Goal: Task Accomplishment & Management: Use online tool/utility

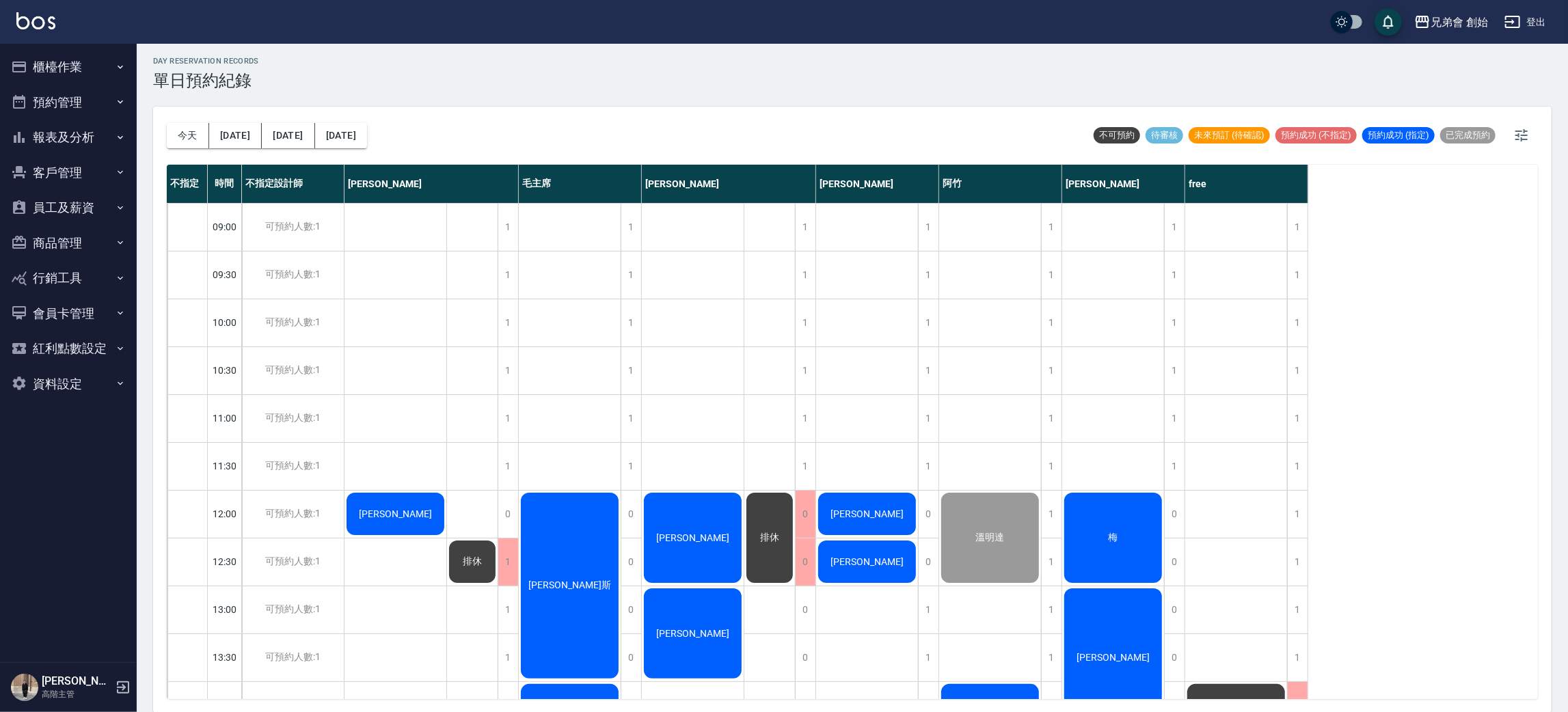
scroll to position [292, 0]
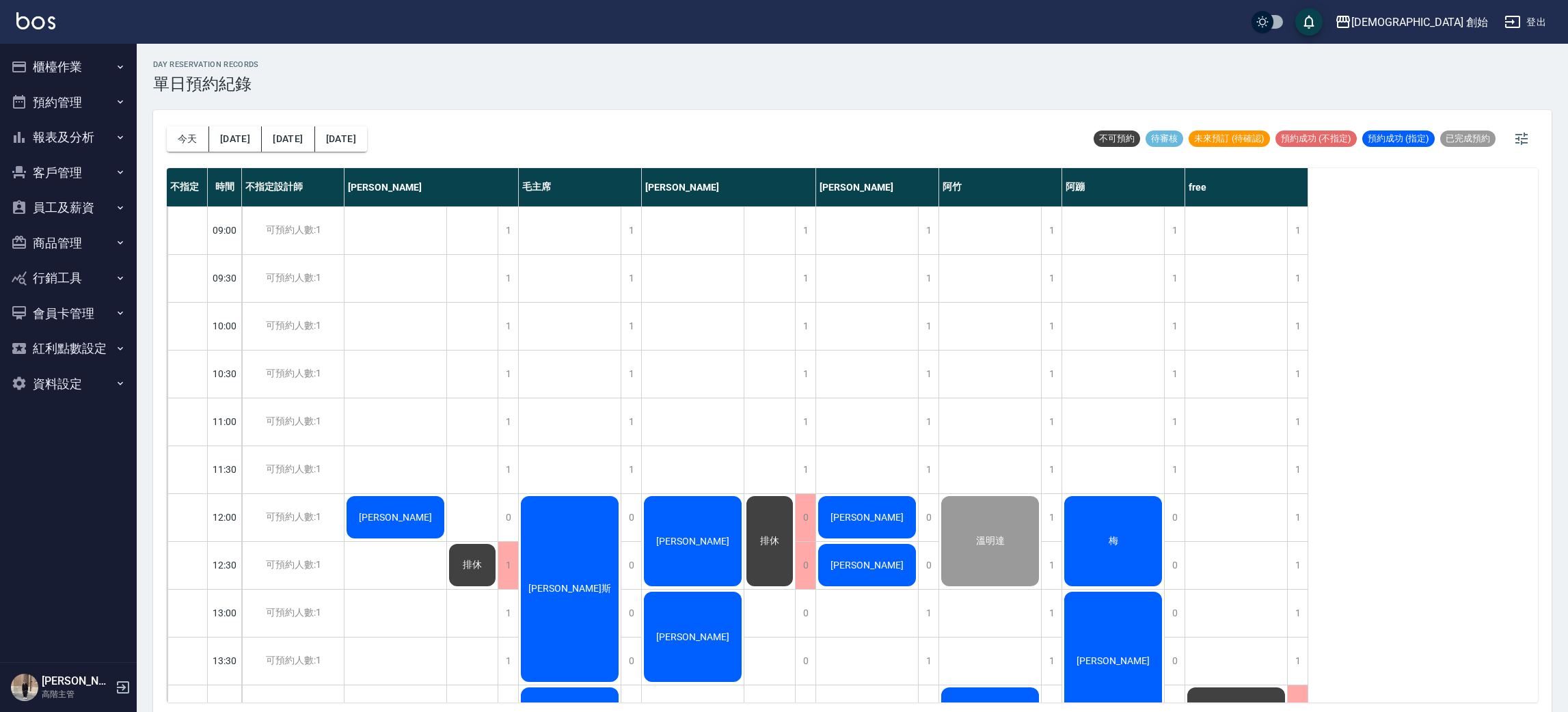
scroll to position [3, 0]
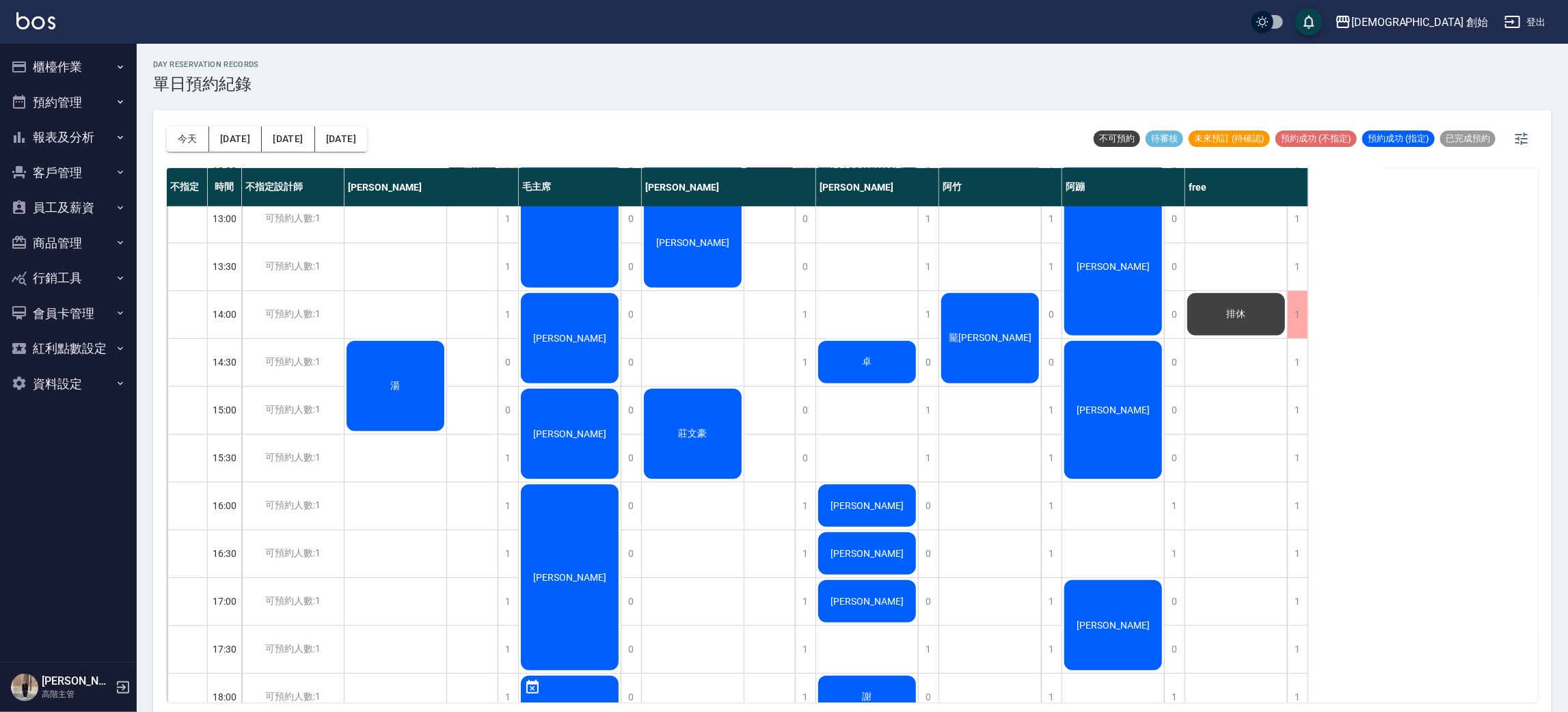
scroll to position [189, 0]
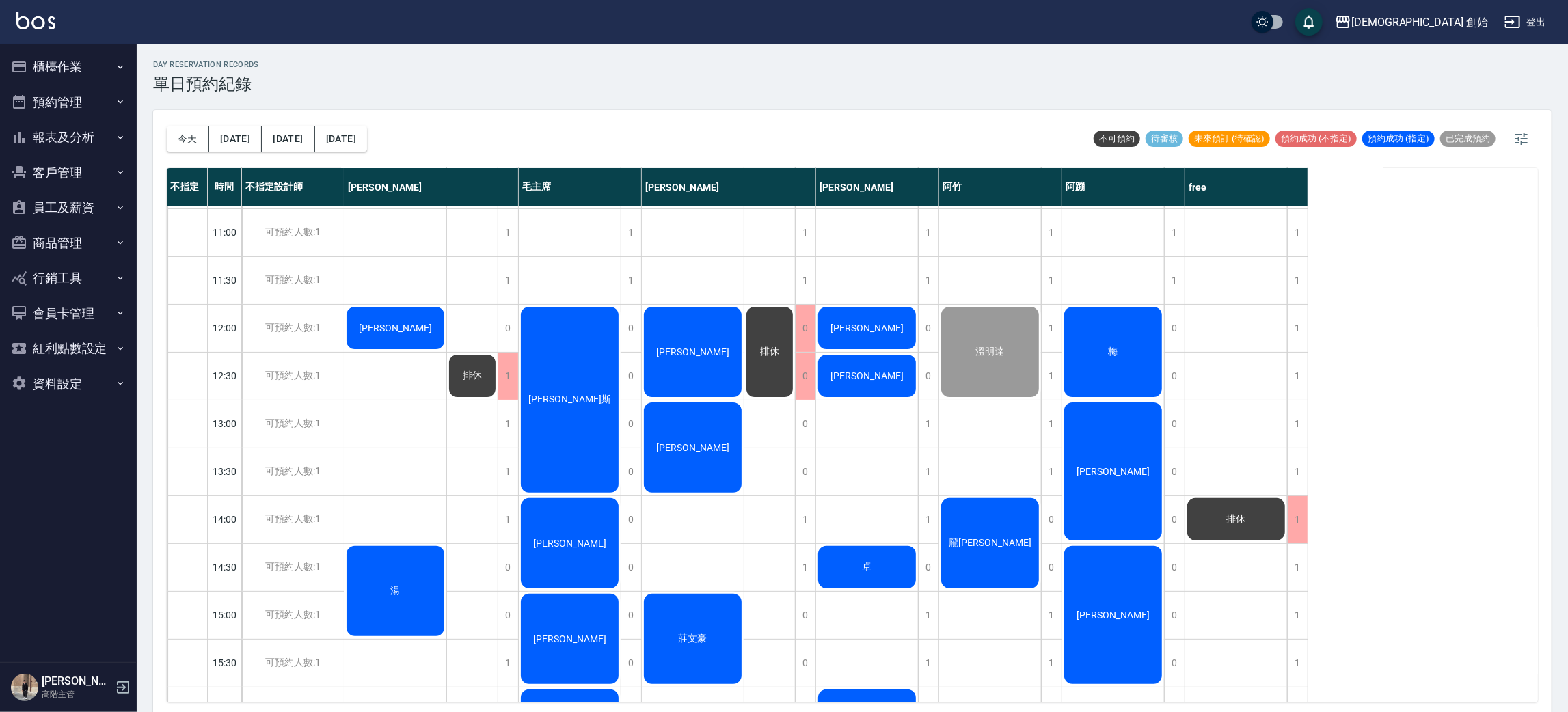
click at [1258, 524] on div "排休" at bounding box center [1235, 520] width 102 height 46
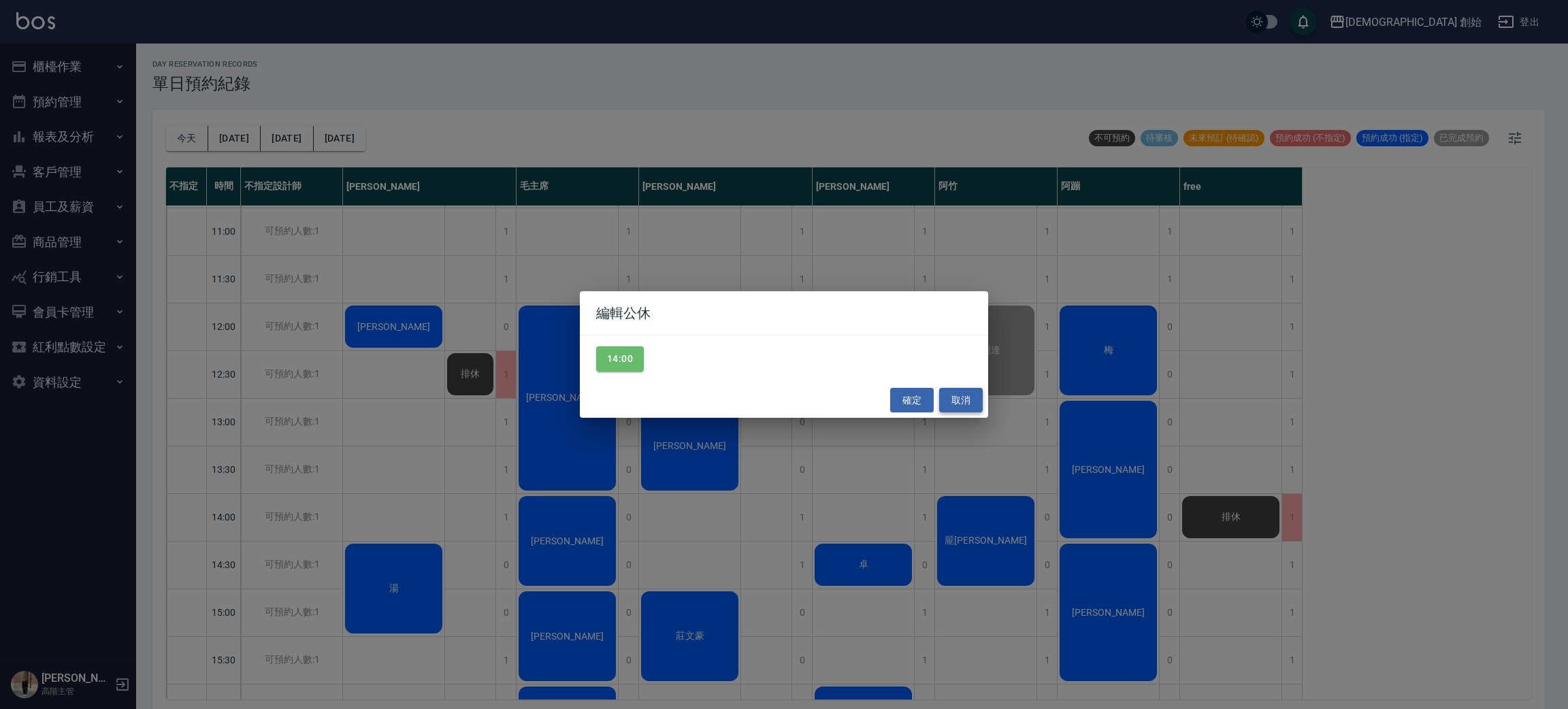
click at [955, 396] on button "取消" at bounding box center [961, 400] width 44 height 25
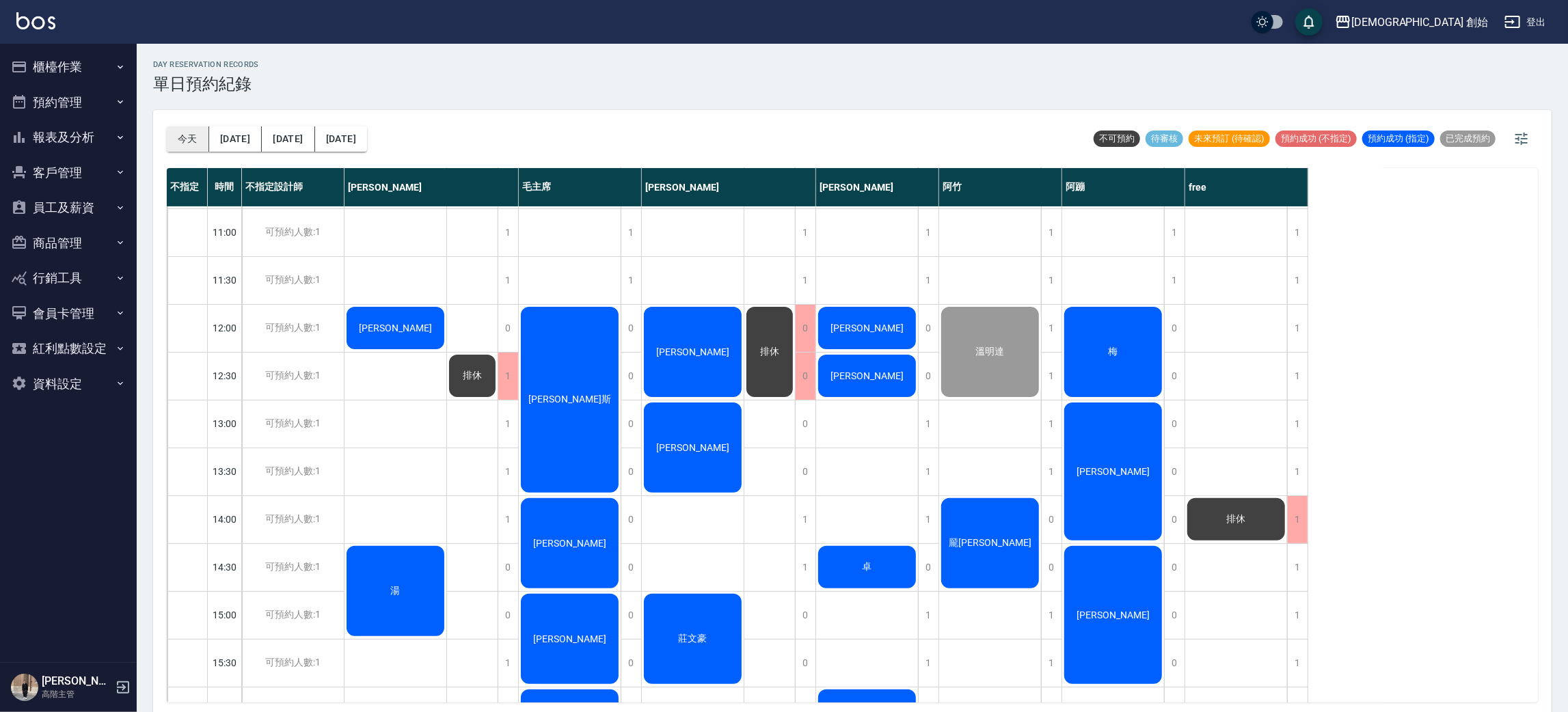
click at [179, 132] on button "今天" at bounding box center [188, 139] width 42 height 25
click at [186, 135] on button "今天" at bounding box center [188, 139] width 42 height 25
click at [232, 145] on button "明天" at bounding box center [236, 139] width 52 height 25
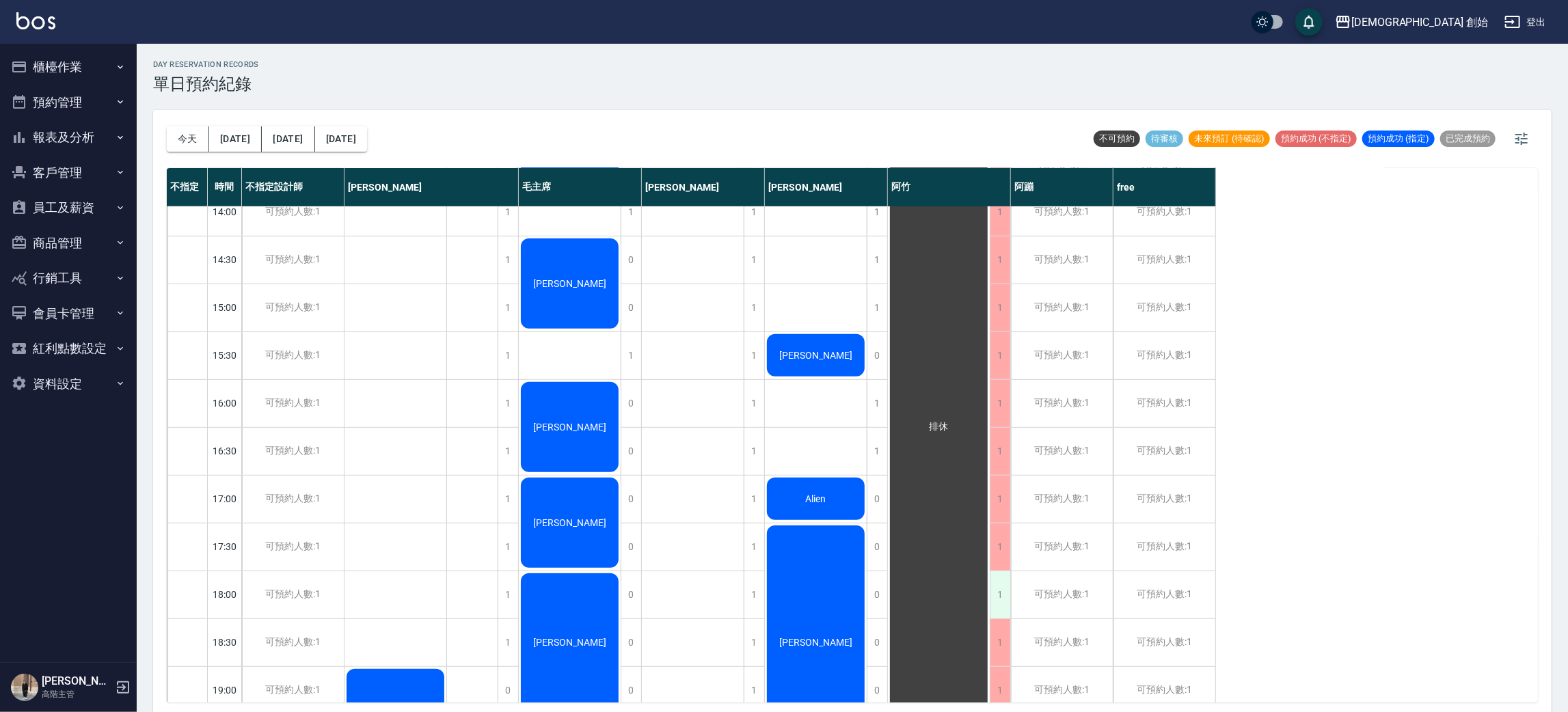
scroll to position [702, 0]
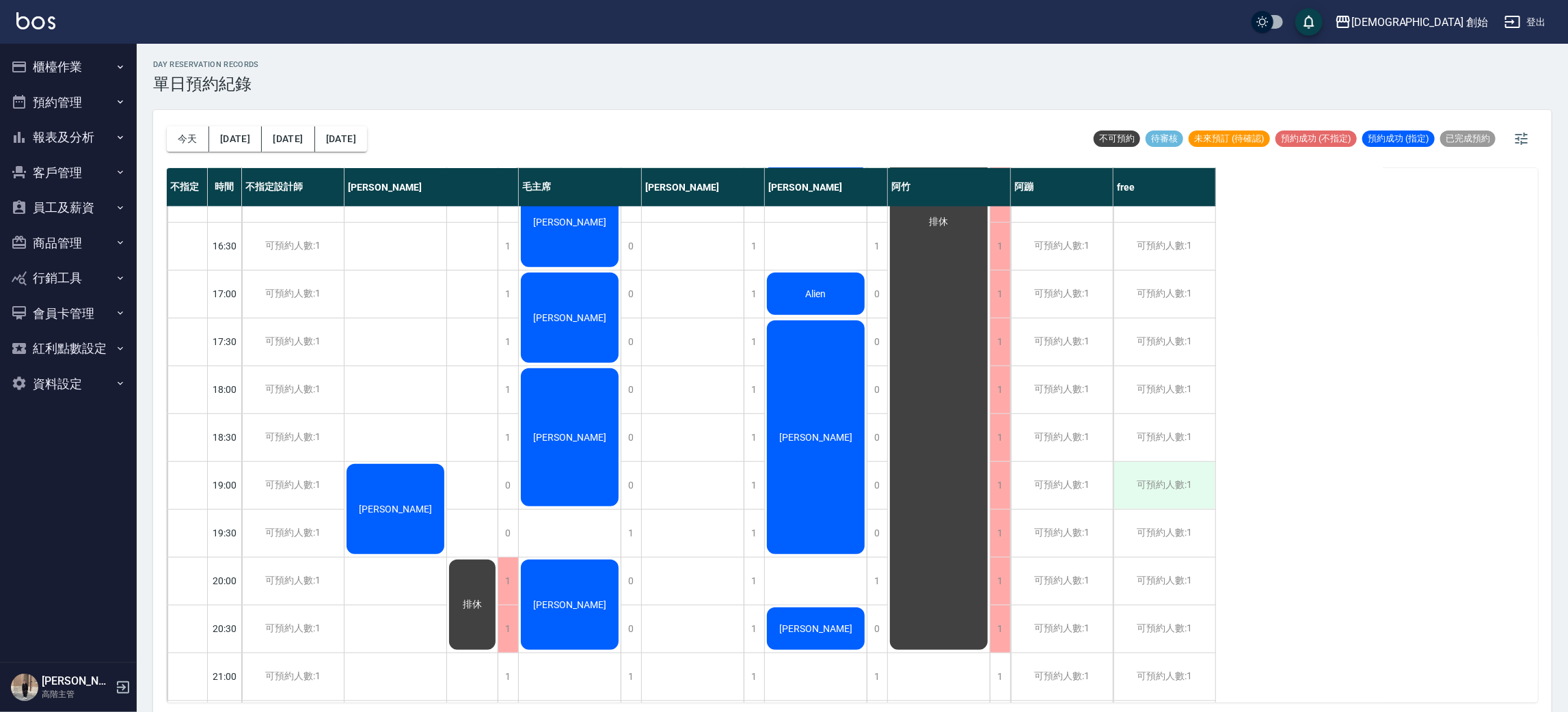
click at [1158, 481] on div "可預約人數:1" at bounding box center [1164, 485] width 102 height 47
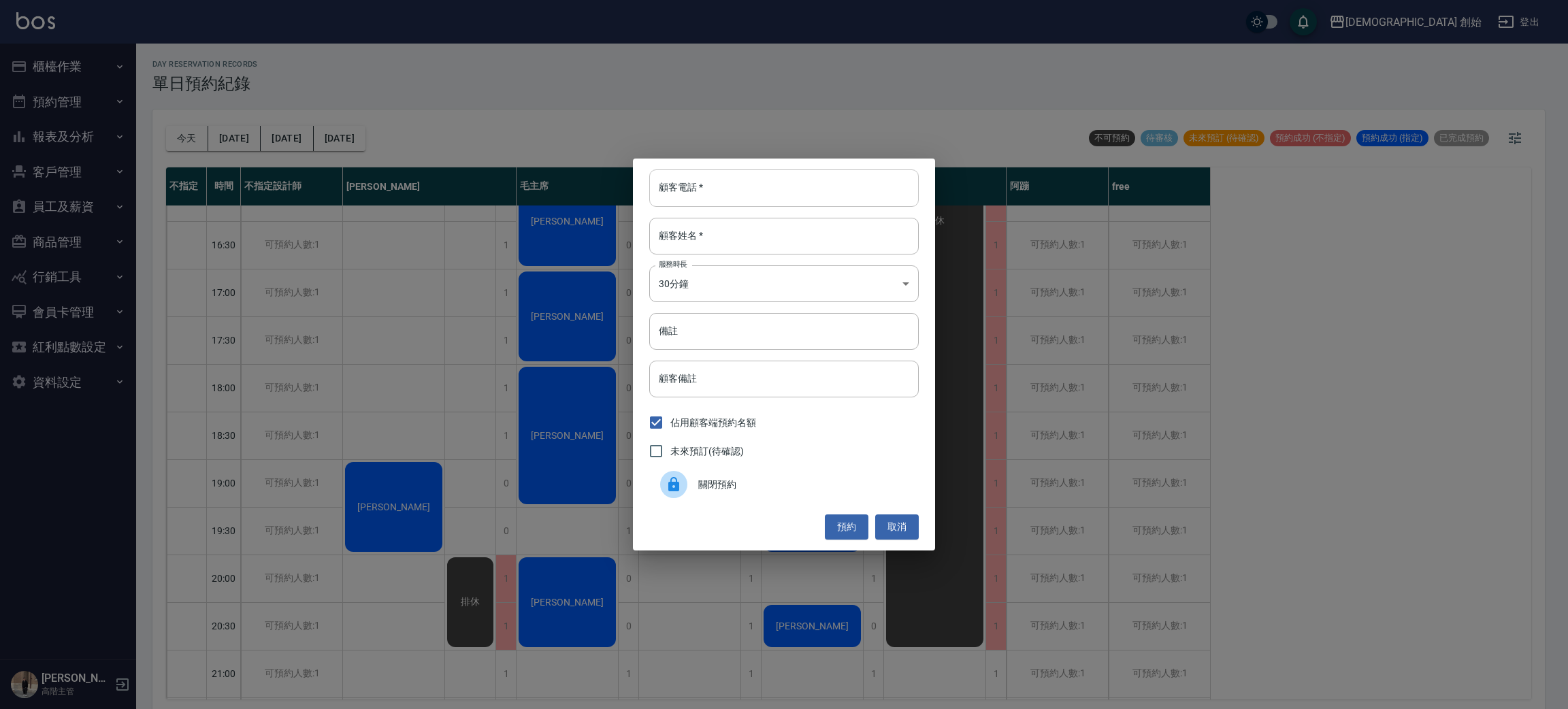
click at [793, 195] on input "顧客電話   *" at bounding box center [784, 188] width 270 height 37
type input "0966890234"
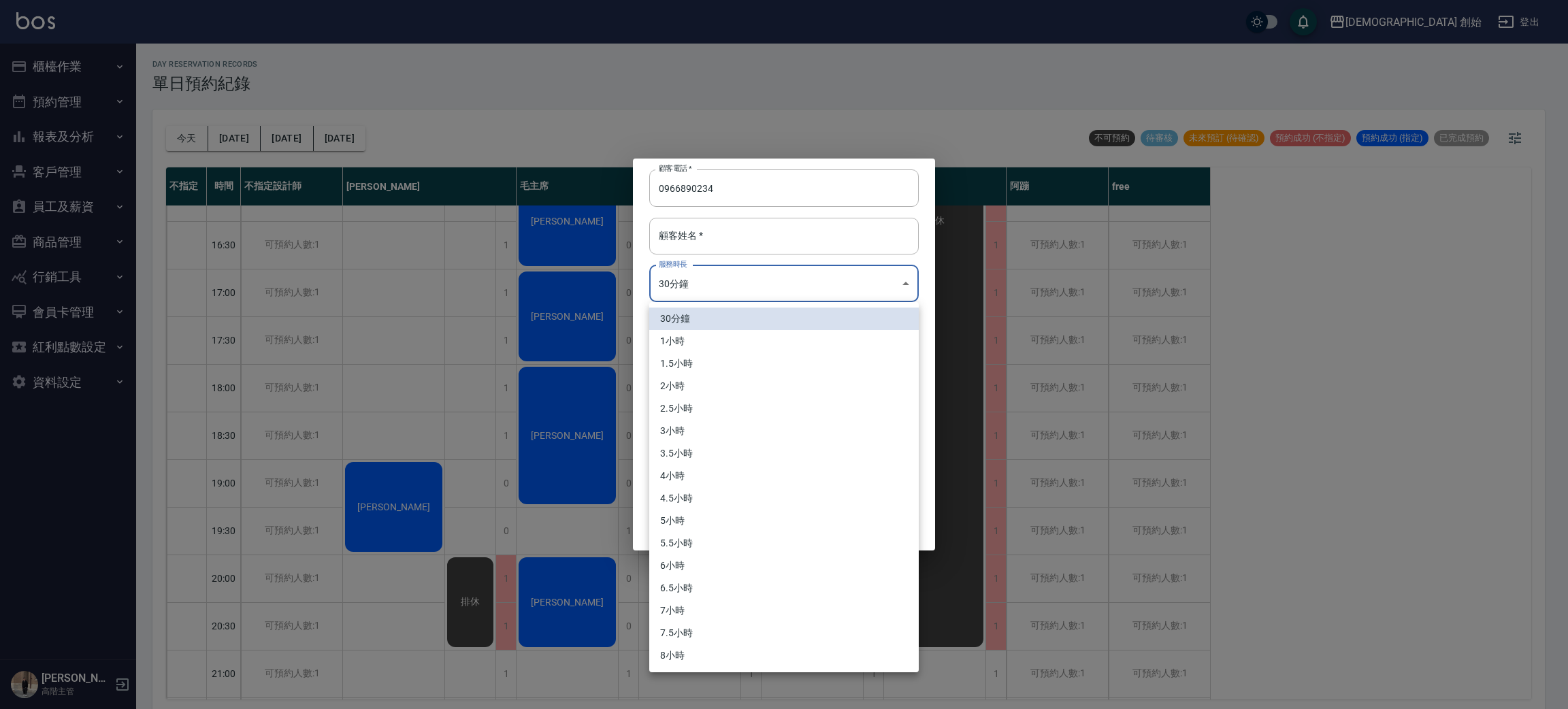
click at [750, 290] on body "兄弟會 創始 登出 櫃檯作業 打帳單 帳單列表 掛單列表 座位開單 營業儀表板 現金收支登錄 高階收支登錄 材料自購登錄 每日結帳 排班表 現場電腦打卡 掃碼…" at bounding box center [784, 356] width 1568 height 713
click at [722, 346] on li "1小時" at bounding box center [784, 341] width 270 height 22
type input "2"
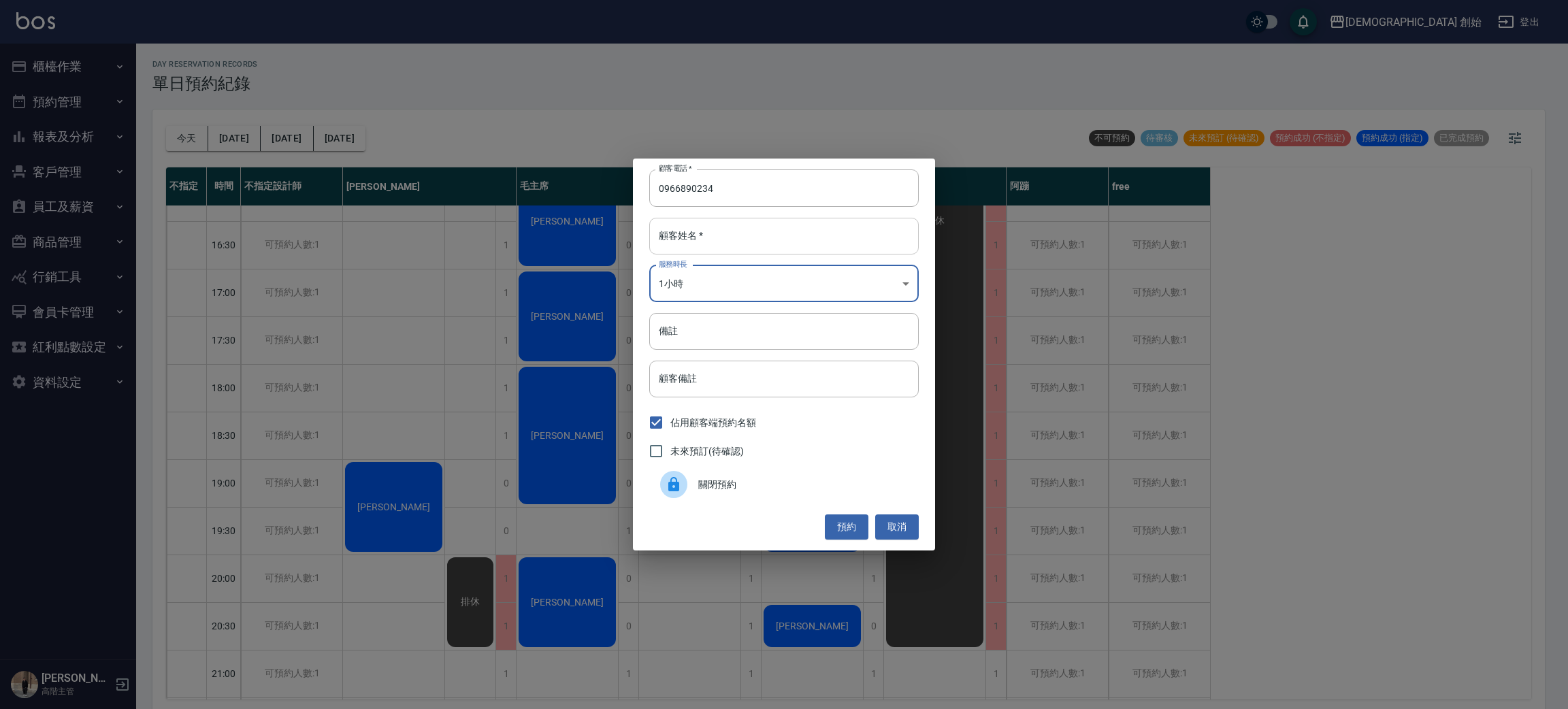
click at [757, 246] on input "顧客姓名   *" at bounding box center [784, 236] width 270 height 37
type input "800"
click at [844, 540] on div "顧客電話   * 0966890234 顧客電話   * 顧客姓名   * 800 顧客姓名   * 服務時長 1小時 2 服務時長 備註 備註 顧客備註 顧…" at bounding box center [784, 354] width 302 height 391
click at [844, 532] on button "預約" at bounding box center [846, 527] width 44 height 25
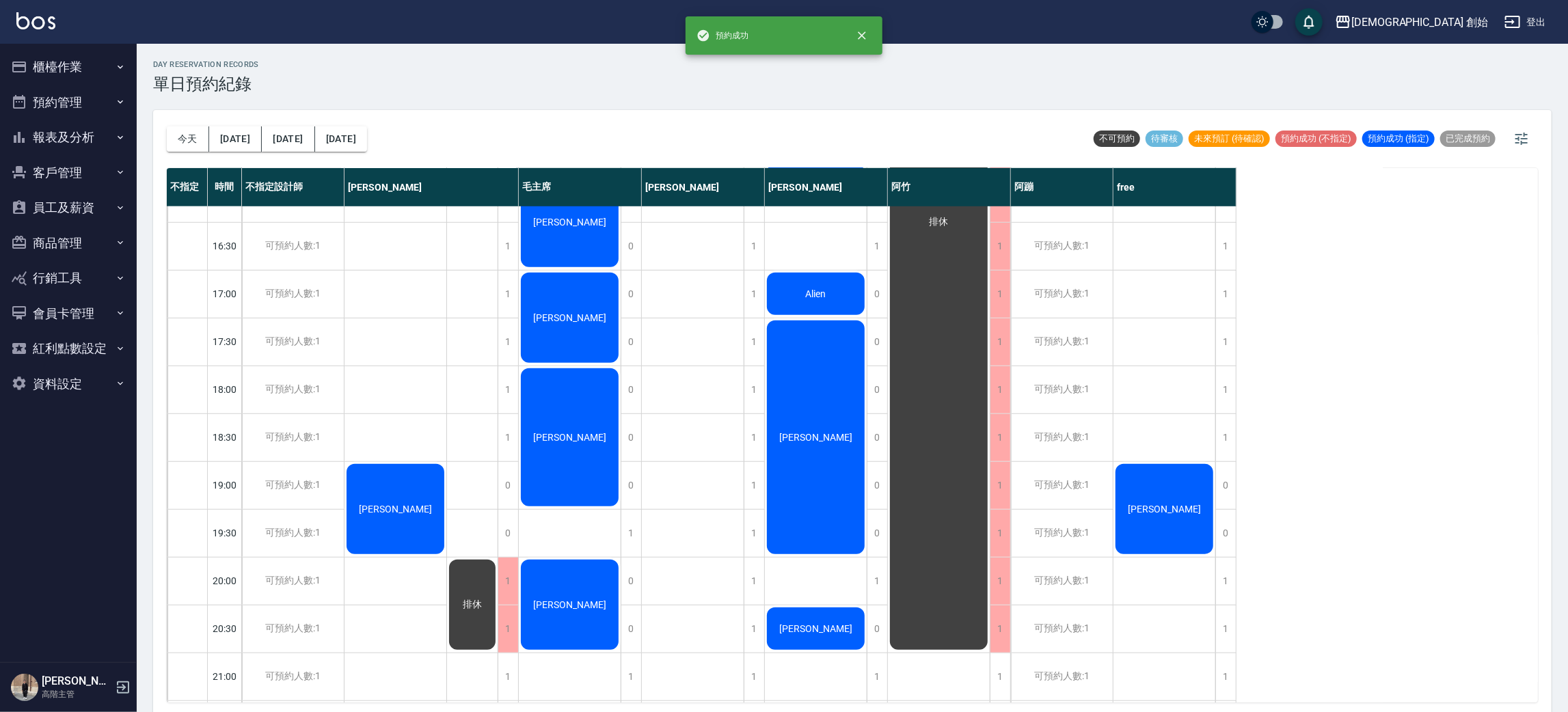
click at [195, 151] on div "今天 明天 後天 2025/10/16" at bounding box center [267, 139] width 200 height 58
click at [195, 126] on button "今天" at bounding box center [188, 139] width 42 height 25
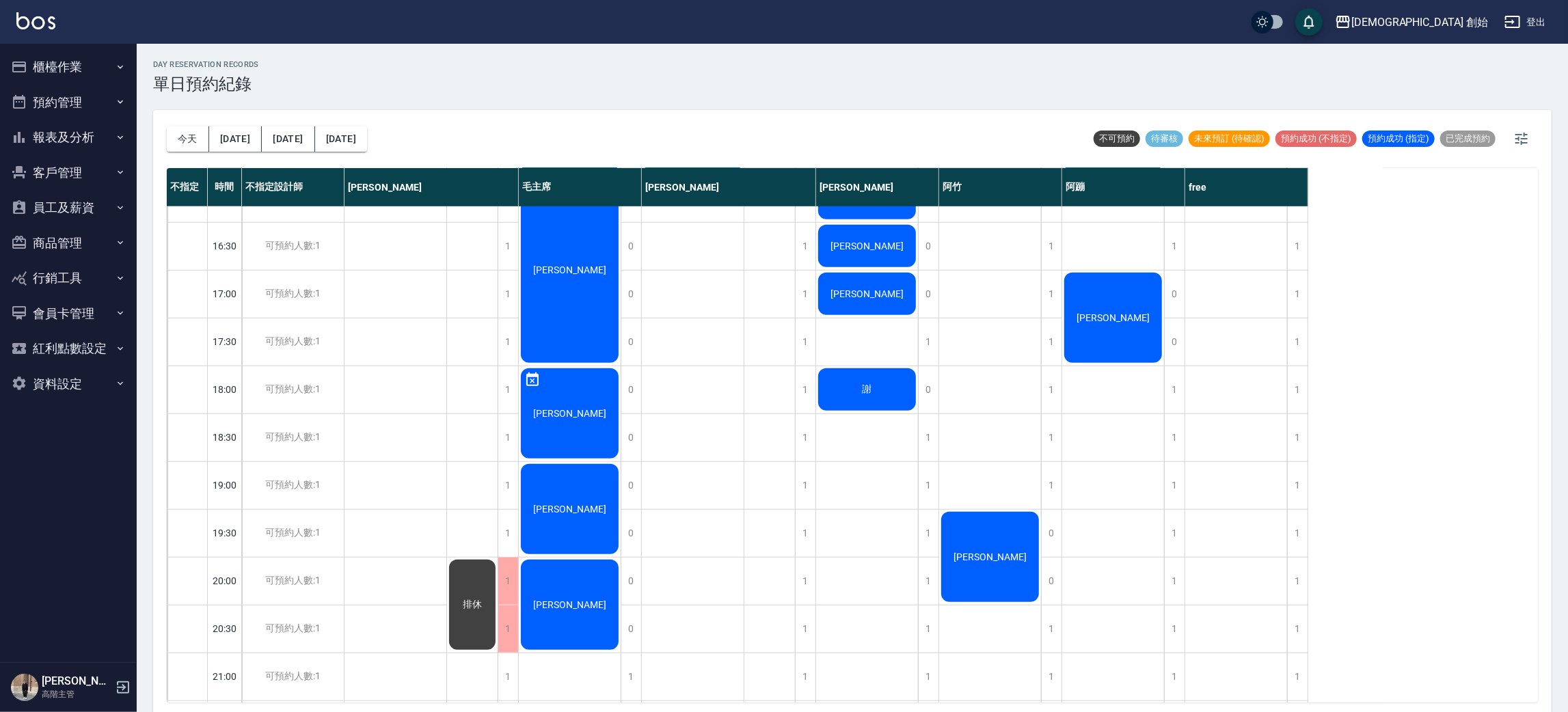
click at [1280, 626] on div "排休" at bounding box center [1235, 198] width 102 height 1387
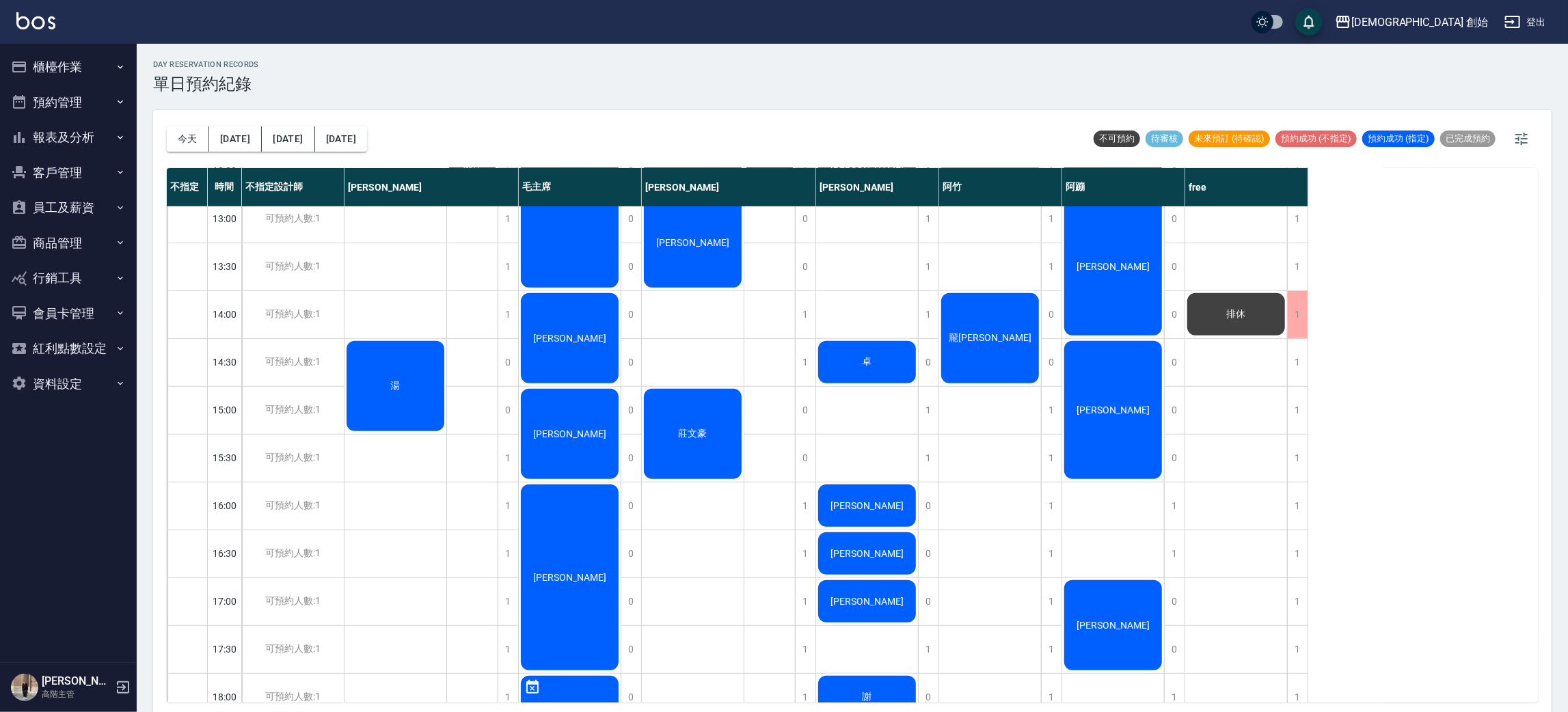
scroll to position [189, 0]
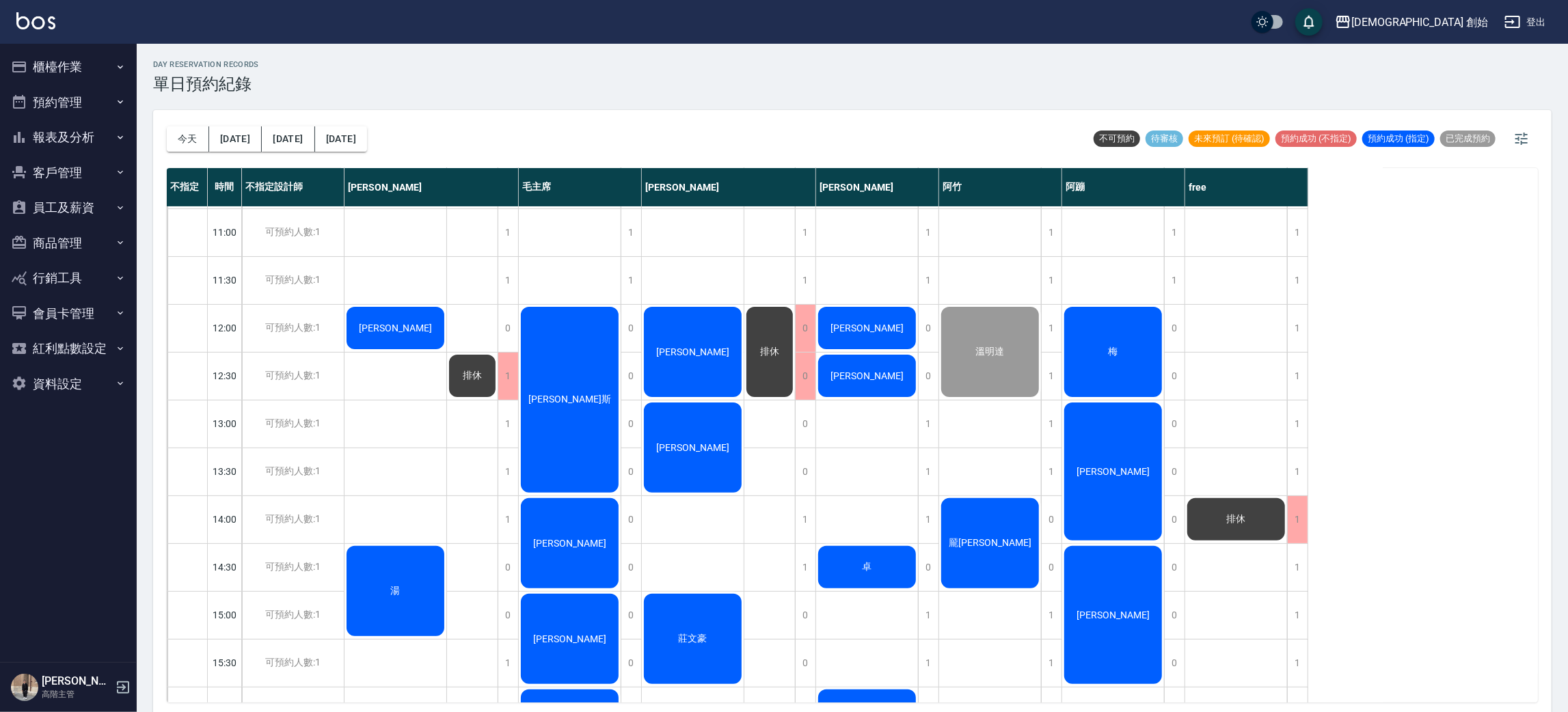
click at [1105, 326] on div "梅" at bounding box center [1113, 352] width 102 height 95
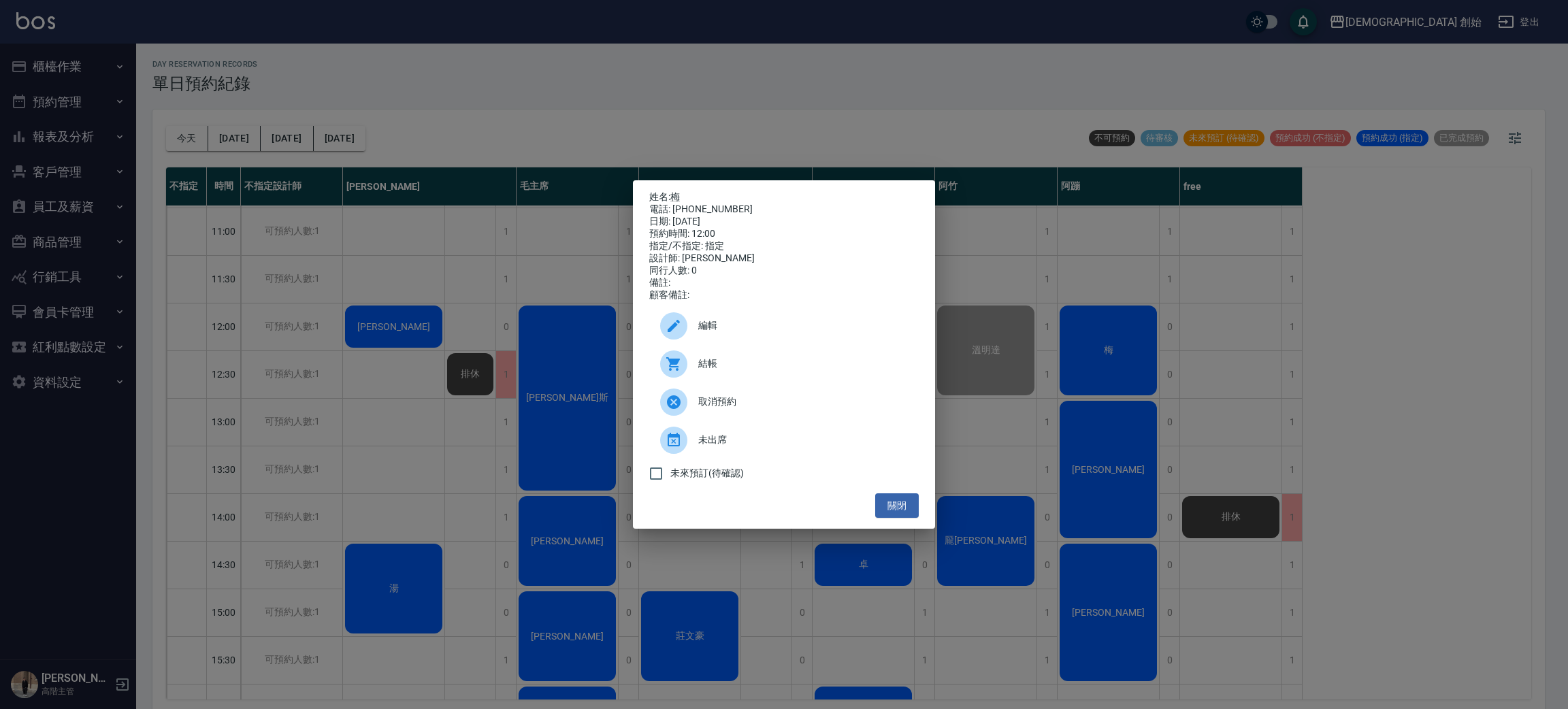
click at [790, 371] on span "結帳" at bounding box center [803, 363] width 209 height 15
click at [1212, 411] on div "姓名: 梅 電話: 0978182508 日期: 2025/10/15 預約時間: 12:00 指定/不指定: 指定 設計師: 阿蹦 同行人數: 0 備註: …" at bounding box center [784, 354] width 1568 height 709
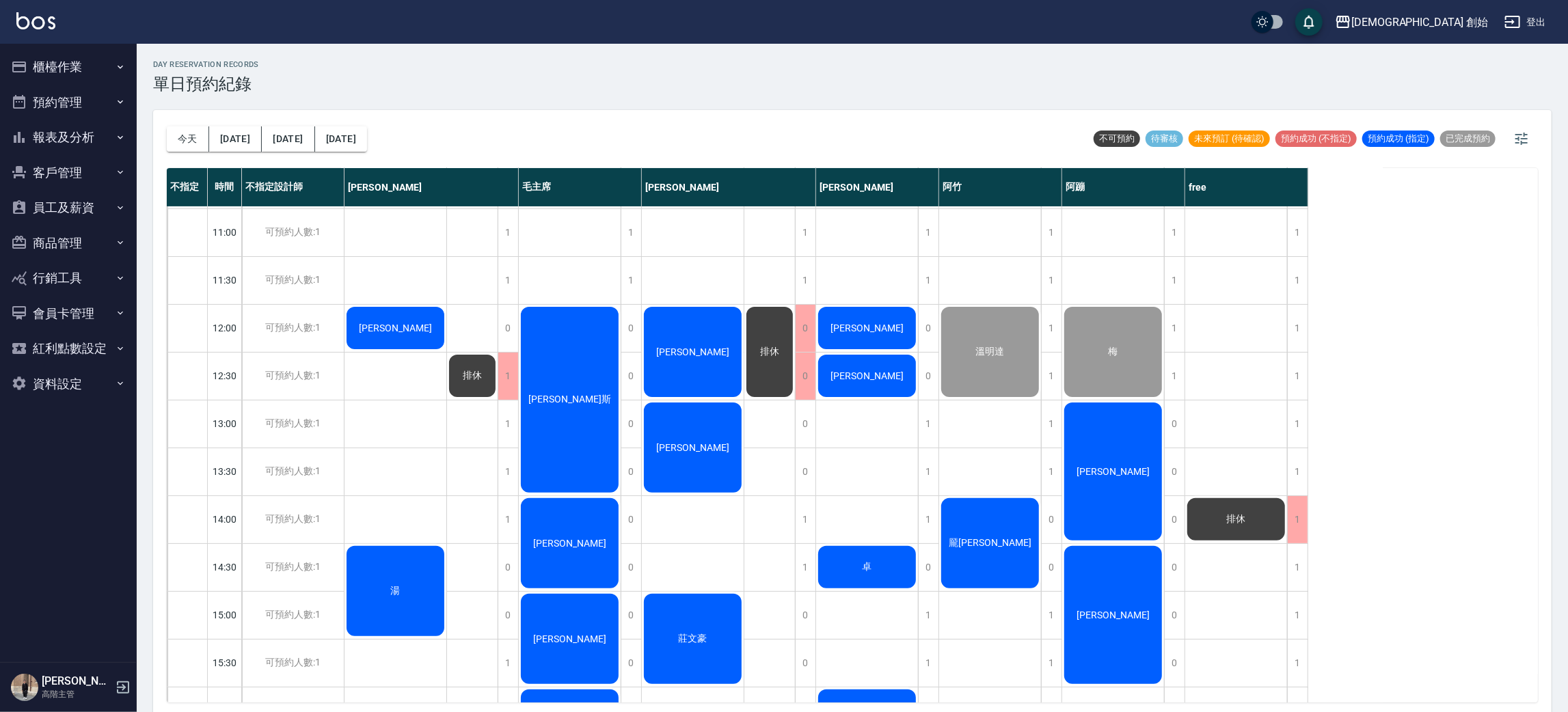
click at [1127, 484] on div "[PERSON_NAME]" at bounding box center [1113, 471] width 102 height 142
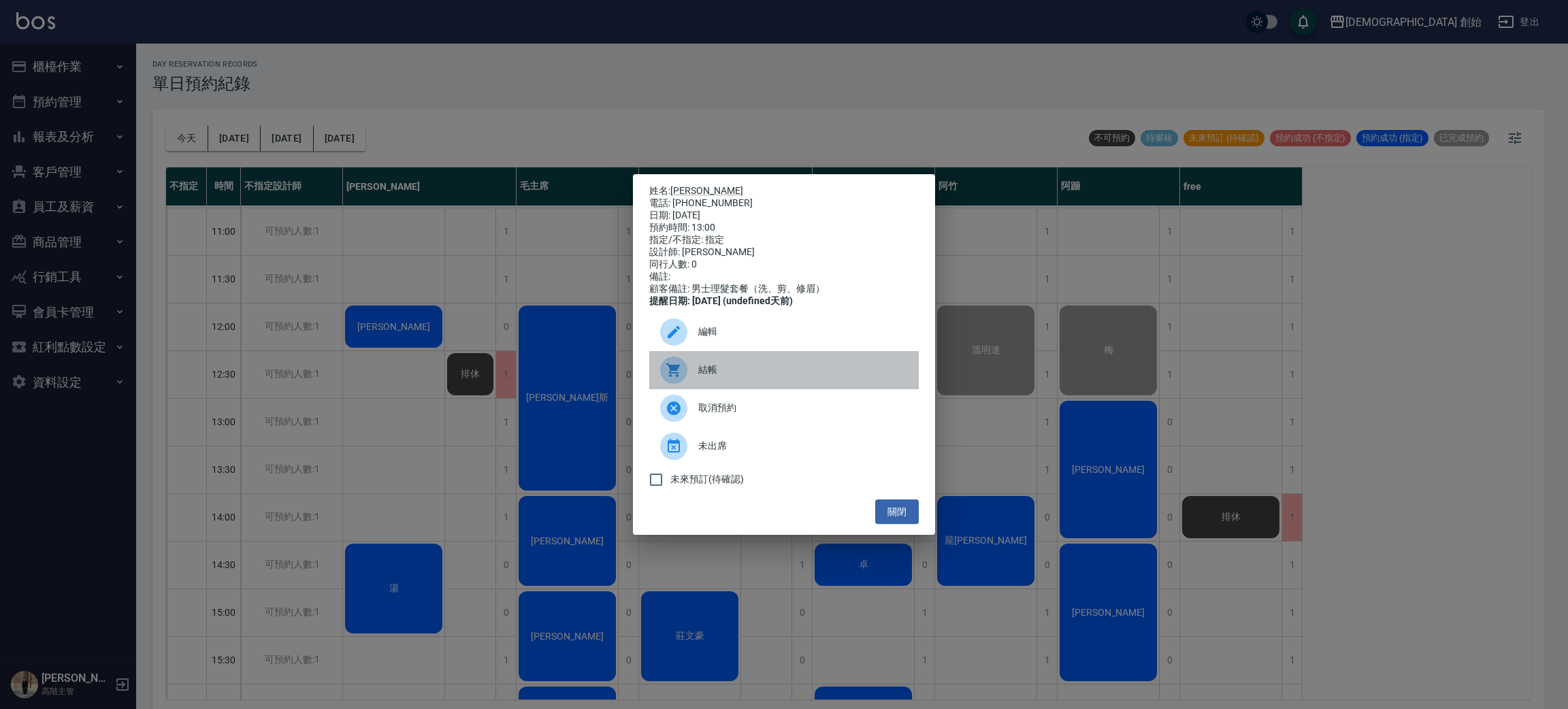
click at [738, 374] on span "結帳" at bounding box center [803, 369] width 209 height 15
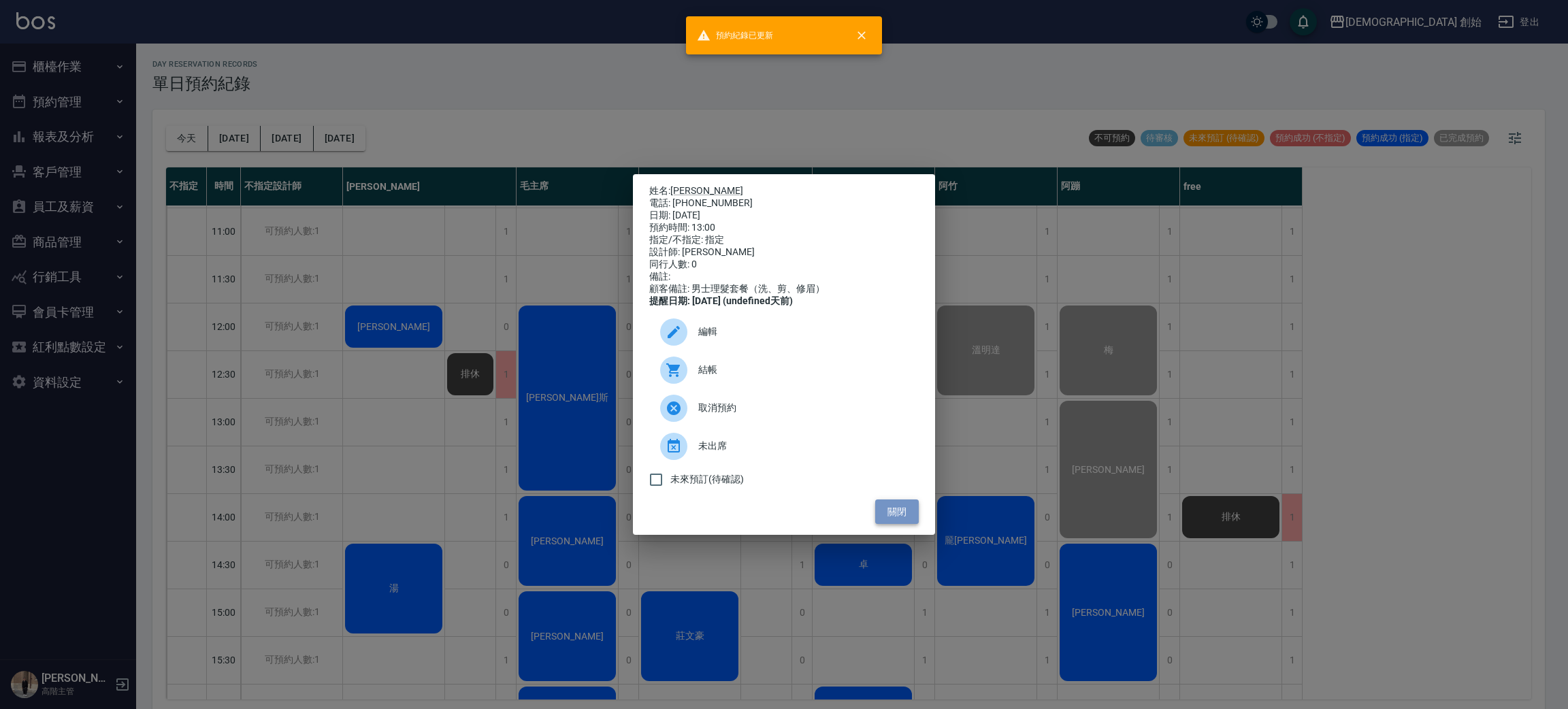
click at [909, 514] on button "關閉" at bounding box center [897, 512] width 44 height 25
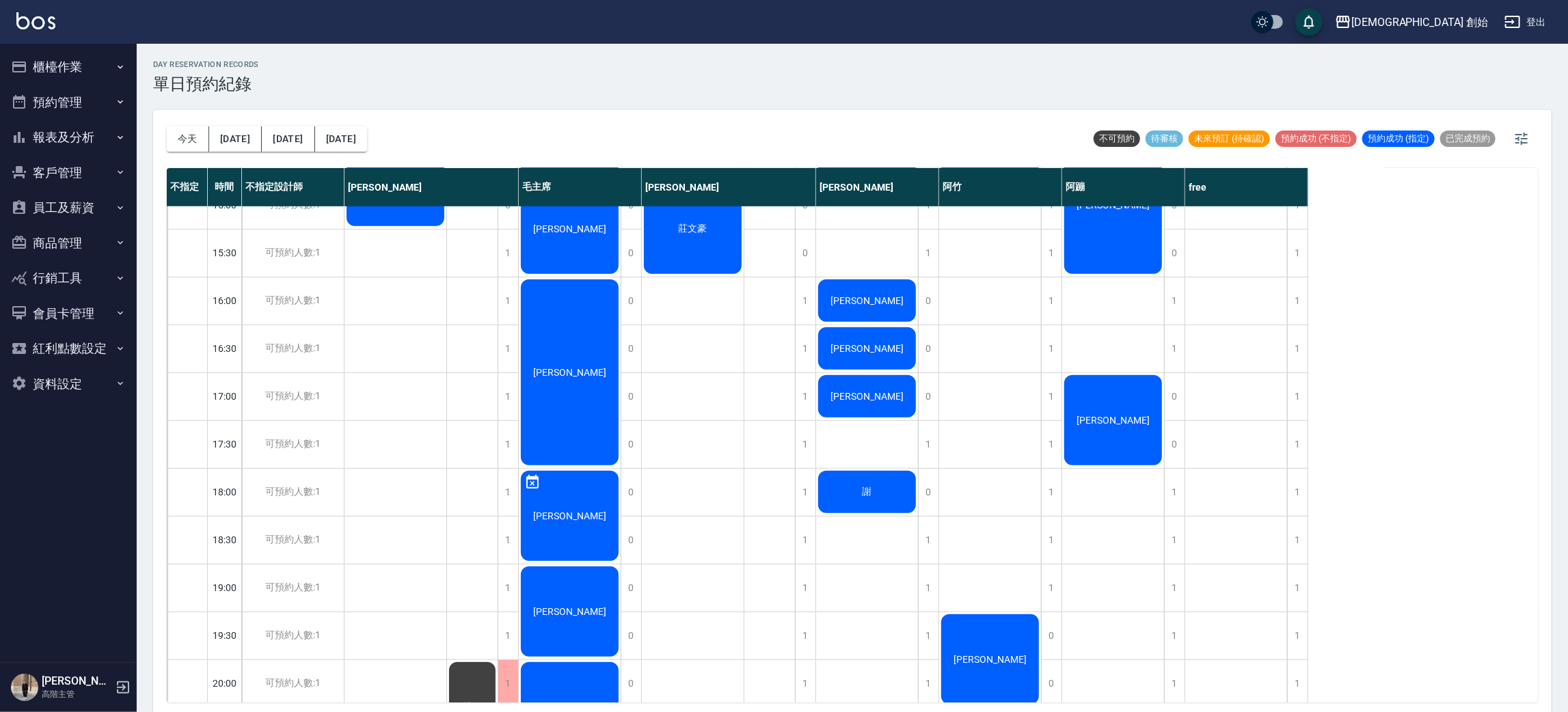
scroll to position [394, 0]
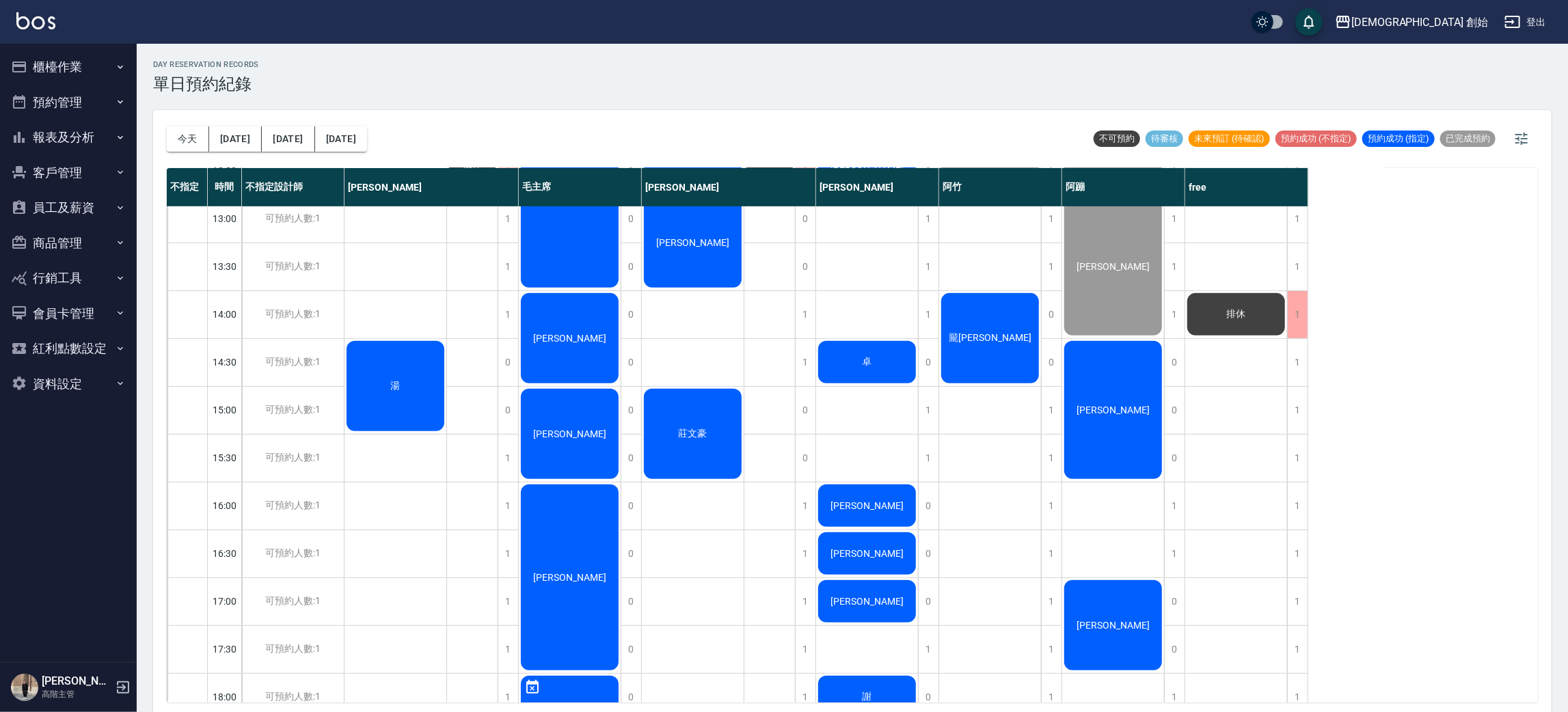
click at [1125, 409] on span "[PERSON_NAME]" at bounding box center [1113, 410] width 79 height 11
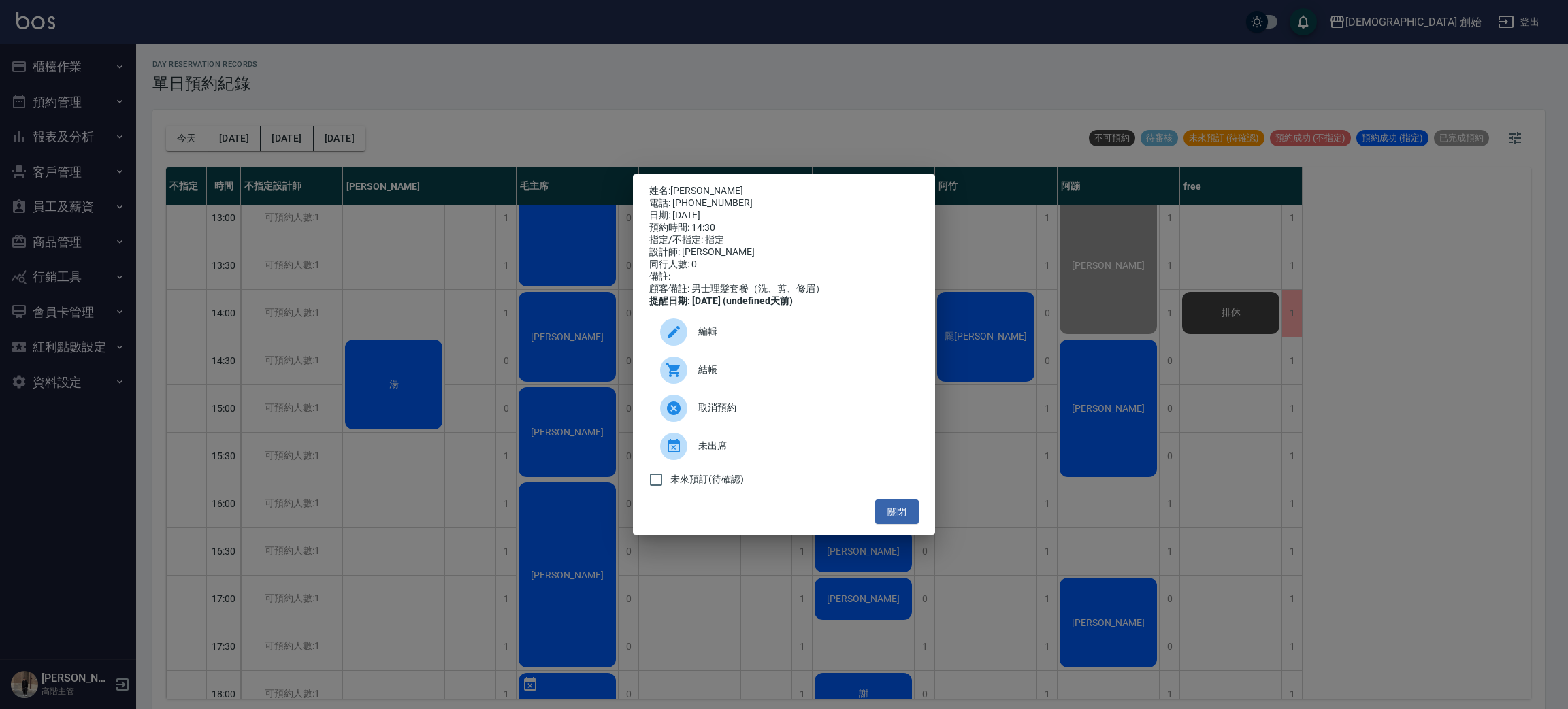
click at [775, 388] on div "結帳" at bounding box center [784, 370] width 270 height 38
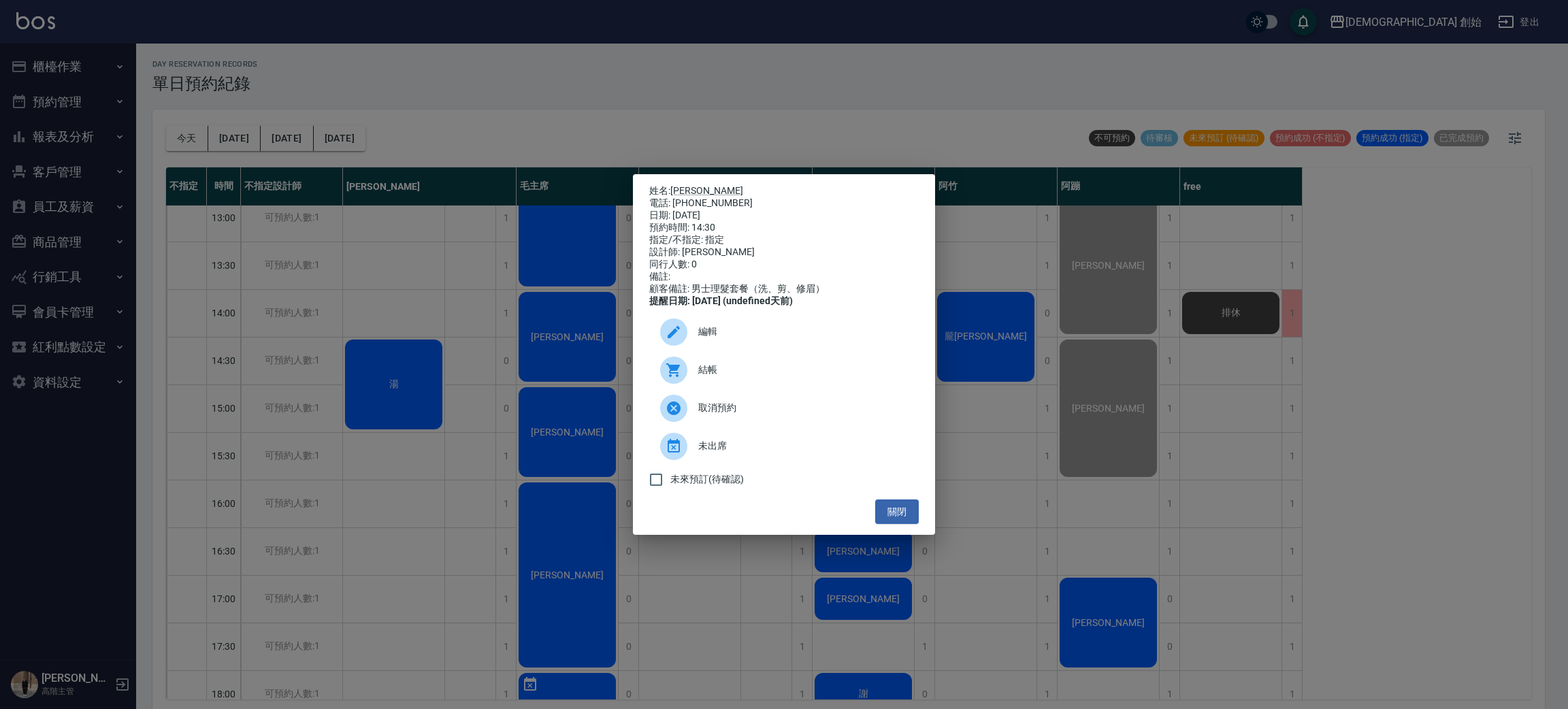
click at [271, 31] on div "姓名: 曾義璋 電話: 0986552676 日期: 2025/10/15 預約時間: 14:30 指定/不指定: 指定 設計師: 阿蹦 同行人數: 0 備註…" at bounding box center [784, 354] width 1568 height 709
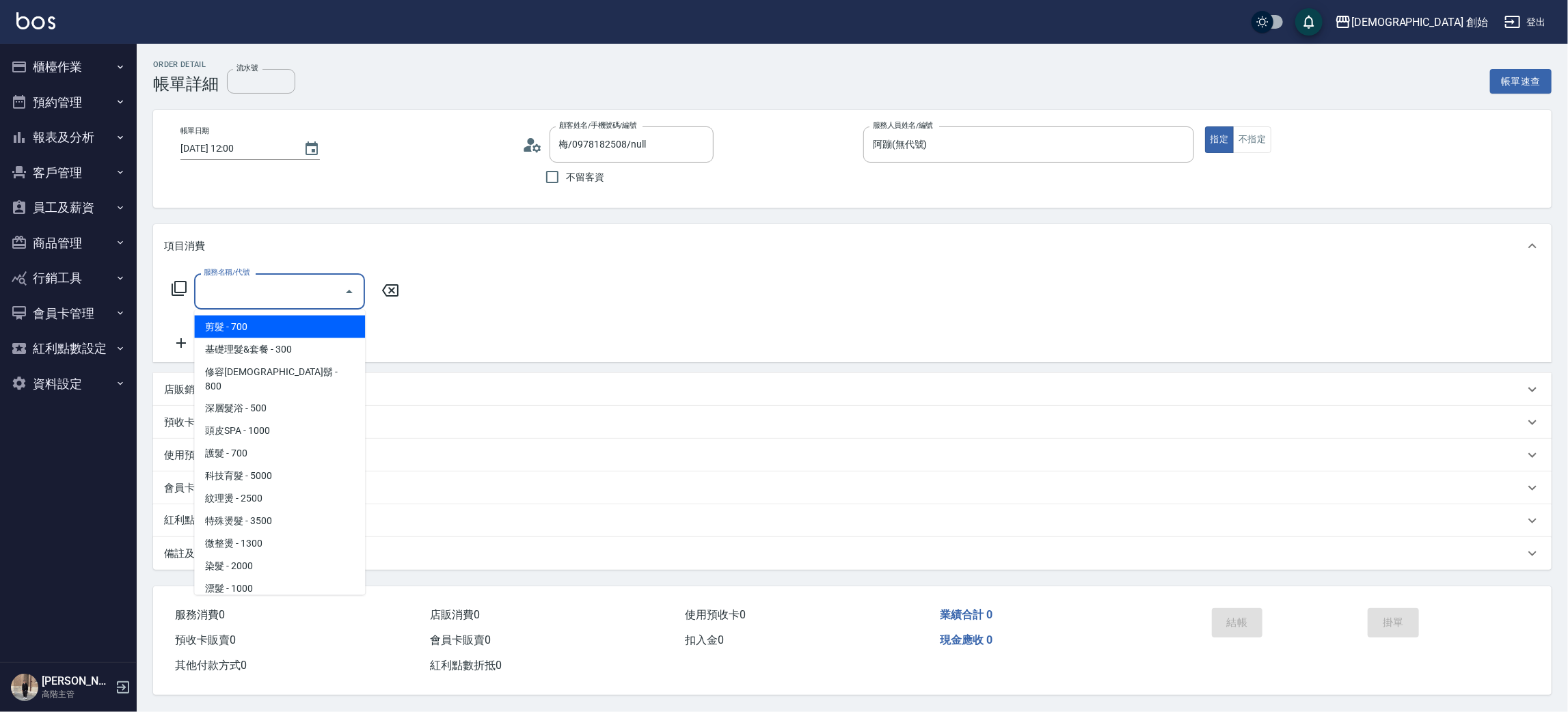
drag, startPoint x: 0, startPoint y: 0, endPoint x: 379, endPoint y: 359, distance: 522.0
click at [338, 326] on span "剪髮 - 700" at bounding box center [279, 326] width 171 height 22
type input "剪髮(A01)"
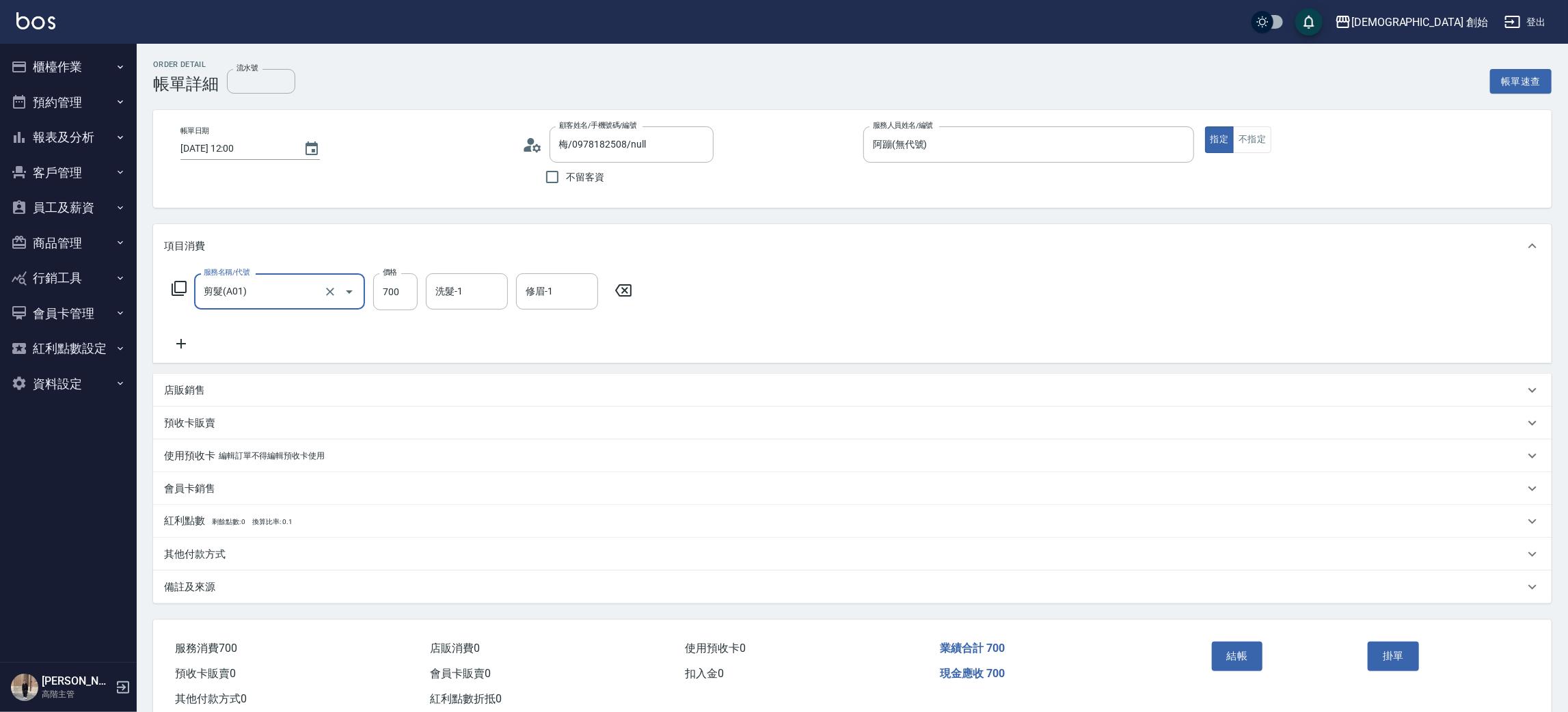
click at [1247, 654] on button "結帳" at bounding box center [1237, 656] width 52 height 28
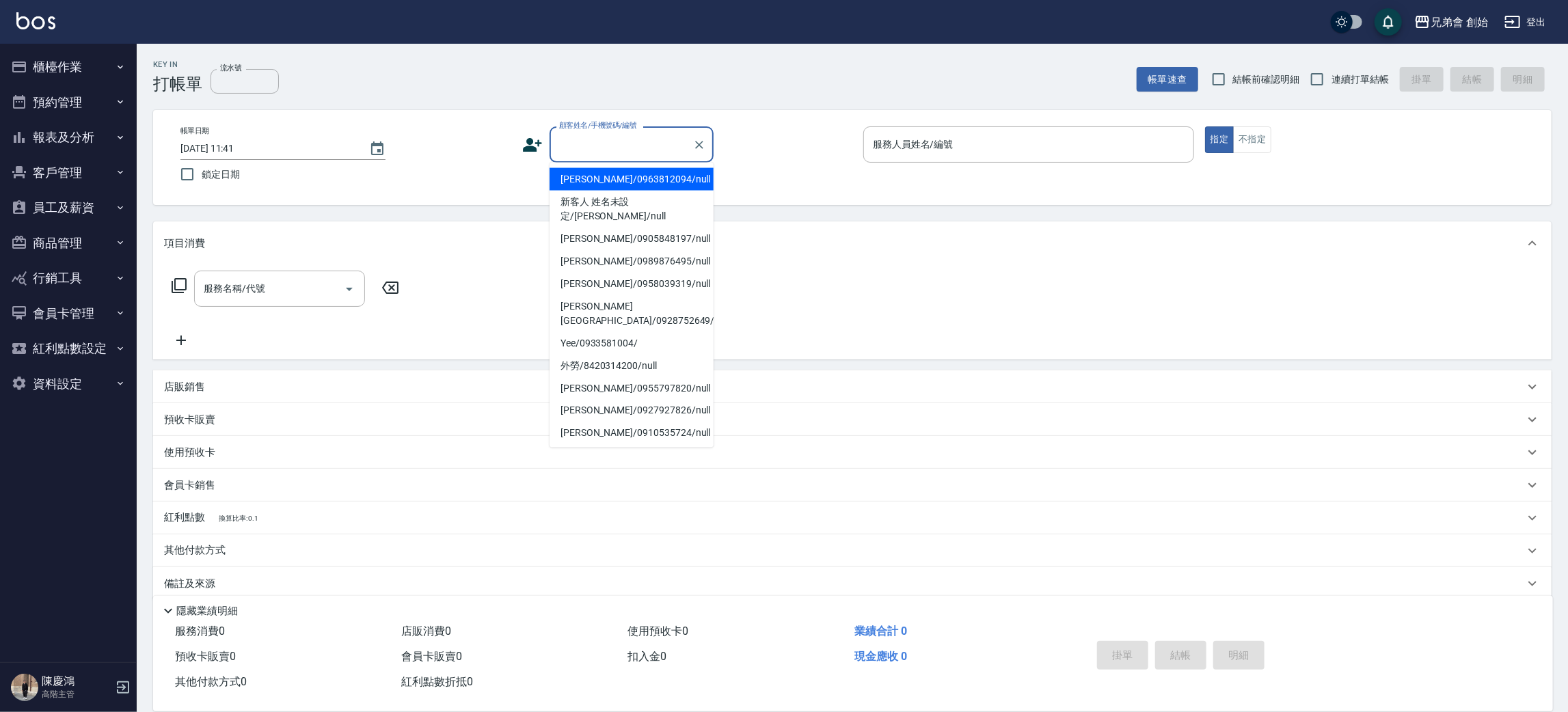
paste input "0938599738"
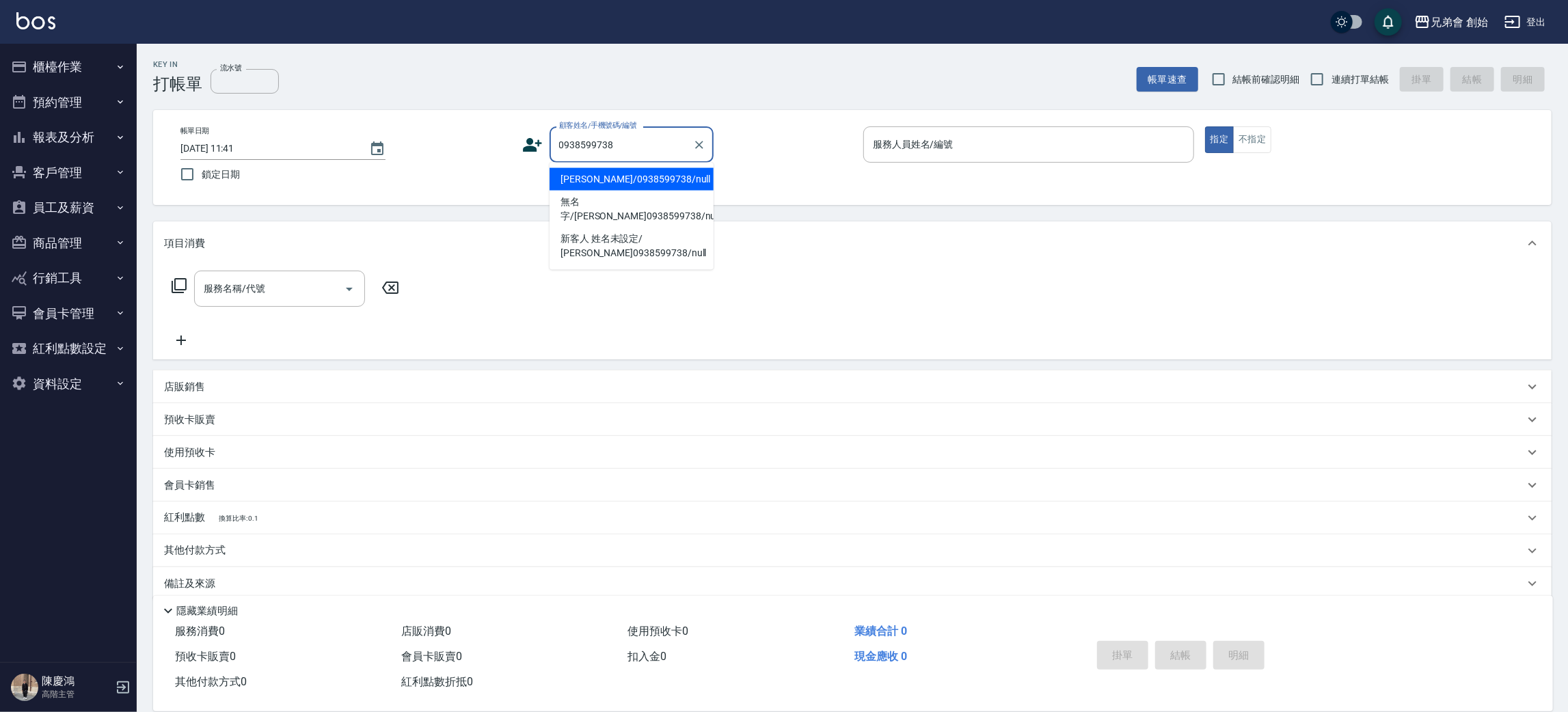
click at [618, 184] on li "劉文傑無名/0938599738/null" at bounding box center [631, 179] width 164 height 22
type input "劉文傑無名/0938599738/null"
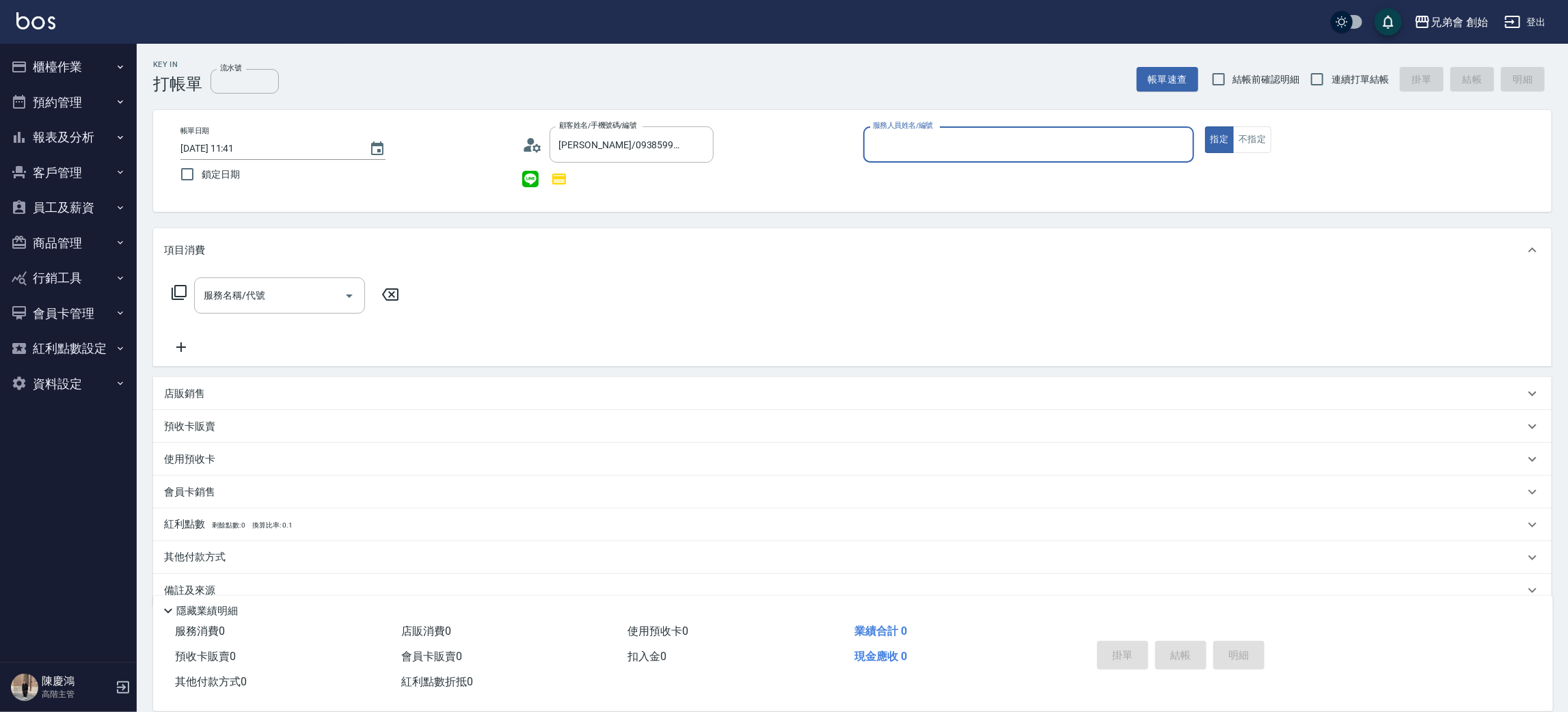
click at [989, 145] on input "服務人員姓名/編號" at bounding box center [1028, 144] width 319 height 24
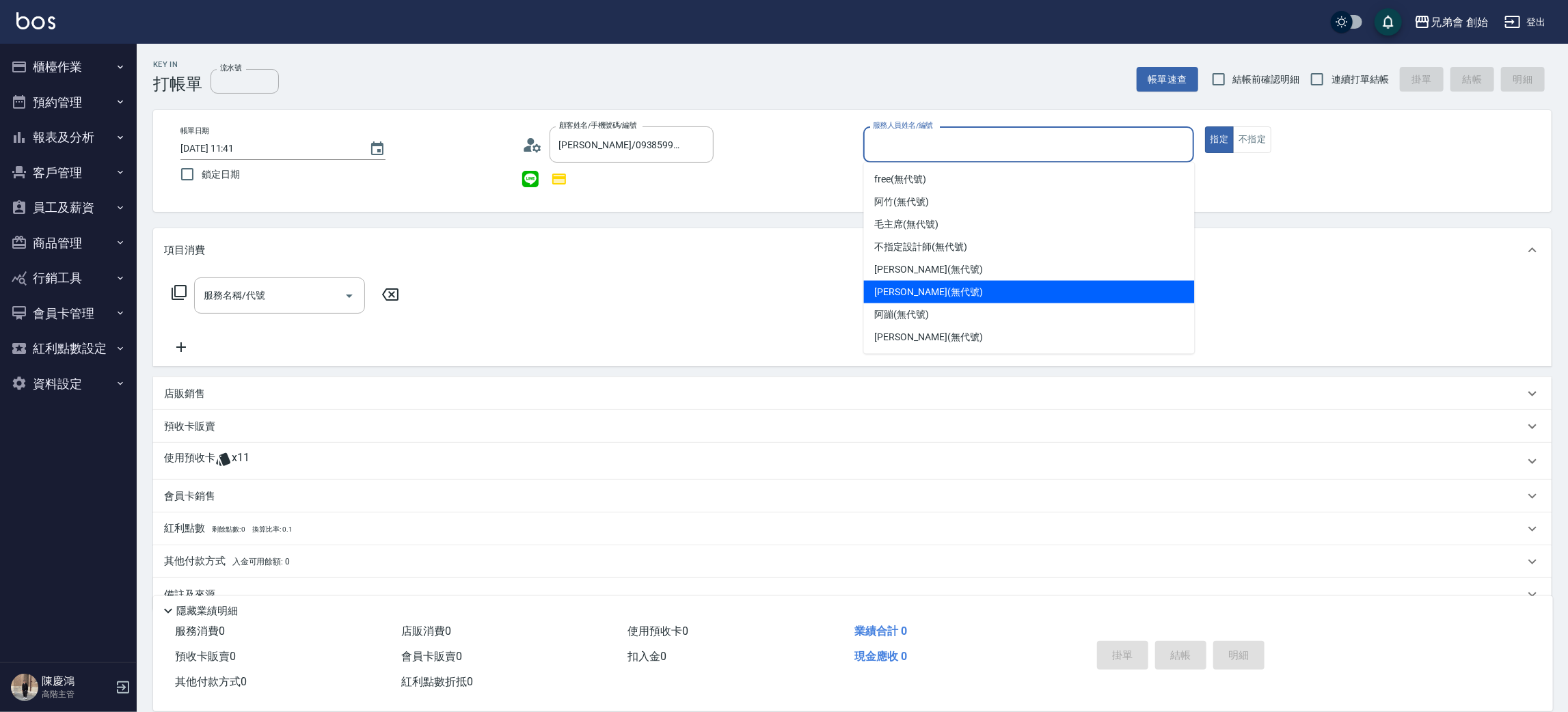
click at [909, 287] on span "[PERSON_NAME] (無代號)" at bounding box center [928, 292] width 108 height 15
type input "[PERSON_NAME](無代號)"
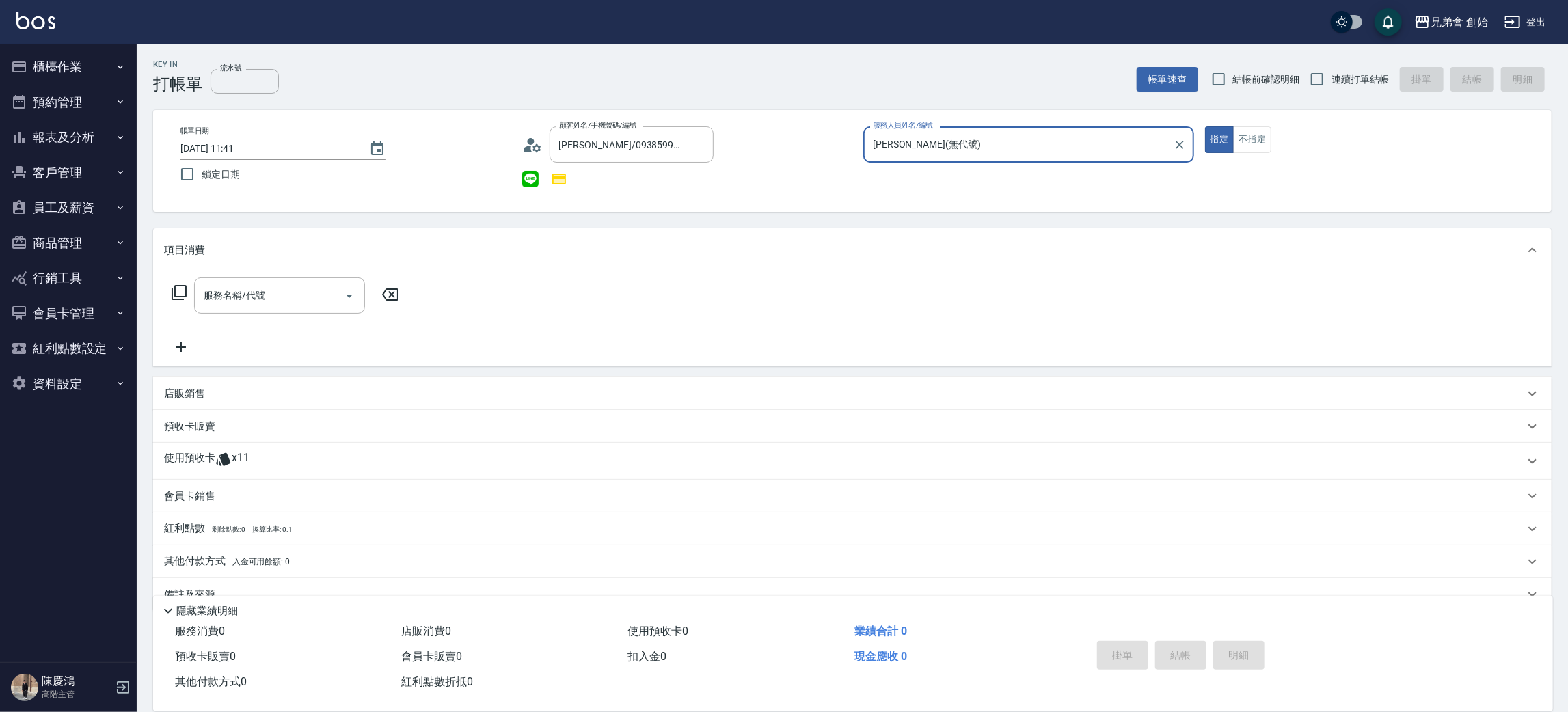
click at [219, 453] on icon at bounding box center [223, 459] width 16 height 16
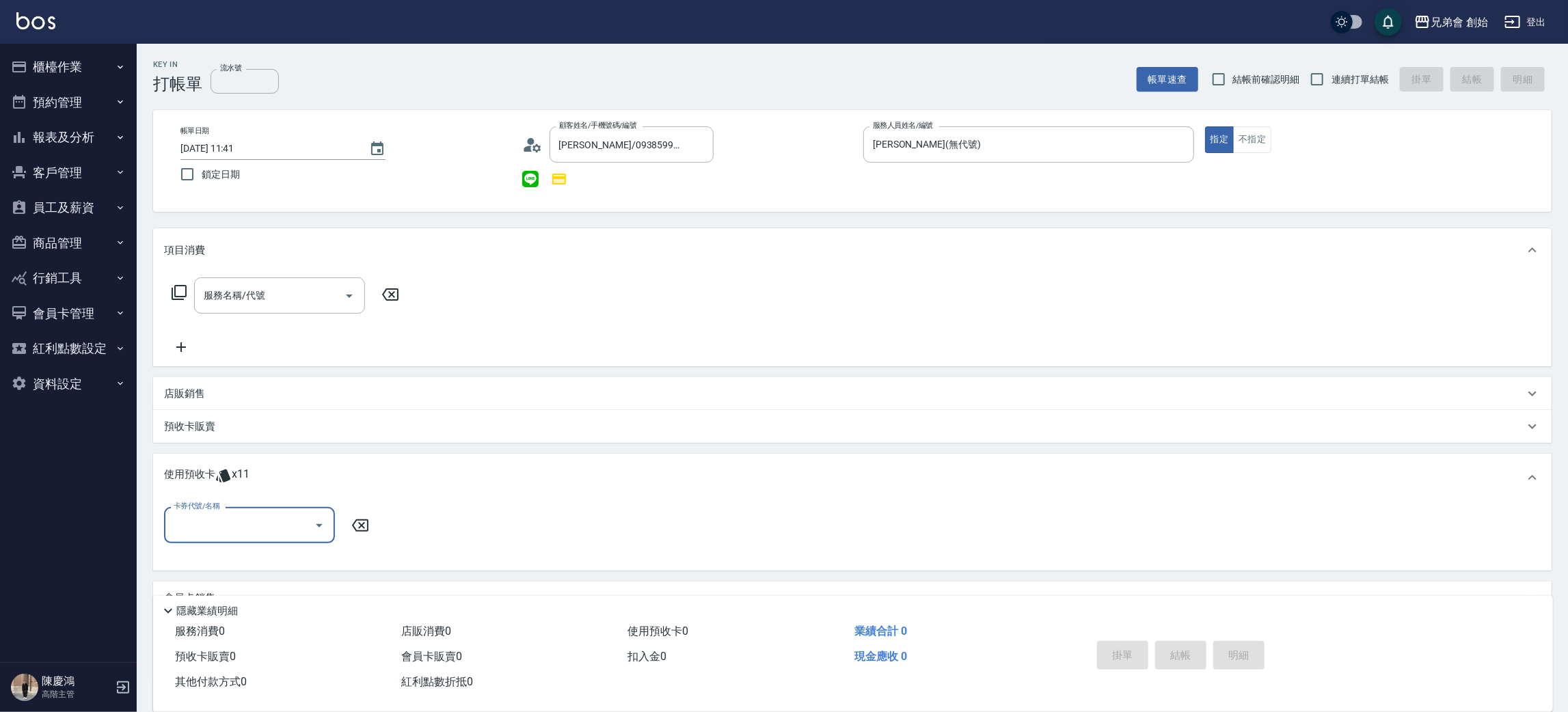
click at [211, 522] on input "卡券代號/名稱" at bounding box center [239, 525] width 138 height 24
click at [210, 559] on div "10500儲值(贈三次精修＆一次理髮) 剩餘11張" at bounding box center [249, 567] width 171 height 37
type input "10500儲值(贈三次精修＆一次理髮)"
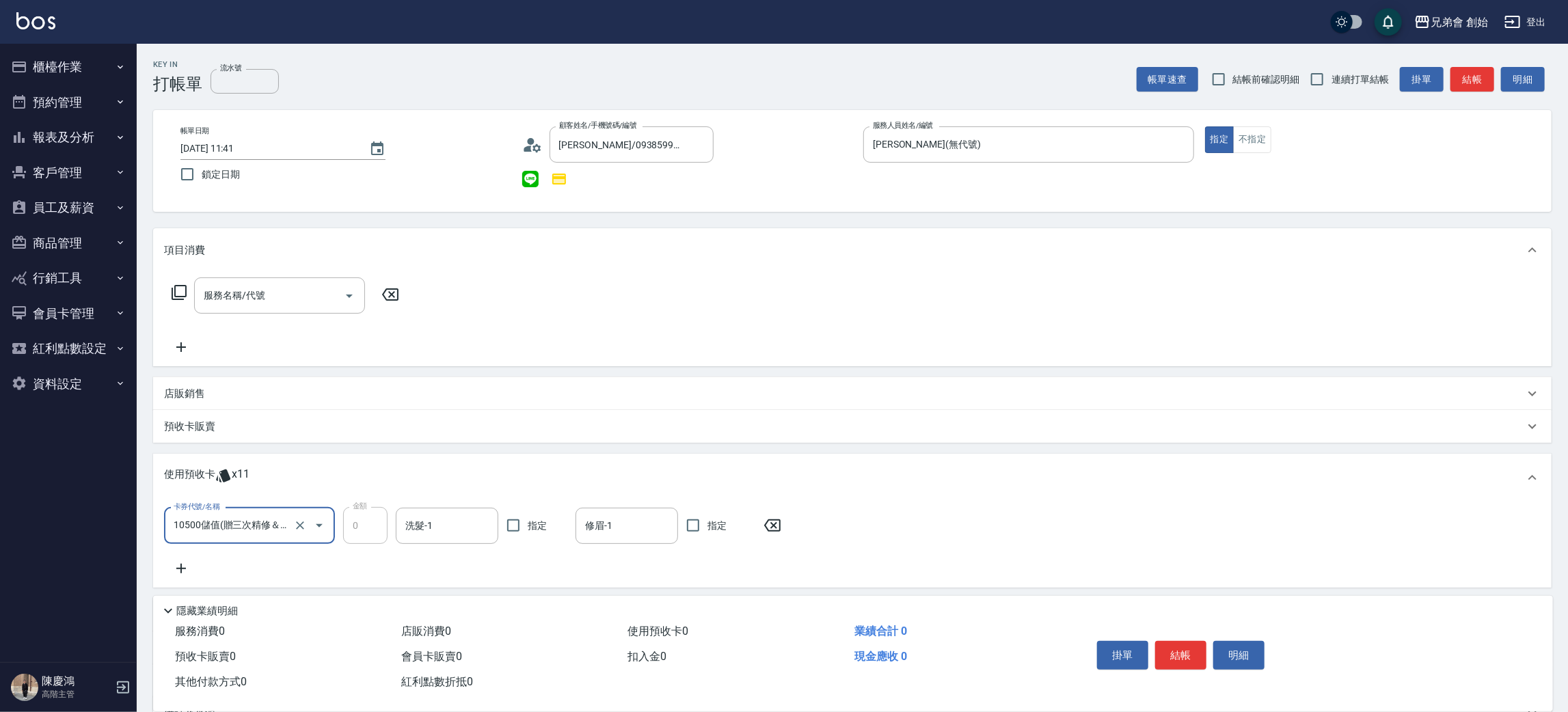
scroll to position [145, 0]
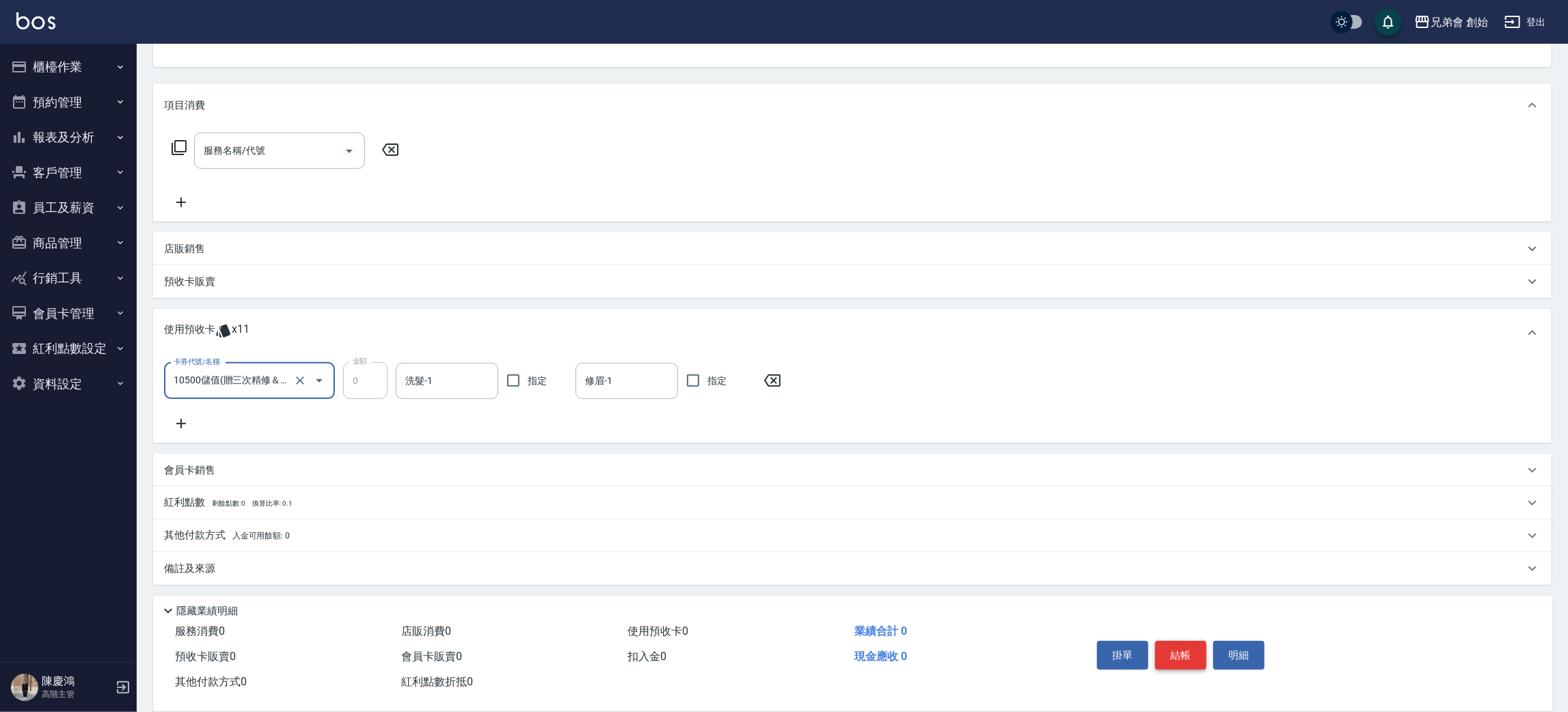
click at [1172, 654] on button "結帳" at bounding box center [1180, 655] width 52 height 28
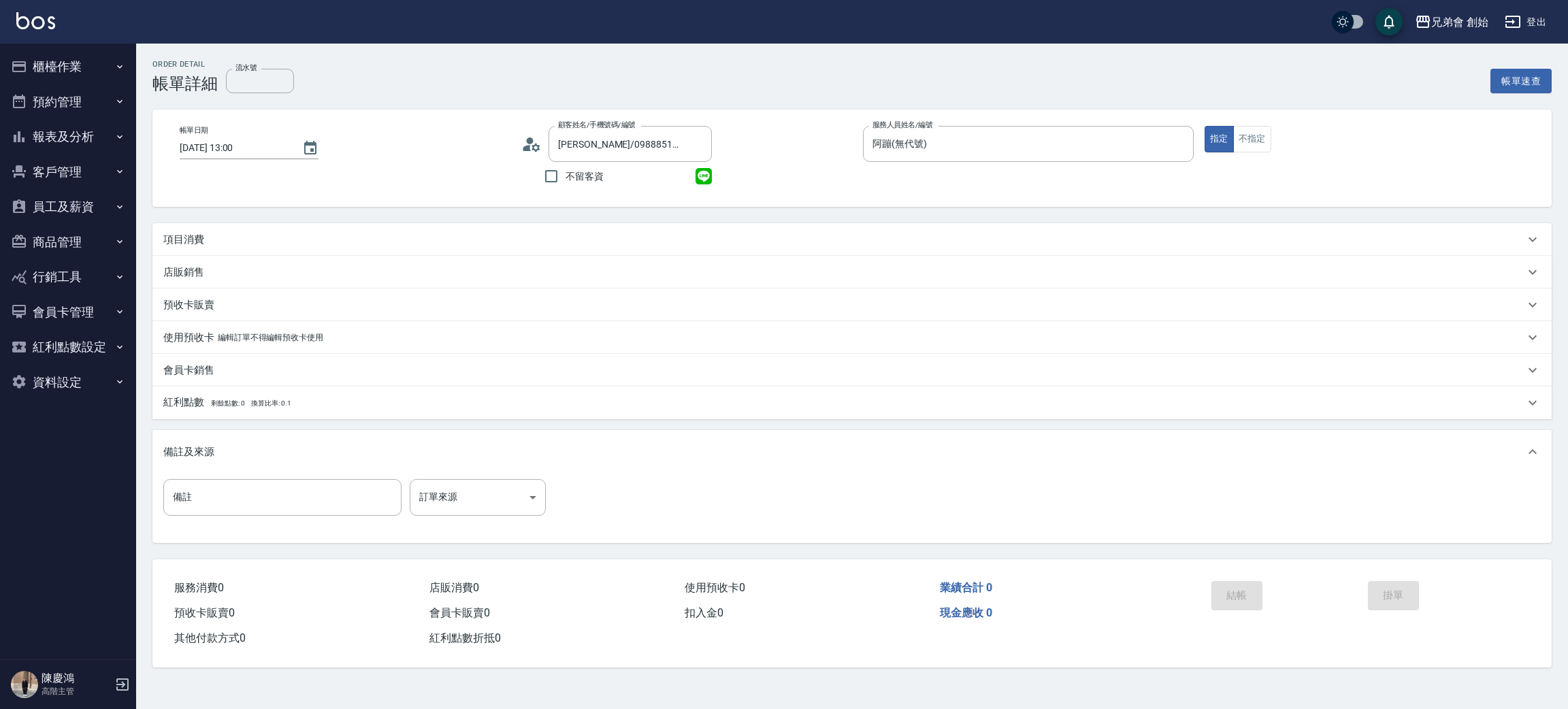
click at [268, 231] on div "項目消費" at bounding box center [852, 239] width 1399 height 33
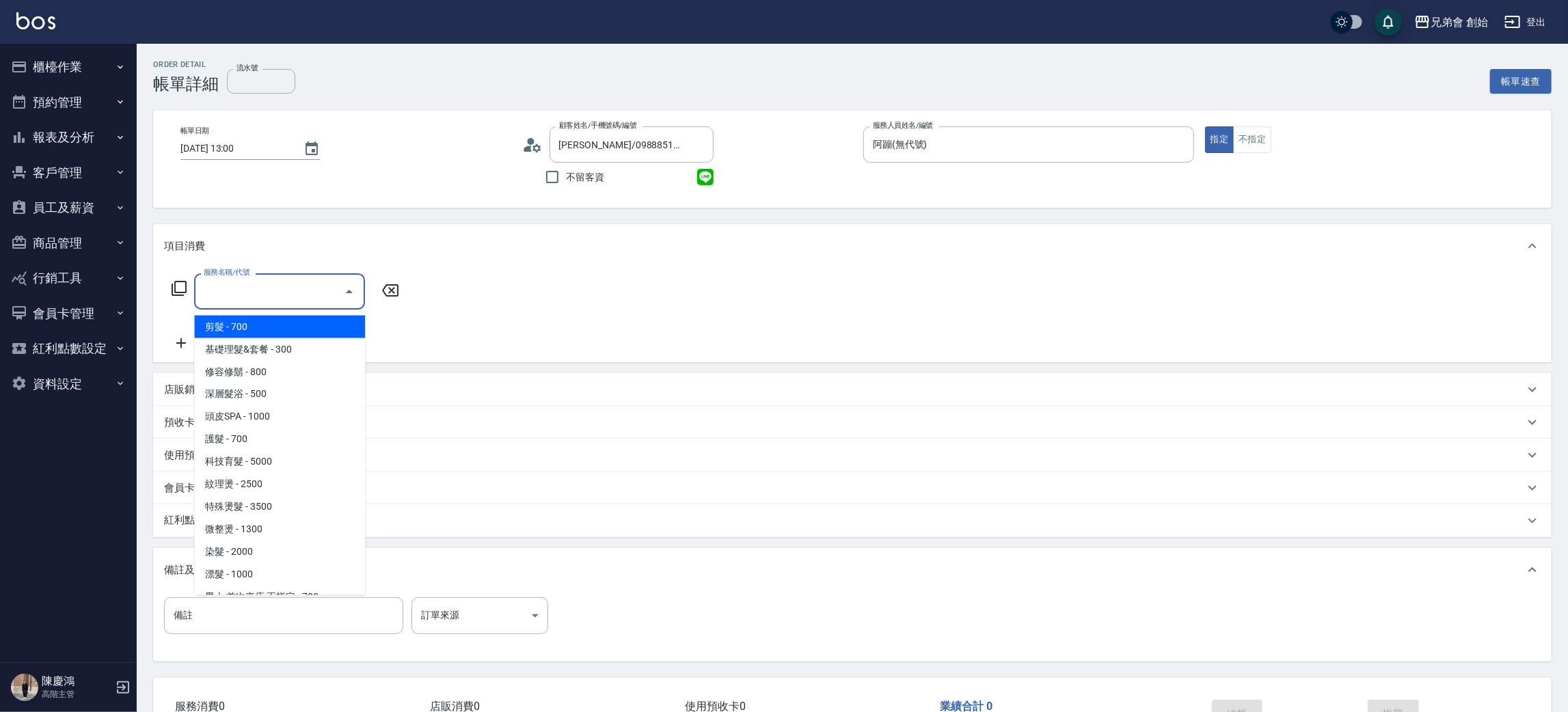
click at [258, 281] on input "服務名稱/代號" at bounding box center [269, 291] width 138 height 24
click at [285, 326] on span "剪髮 - 700" at bounding box center [279, 326] width 171 height 22
type input "剪髮(A01)"
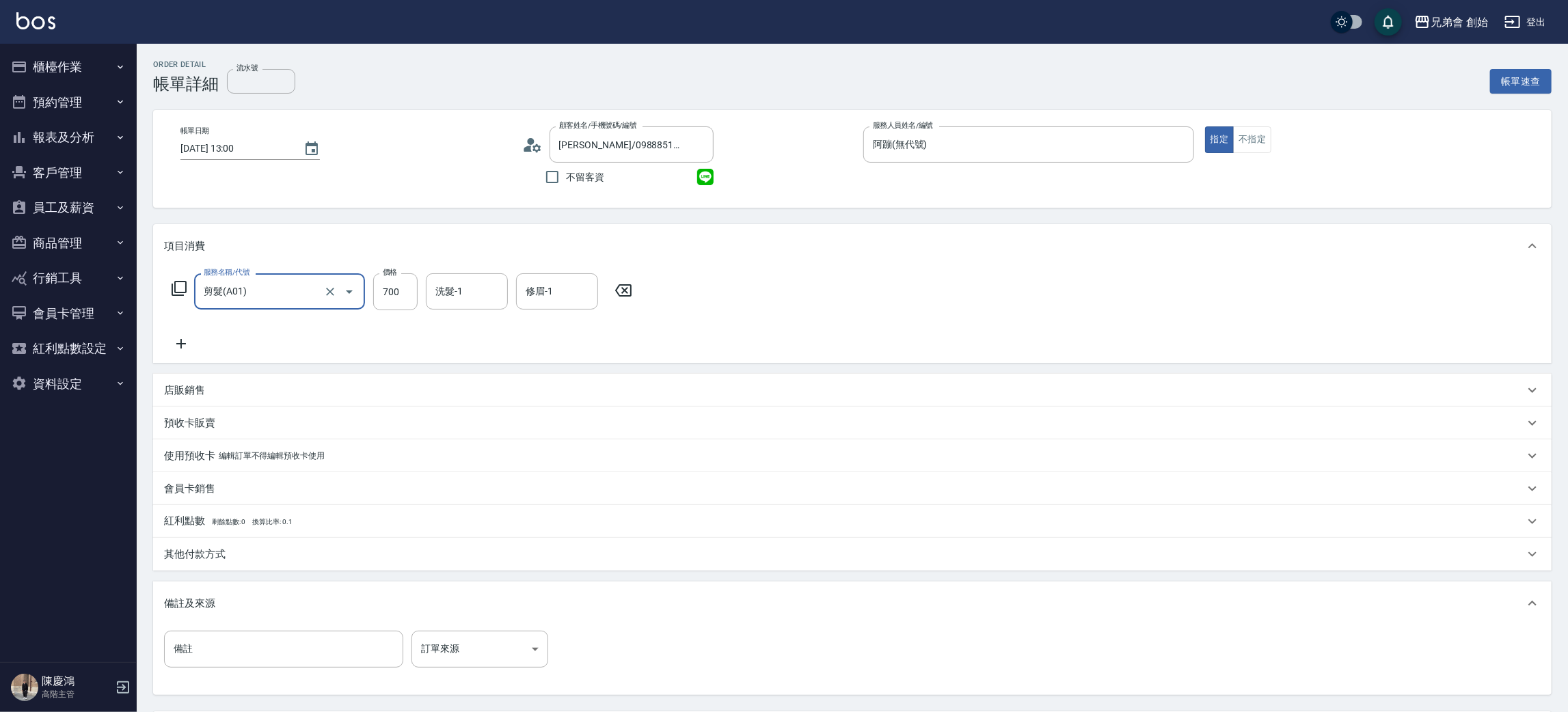
scroll to position [128, 0]
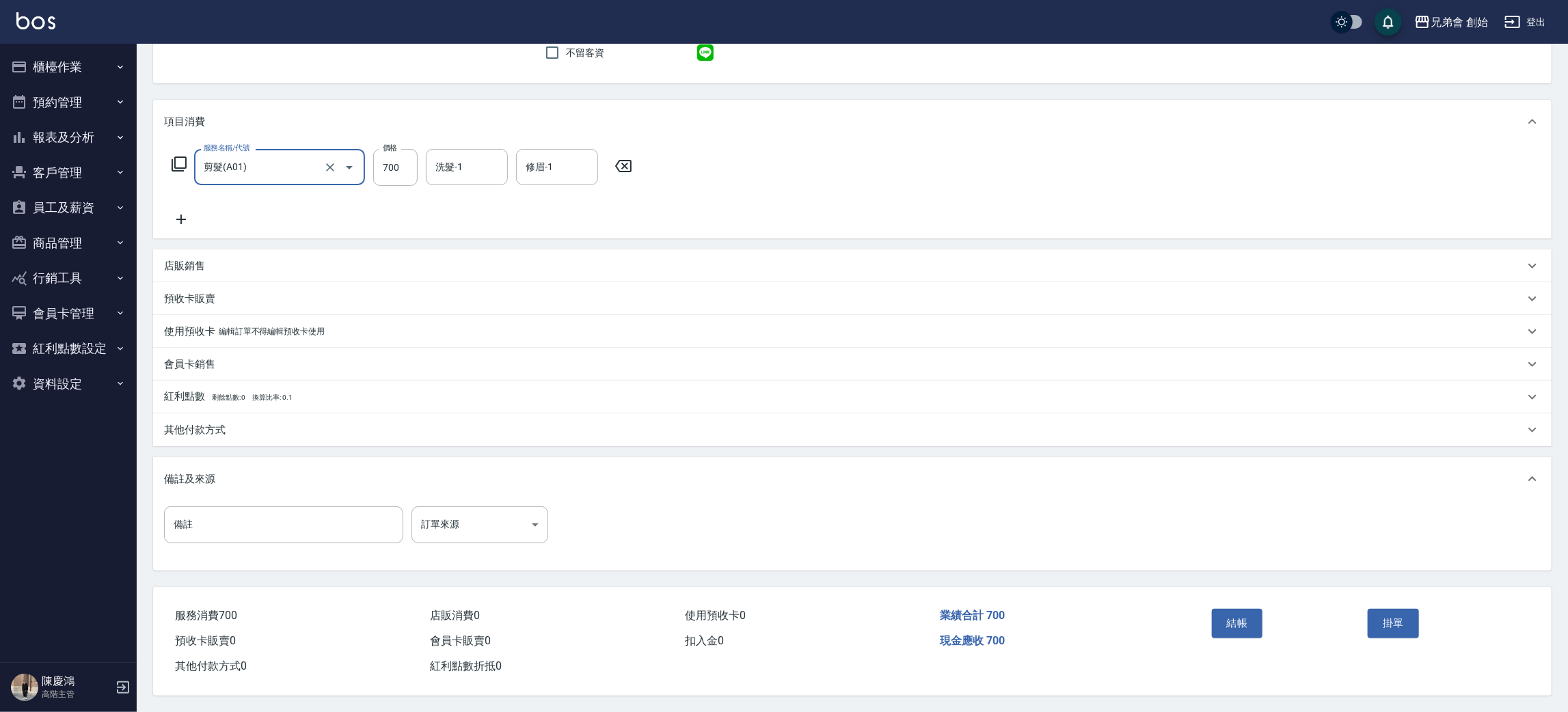
drag, startPoint x: 1240, startPoint y: 615, endPoint x: 1235, endPoint y: 610, distance: 7.1
click at [1240, 617] on button "結帳" at bounding box center [1237, 623] width 52 height 28
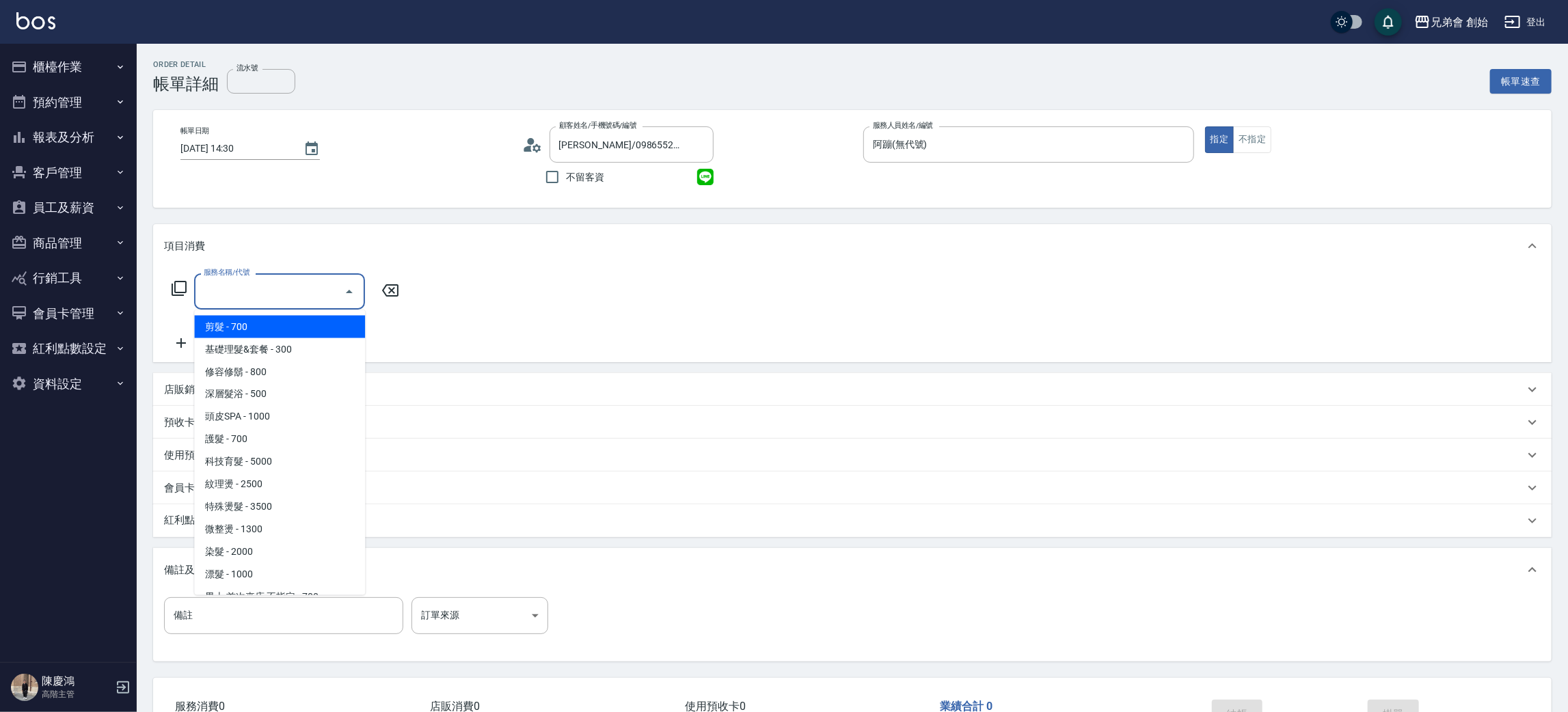
click at [276, 326] on span "剪髮 - 700" at bounding box center [279, 326] width 171 height 22
type input "剪髮(A01)"
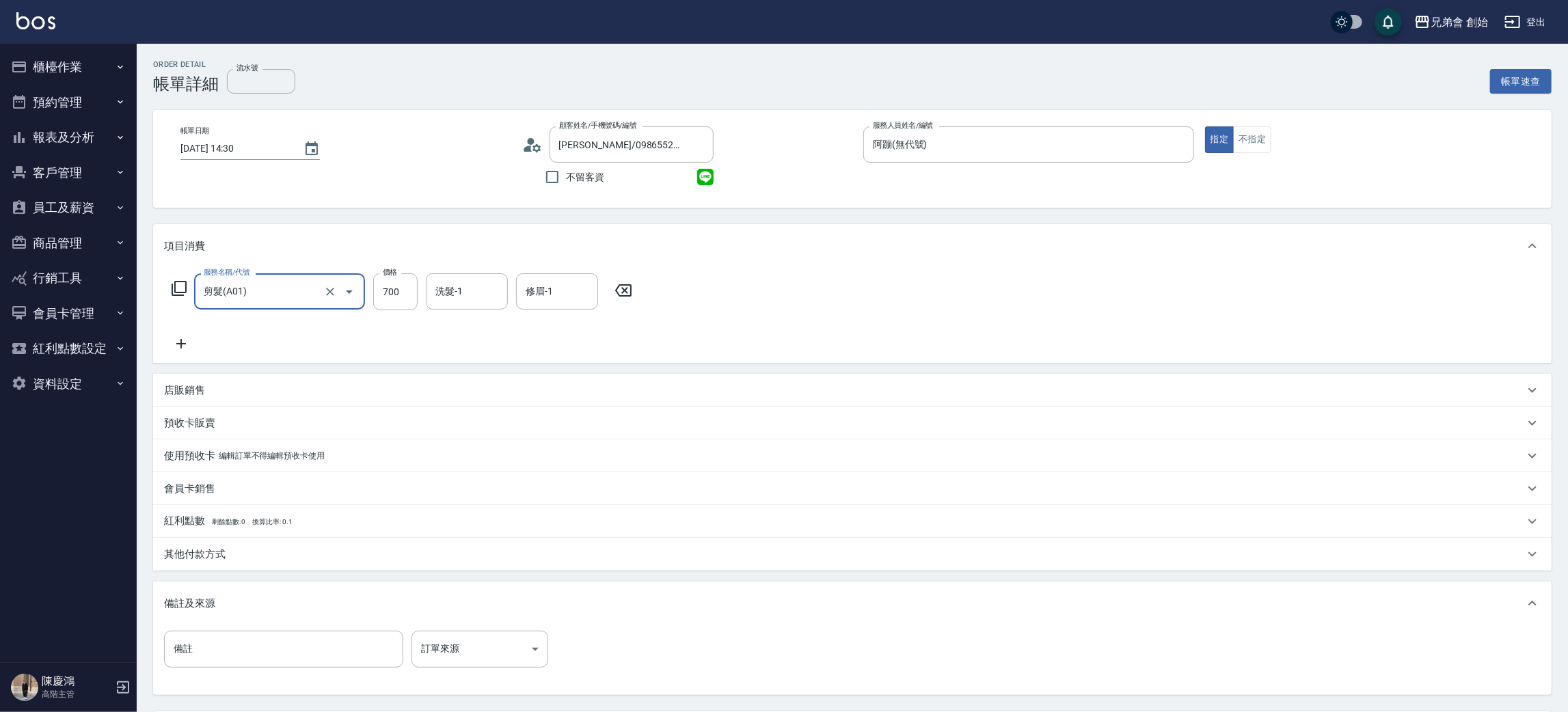
scroll to position [128, 0]
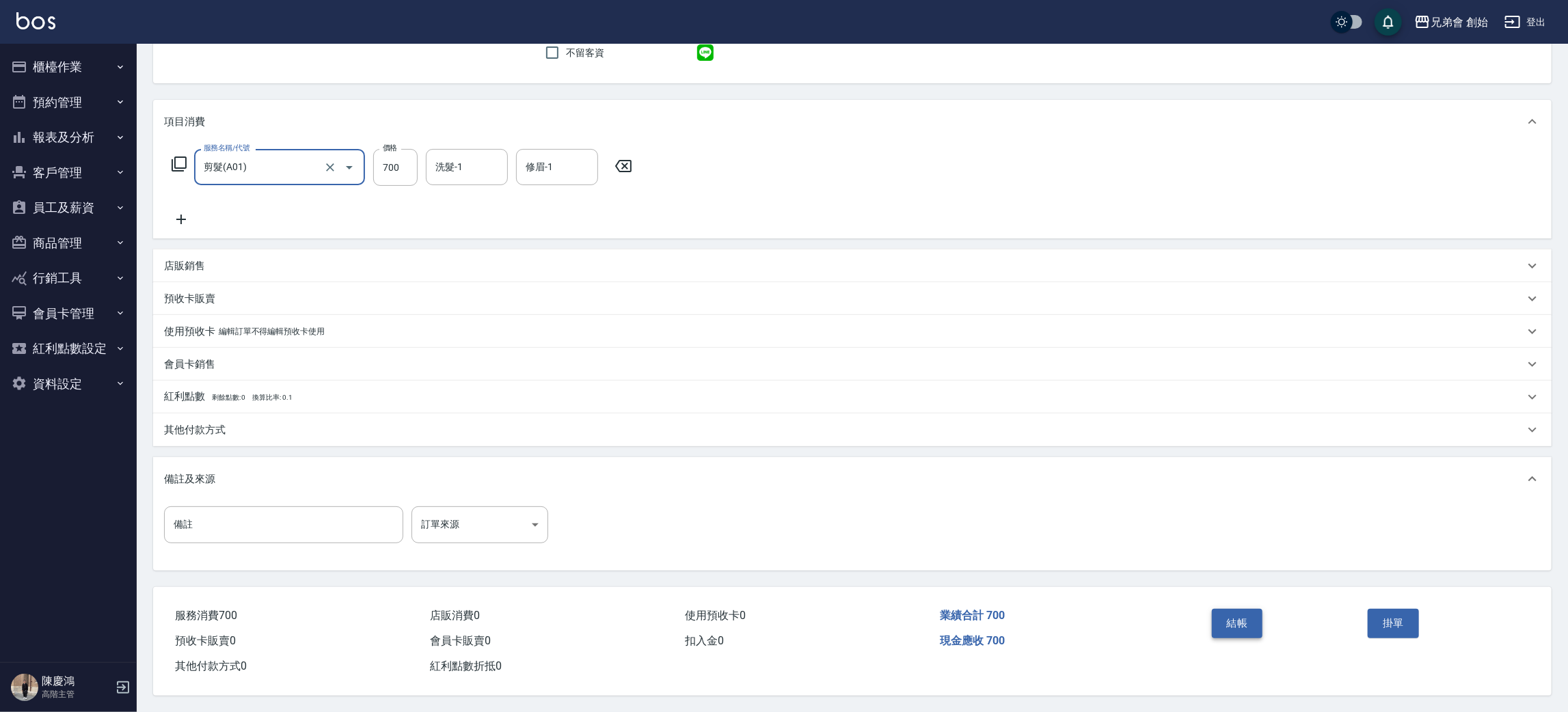
click at [1258, 627] on button "結帳" at bounding box center [1237, 623] width 52 height 28
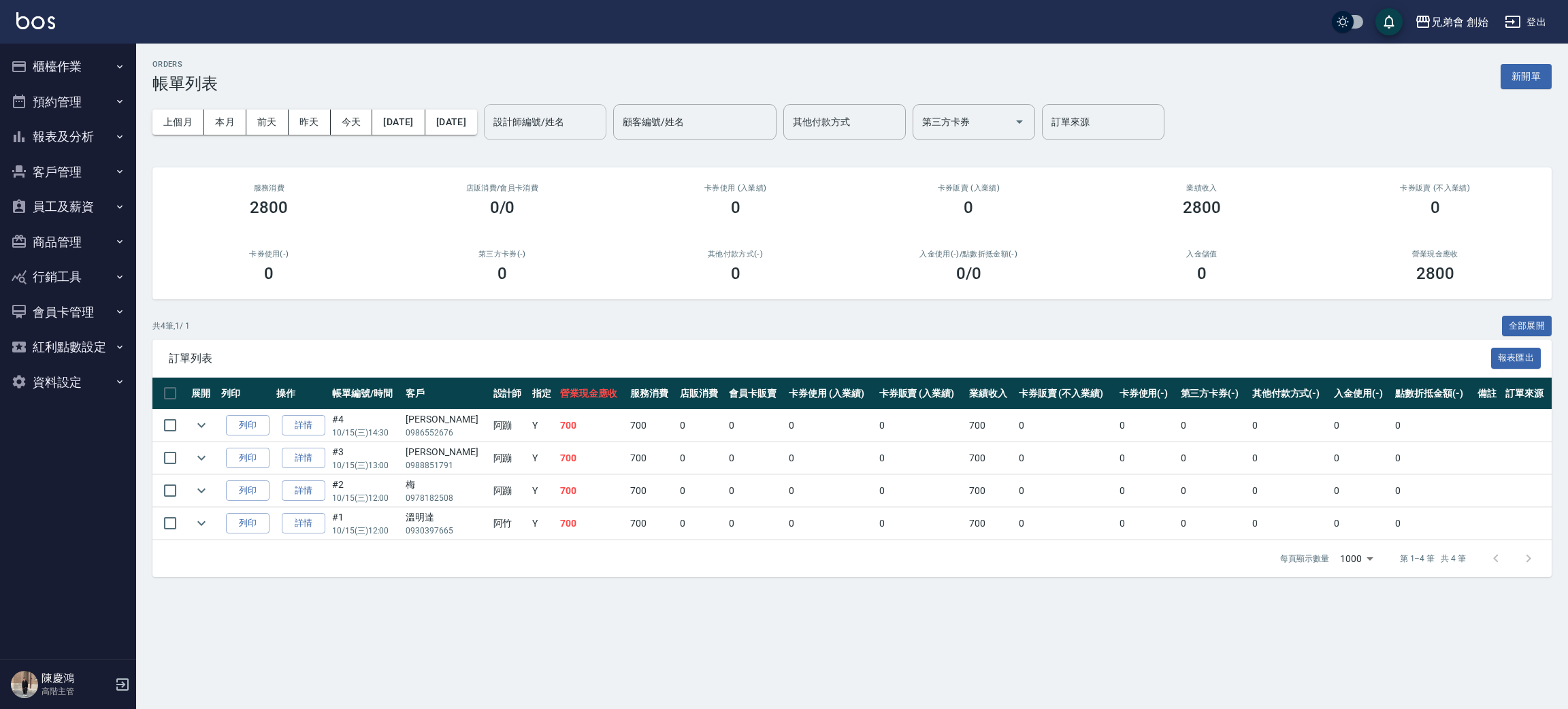
click at [574, 105] on div "設計師編號/姓名" at bounding box center [545, 122] width 123 height 36
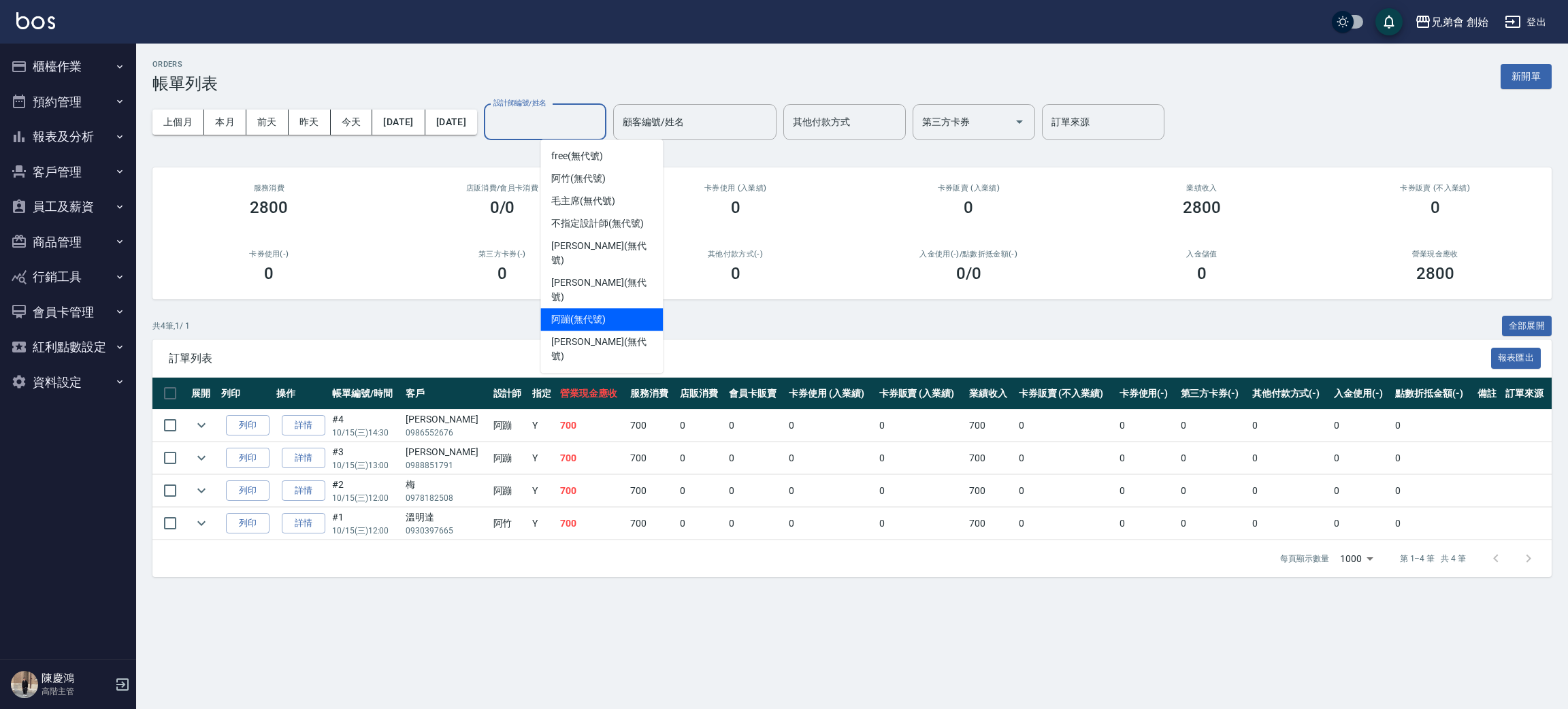
click at [624, 308] on div "阿蹦 (無代號)" at bounding box center [602, 319] width 123 height 22
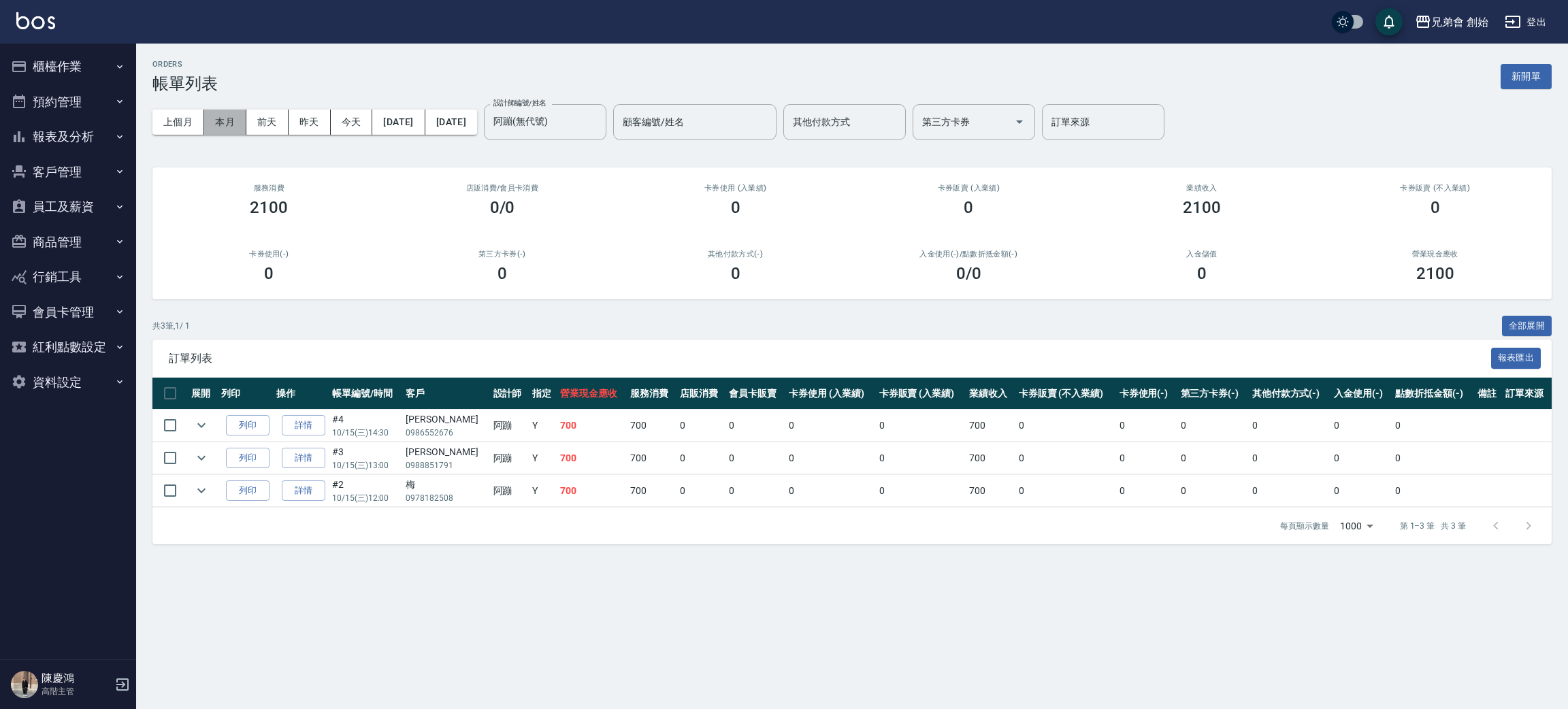
click at [230, 118] on button "本月" at bounding box center [225, 122] width 42 height 25
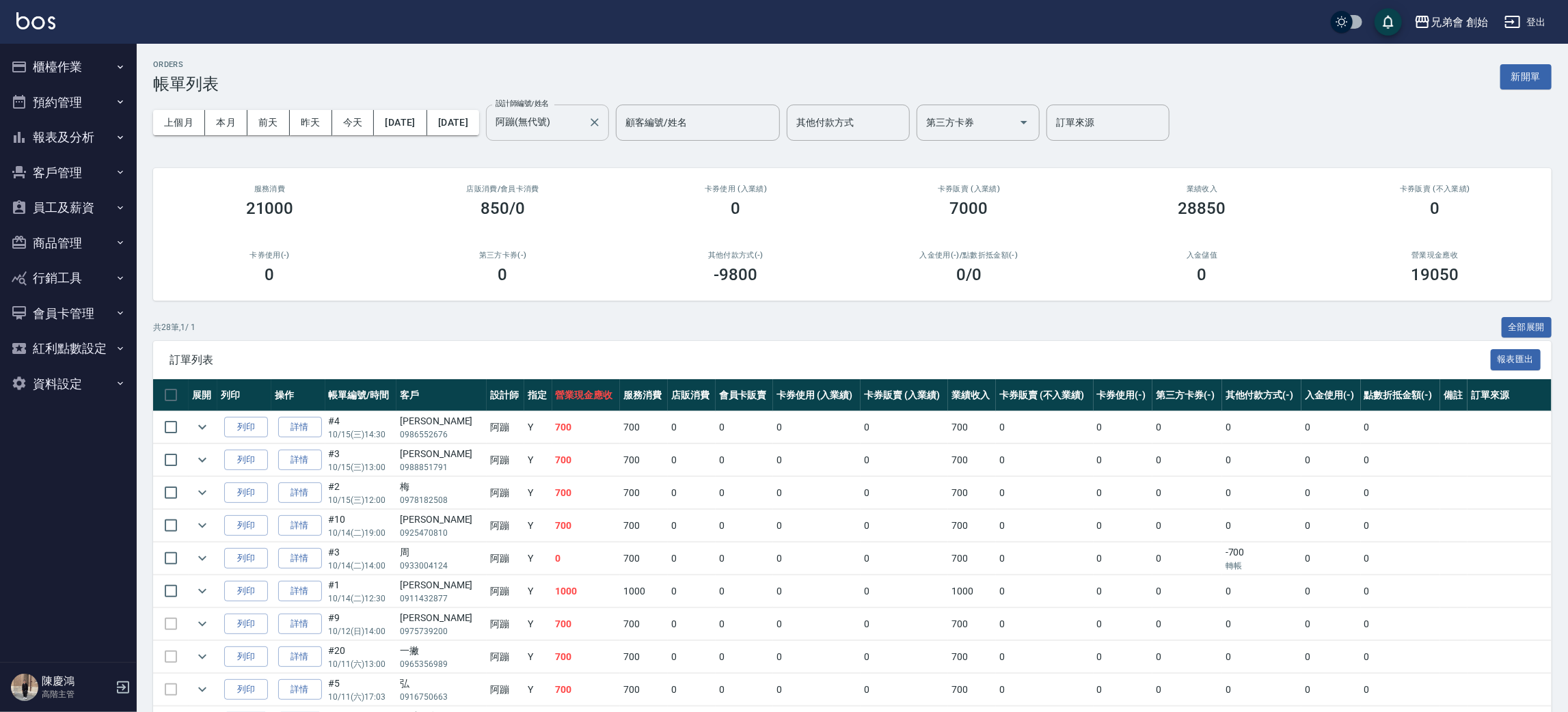
drag, startPoint x: 610, startPoint y: 122, endPoint x: 610, endPoint y: 130, distance: 8.0
click at [582, 121] on input "阿蹦(無代號)" at bounding box center [537, 122] width 90 height 24
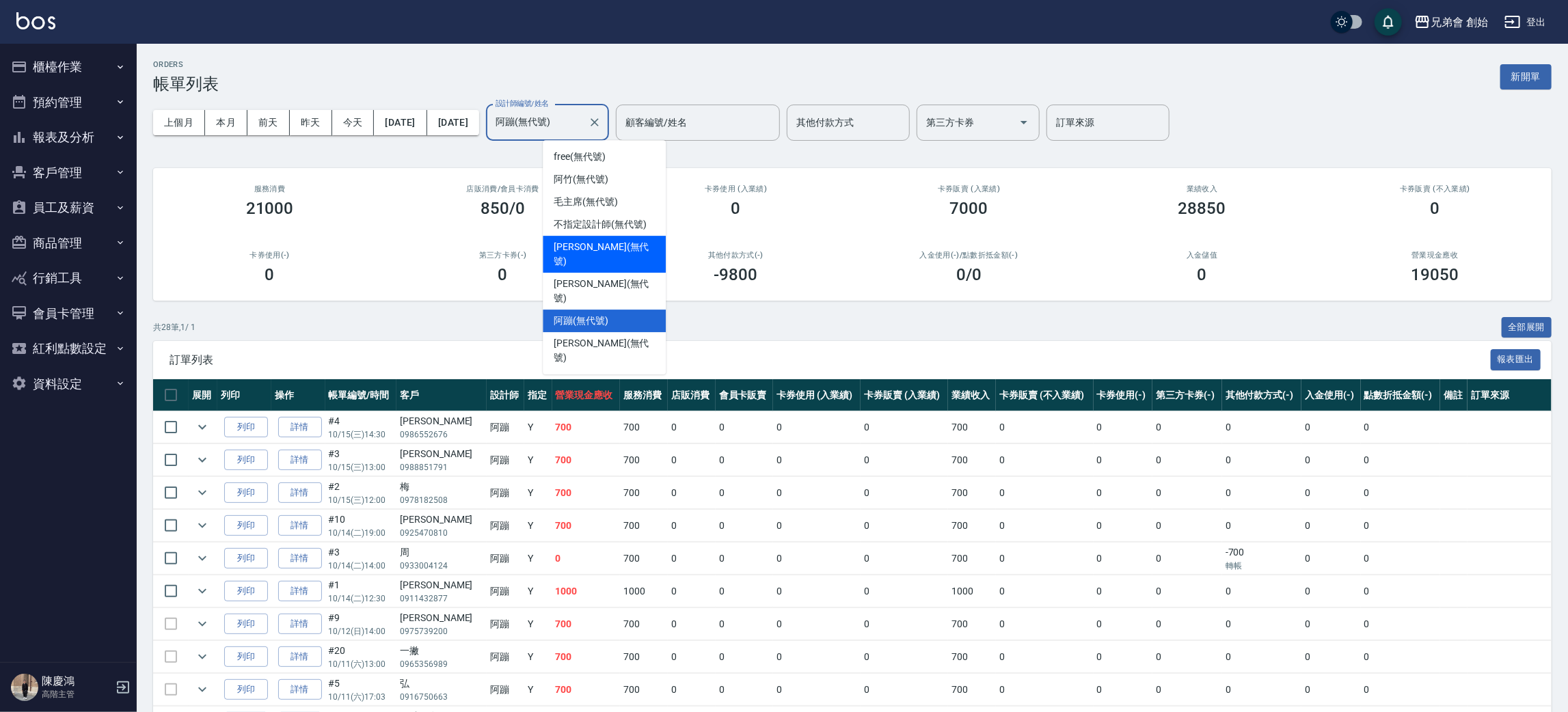
click at [625, 250] on div "歐文 (無代號)" at bounding box center [604, 254] width 123 height 37
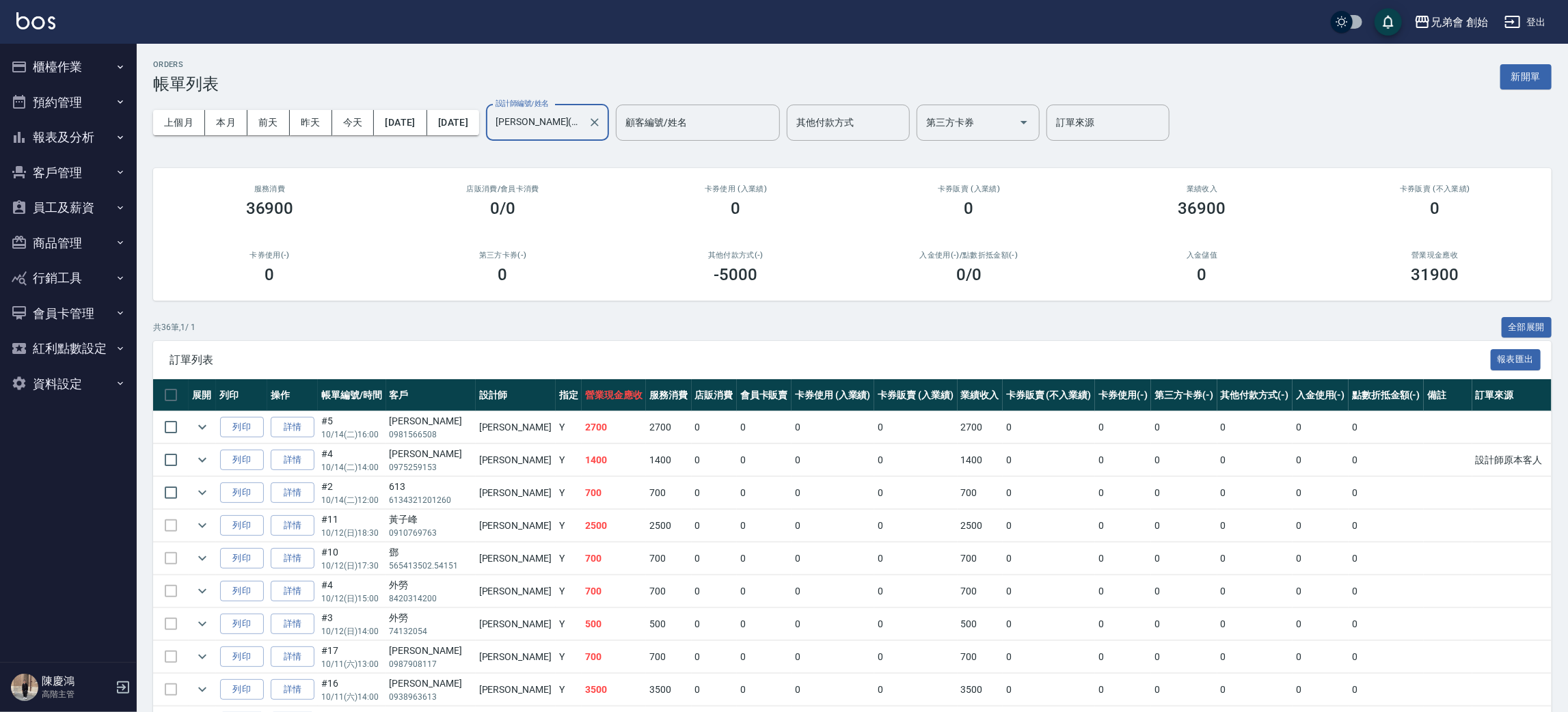
click at [582, 122] on input "歐文(無代號)" at bounding box center [537, 122] width 90 height 24
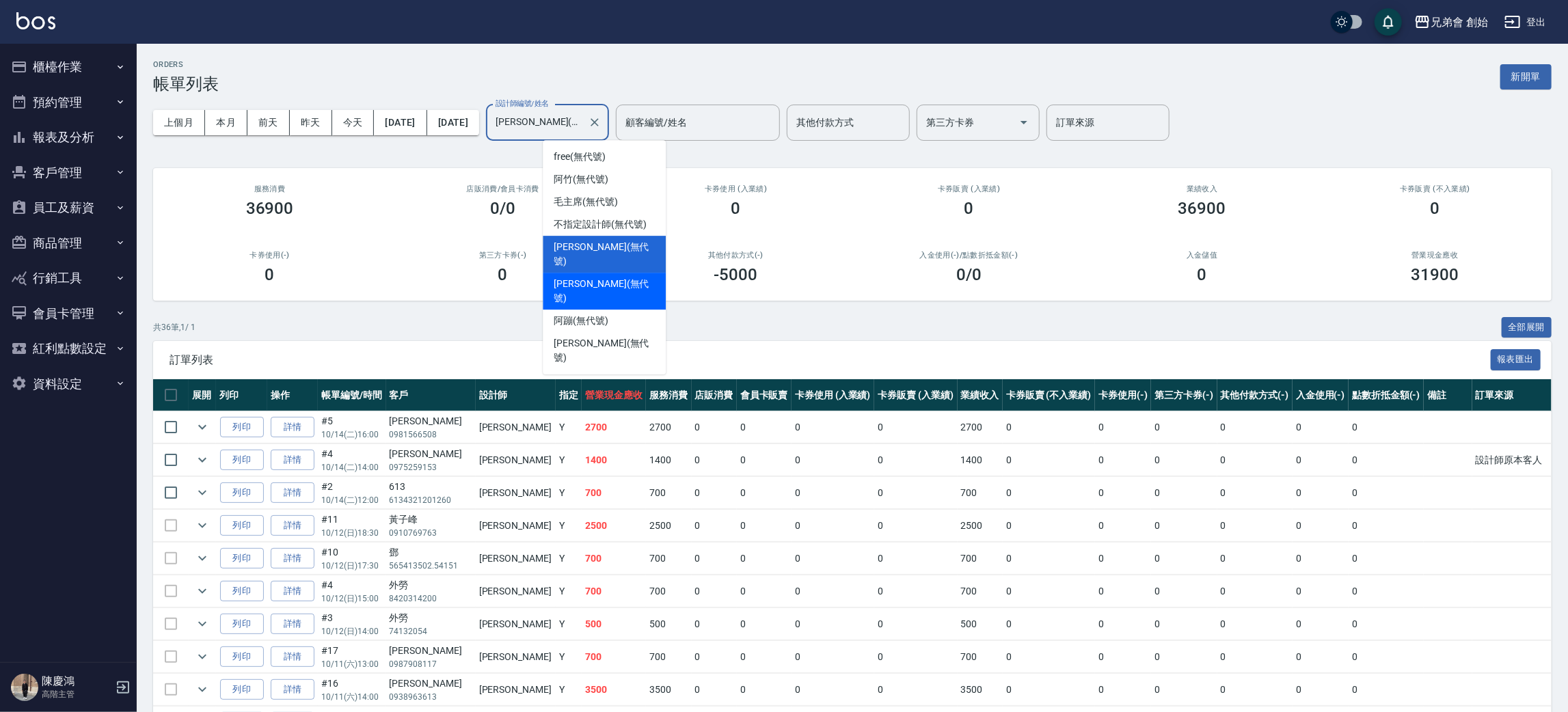
click at [593, 272] on div "潘潘 (無代號)" at bounding box center [604, 291] width 123 height 37
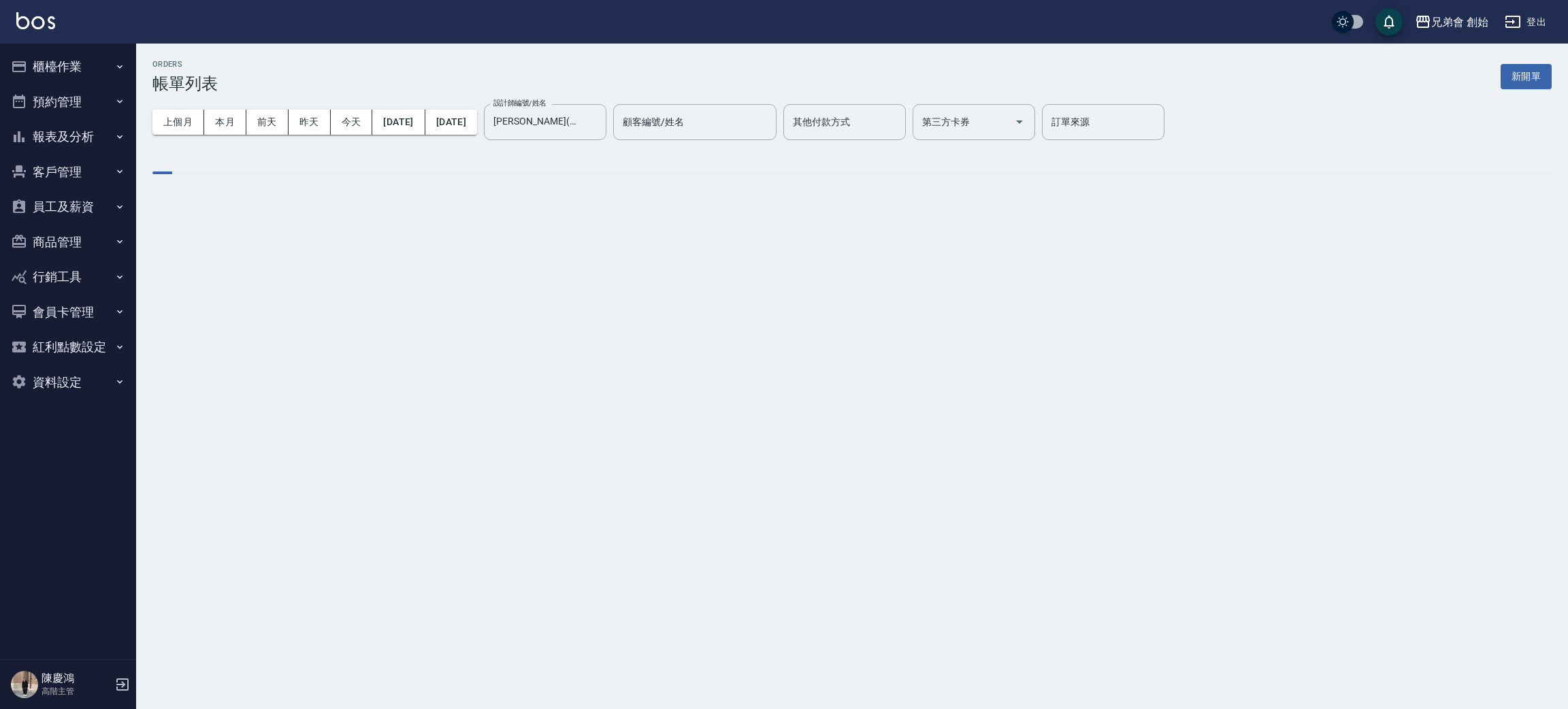
click at [618, 141] on div "上個月 本月 前天 昨天 今天 2025/10/01 2025/10/31 設計師編號/姓名 潘潘(無代號) 設計師編號/姓名 顧客編號/姓名 顧客編號/姓名…" at bounding box center [852, 122] width 1399 height 57
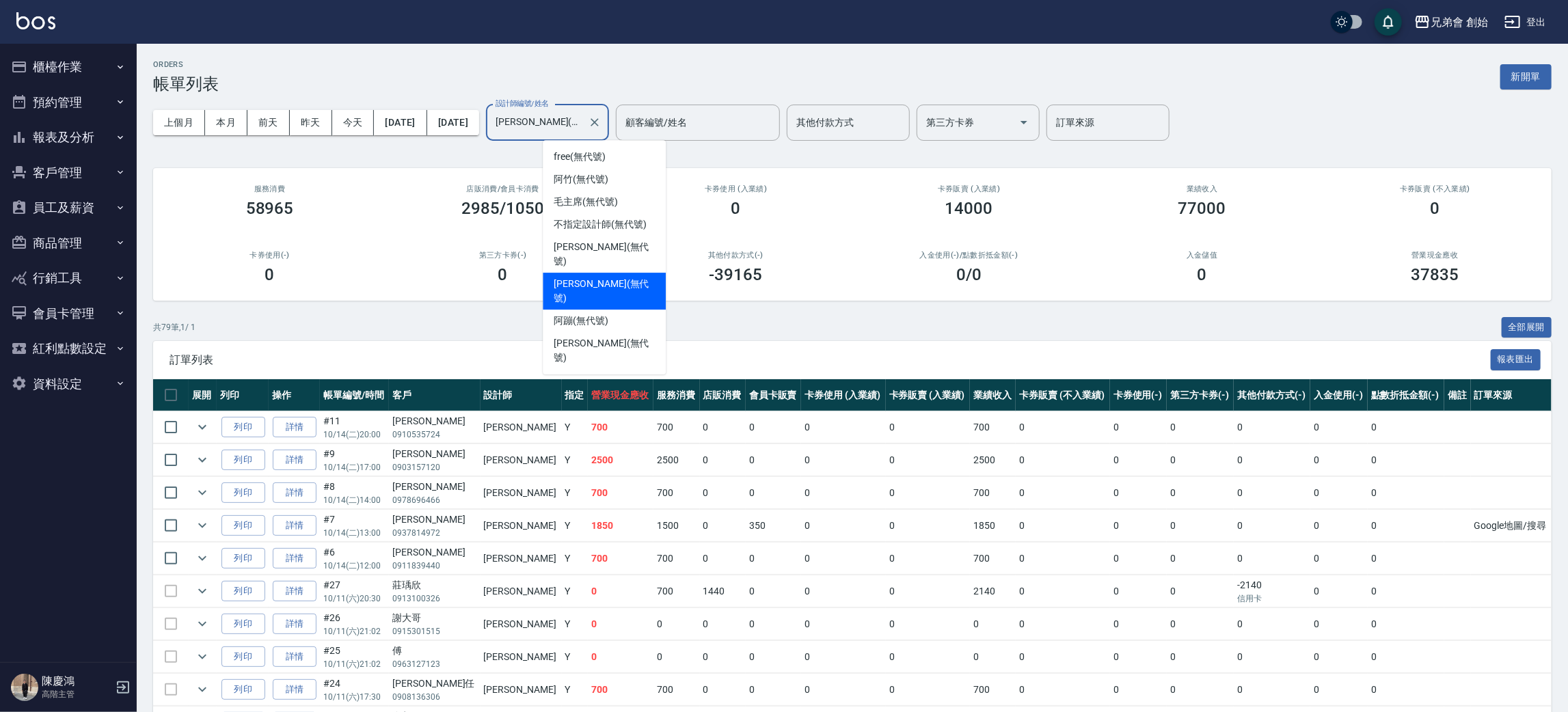
click at [582, 125] on input "潘潘(無代號)" at bounding box center [537, 122] width 90 height 24
click at [621, 309] on div "阿蹦 (無代號)" at bounding box center [604, 320] width 123 height 22
type input "阿蹦(無代號)"
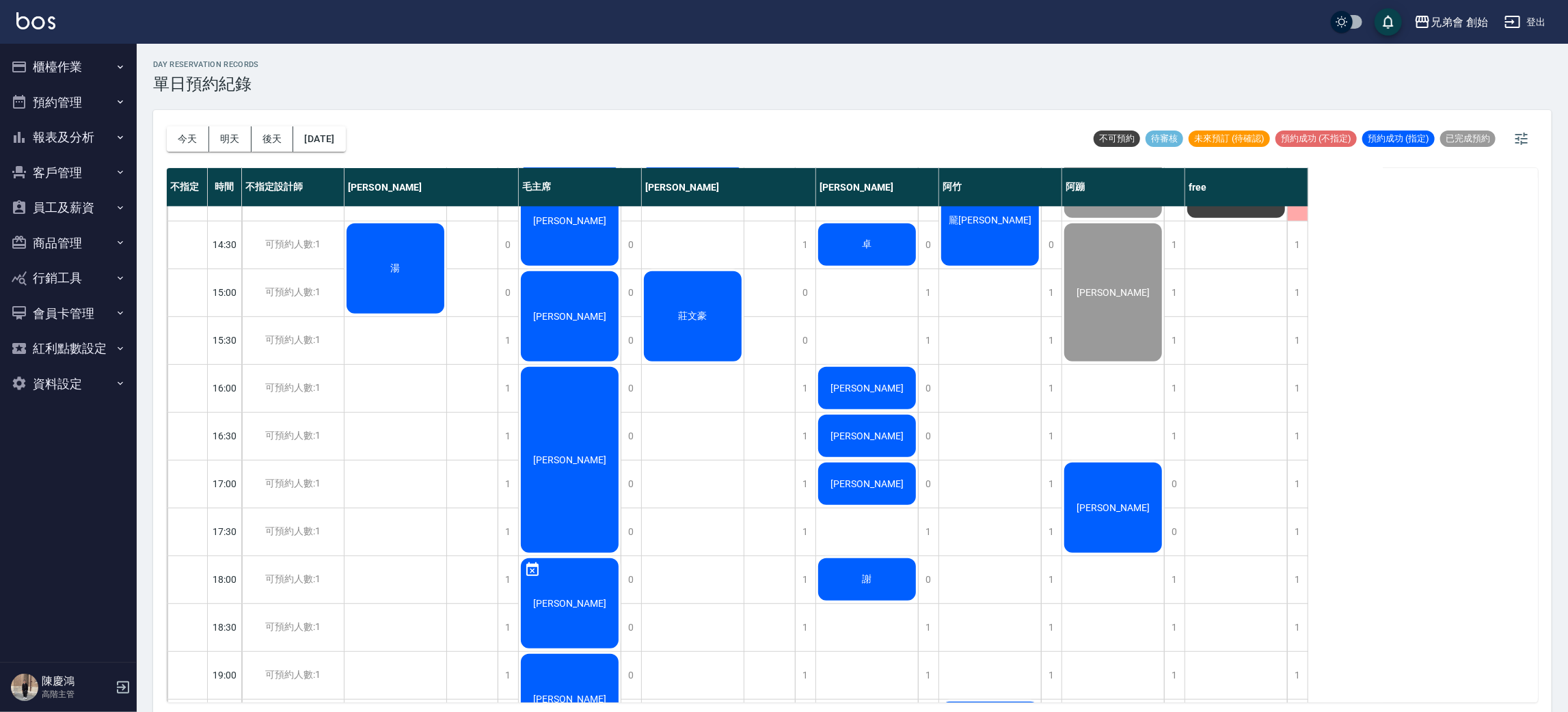
scroll to position [717, 0]
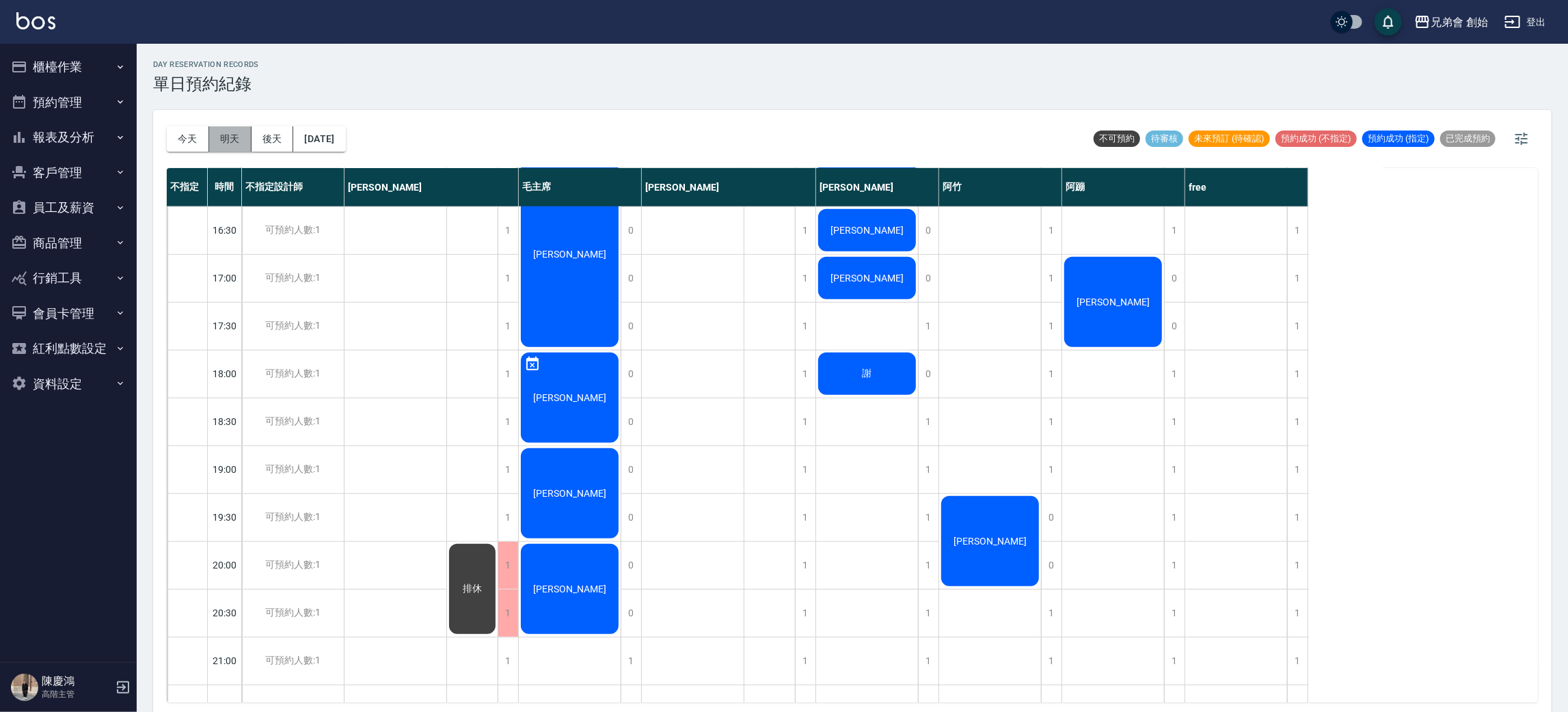
click at [240, 137] on button "明天" at bounding box center [230, 139] width 42 height 25
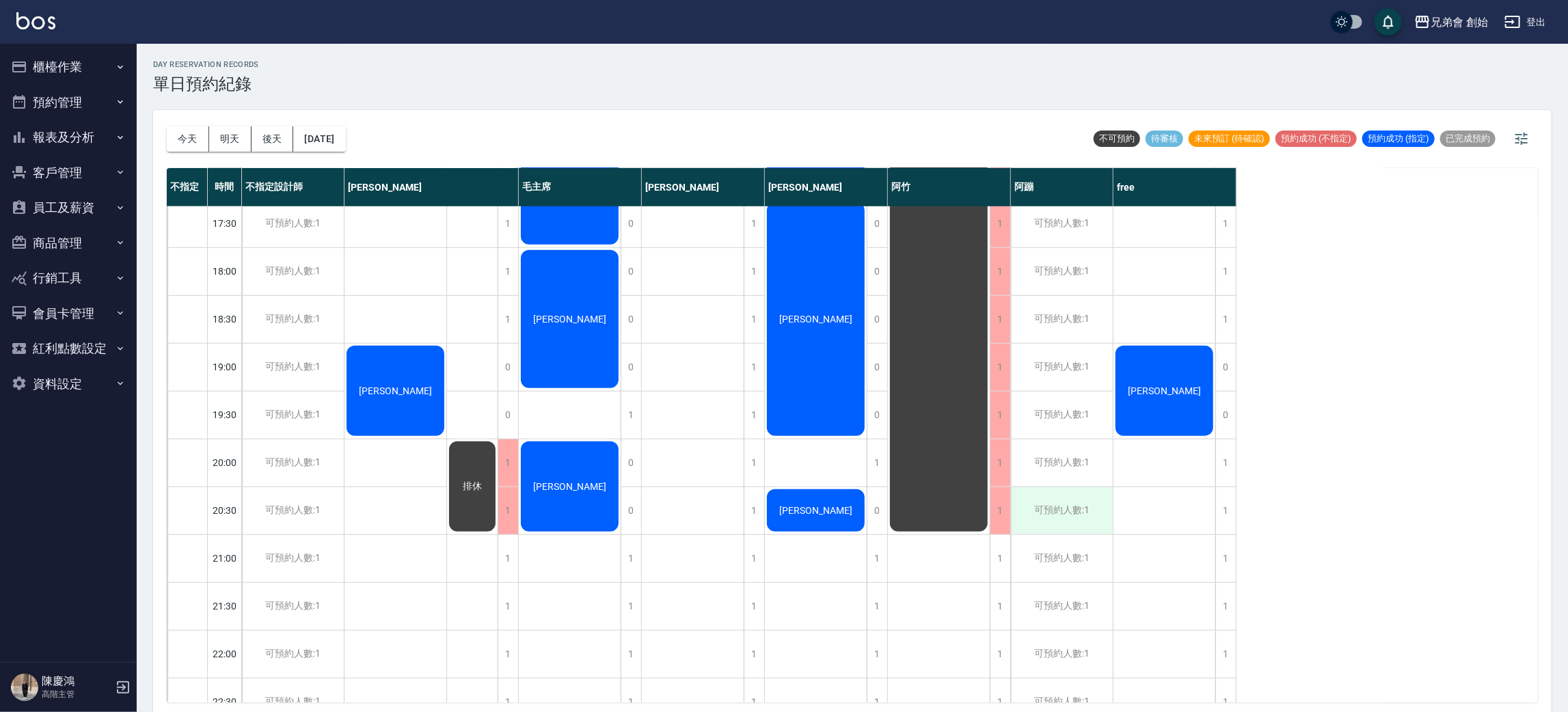
scroll to position [907, 0]
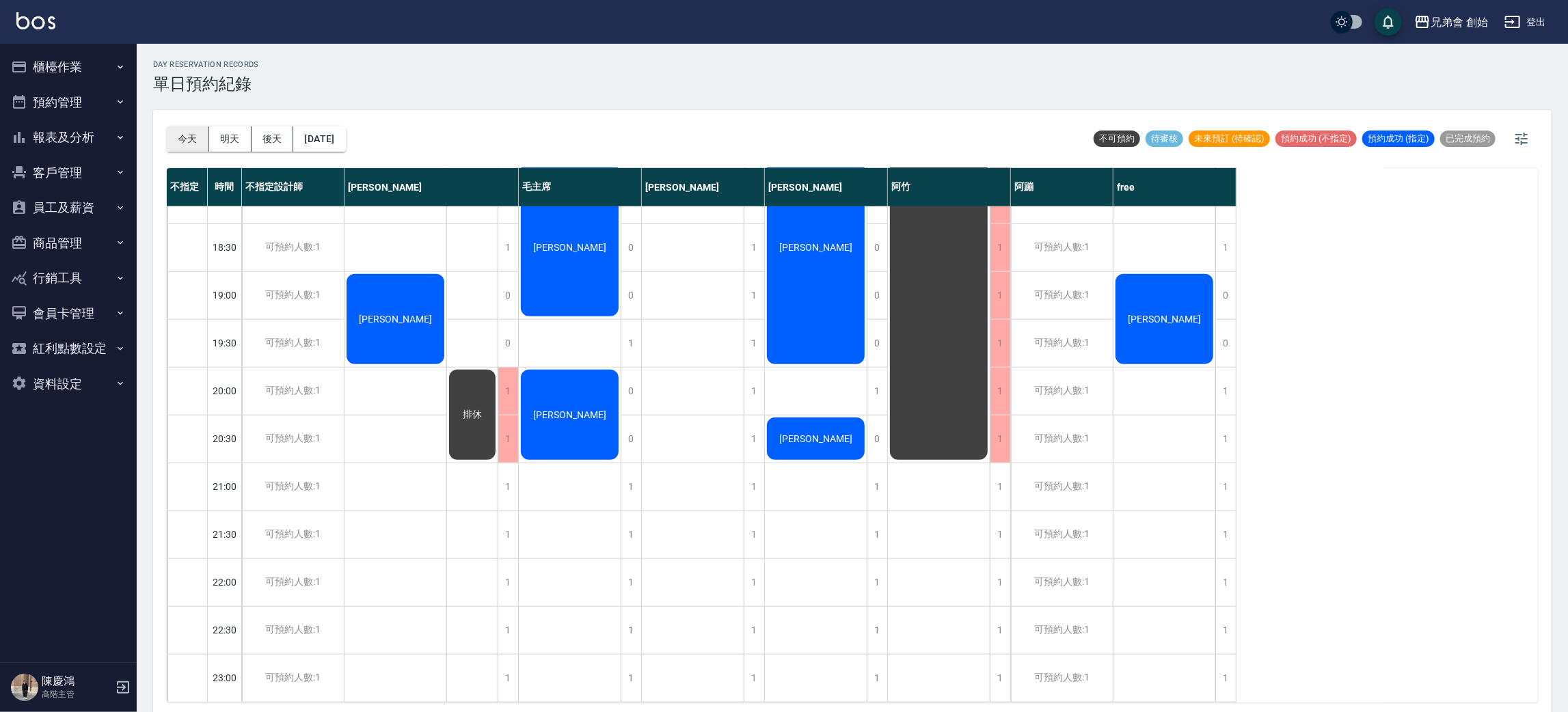
click at [196, 134] on button "今天" at bounding box center [188, 139] width 42 height 25
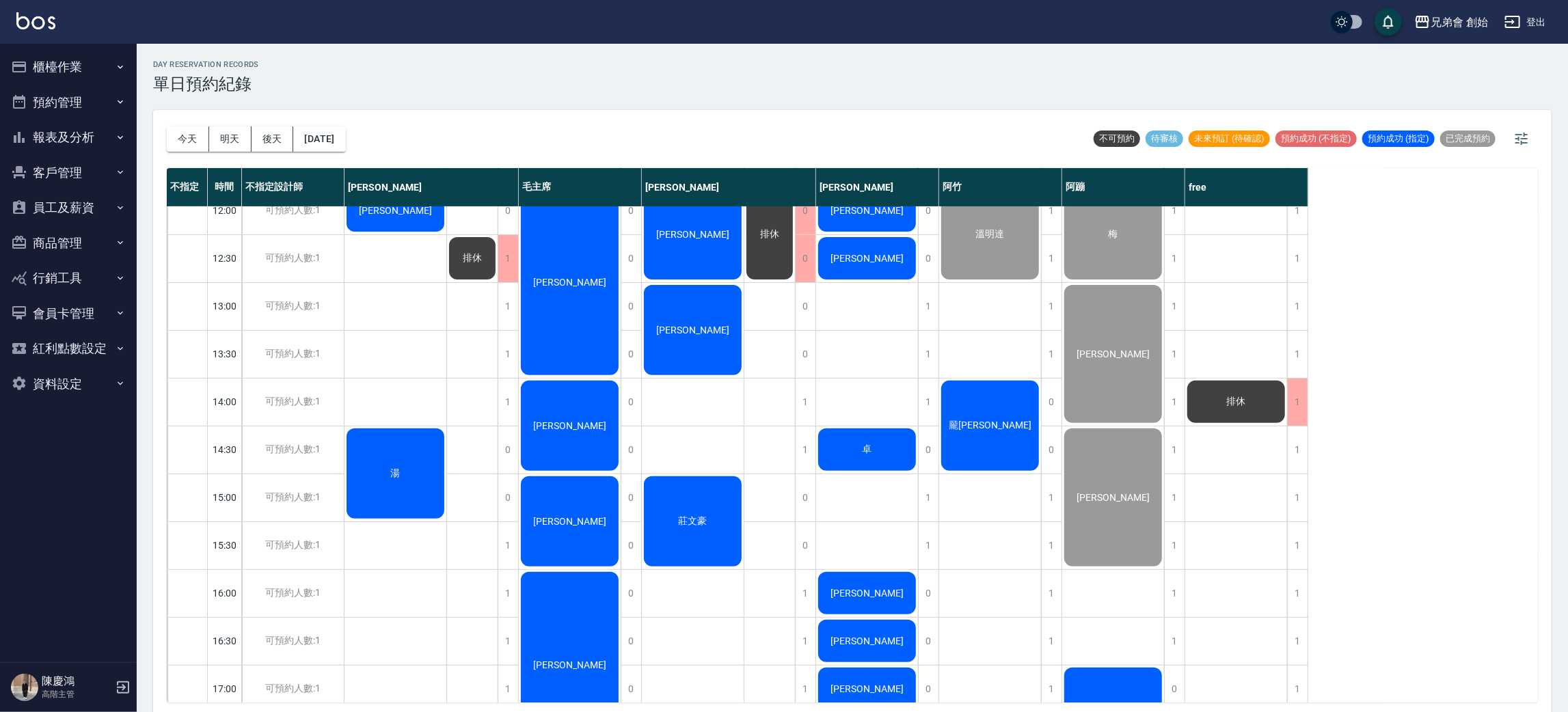
scroll to position [512, 0]
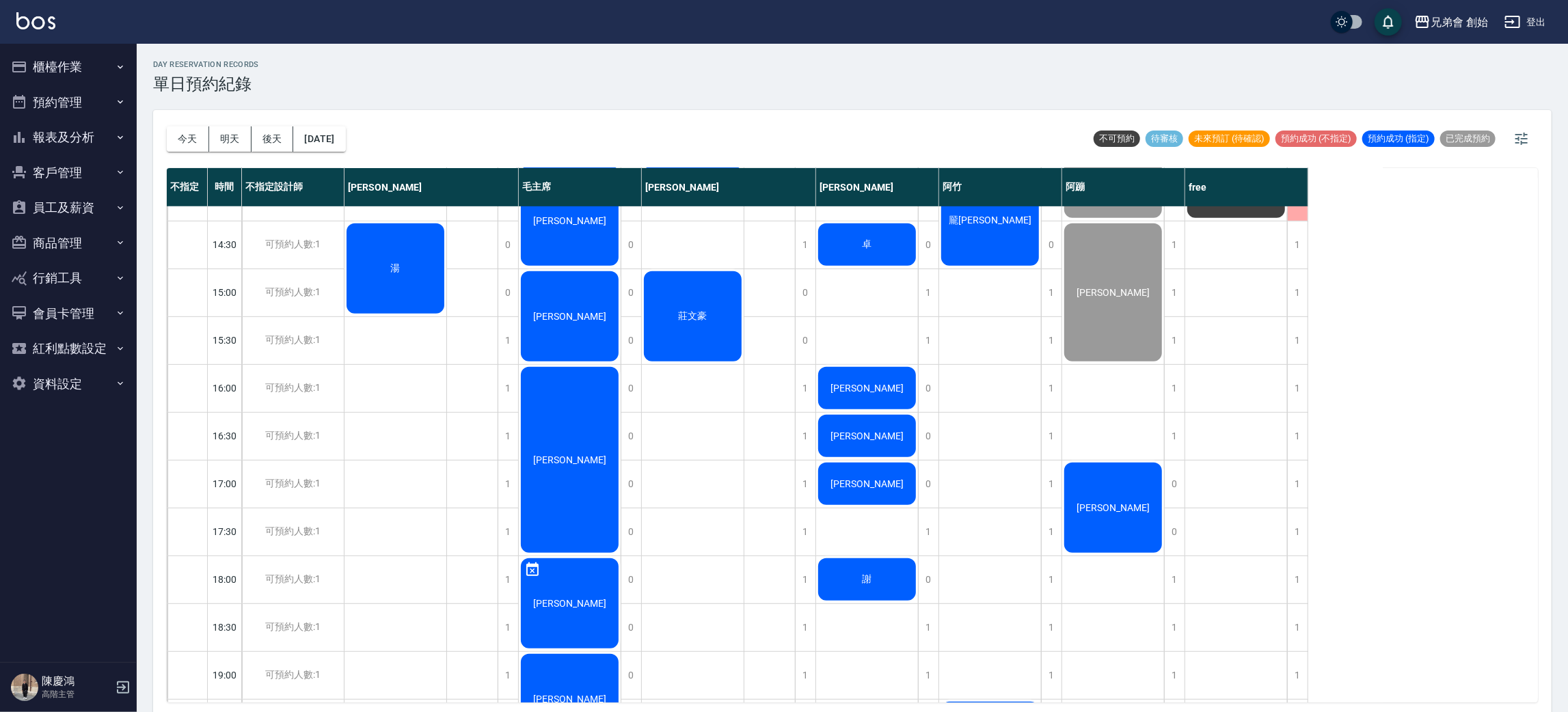
click at [526, 158] on div "[DATE] [DATE] [DATE] [DATE] 不可預約 待審核 未來預訂 (待確認) 預約成功 (不指定) 預約成功 (指定) 已完成預約" at bounding box center [852, 139] width 1371 height 58
click at [206, 126] on button "今天" at bounding box center [188, 139] width 42 height 25
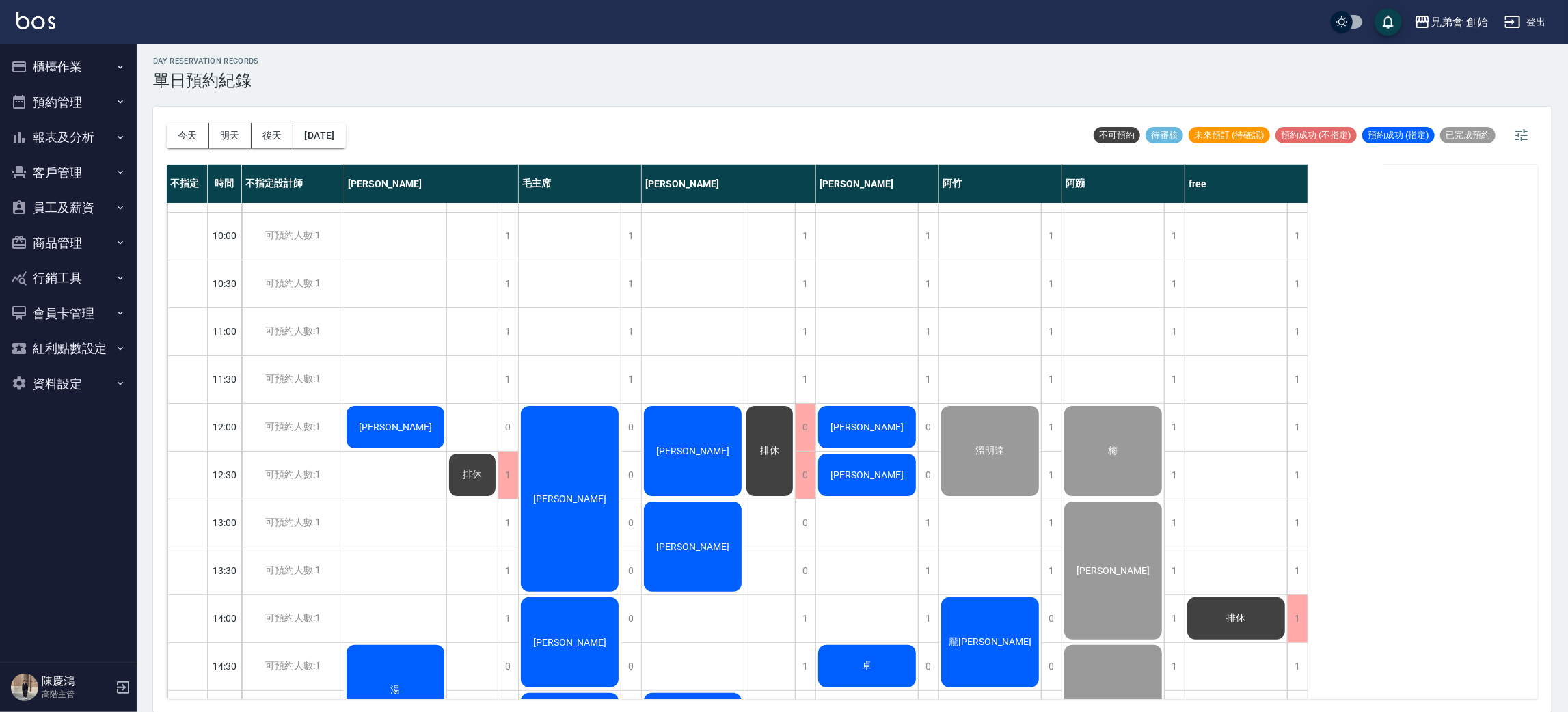
scroll to position [0, 0]
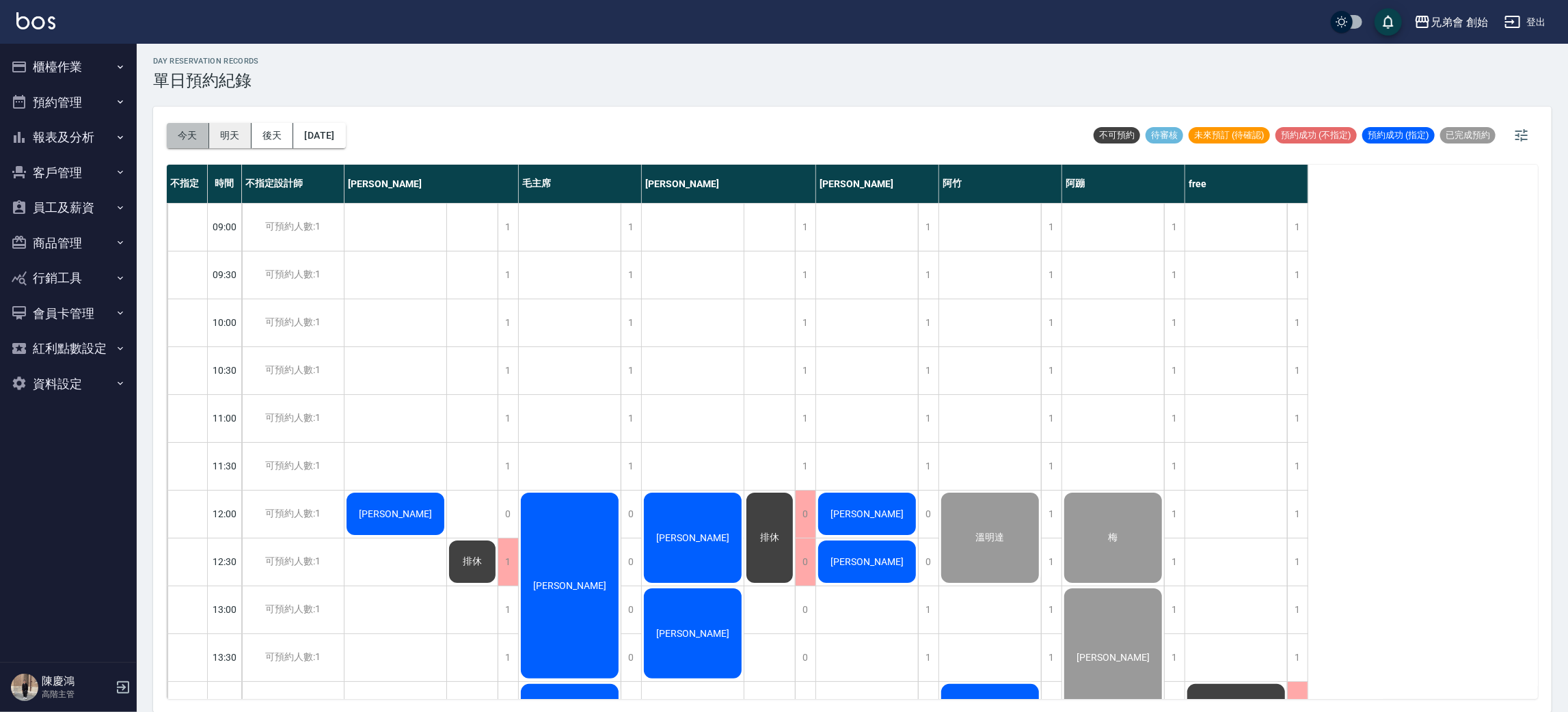
click at [212, 134] on div "今天 明天 後天 2025/10/15" at bounding box center [256, 135] width 179 height 25
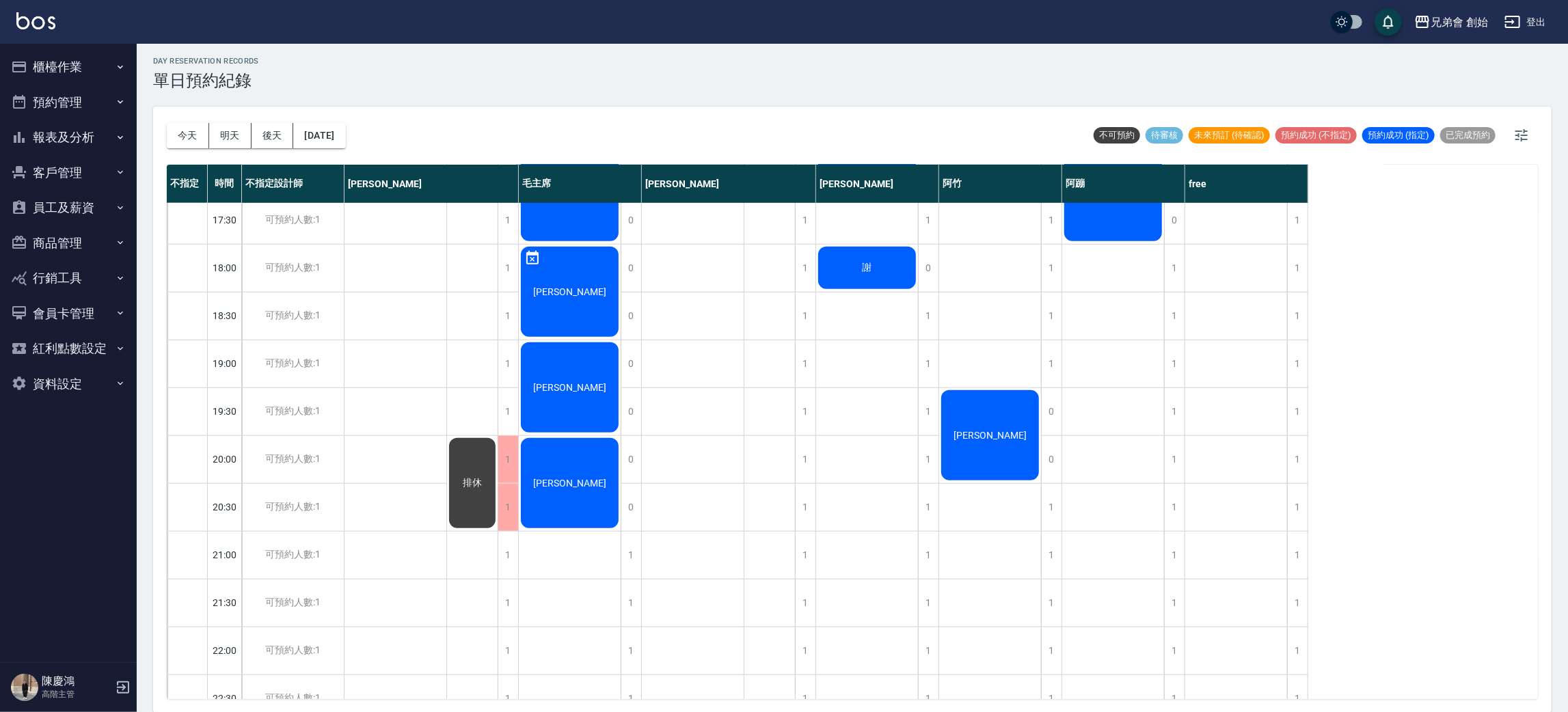
scroll to position [614, 0]
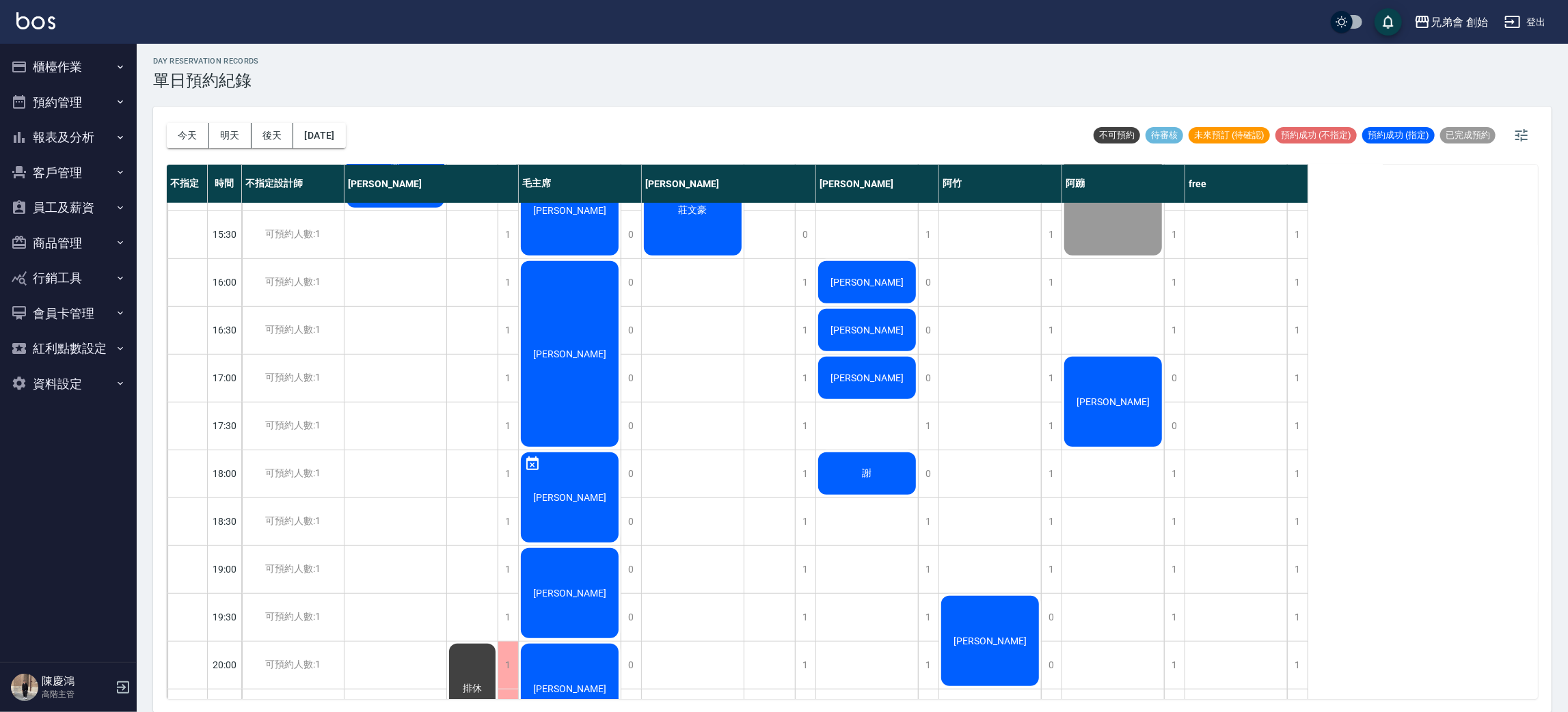
click at [563, 492] on span "李振倫" at bounding box center [570, 497] width 79 height 11
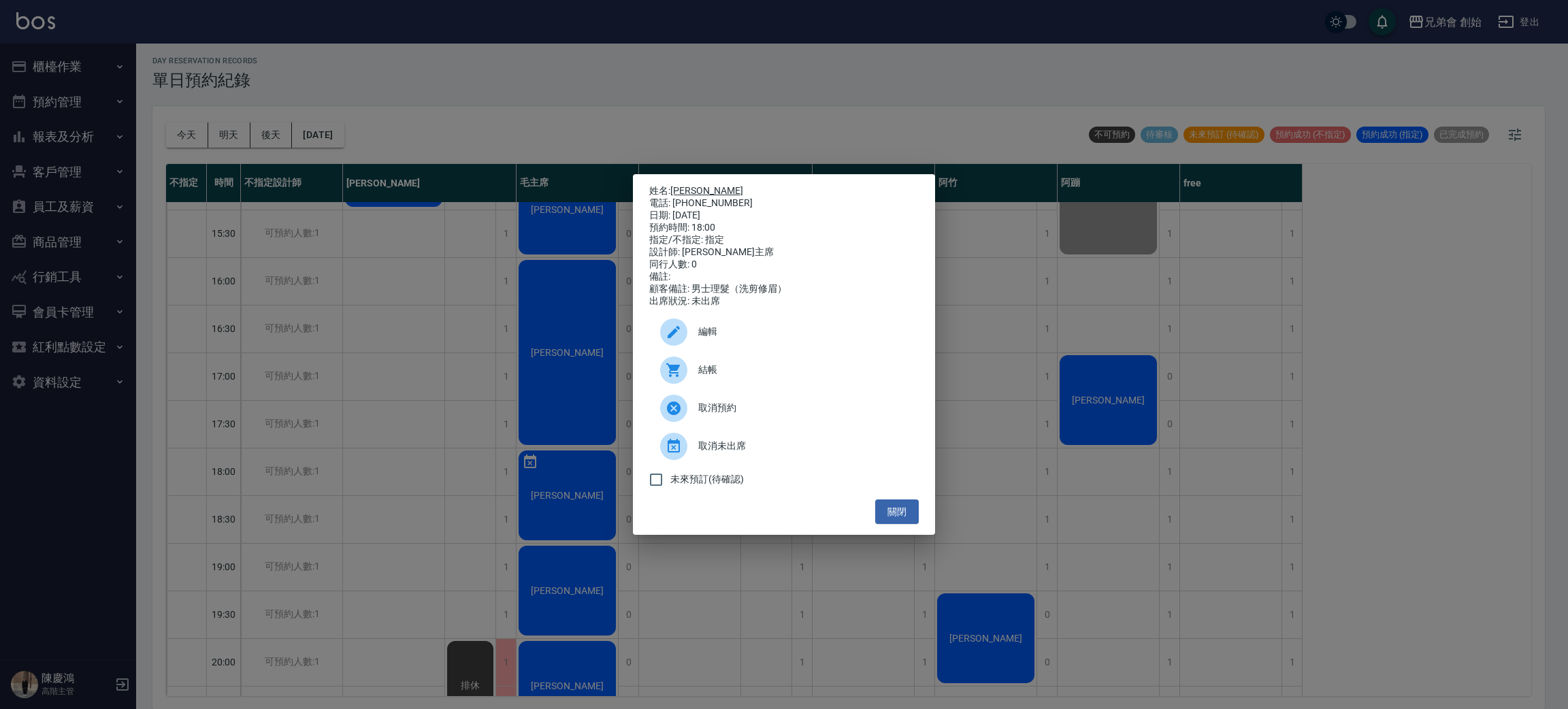
click at [689, 185] on link "李振倫" at bounding box center [706, 190] width 73 height 11
click at [1010, 362] on div "姓名: 李振倫 電話: 0922853215 日期: 2025/10/15 預約時間: 18:00 指定/不指定: 指定 設計師: 毛主席 同行人數: 0 備…" at bounding box center [784, 354] width 1568 height 709
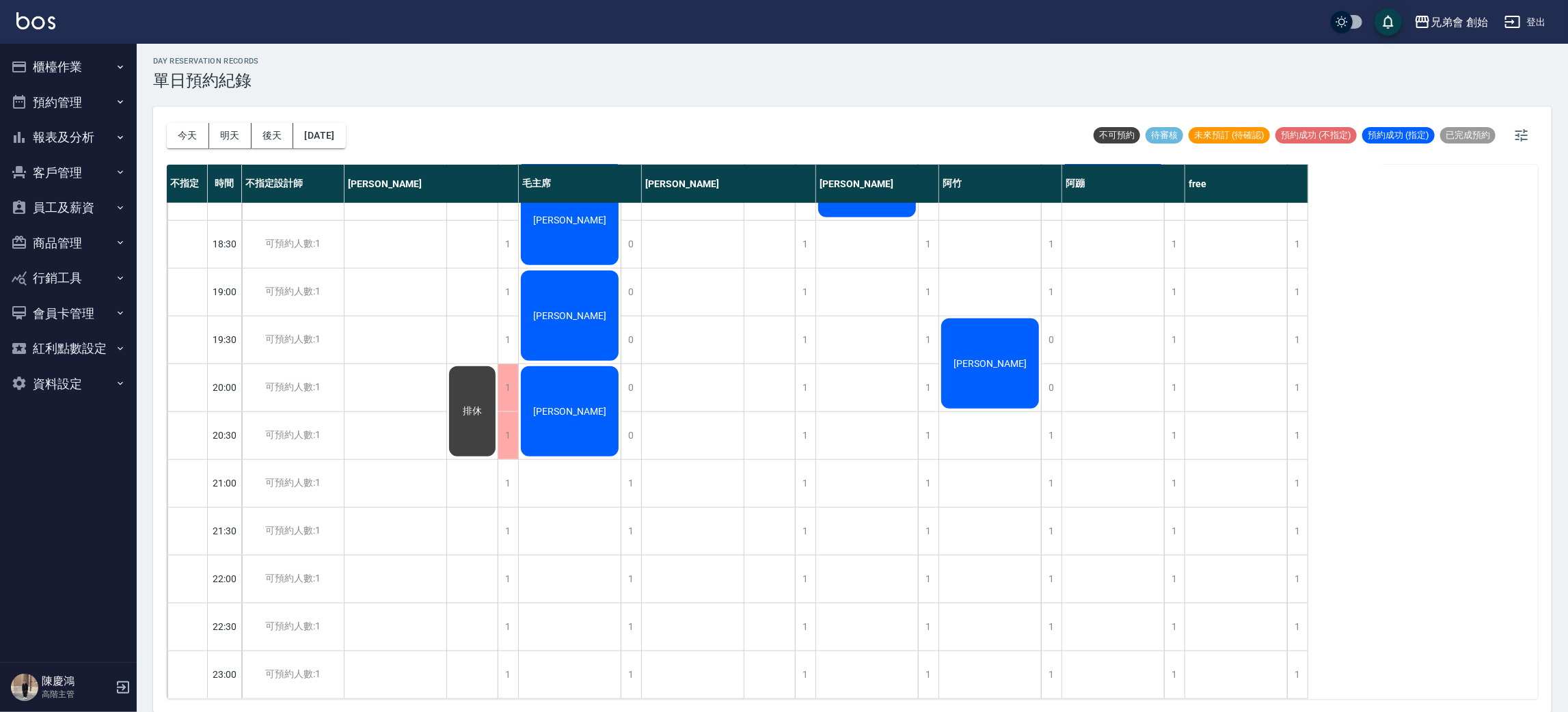
scroll to position [702, 0]
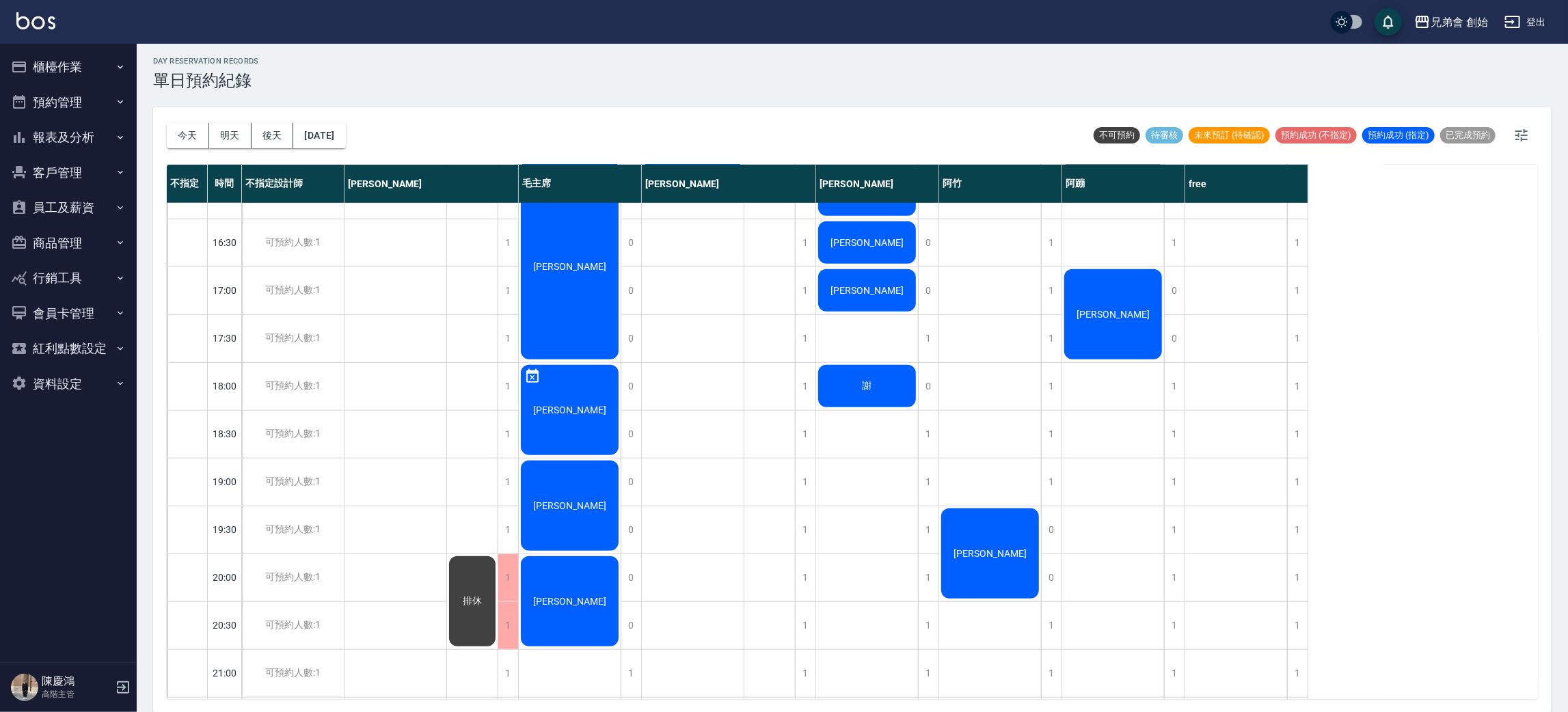
click at [235, 135] on button "明天" at bounding box center [230, 135] width 42 height 25
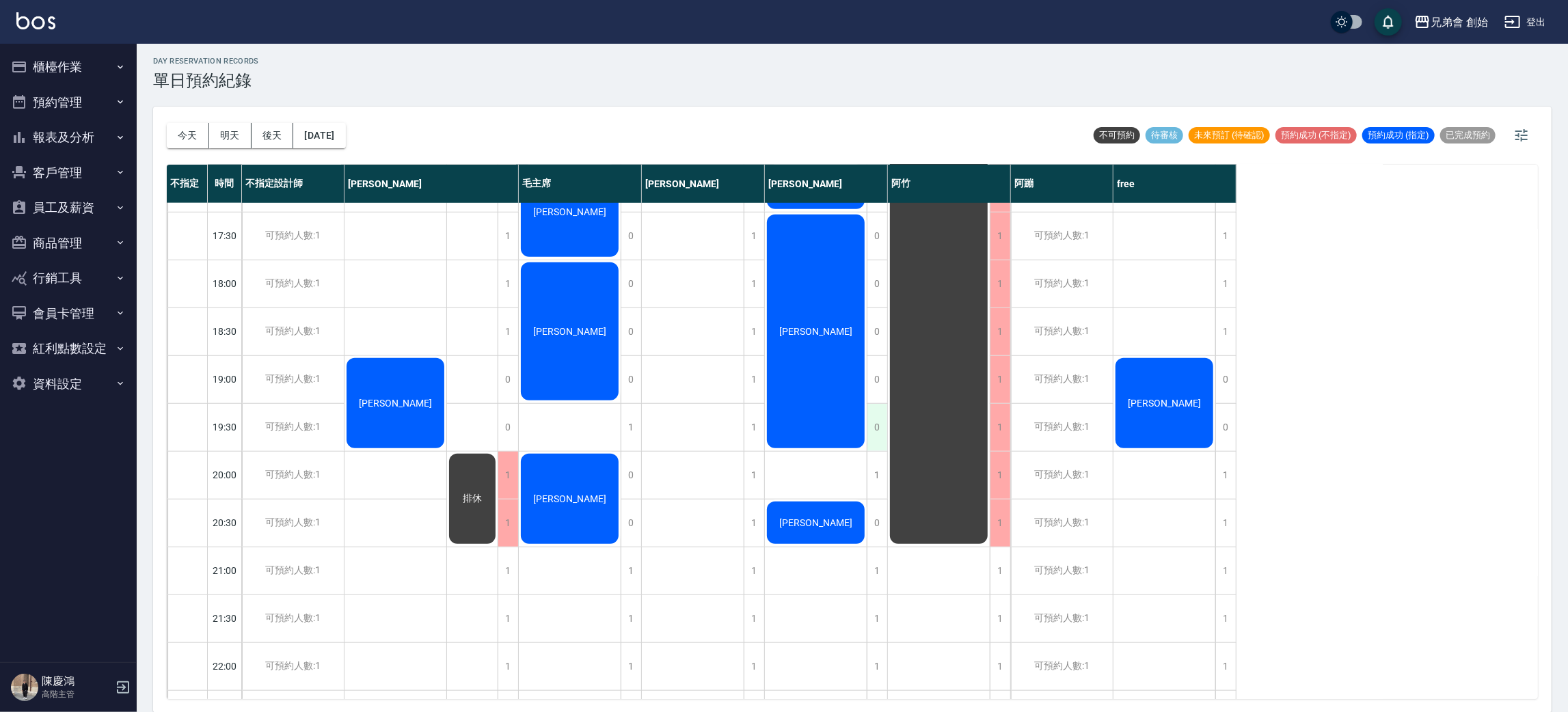
scroll to position [702, 0]
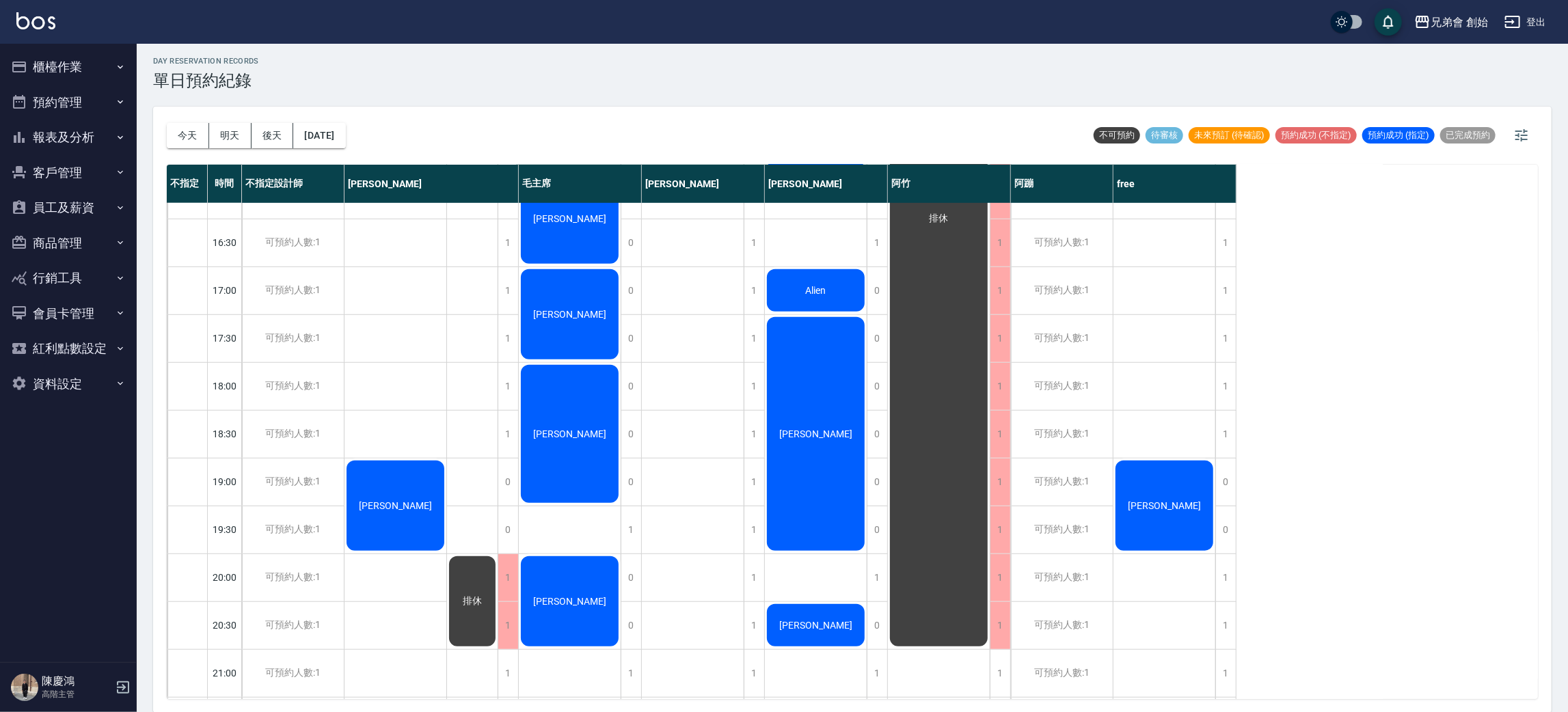
click at [819, 407] on div "蔡宛霖" at bounding box center [815, 433] width 102 height 238
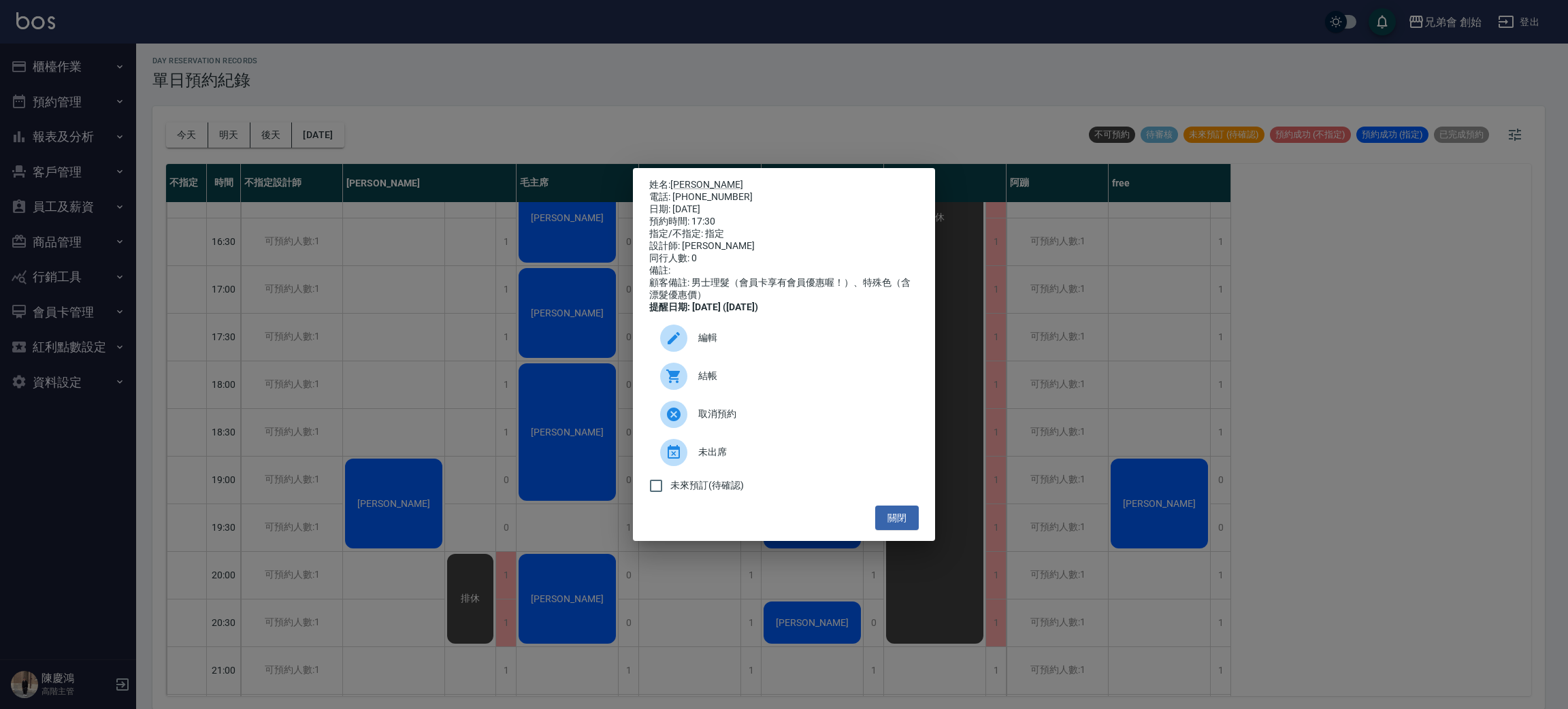
click at [1008, 350] on div "姓名: 蔡宛霖 電話: 0939736198 日期: 2025/10/16 預約時間: 17:30 指定/不指定: 指定 設計師: 潘潘 同行人數: 0 備註…" at bounding box center [784, 354] width 1568 height 709
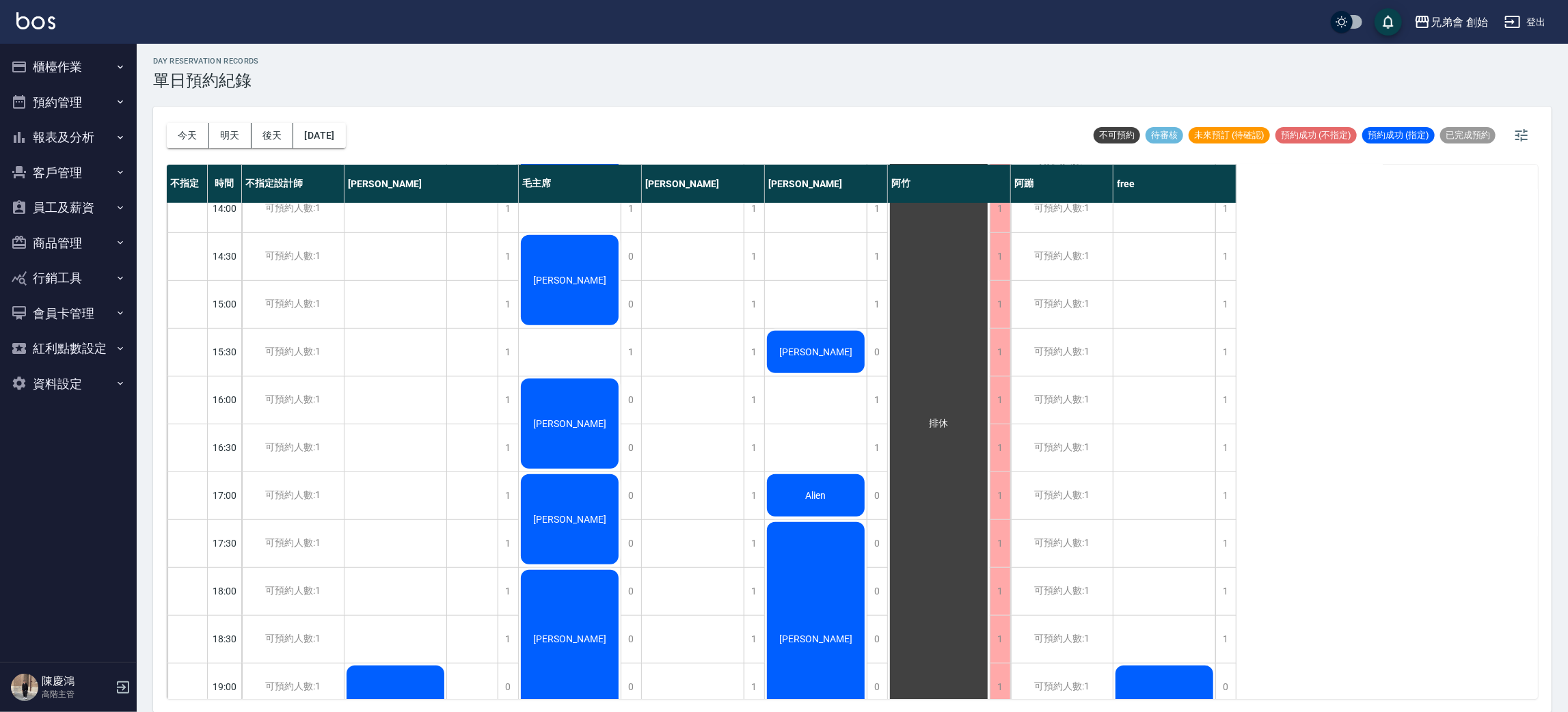
scroll to position [394, 0]
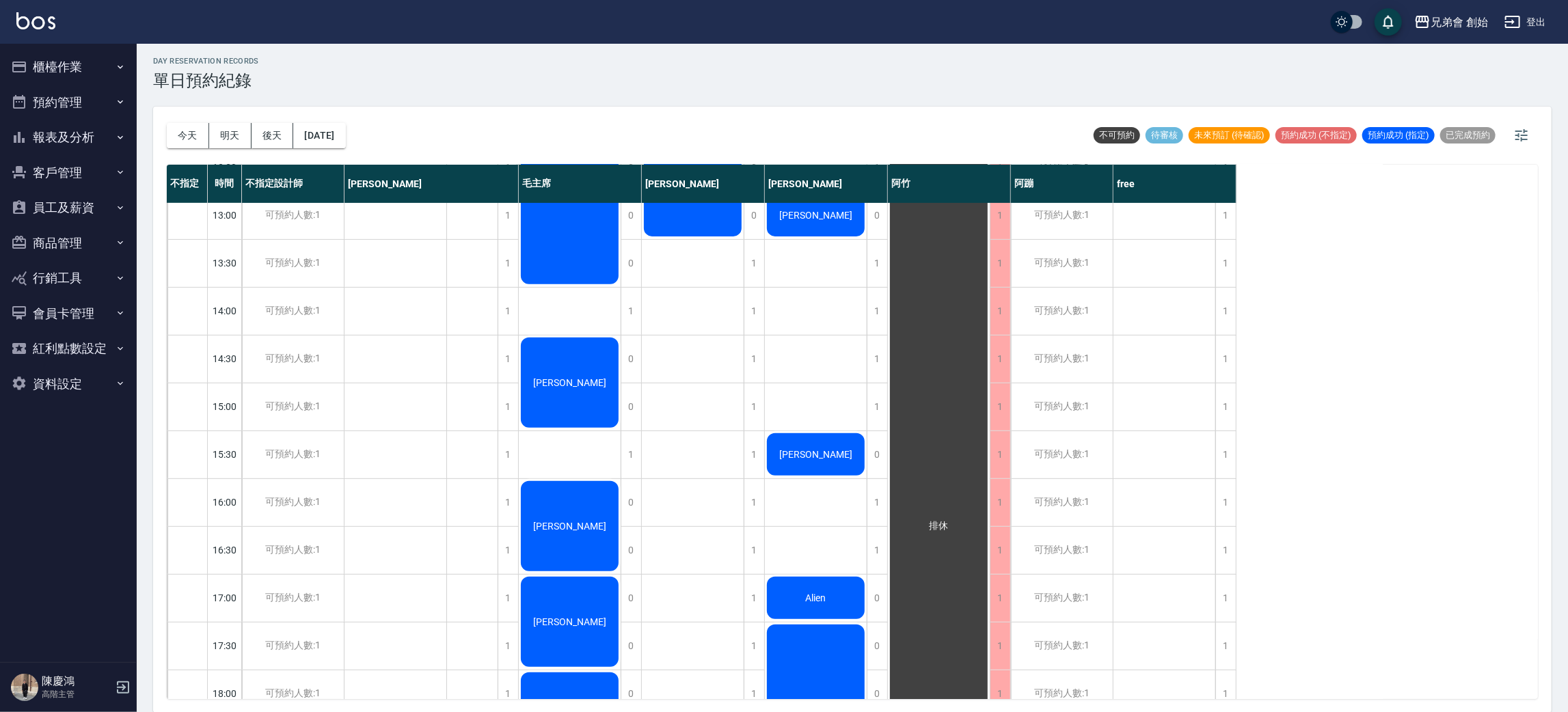
click at [768, 428] on div "劉邦淇 李鼎侖 吳宗霖 Alien 蔡宛霖 邱佳霖" at bounding box center [815, 502] width 102 height 1387
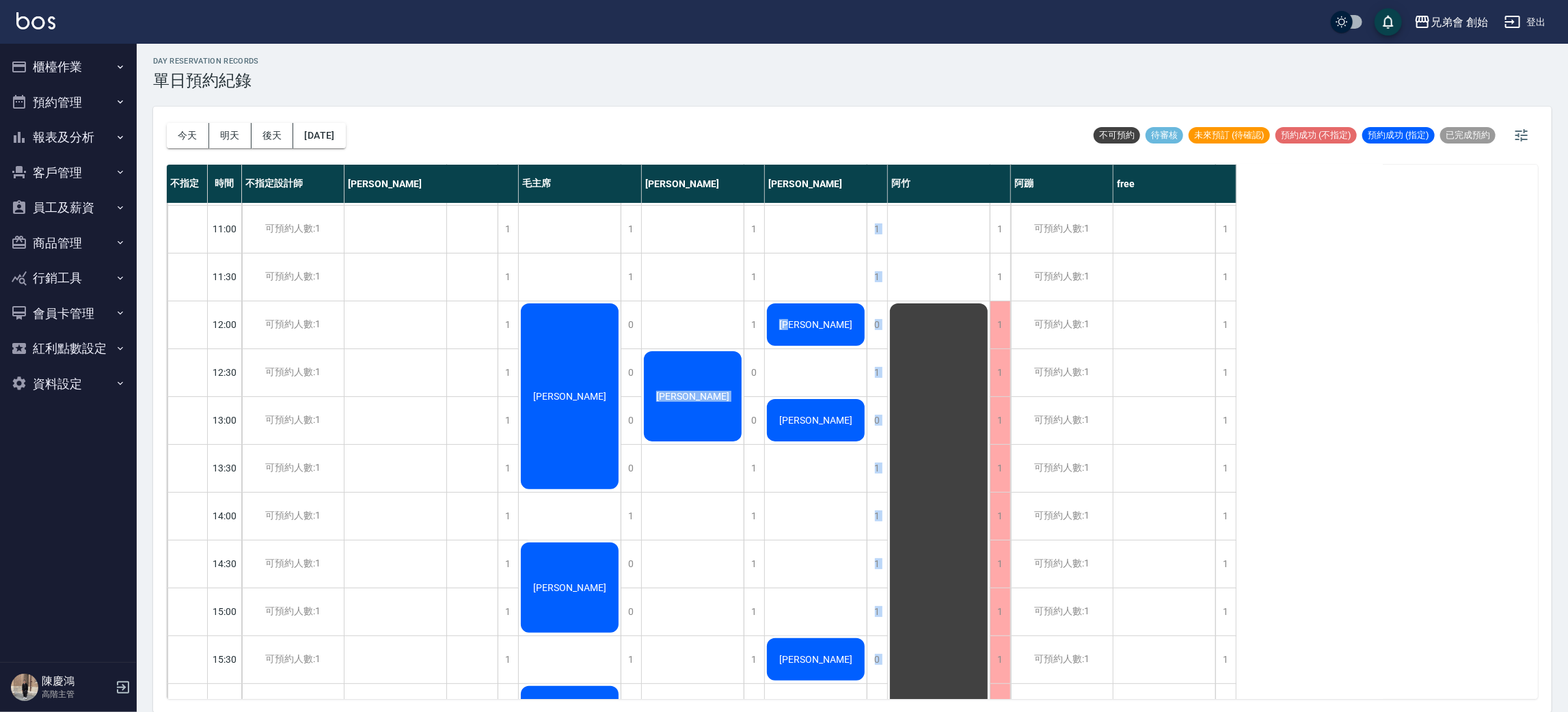
drag, startPoint x: 823, startPoint y: 319, endPoint x: 603, endPoint y: 497, distance: 283.0
click at [679, 503] on div "09:00 09:30 10:00 10:30 11:00 11:30 12:00 12:30 13:00 13:30 14:00 14:30 15:00 1…" at bounding box center [701, 707] width 1069 height 1388
click at [203, 142] on button "今天" at bounding box center [188, 135] width 42 height 25
click at [203, 142] on div at bounding box center [784, 356] width 1568 height 712
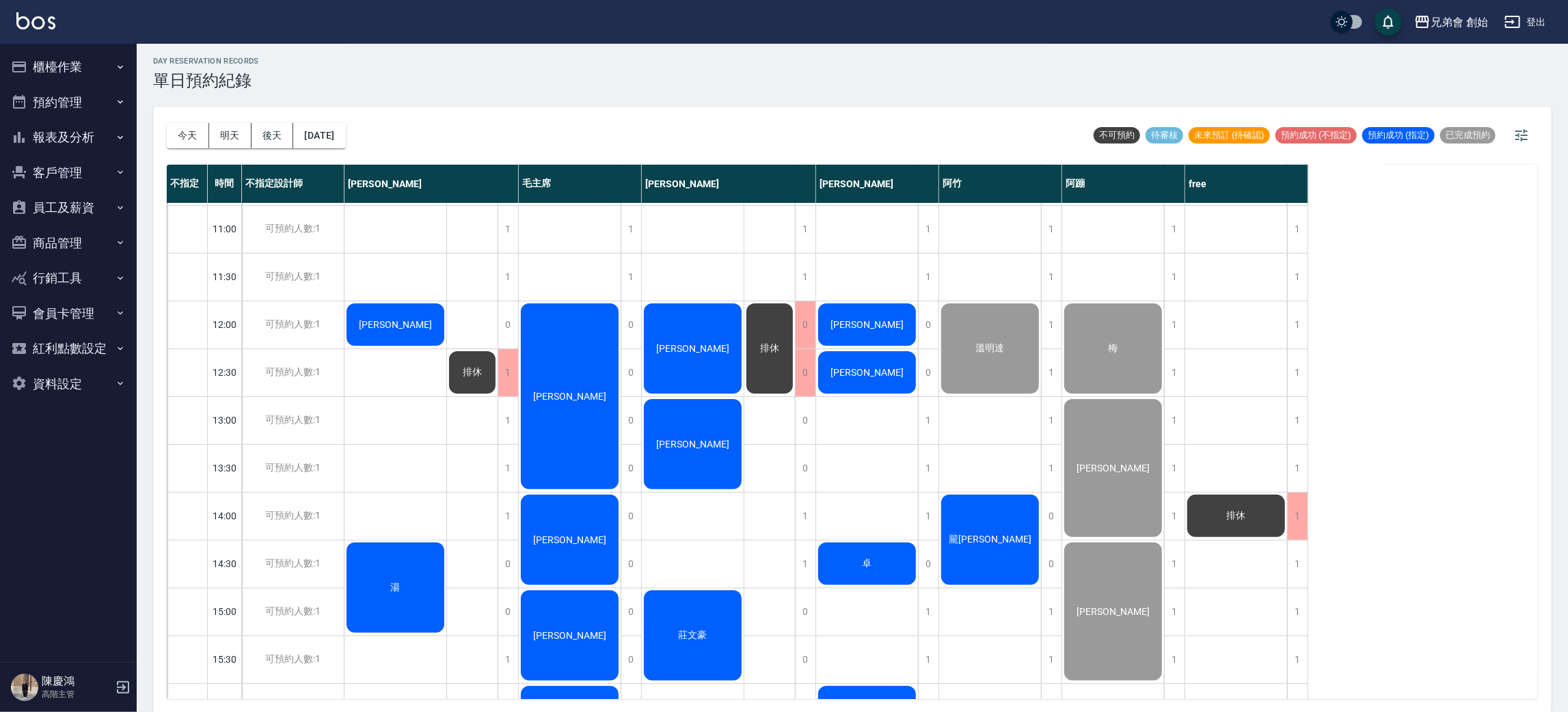
click at [859, 324] on span "[PERSON_NAME]" at bounding box center [867, 325] width 79 height 11
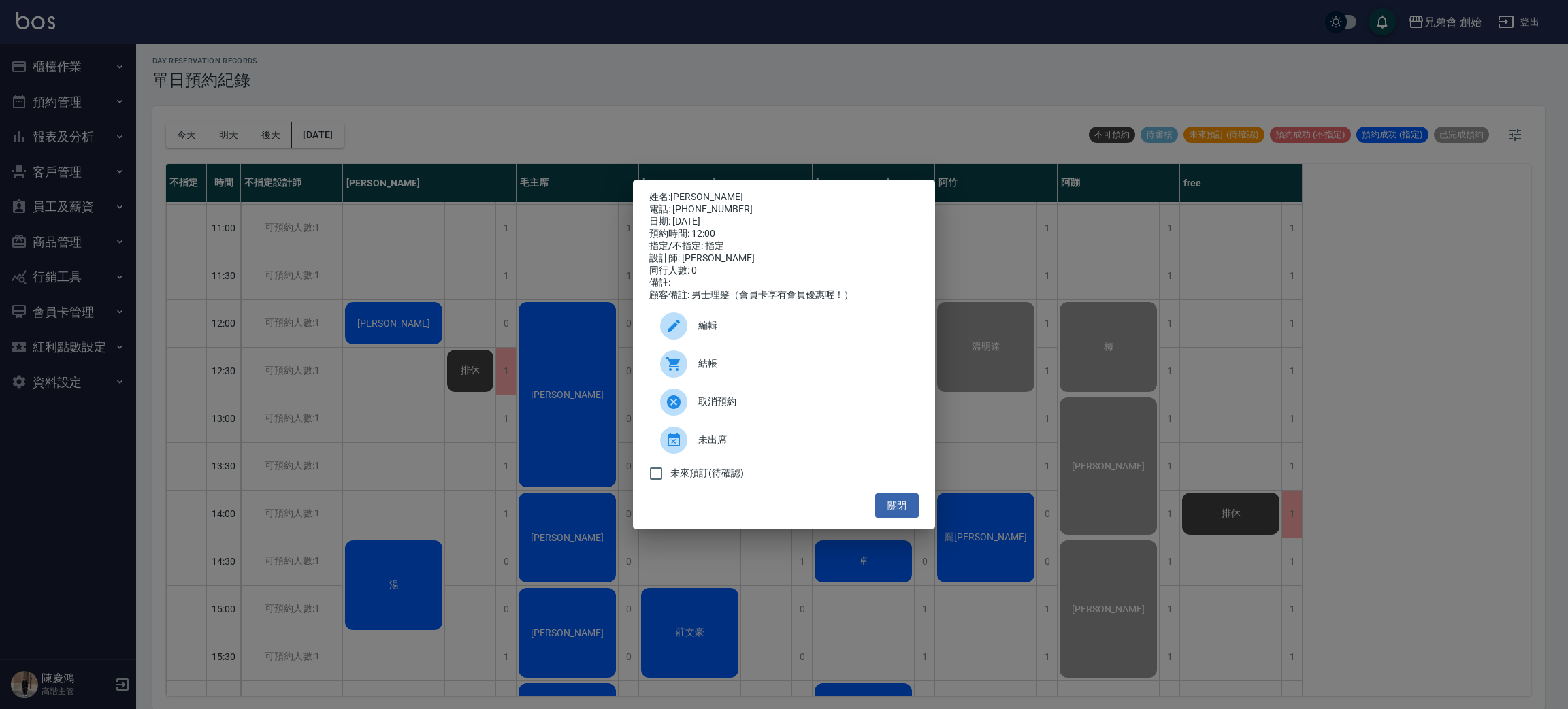
click at [747, 371] on span "結帳" at bounding box center [803, 363] width 209 height 15
drag, startPoint x: 235, startPoint y: 203, endPoint x: 417, endPoint y: 287, distance: 200.4
click at [238, 203] on div "姓名: 曾謙富 電話: 0953785786 日期: 2025/10/15 預約時間: 12:00 指定/不指定: 指定 設計師: 潘潘 同行人數: 0 備註…" at bounding box center [784, 354] width 1568 height 709
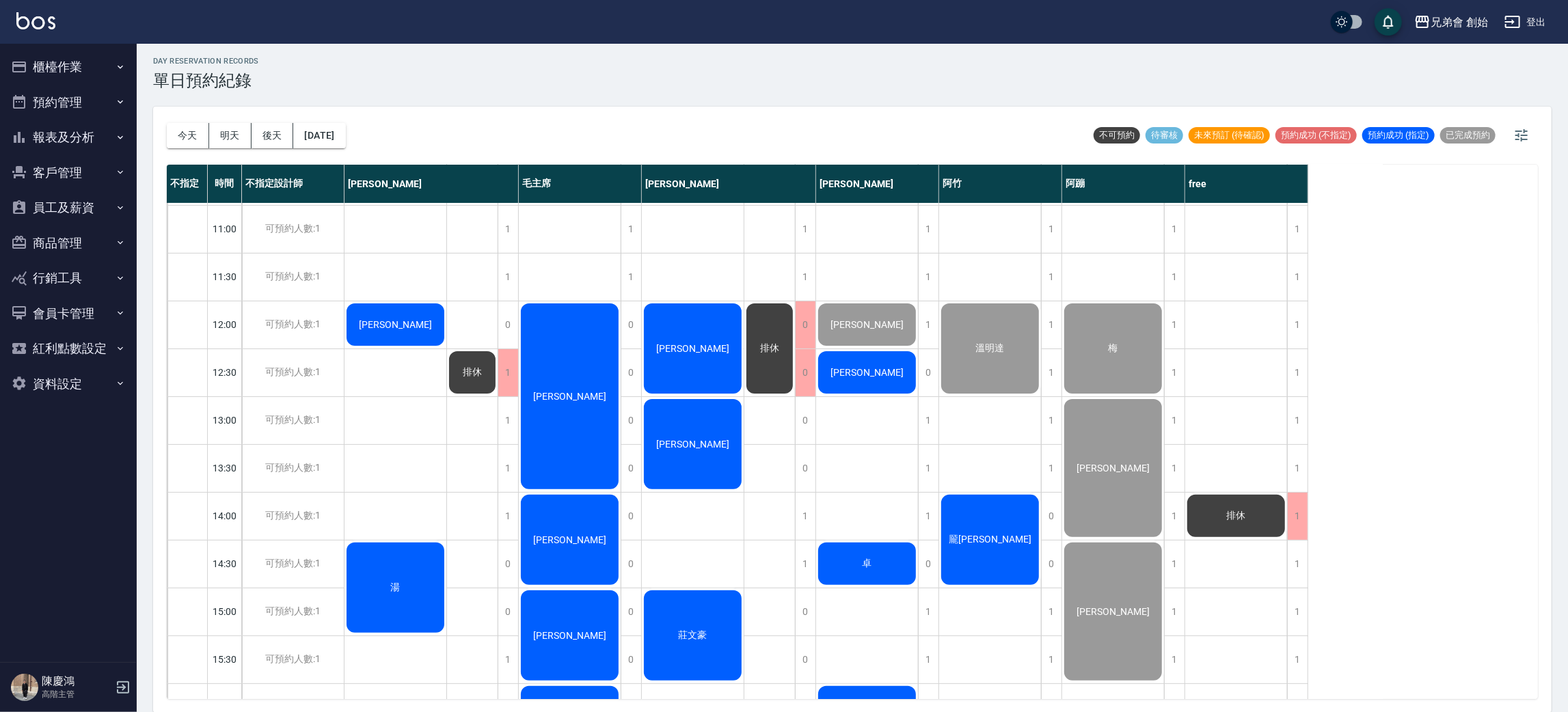
click at [867, 375] on span "[PERSON_NAME]" at bounding box center [867, 373] width 79 height 11
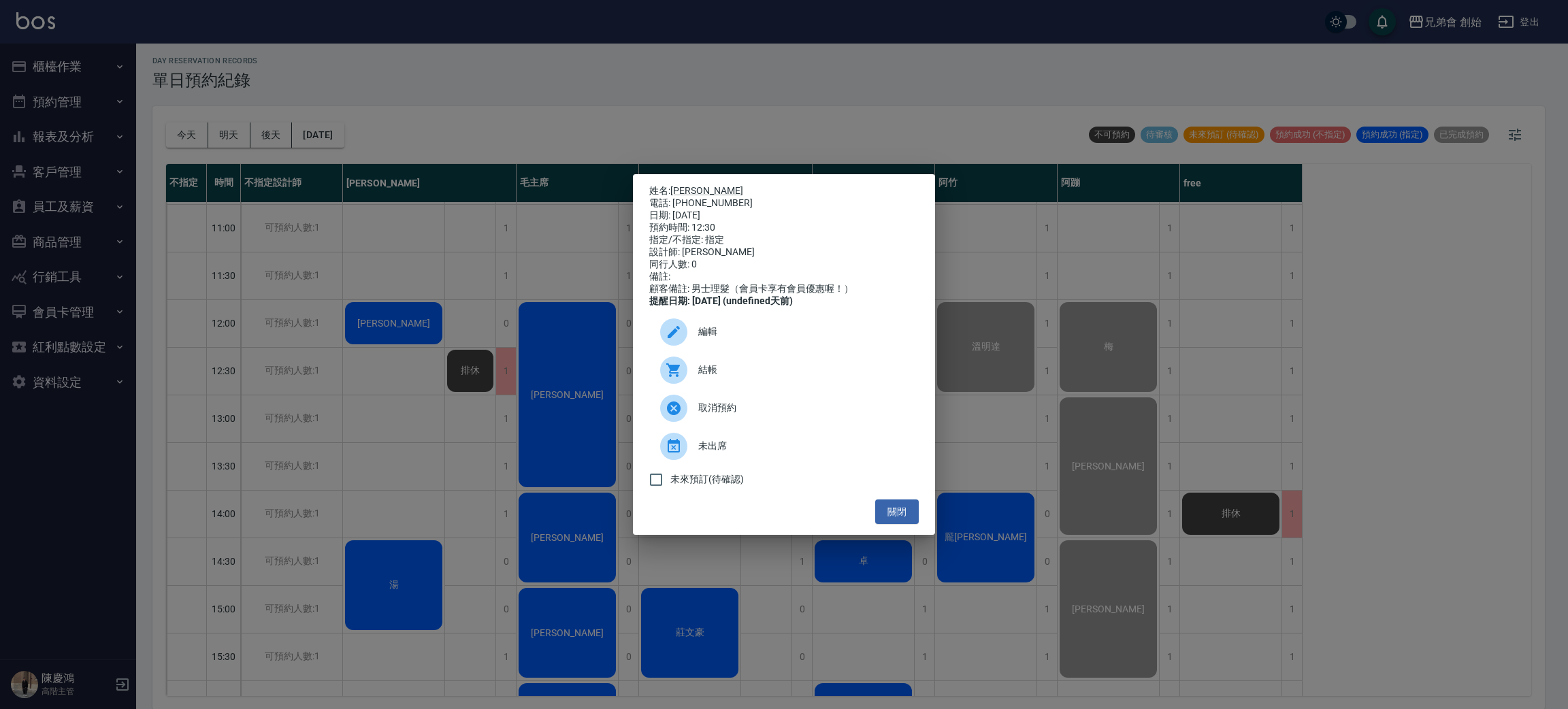
click at [693, 202] on div "電話: 0938599738" at bounding box center [784, 203] width 270 height 12
copy div "0938599738"
drag, startPoint x: 295, startPoint y: 312, endPoint x: 426, endPoint y: 414, distance: 166.0
click at [300, 320] on div "姓名: 劉文傑無名 電話: 0938599738 日期: 2025/10/15 預約時間: 12:30 指定/不指定: 指定 設計師: 潘潘 同行人數: 0 …" at bounding box center [784, 354] width 1568 height 709
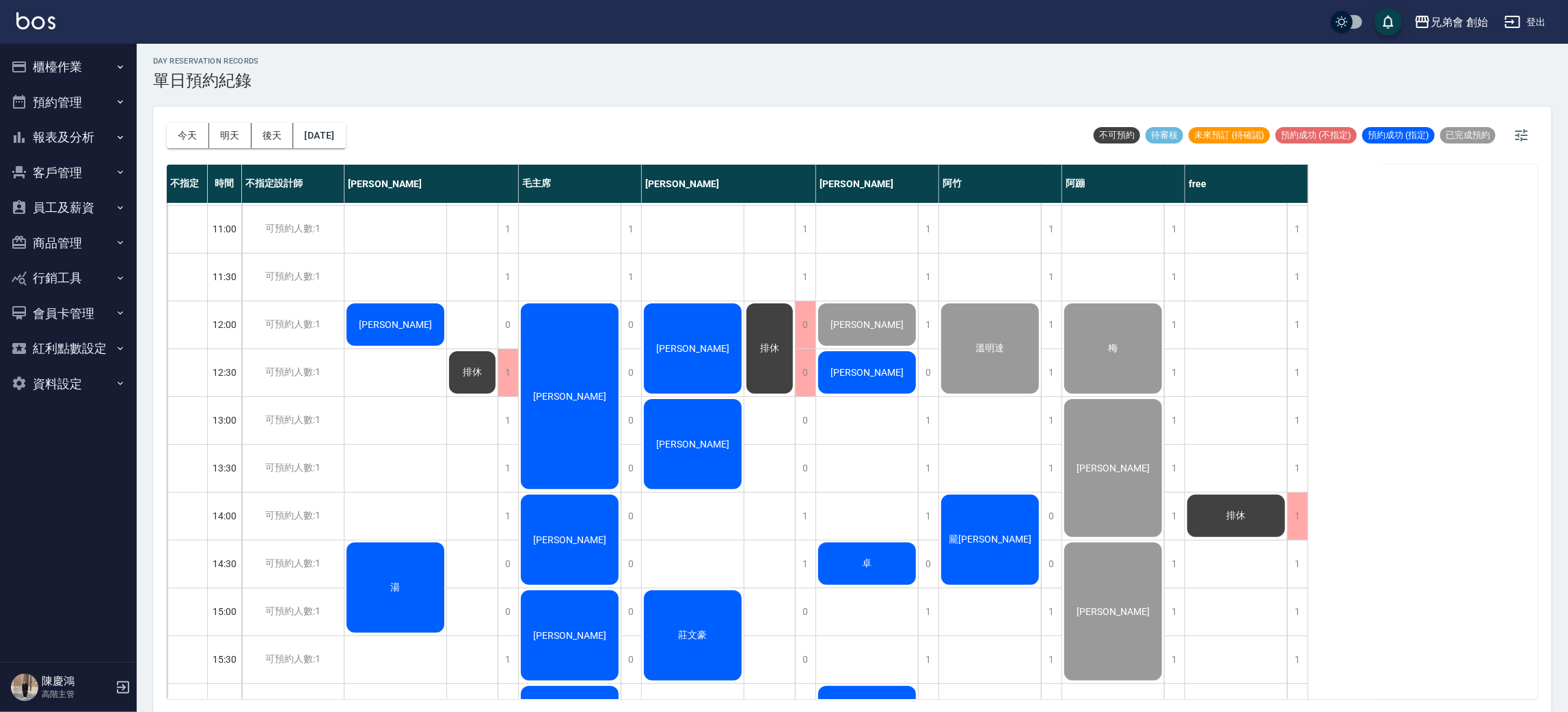
click at [854, 580] on div "卓" at bounding box center [867, 563] width 102 height 46
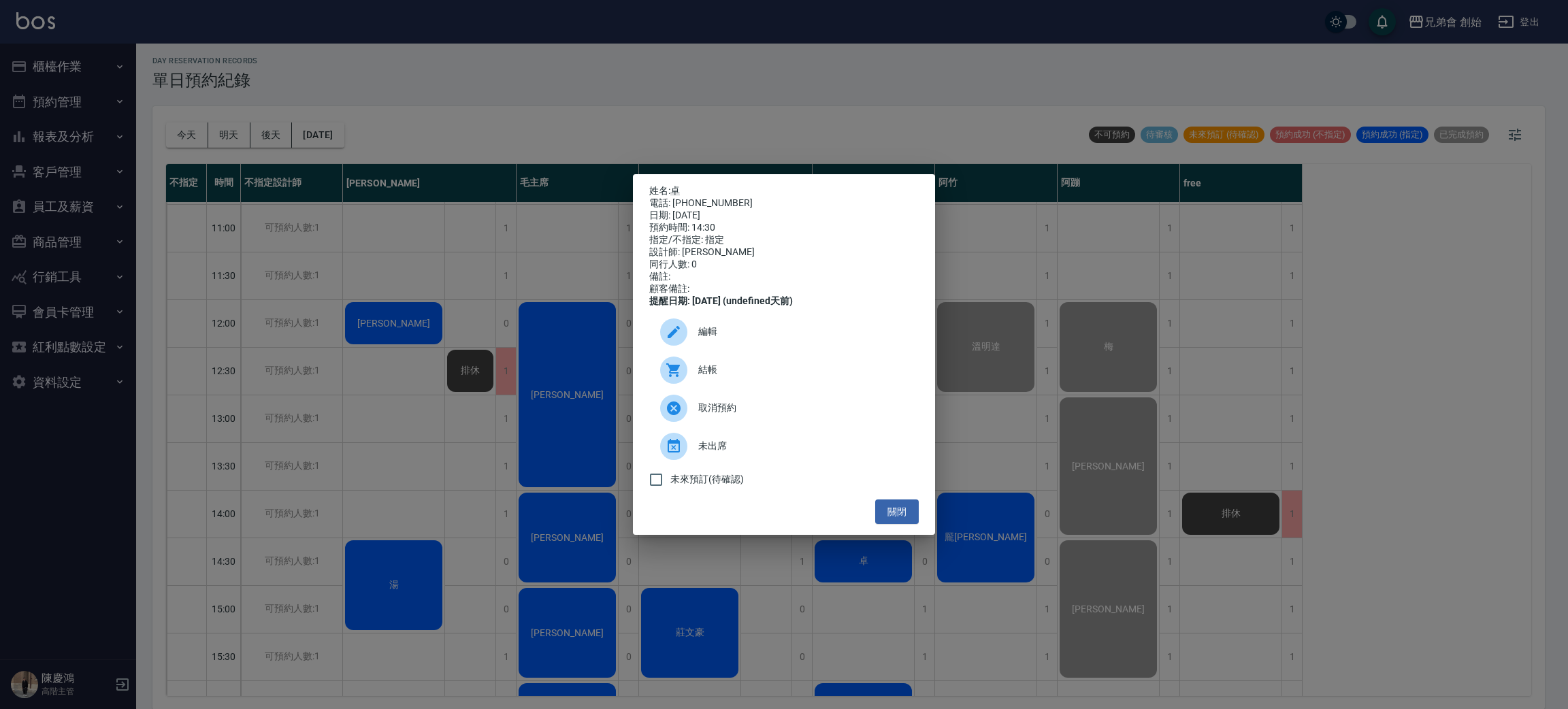
click at [703, 377] on span "結帳" at bounding box center [803, 369] width 209 height 15
click at [381, 408] on div "姓名: 卓 電話: 0909097100 日期: 2025/10/15 預約時間: 14:30 指定/不指定: 指定 設計師: 潘潘 同行人數: 0 備註: …" at bounding box center [784, 354] width 1568 height 709
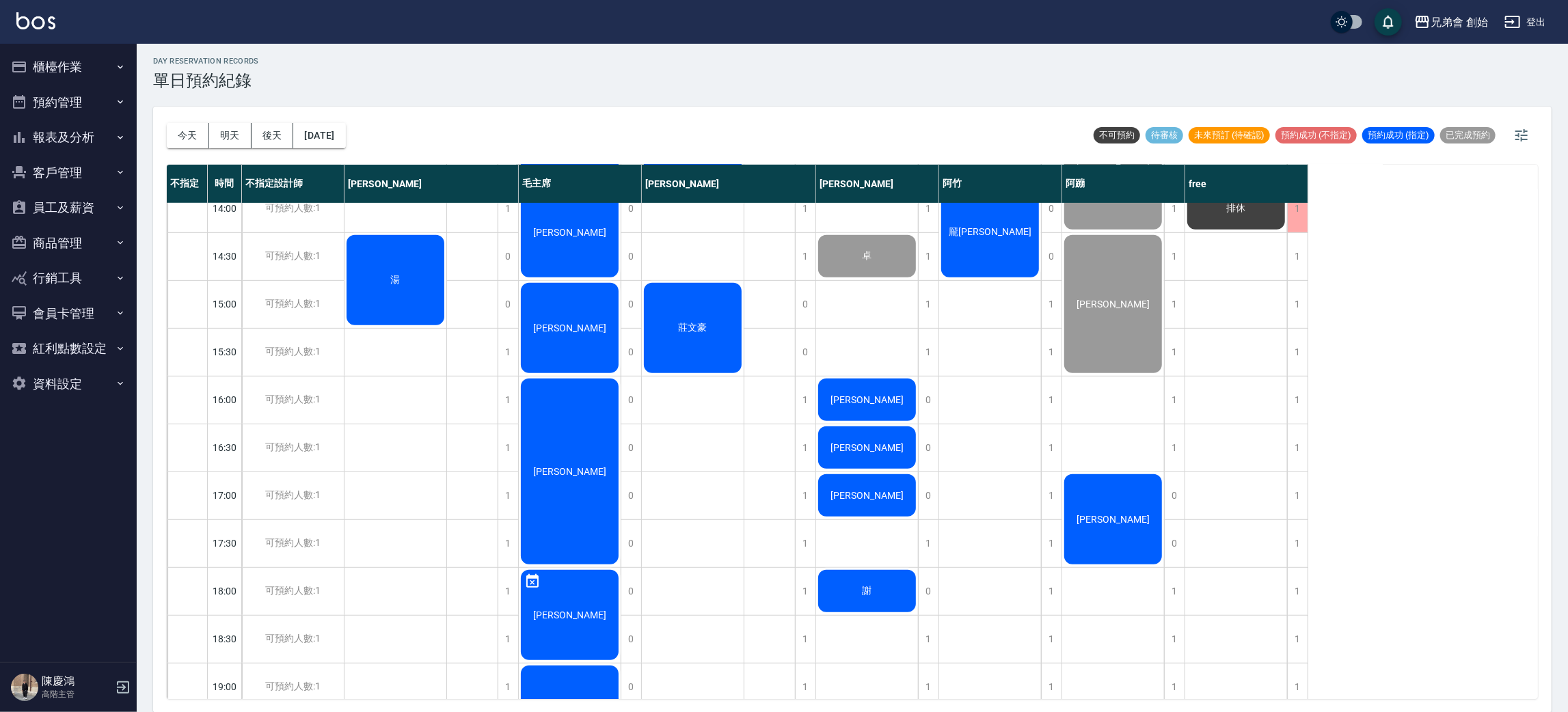
scroll to position [600, 0]
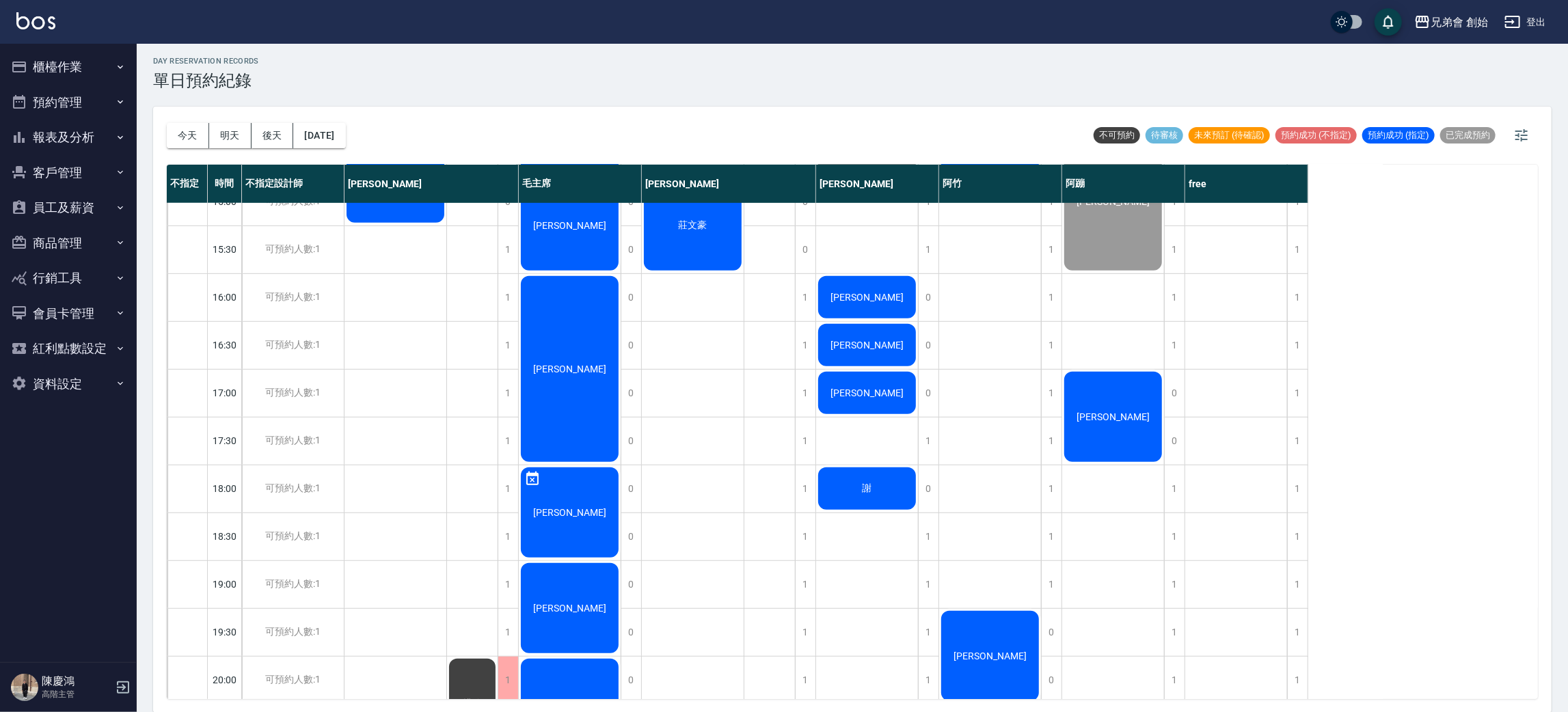
click at [917, 490] on div "曾謙富 劉文傑無名 卓 陳宥廷 陳宥廷 陳宥廷 謝" at bounding box center [867, 297] width 102 height 1387
click at [896, 493] on div "謝" at bounding box center [867, 489] width 102 height 46
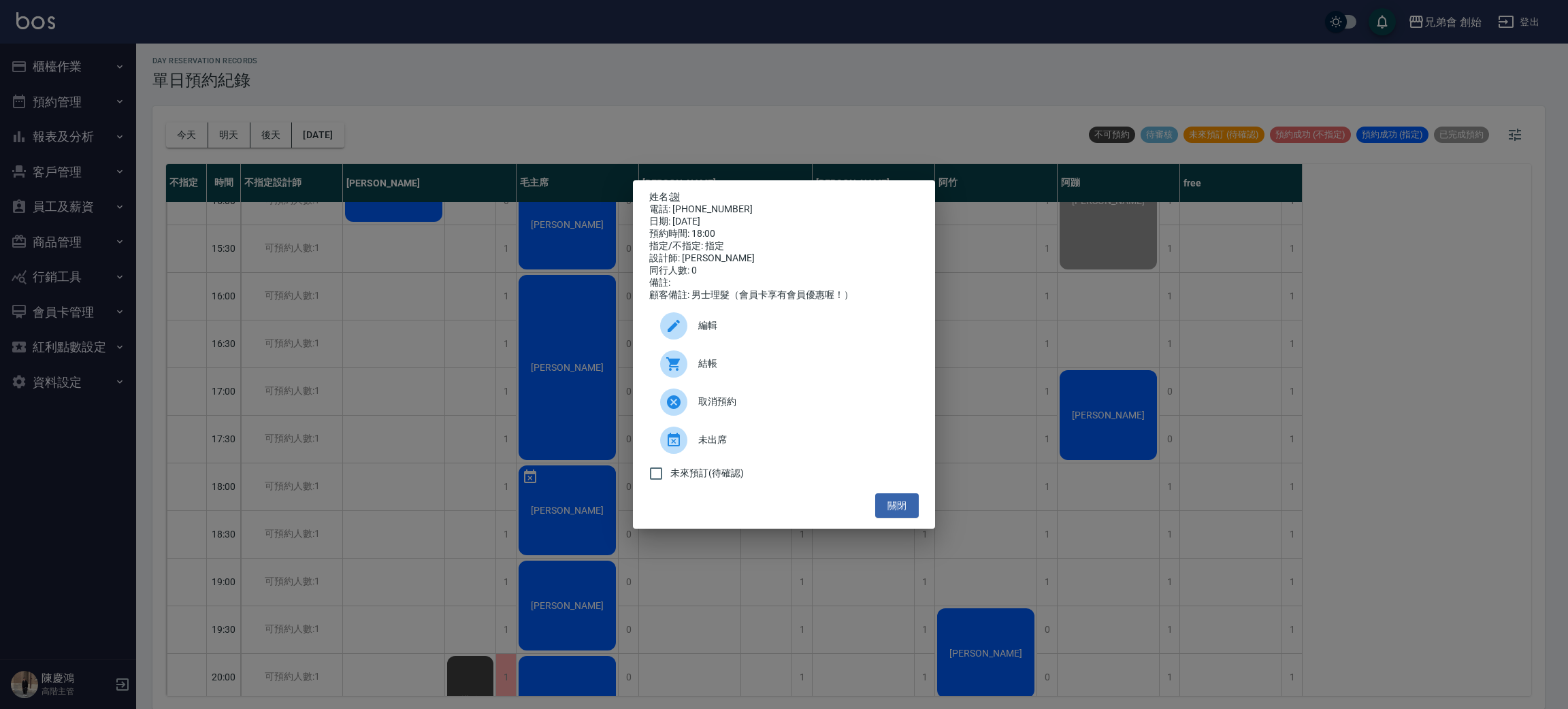
click at [676, 191] on link "謝" at bounding box center [675, 196] width 9 height 11
click at [480, 412] on div "姓名: 謝 電話: 0984187738 日期: 2025/10/15 預約時間: 18:00 指定/不指定: 指定 設計師: 潘潘 同行人數: 0 備註: …" at bounding box center [784, 354] width 1568 height 709
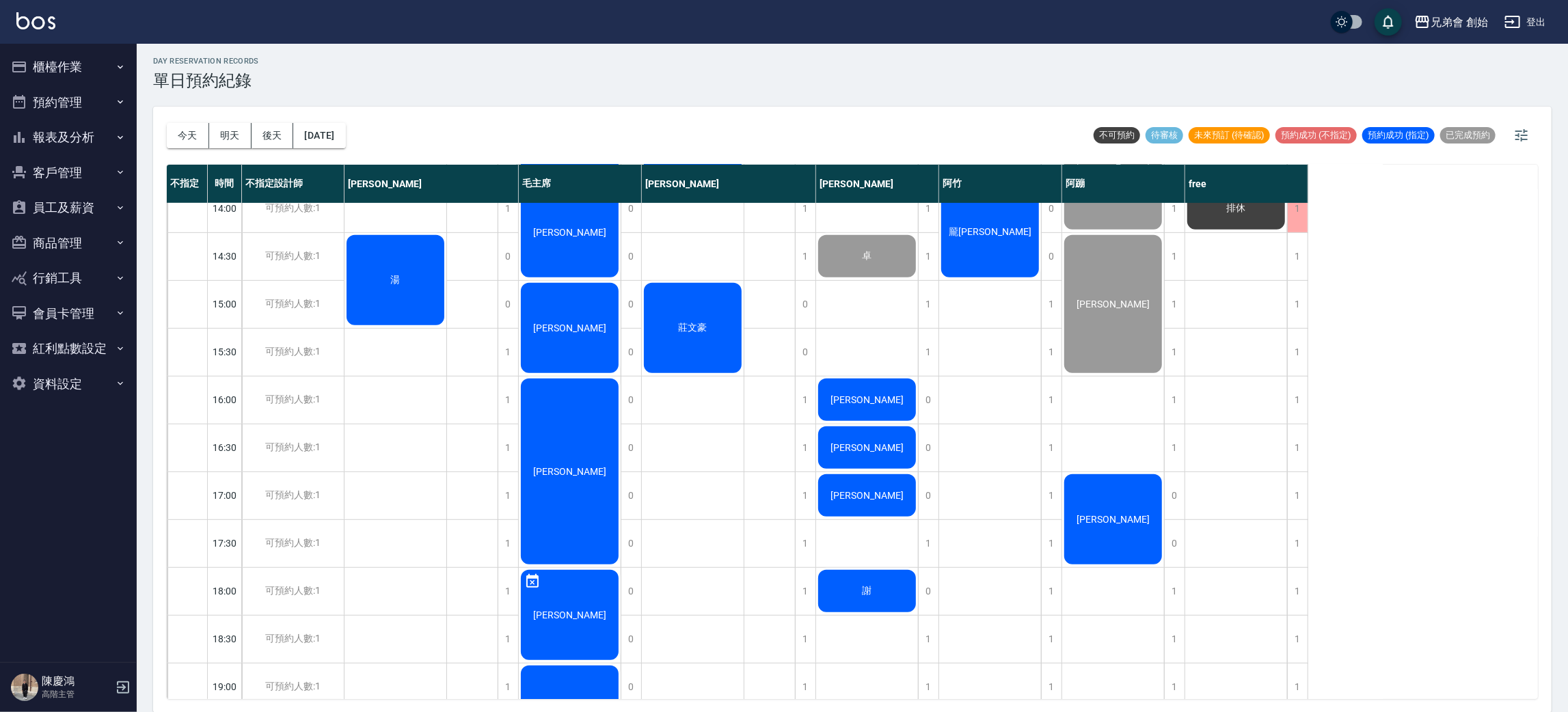
scroll to position [702, 0]
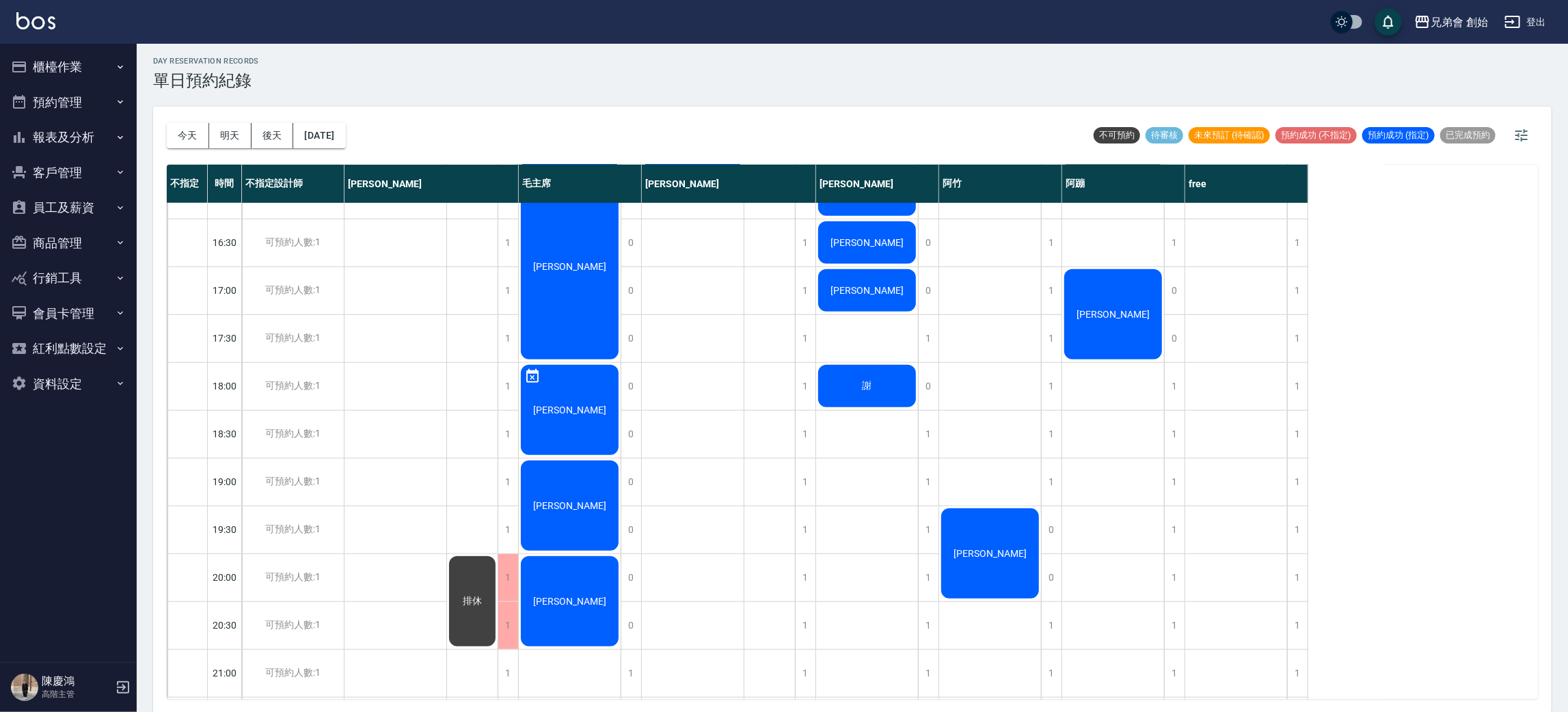
drag, startPoint x: 716, startPoint y: 295, endPoint x: 786, endPoint y: 76, distance: 229.9
click at [786, 76] on div "day Reservation records 單日預約紀錄" at bounding box center [852, 74] width 1398 height 34
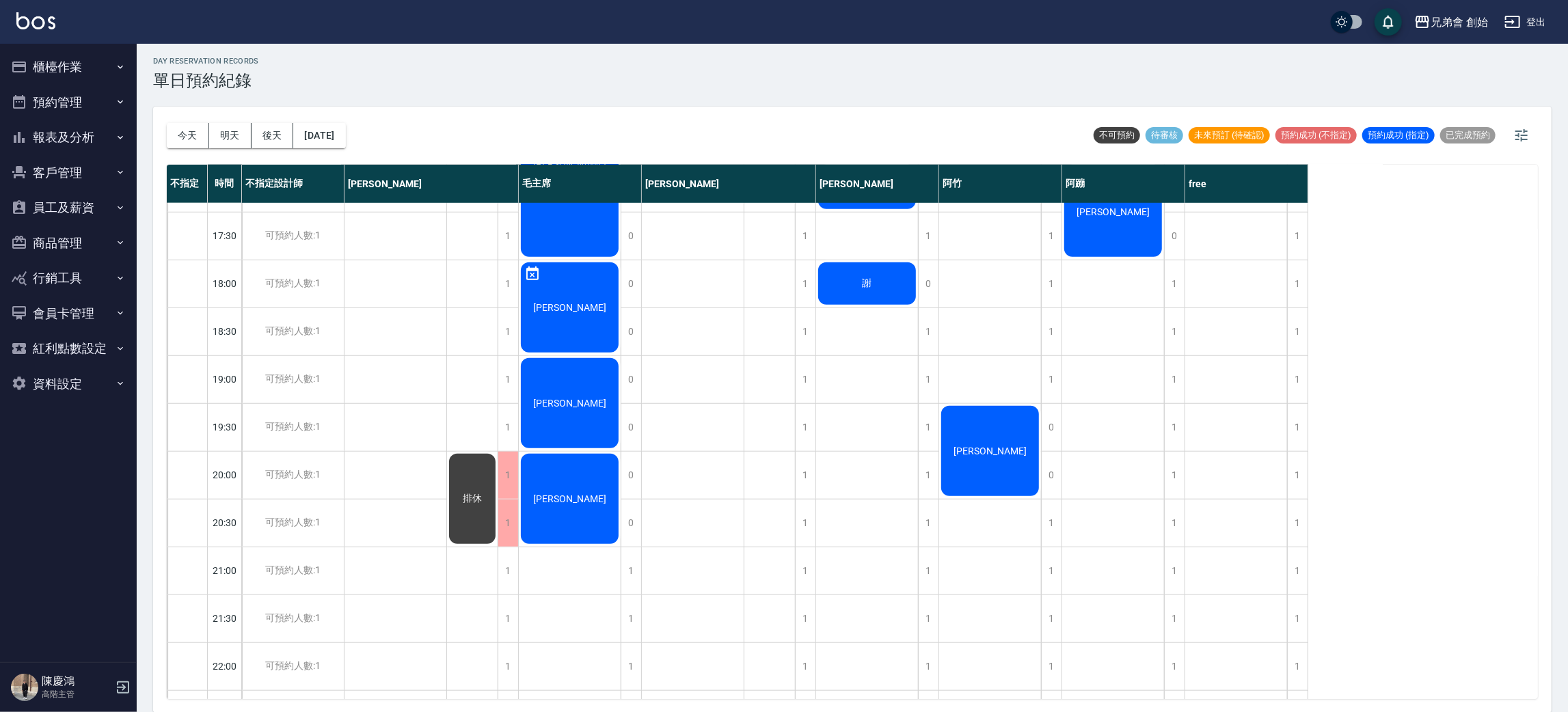
scroll to position [600, 0]
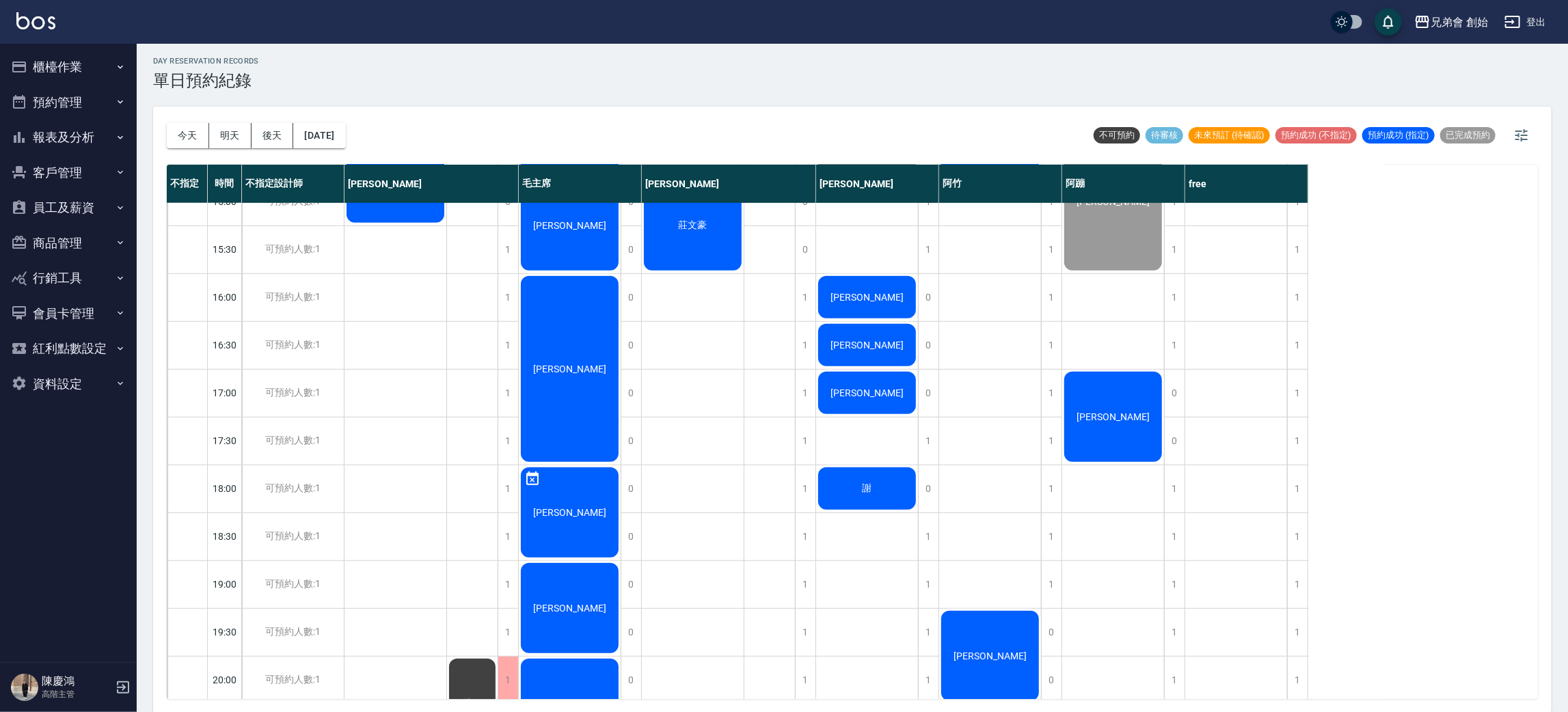
click at [576, 485] on div "李振倫" at bounding box center [570, 513] width 102 height 95
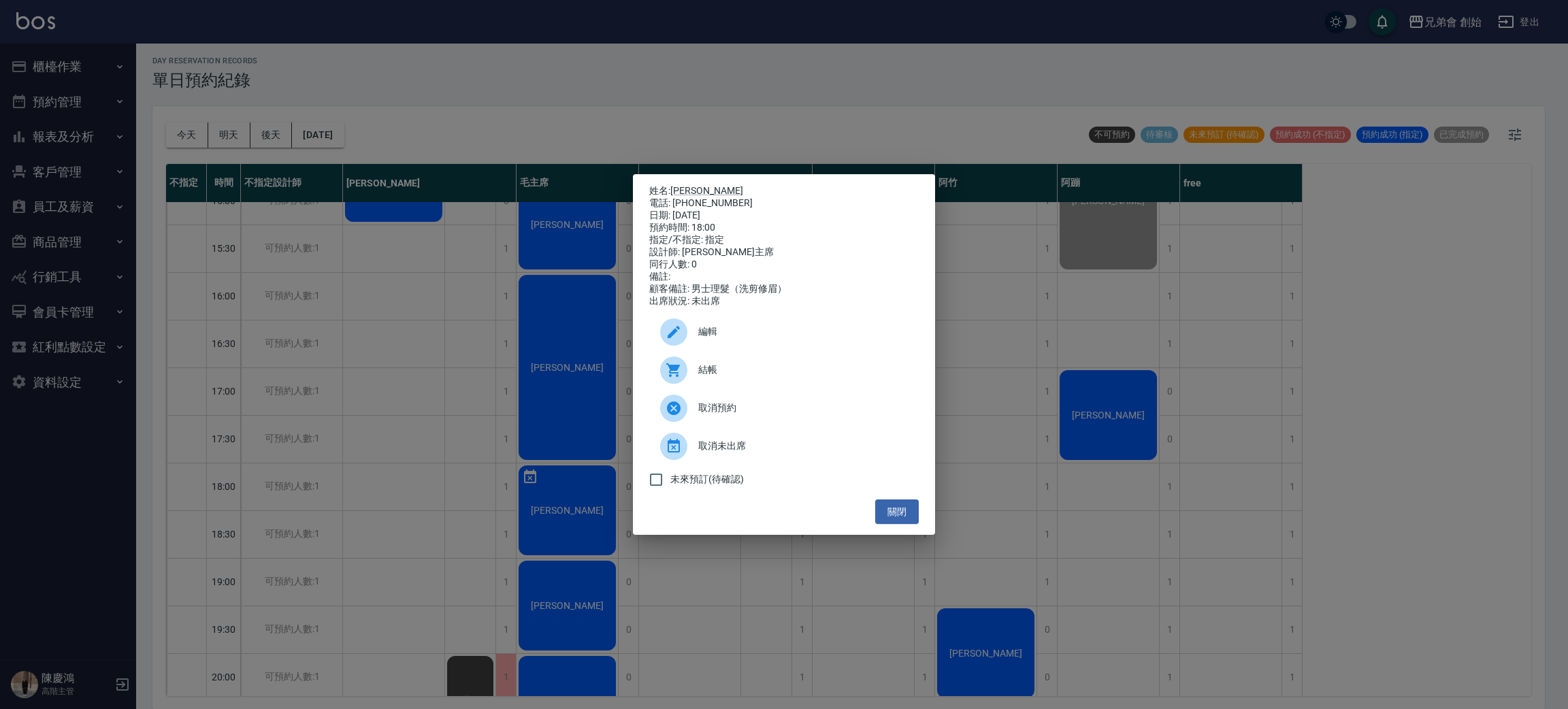
click at [761, 55] on div "姓名: 李振倫 電話: 0922853215 日期: 2025/10/15 預約時間: 18:00 指定/不指定: 指定 設計師: 毛主席 同行人數: 0 備…" at bounding box center [784, 354] width 1568 height 709
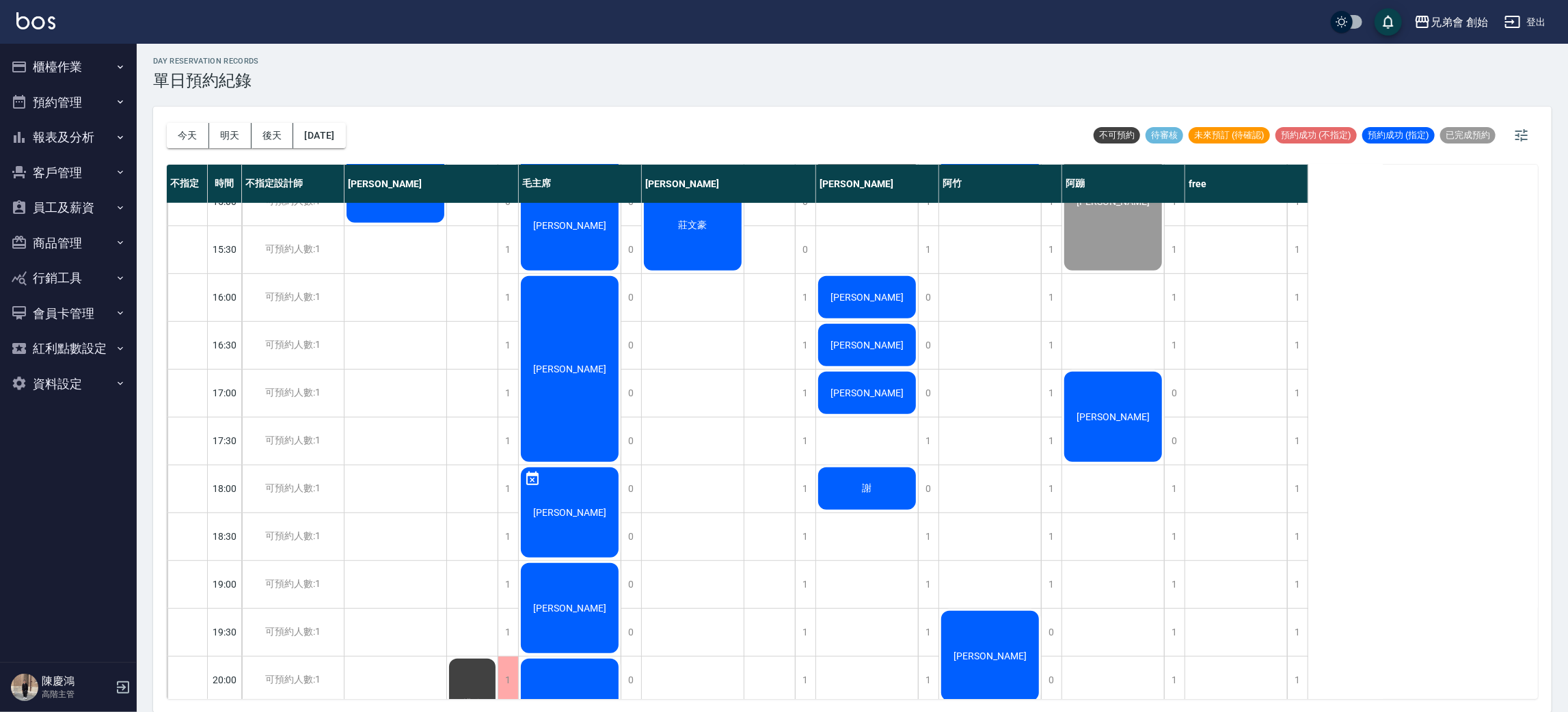
click at [179, 137] on button "今天" at bounding box center [188, 135] width 42 height 25
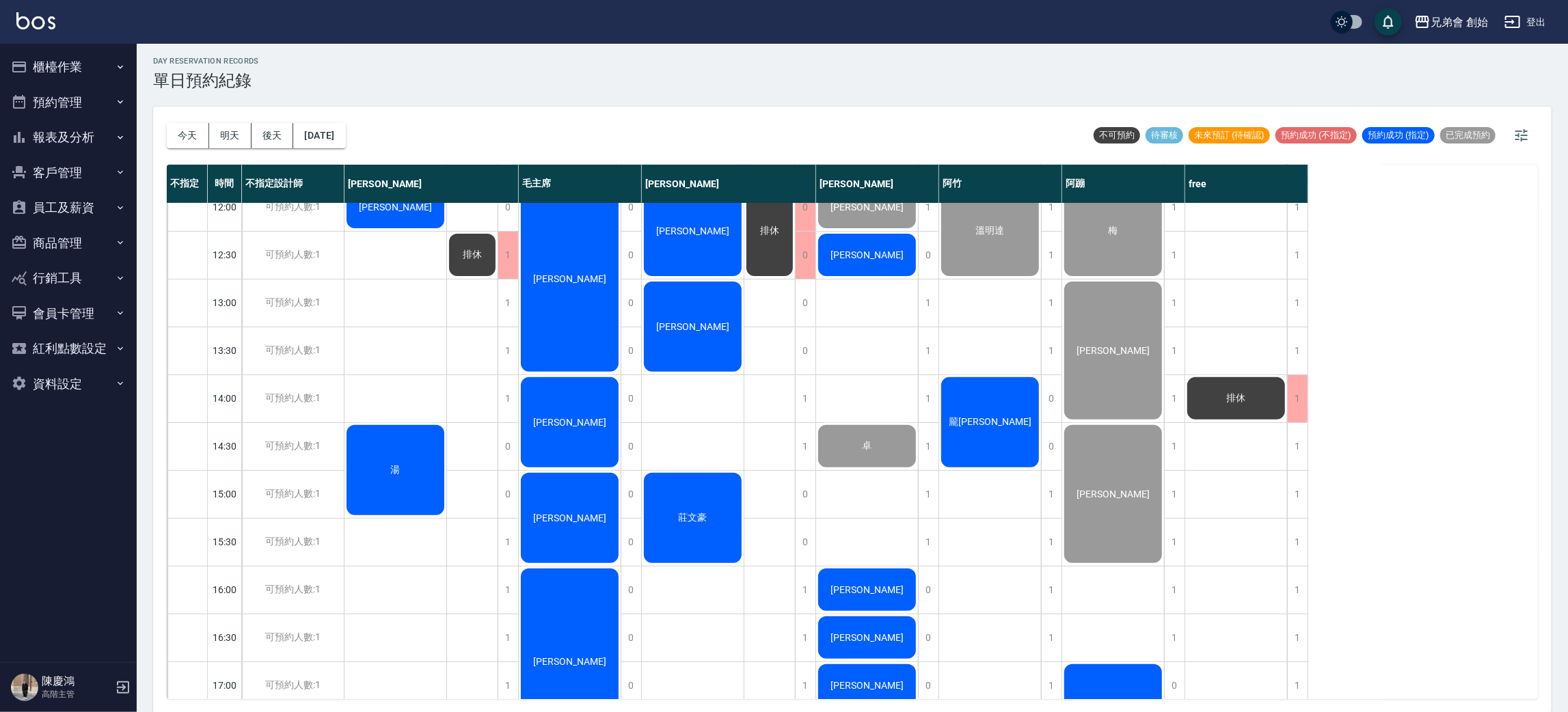
scroll to position [512, 0]
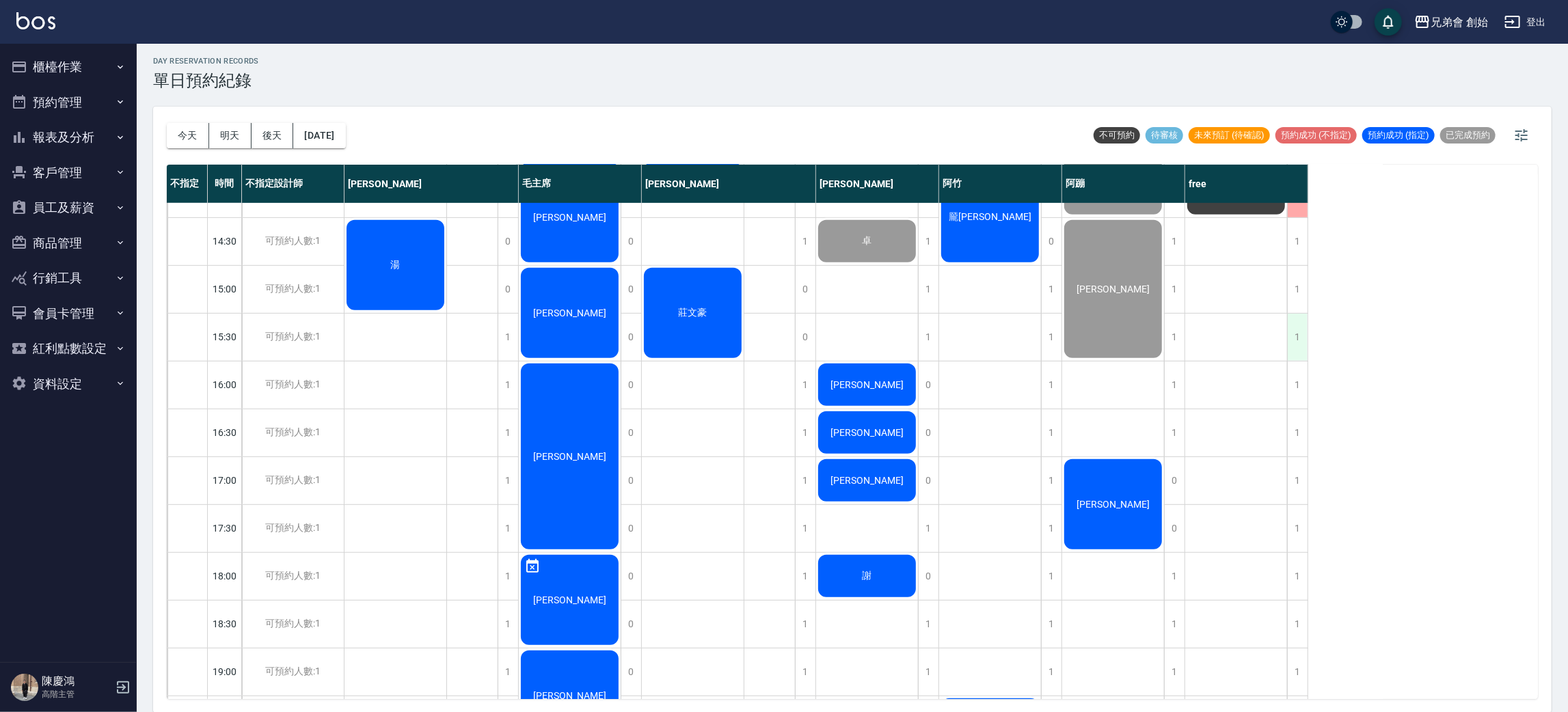
click at [1296, 349] on div "1" at bounding box center [1297, 336] width 21 height 47
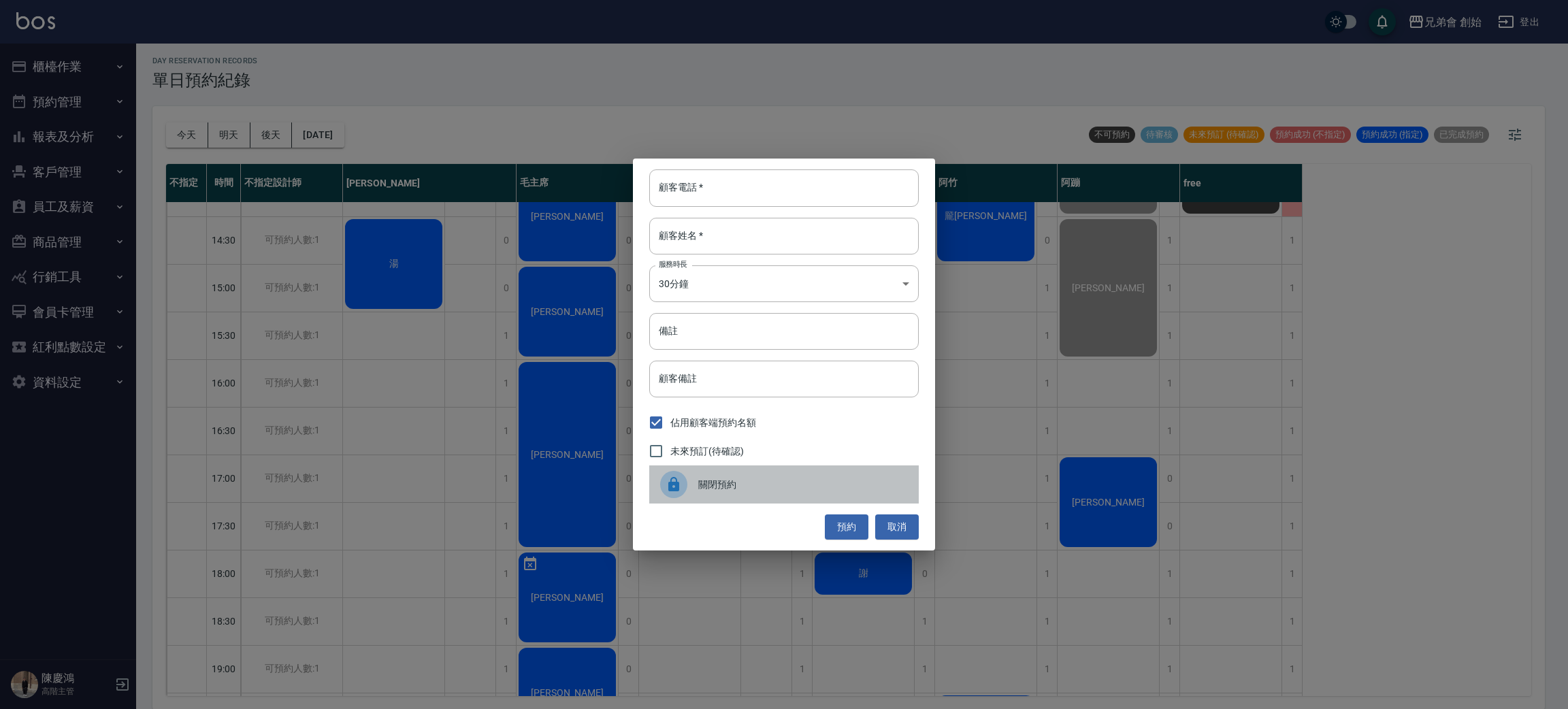
click at [773, 484] on span "關閉預約" at bounding box center [803, 484] width 209 height 15
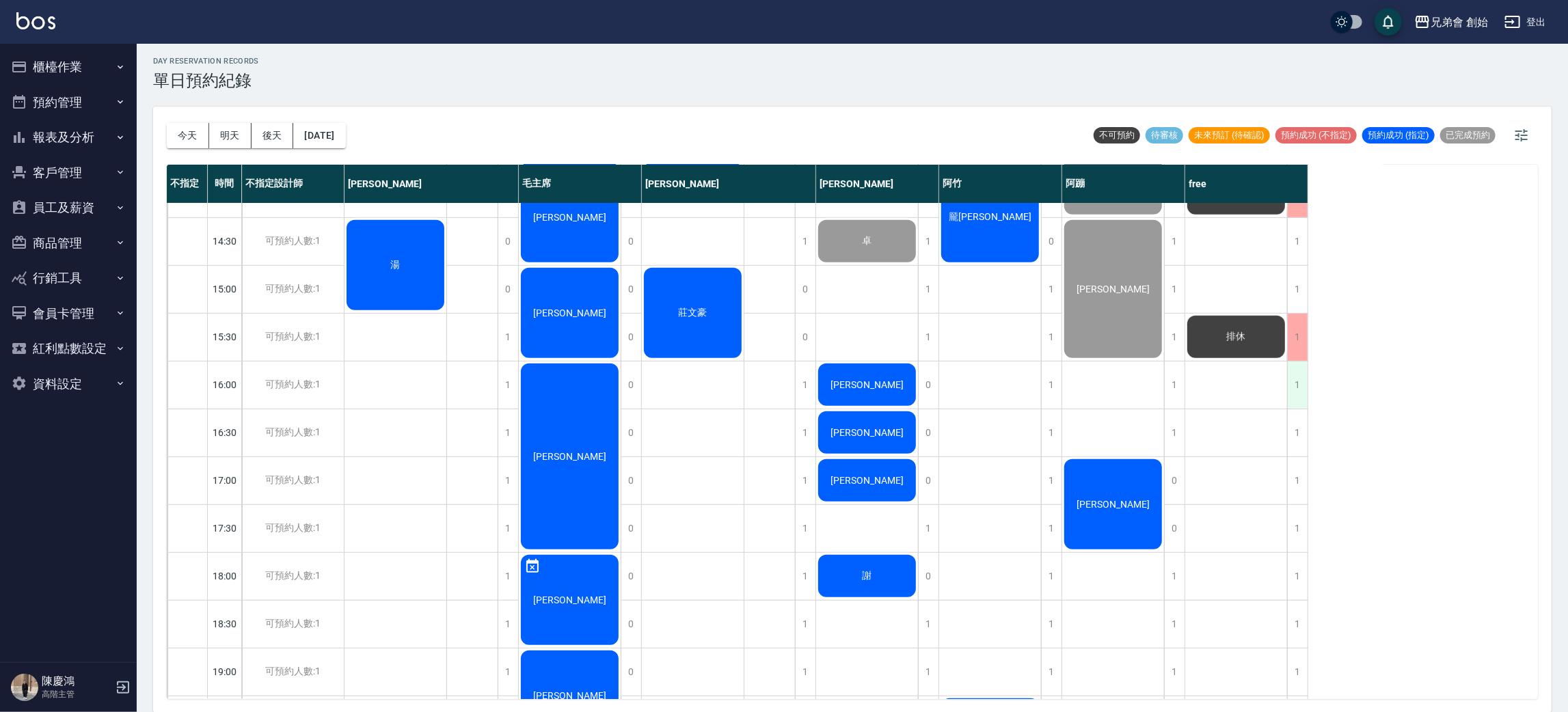
click at [1289, 372] on div "1" at bounding box center [1297, 385] width 21 height 47
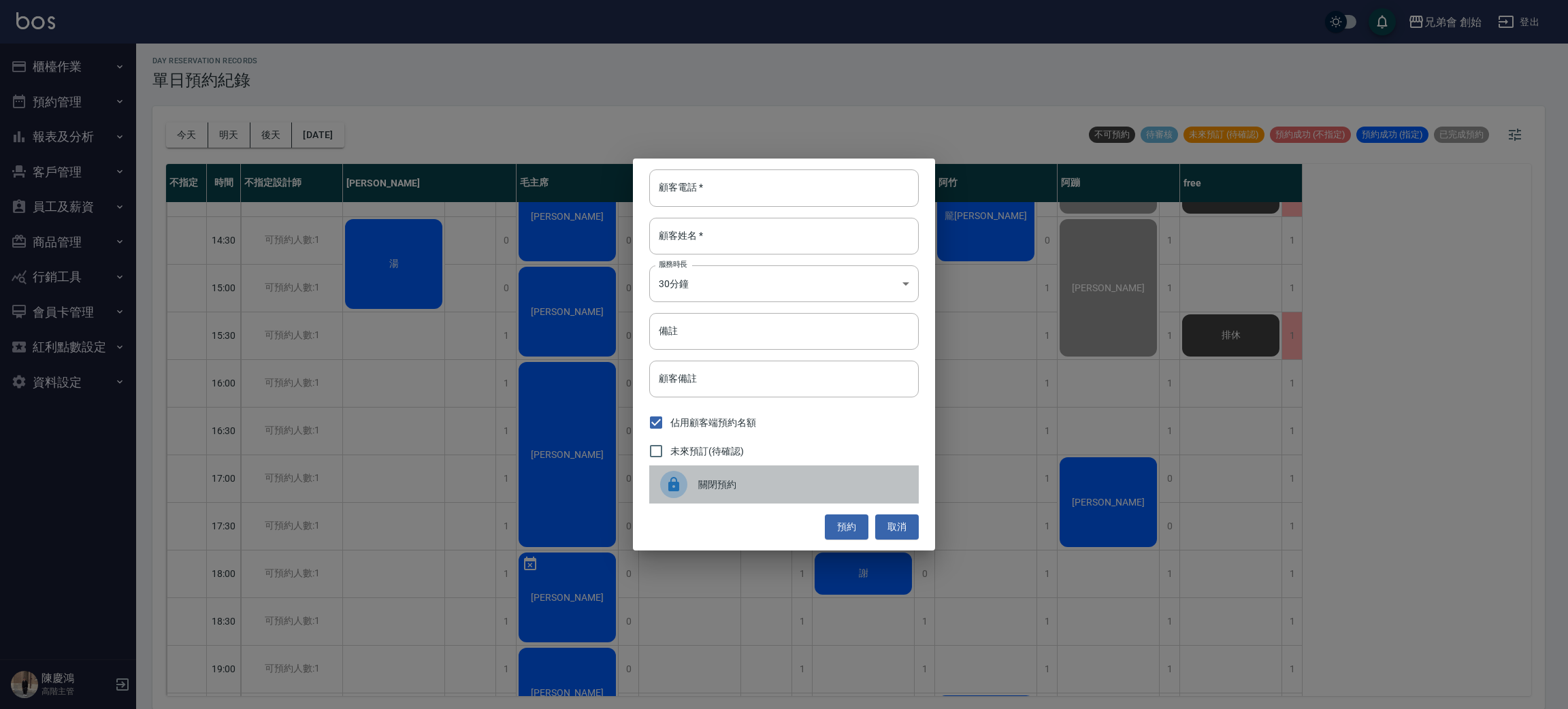
drag, startPoint x: 799, startPoint y: 488, endPoint x: 1162, endPoint y: 459, distance: 364.2
click at [802, 487] on span "關閉預約" at bounding box center [803, 484] width 209 height 15
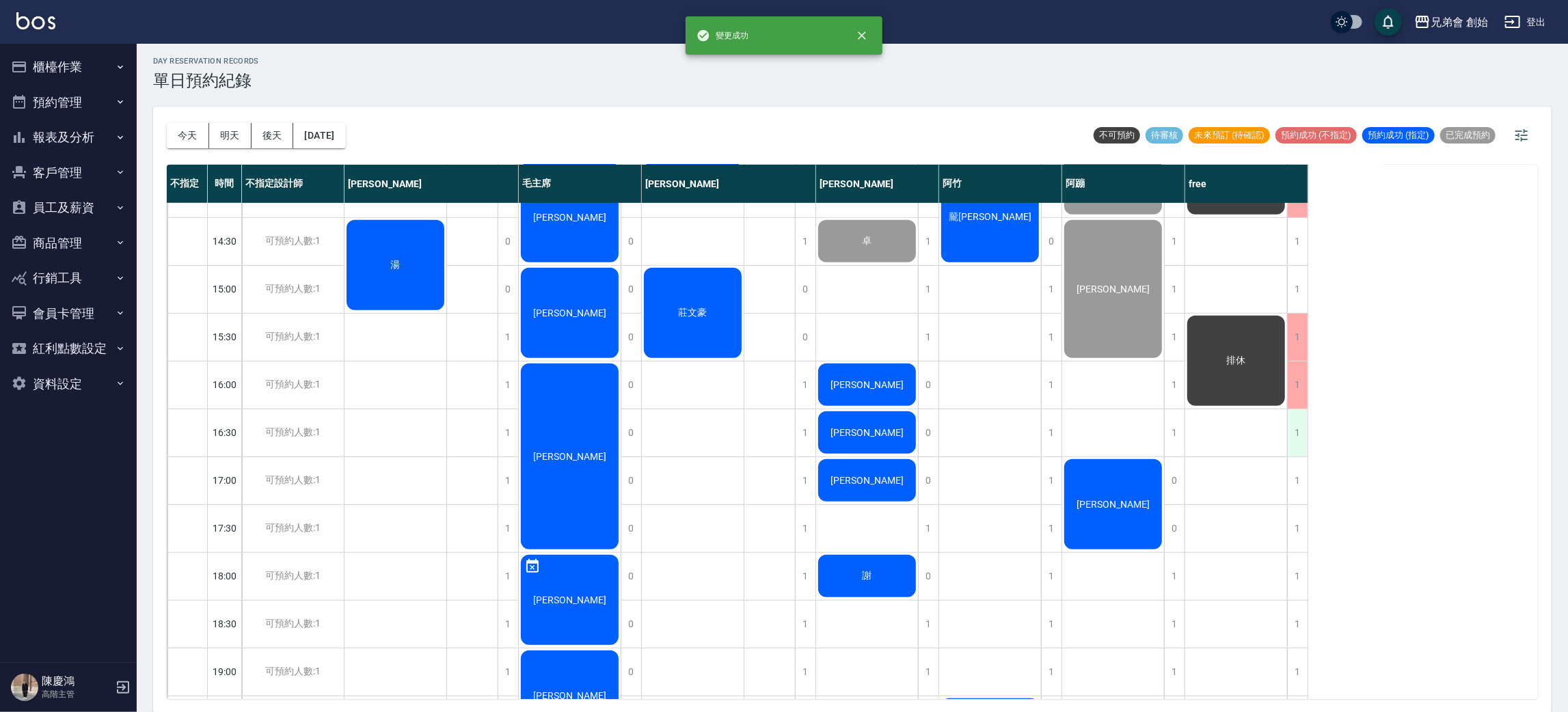
click at [1299, 430] on div "1" at bounding box center [1297, 433] width 21 height 47
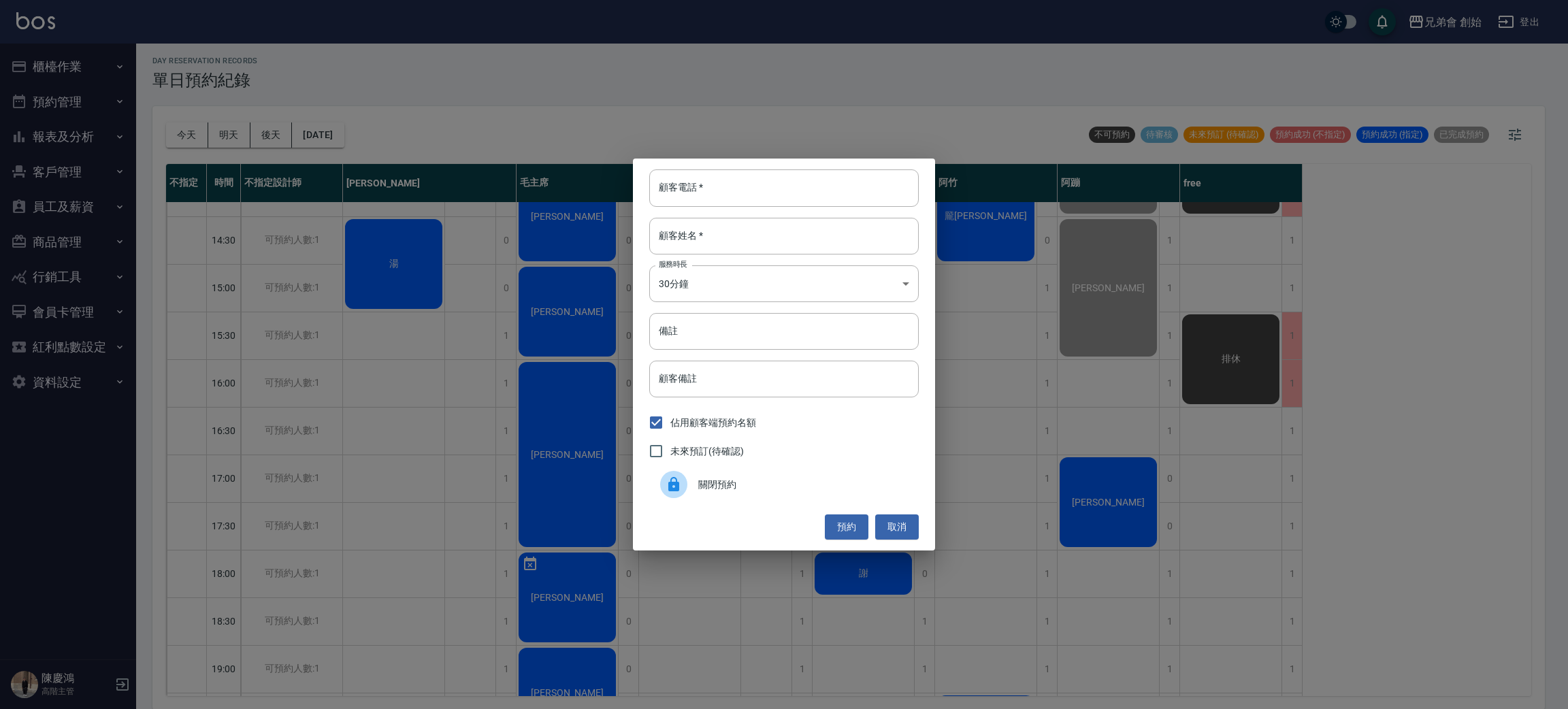
click at [830, 483] on span "關閉預約" at bounding box center [803, 484] width 209 height 15
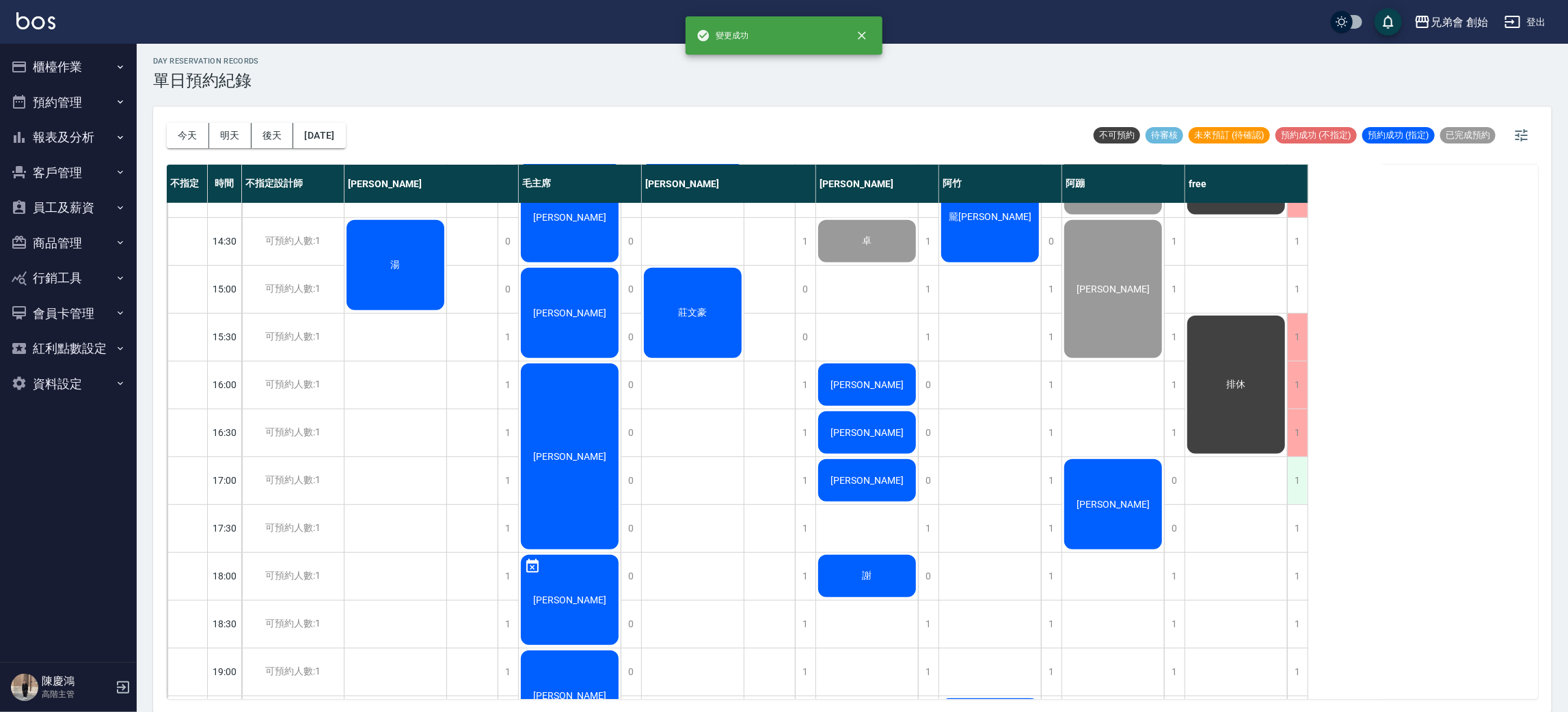
click at [1301, 493] on div "1" at bounding box center [1297, 480] width 21 height 47
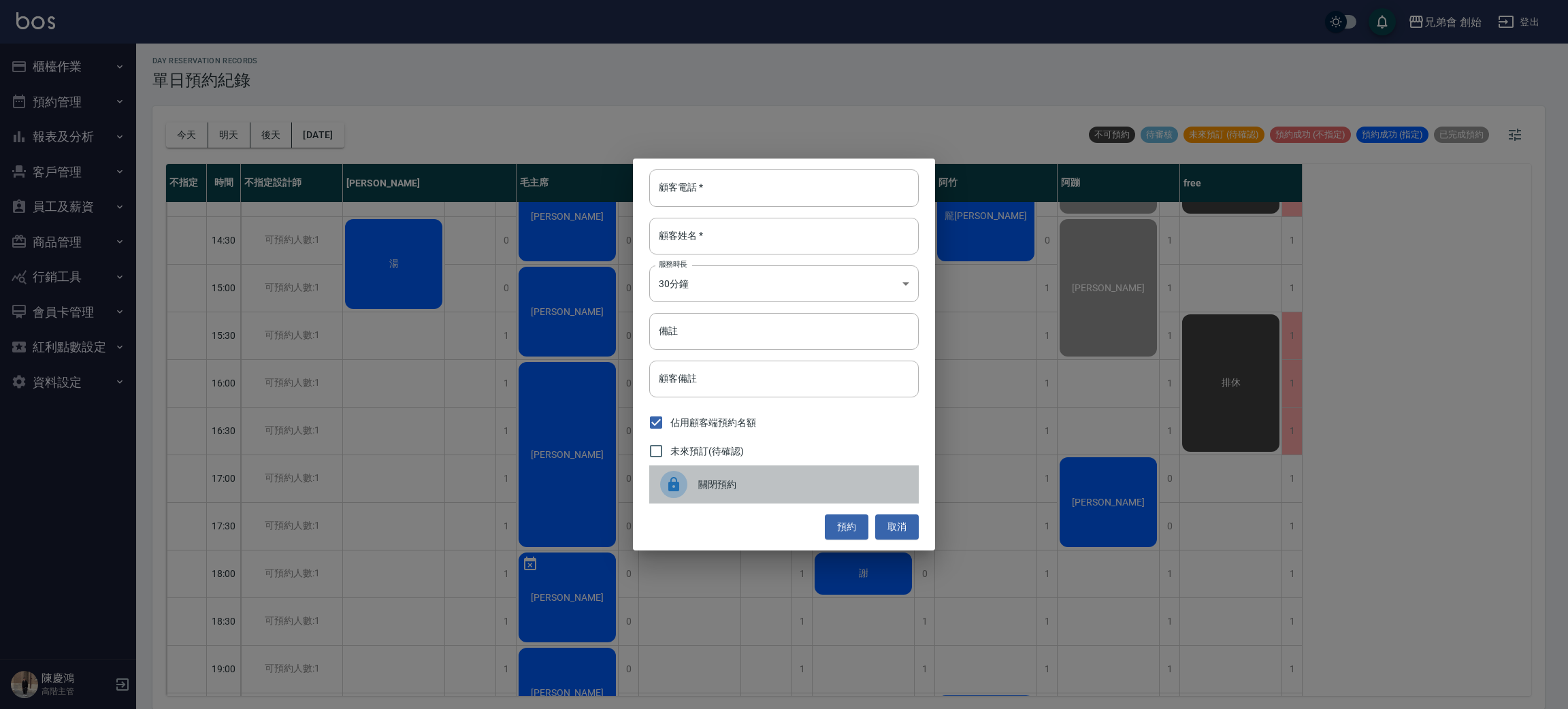
click at [786, 488] on span "關閉預約" at bounding box center [803, 484] width 209 height 15
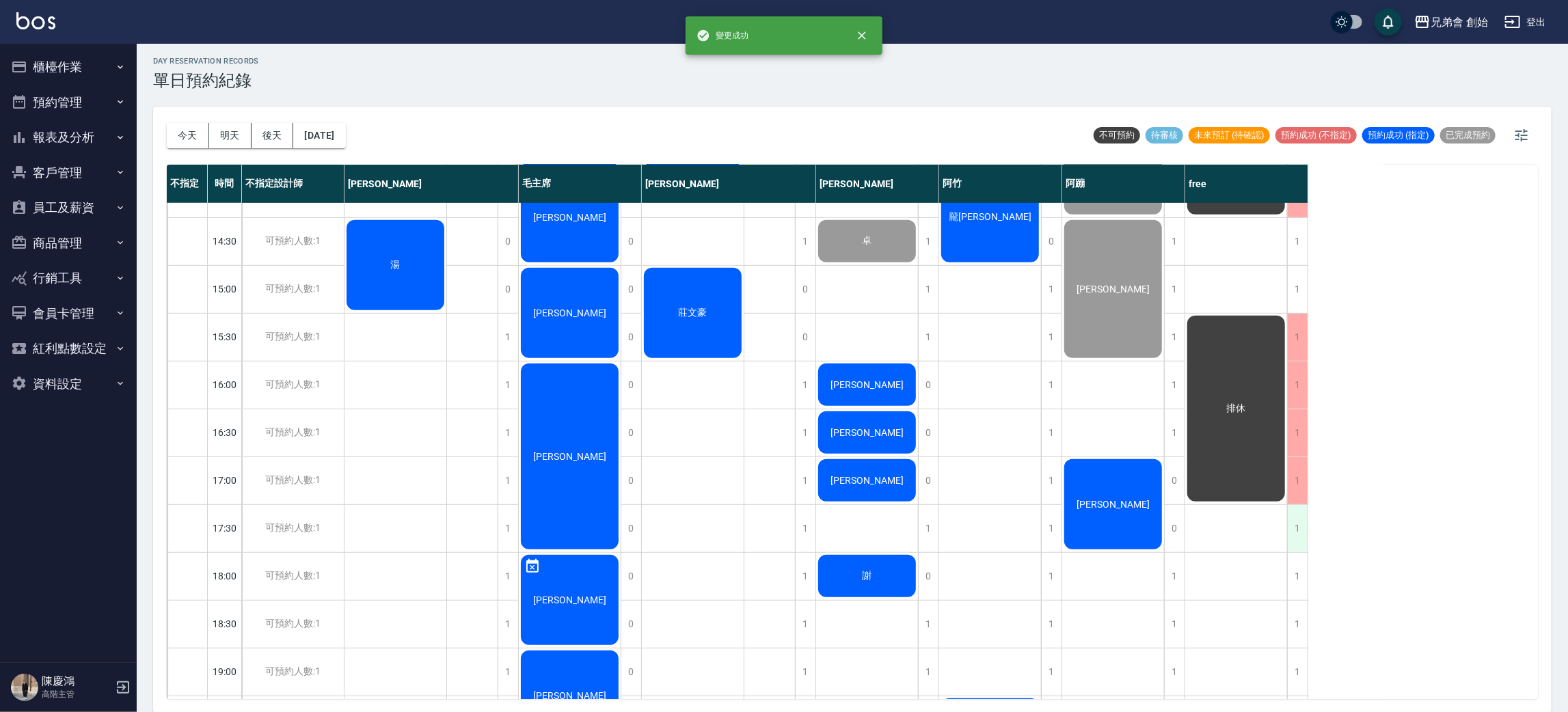
click at [1295, 526] on div "1" at bounding box center [1297, 528] width 21 height 47
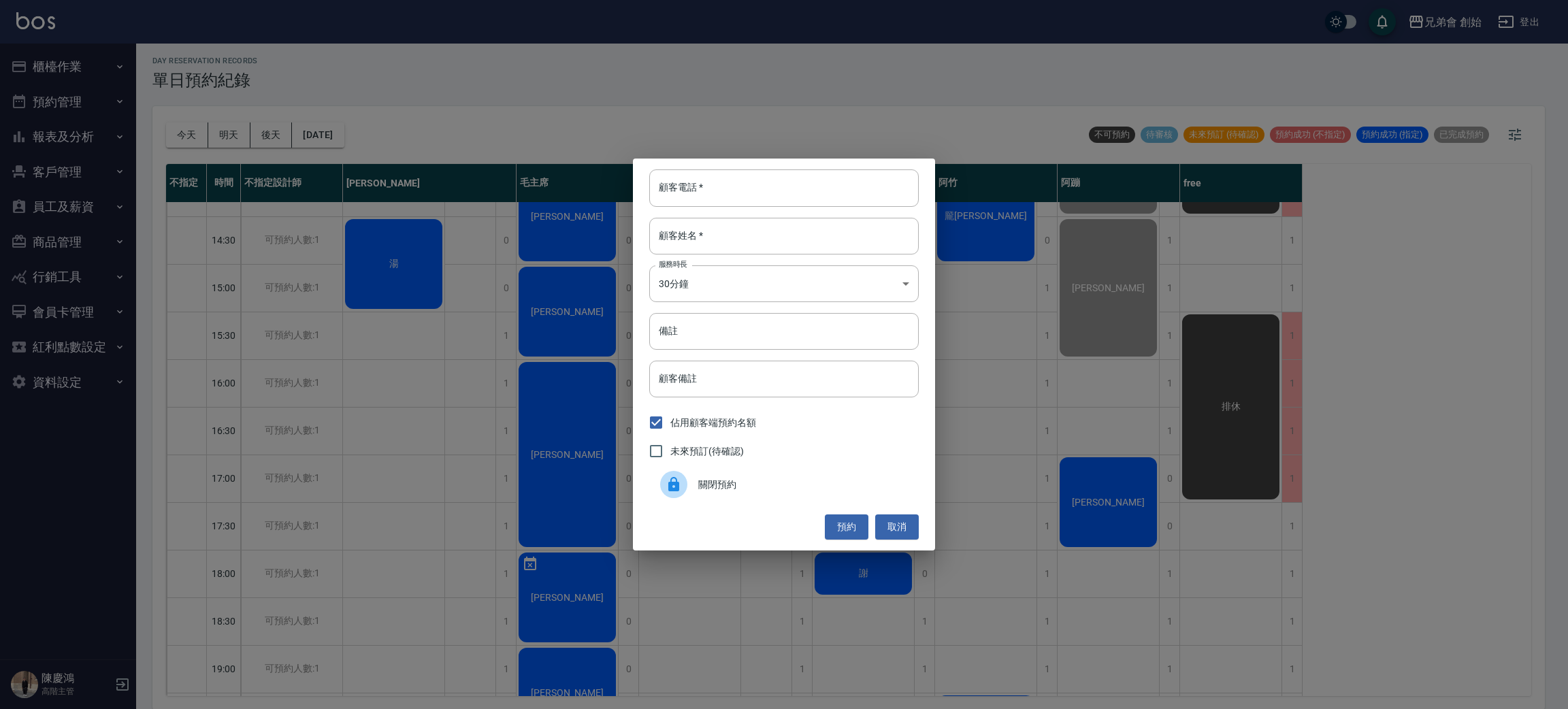
click at [741, 487] on span "關閉預約" at bounding box center [803, 484] width 209 height 15
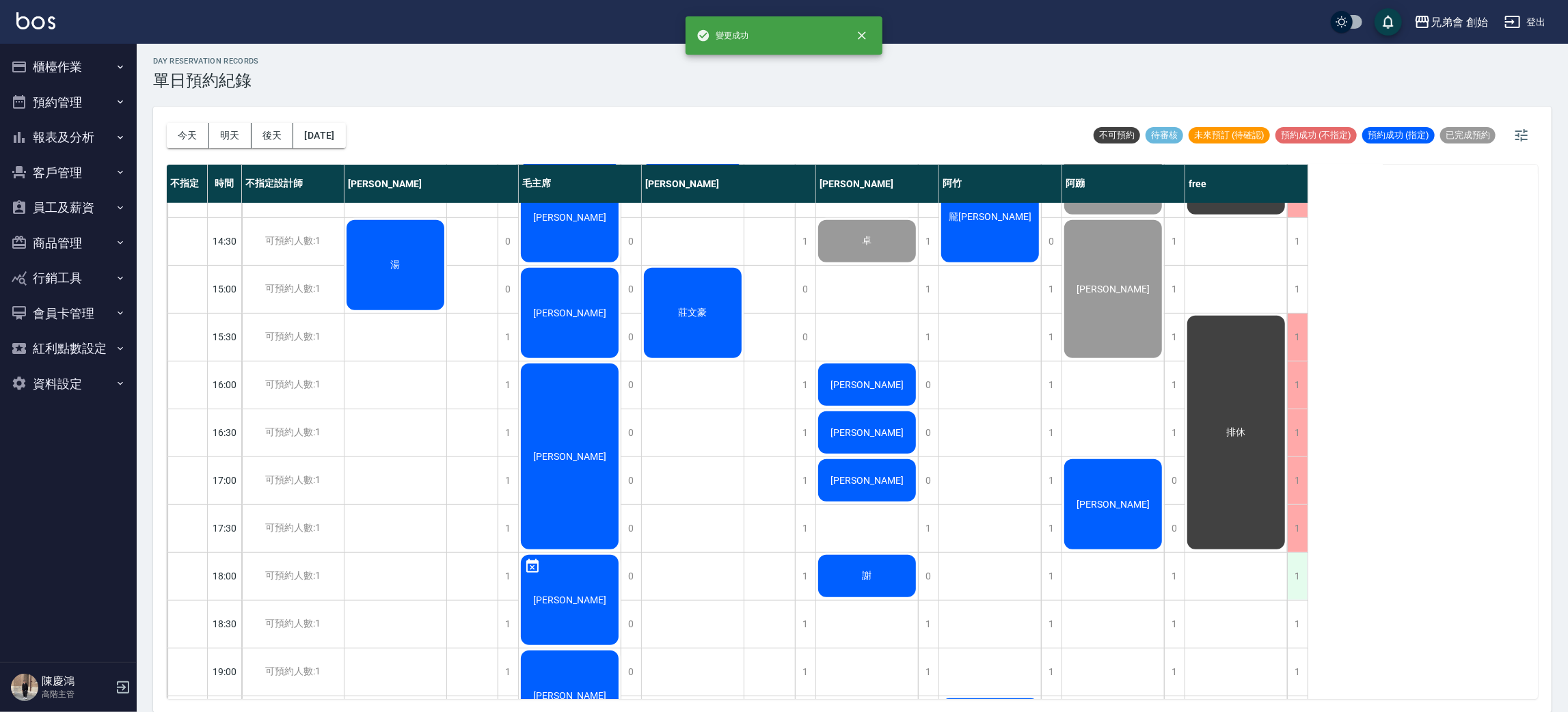
click at [1298, 567] on div "1" at bounding box center [1297, 576] width 21 height 47
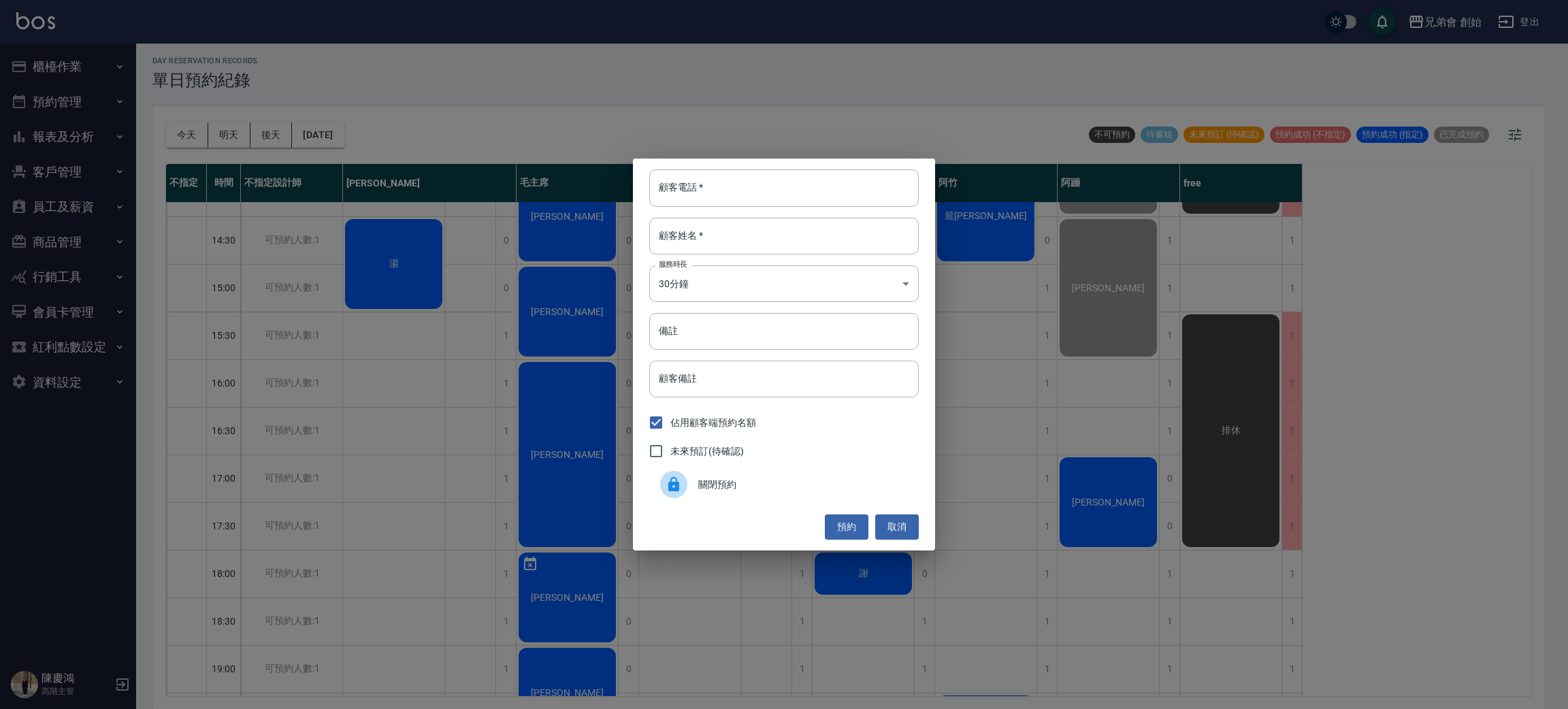
click at [747, 488] on span "關閉預約" at bounding box center [803, 484] width 209 height 15
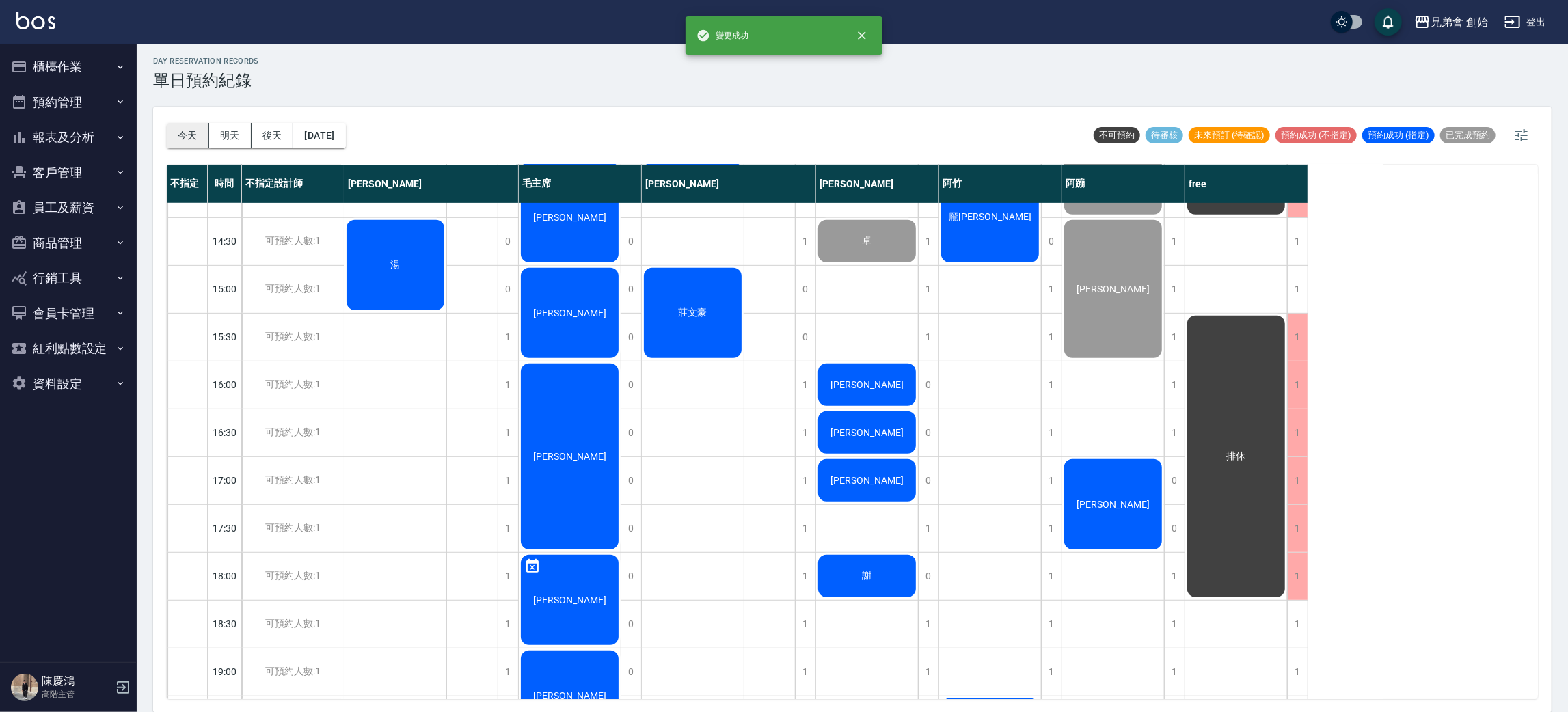
click at [189, 125] on button "今天" at bounding box center [188, 135] width 42 height 25
click at [161, 137] on div "今天 明天 後天 2025/10/15 不可預約 待審核 未來預訂 (待確認) 預約成功 (不指定) 預約成功 (指定) 已完成預約 不指定 時間 不指定設計…" at bounding box center [852, 409] width 1398 height 606
click at [186, 113] on div "今天 明天 後天 2025/10/15" at bounding box center [256, 135] width 179 height 58
click at [186, 139] on button "今天" at bounding box center [188, 135] width 42 height 25
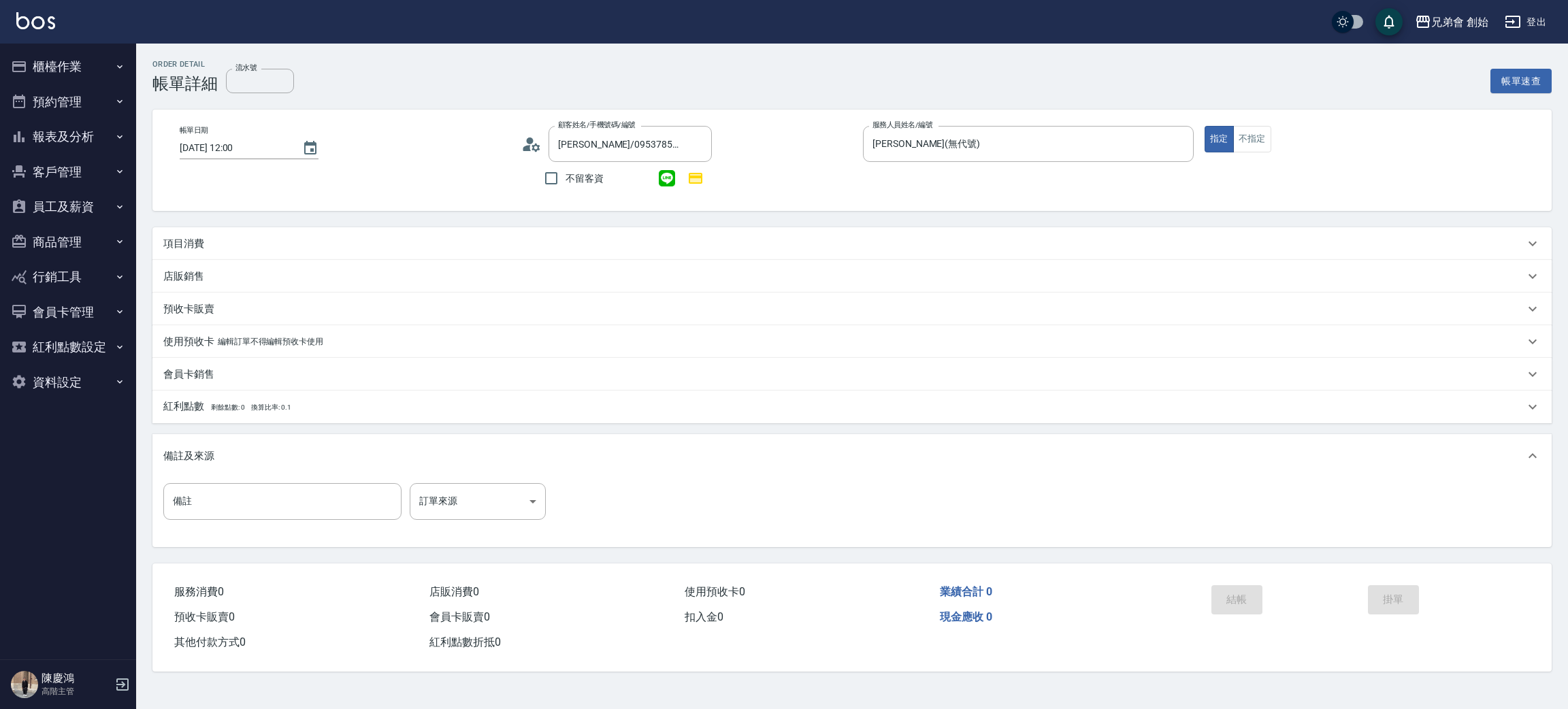
drag, startPoint x: 186, startPoint y: 238, endPoint x: 195, endPoint y: 240, distance: 9.2
click at [193, 238] on p "項目消費" at bounding box center [183, 244] width 41 height 15
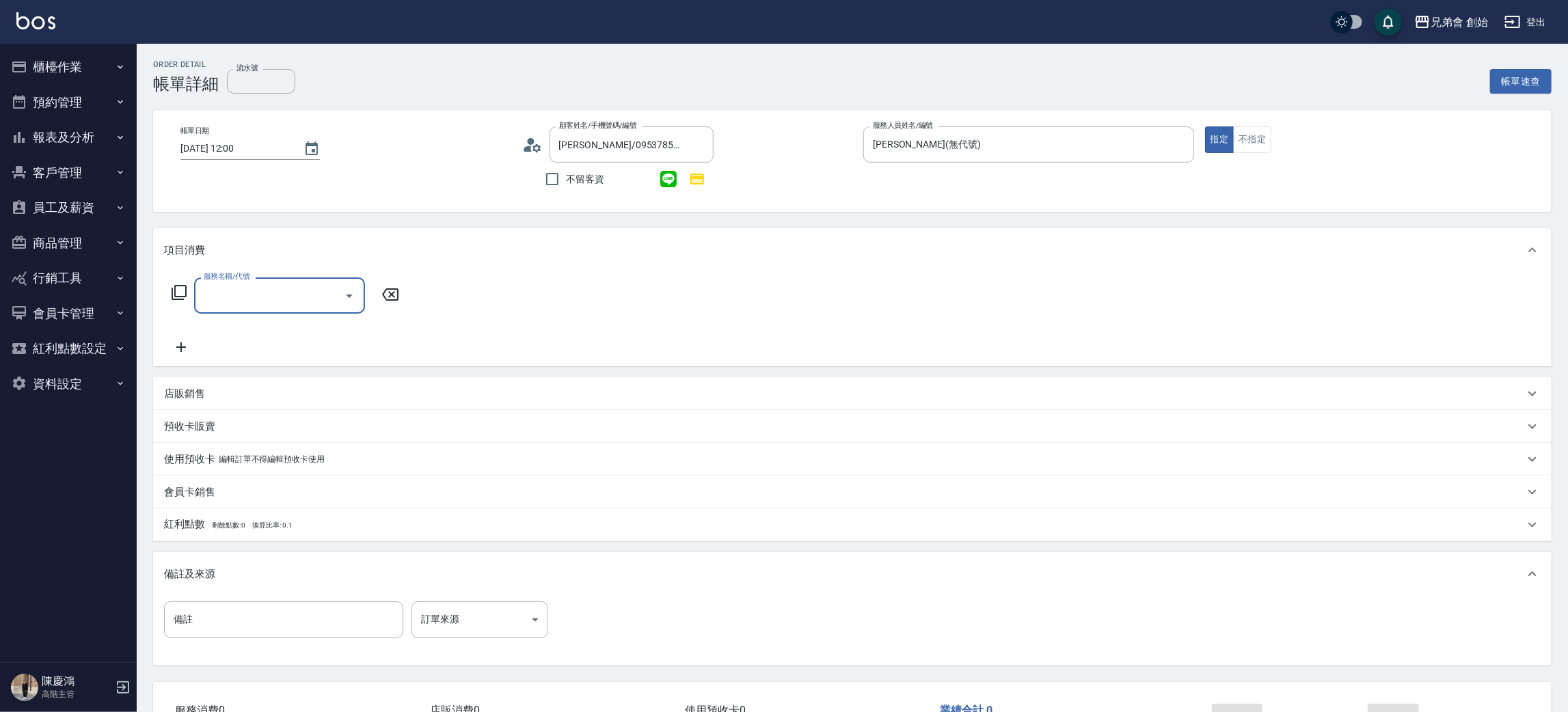
click at [223, 286] on input "服務名稱/代號" at bounding box center [269, 295] width 138 height 24
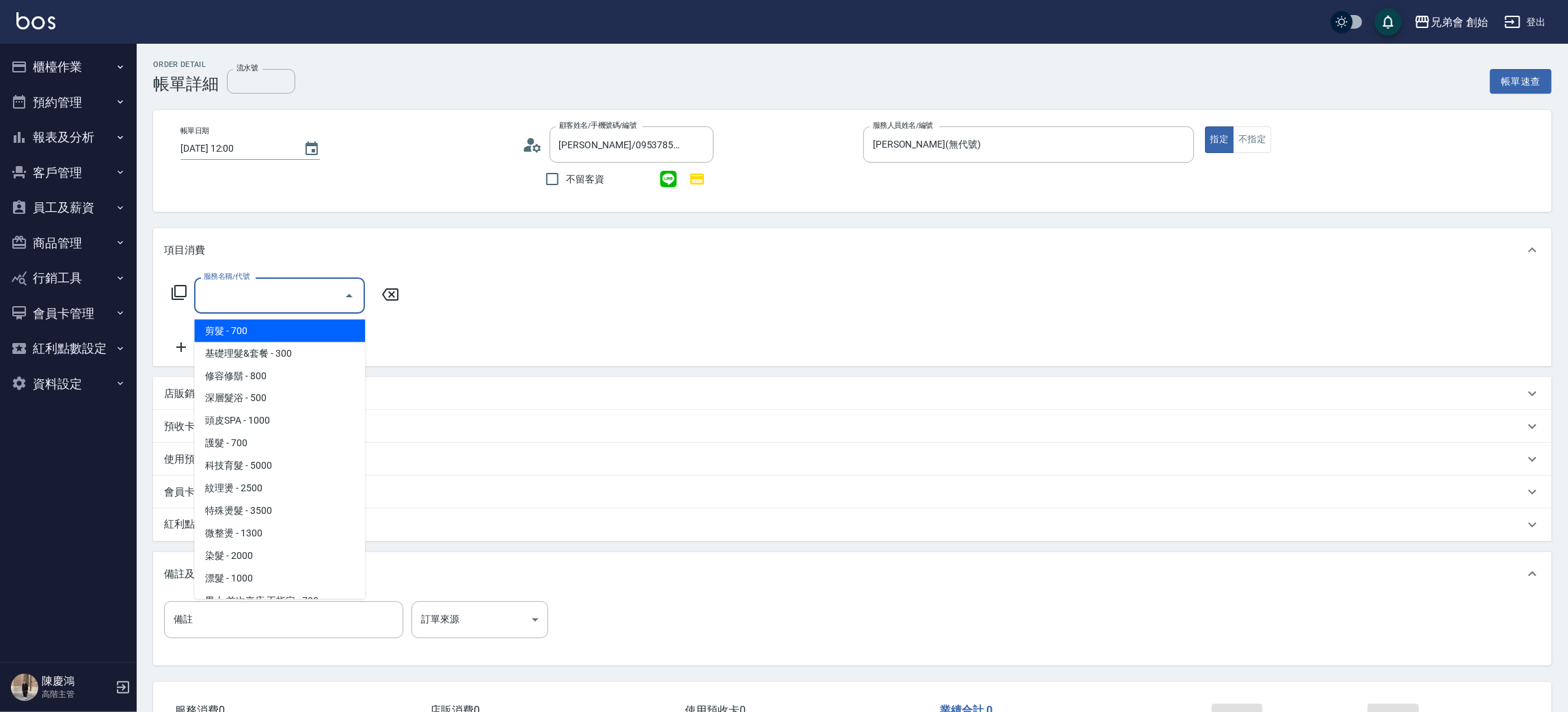
click at [269, 340] on span "剪髮 - 700" at bounding box center [279, 330] width 171 height 22
type input "剪髮(A01)"
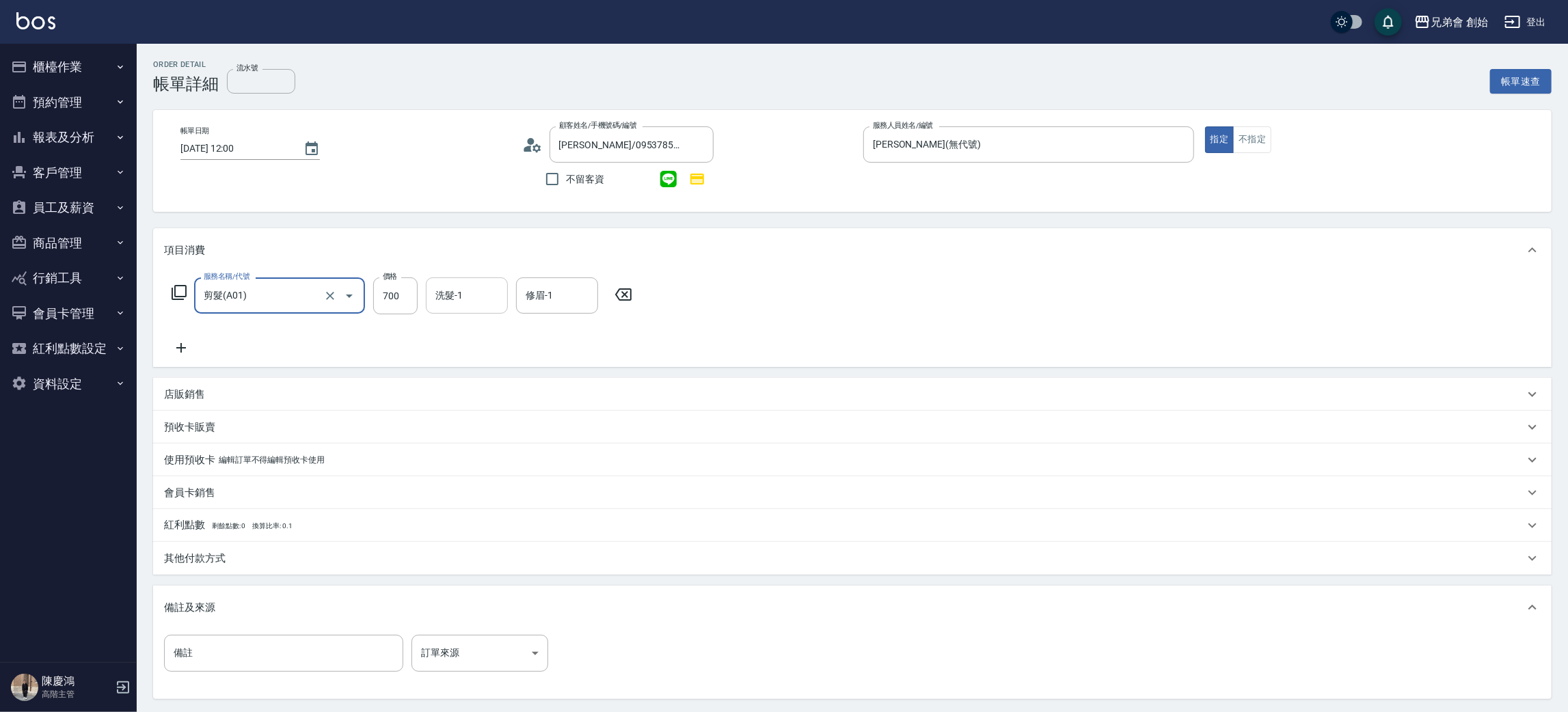
click at [452, 286] on div "洗髮-1 洗髮-1" at bounding box center [466, 295] width 82 height 36
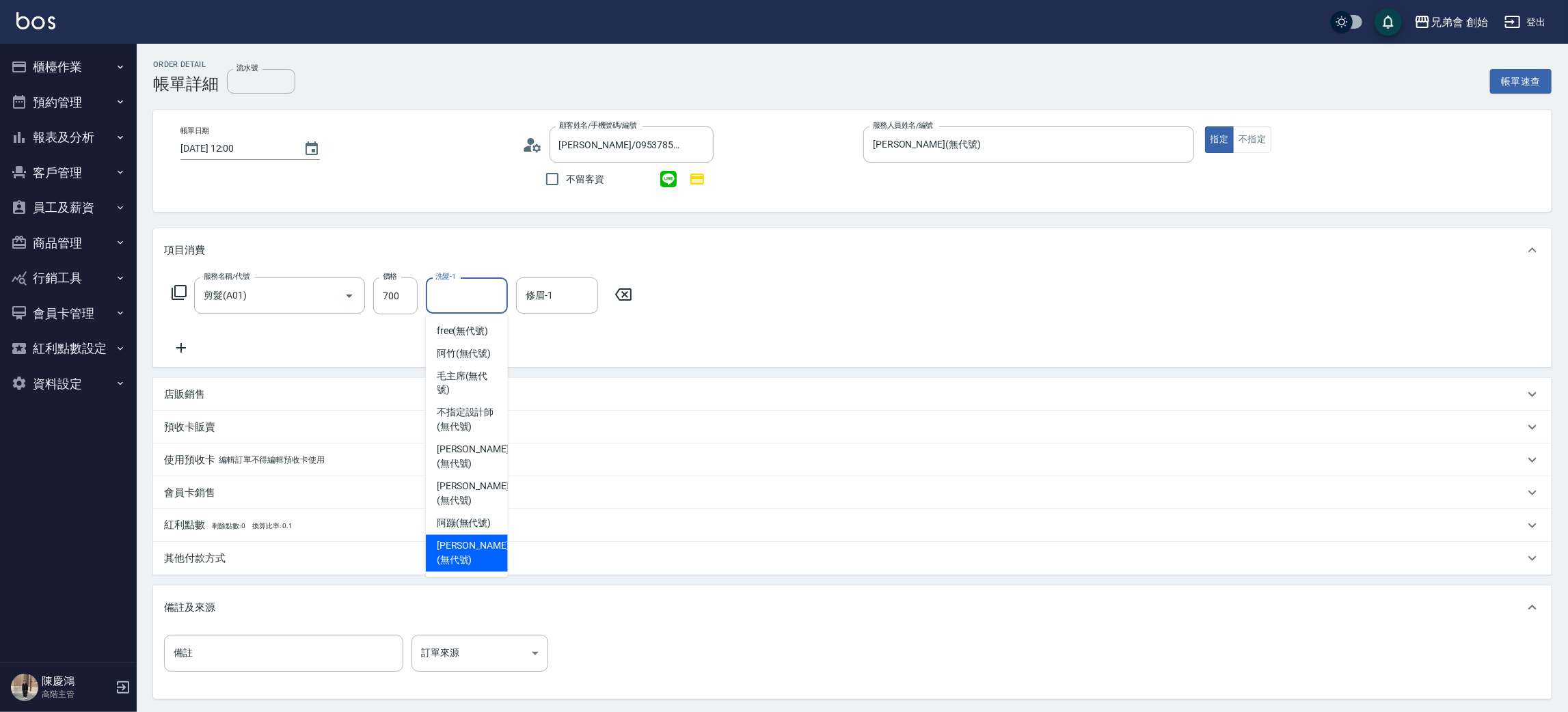
click at [478, 539] on span "威利 (無代號)" at bounding box center [473, 553] width 72 height 28
type input "威利(無代號)"
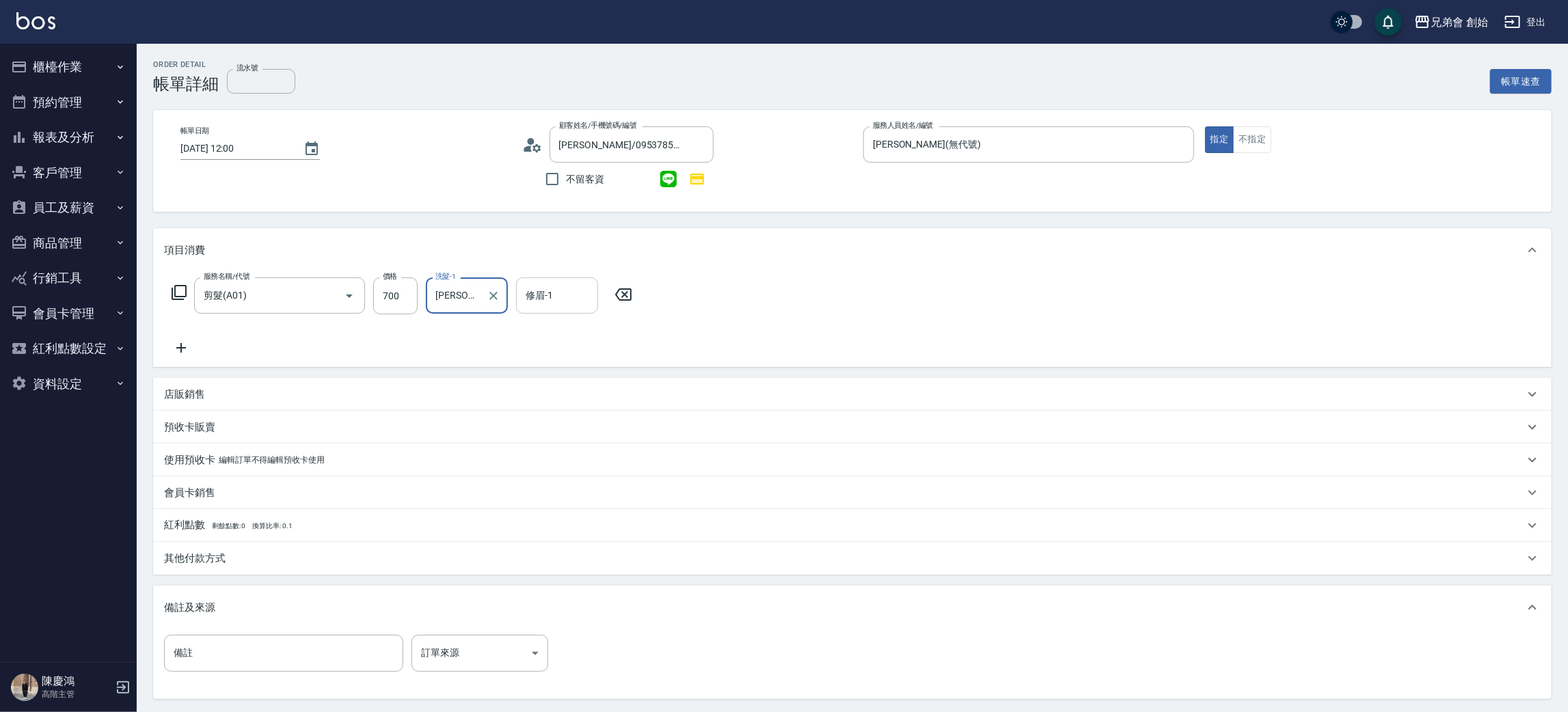
click at [556, 282] on div "修眉-1" at bounding box center [557, 295] width 82 height 36
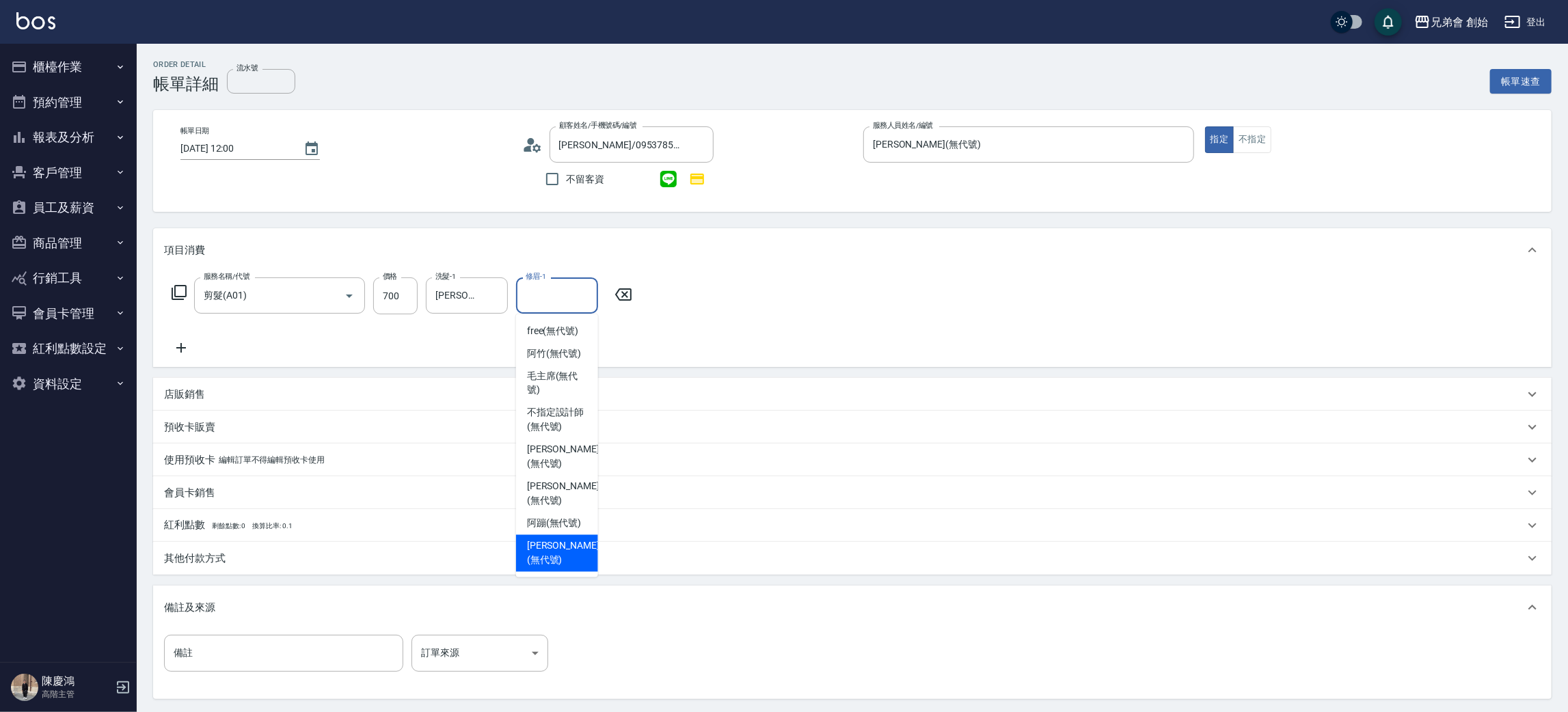
click at [551, 539] on span "威利 (無代號)" at bounding box center [563, 553] width 72 height 28
type input "威利(無代號)"
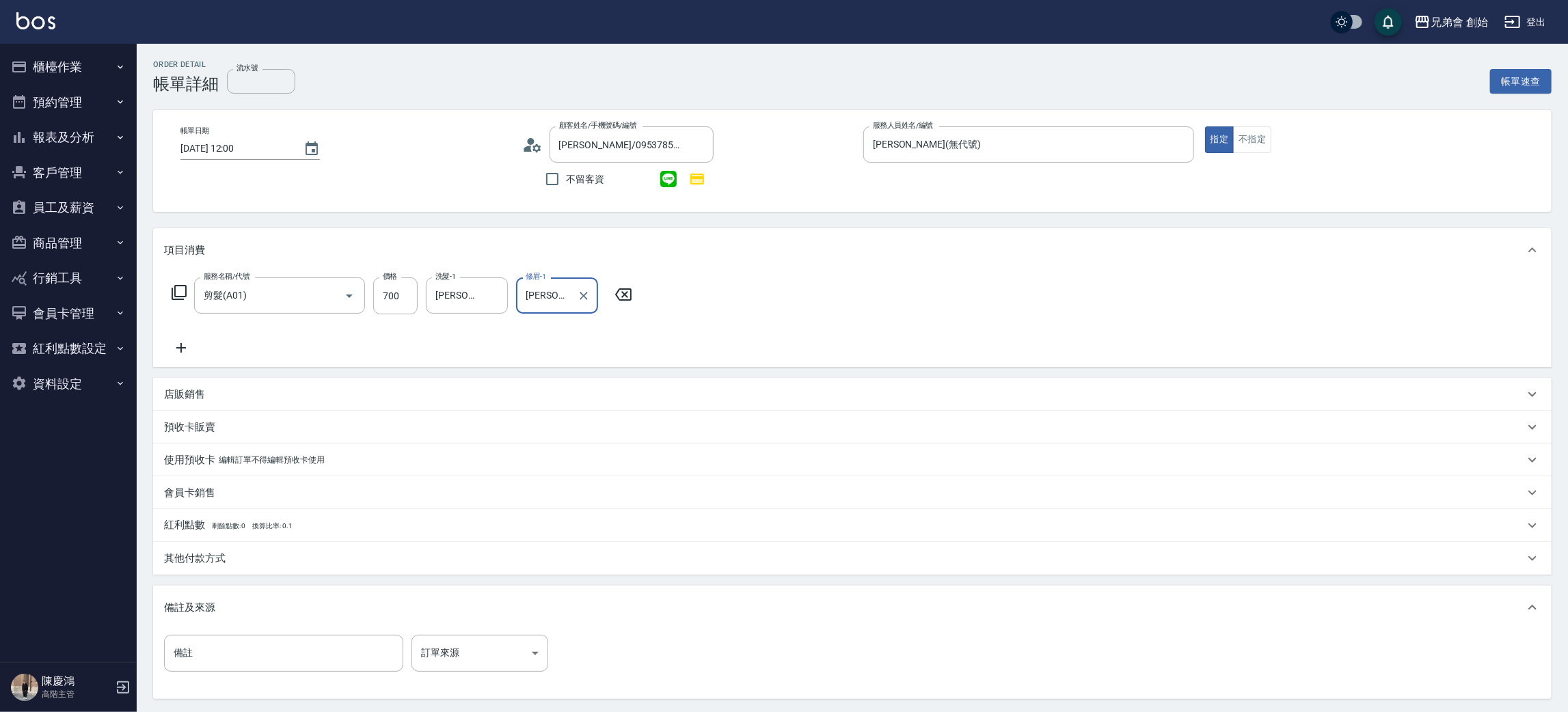
scroll to position [132, 0]
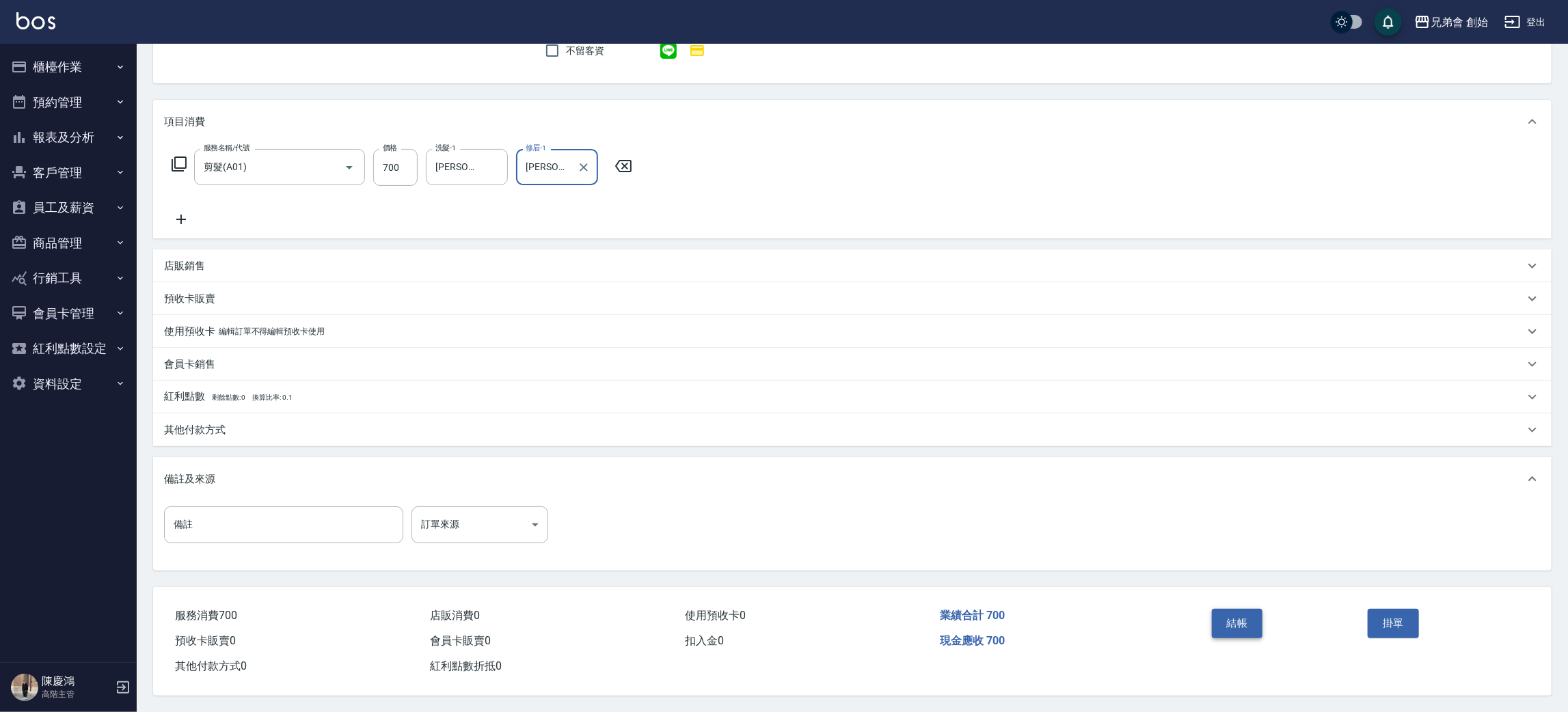
click at [1253, 624] on button "結帳" at bounding box center [1237, 623] width 52 height 28
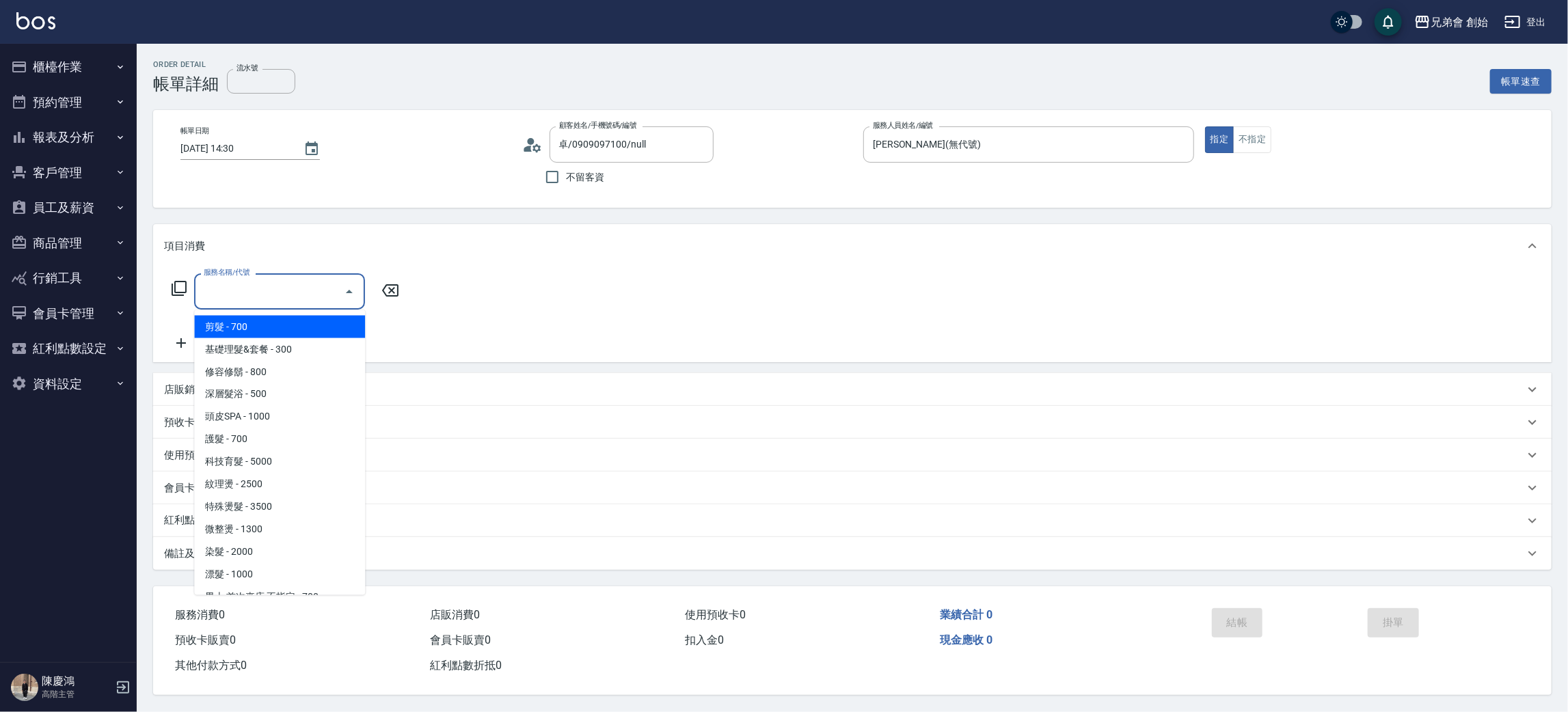
click at [227, 326] on span "剪髮 - 700" at bounding box center [279, 326] width 171 height 22
type input "剪髮(A01)"
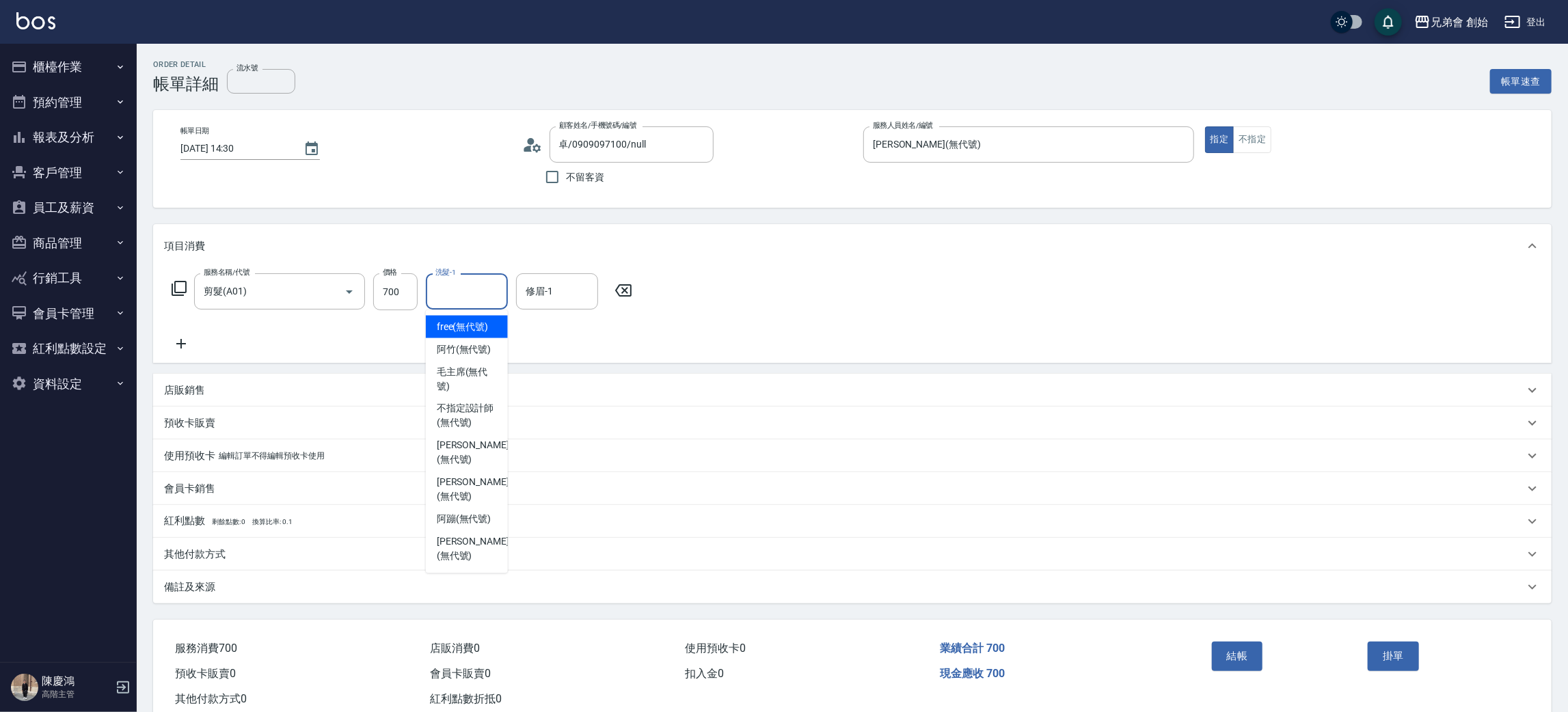
click at [480, 292] on input "洗髮-1" at bounding box center [466, 291] width 70 height 24
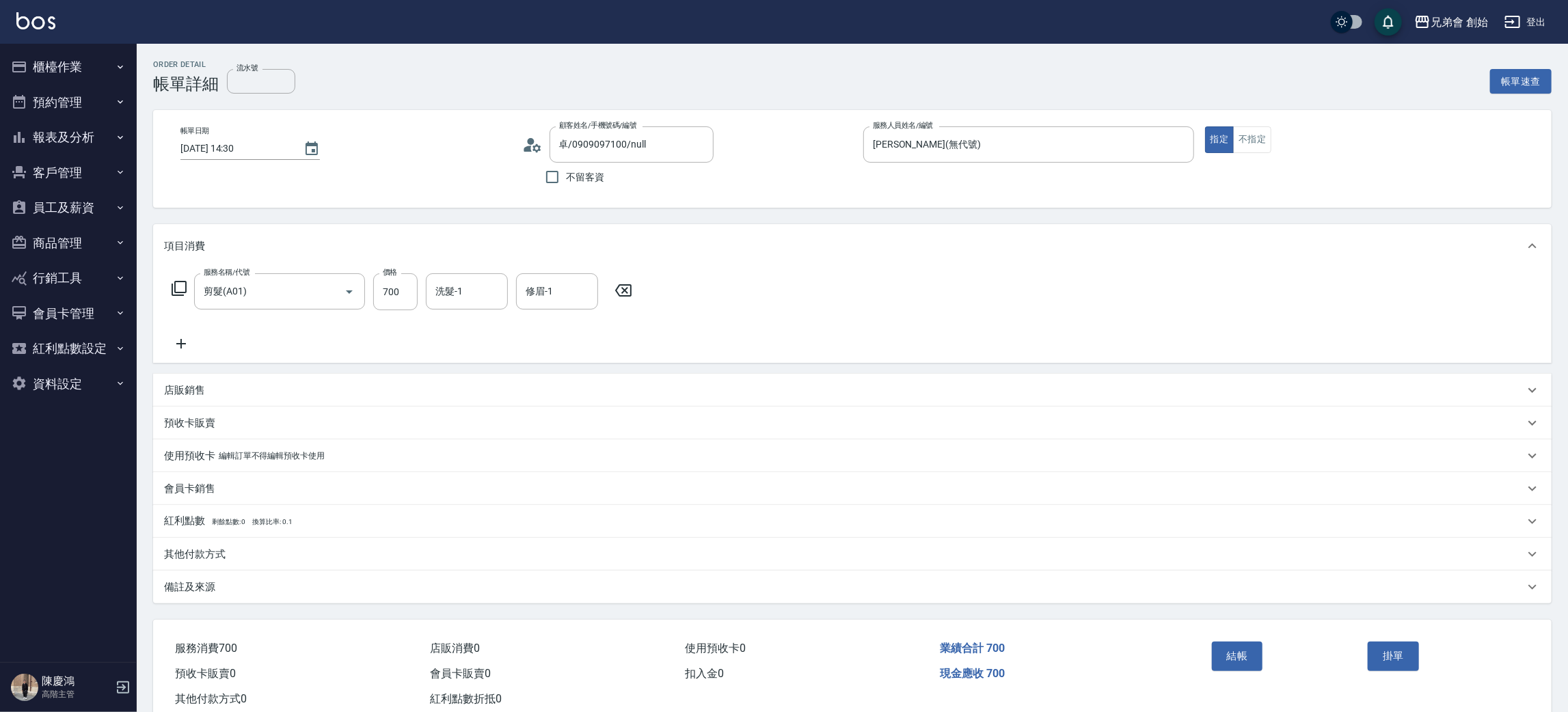
click at [207, 490] on p "會員卡銷售" at bounding box center [189, 489] width 52 height 15
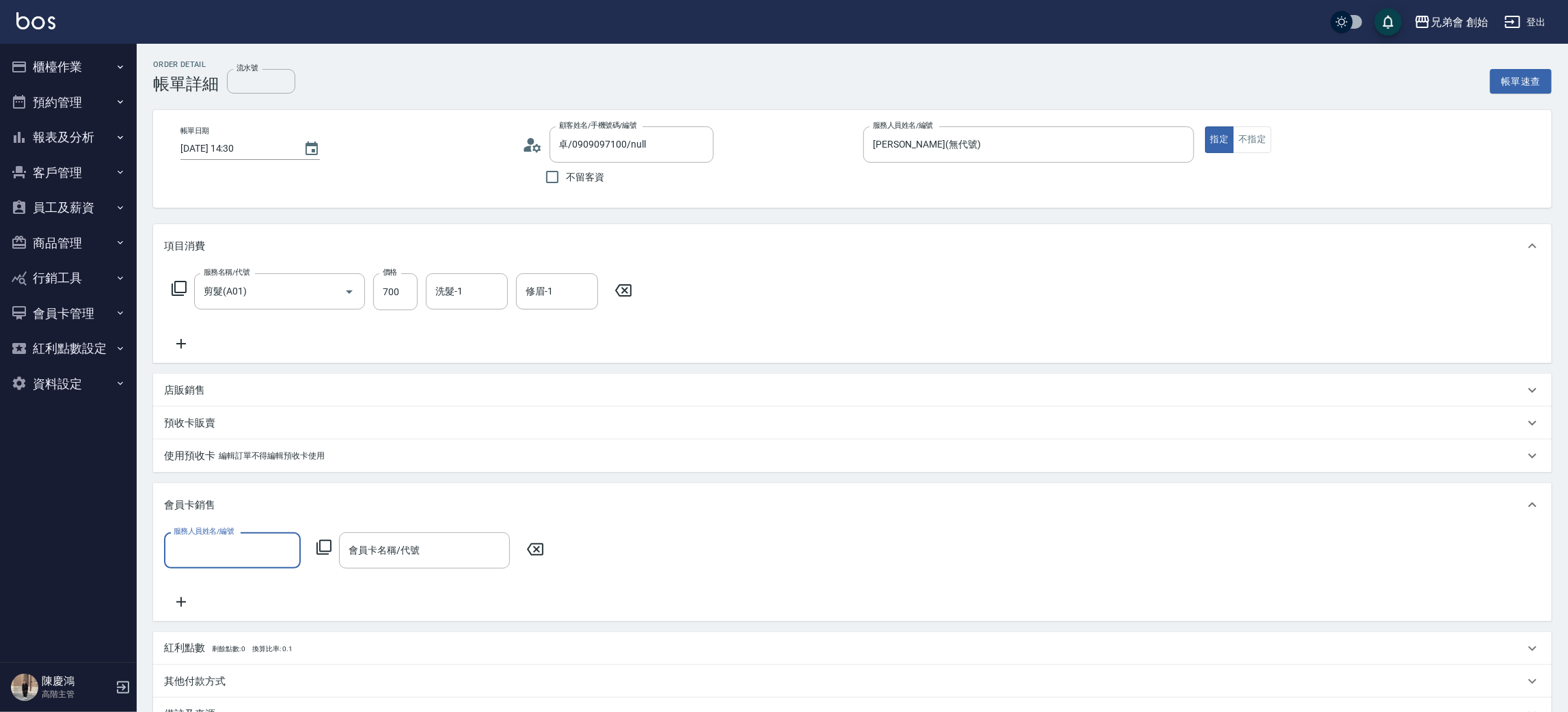
click at [206, 543] on input "服務人員姓名/編號" at bounding box center [232, 550] width 125 height 24
click at [224, 470] on span "[PERSON_NAME] (無代號)" at bounding box center [229, 470] width 108 height 15
type input "[PERSON_NAME](無代號)"
click at [394, 553] on input "會員卡名稱/代號" at bounding box center [424, 550] width 159 height 24
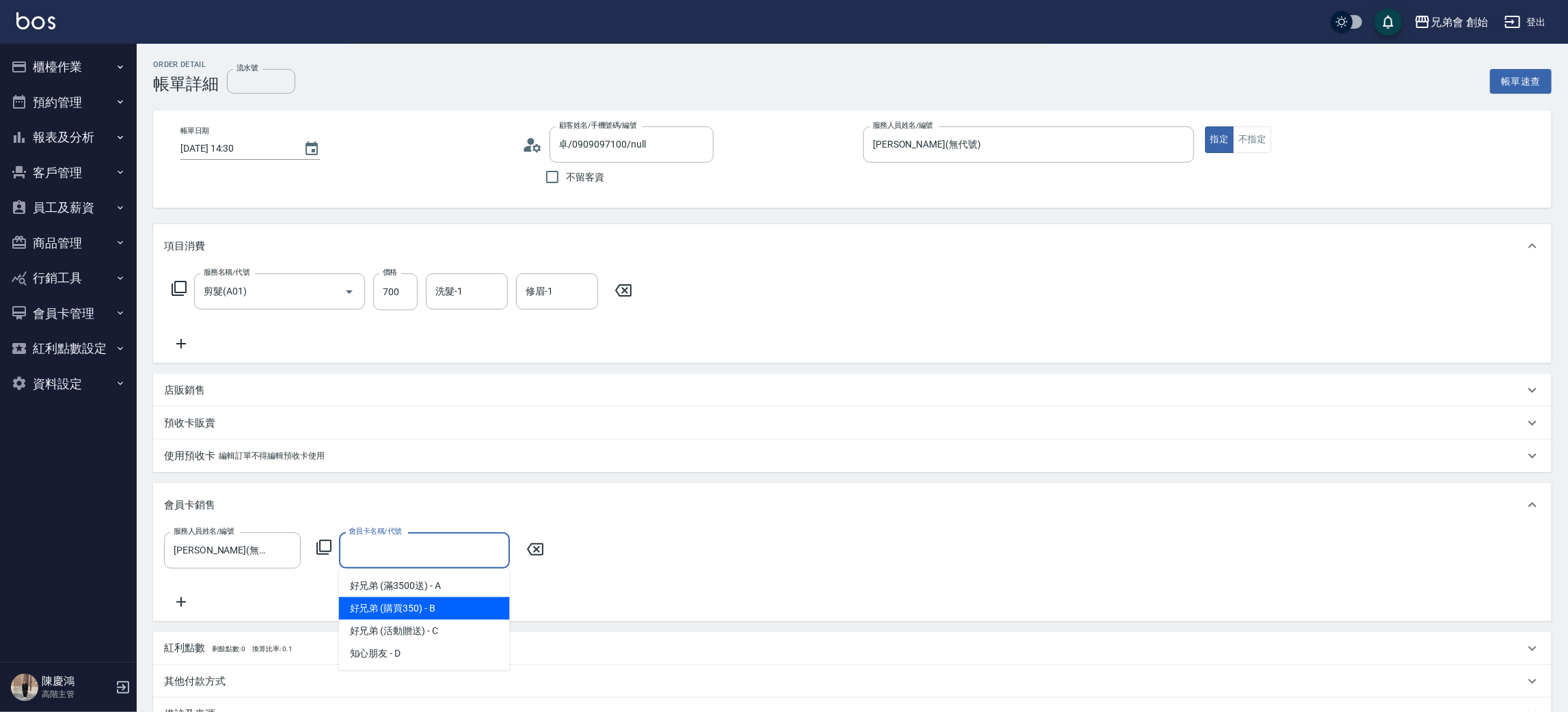
click at [396, 606] on span "好兄弟 (購買350) - B" at bounding box center [424, 608] width 171 height 22
type input "好兄弟 (購買350)-365天"
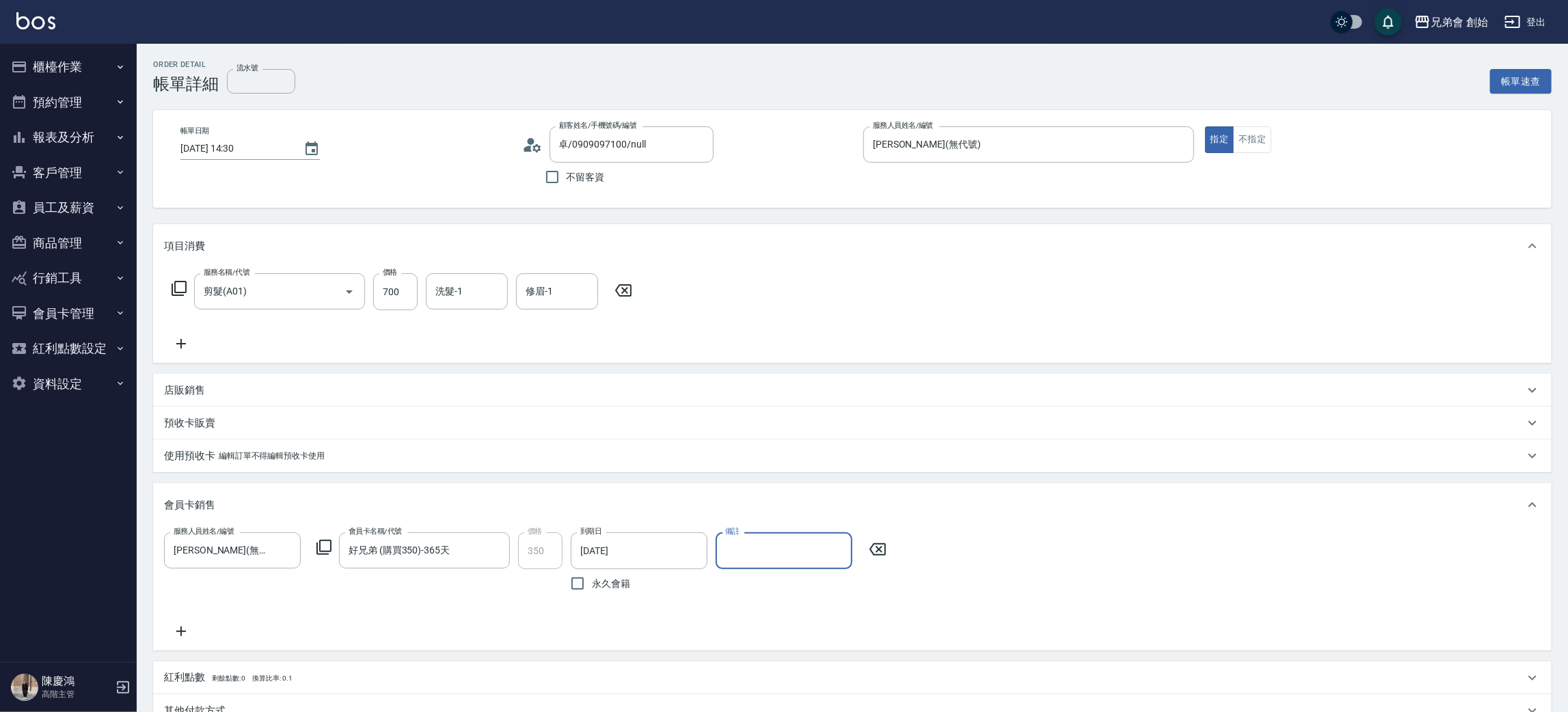
click at [740, 555] on input "備註" at bounding box center [784, 551] width 137 height 37
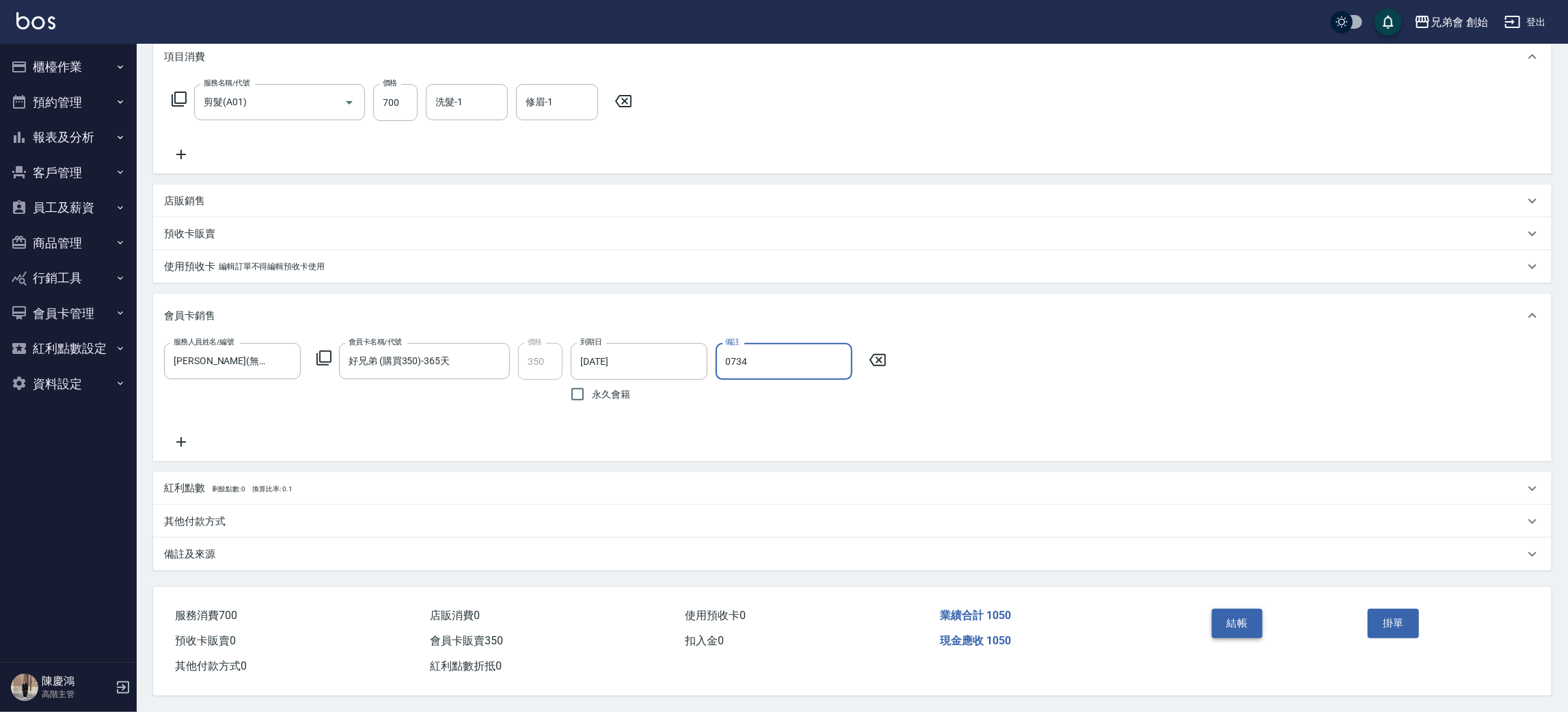
type input "0734"
click at [1241, 609] on button "結帳" at bounding box center [1237, 623] width 52 height 28
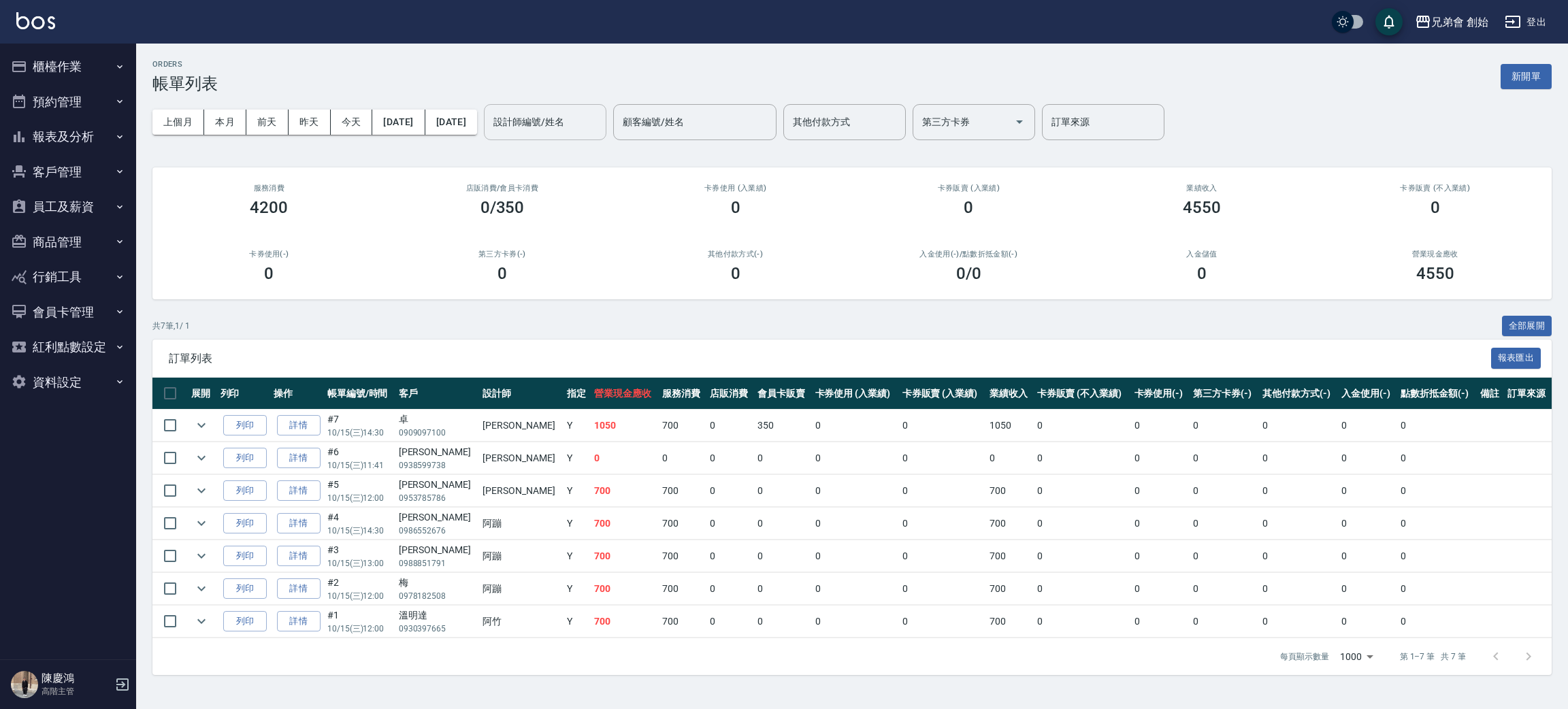
click at [587, 118] on div "設計師編號/姓名 設計師編號/姓名" at bounding box center [545, 122] width 123 height 36
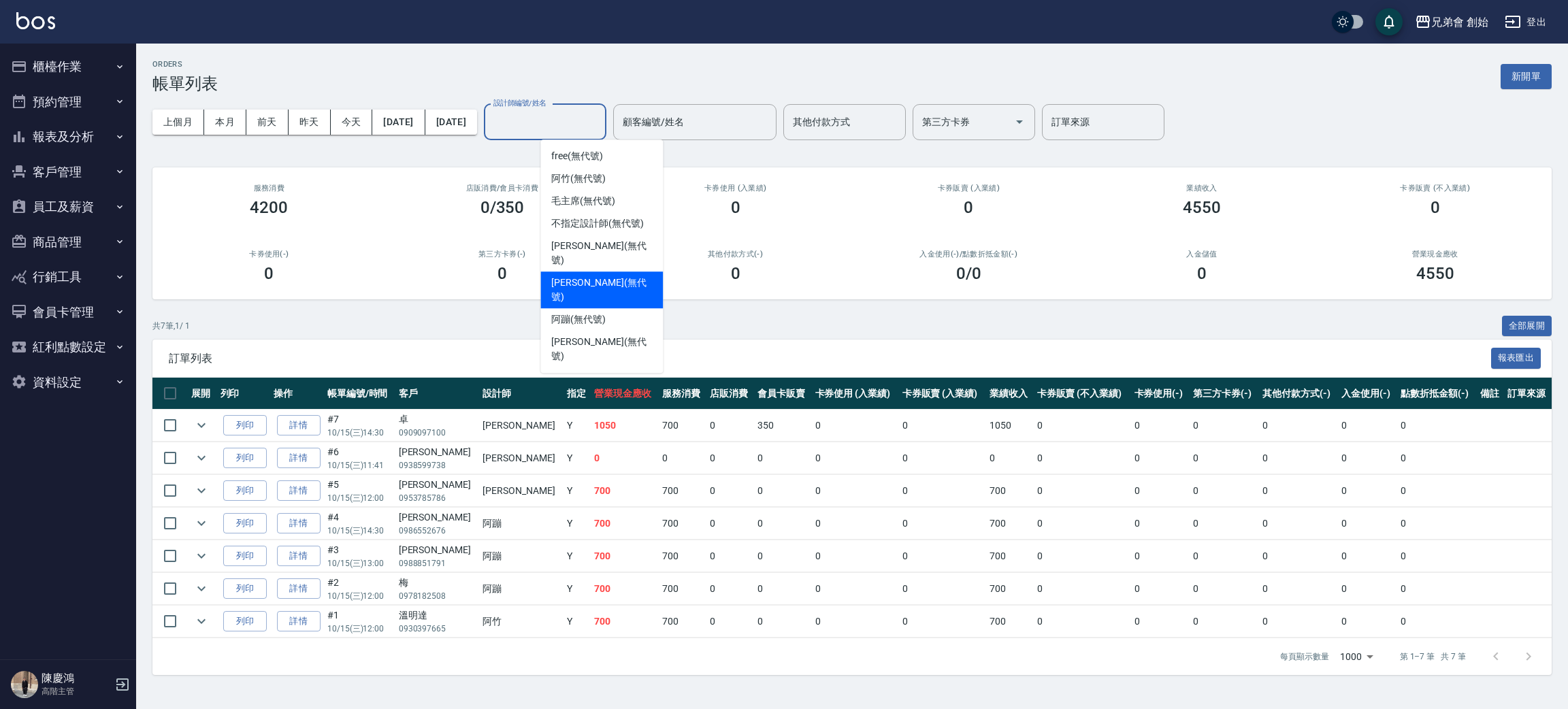
click at [603, 271] on div "[PERSON_NAME] (無代號)" at bounding box center [602, 290] width 123 height 37
type input "[PERSON_NAME](無代號)"
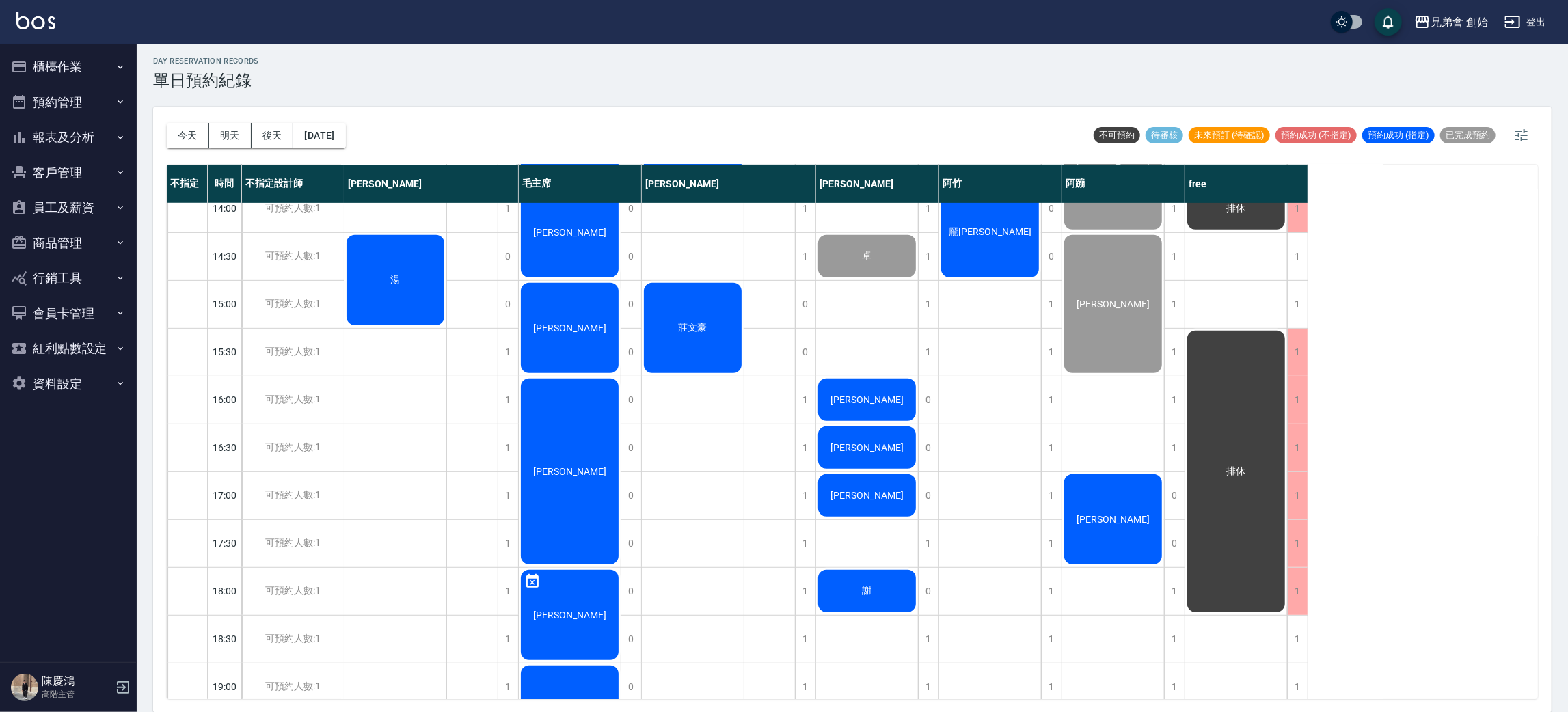
scroll to position [292, 0]
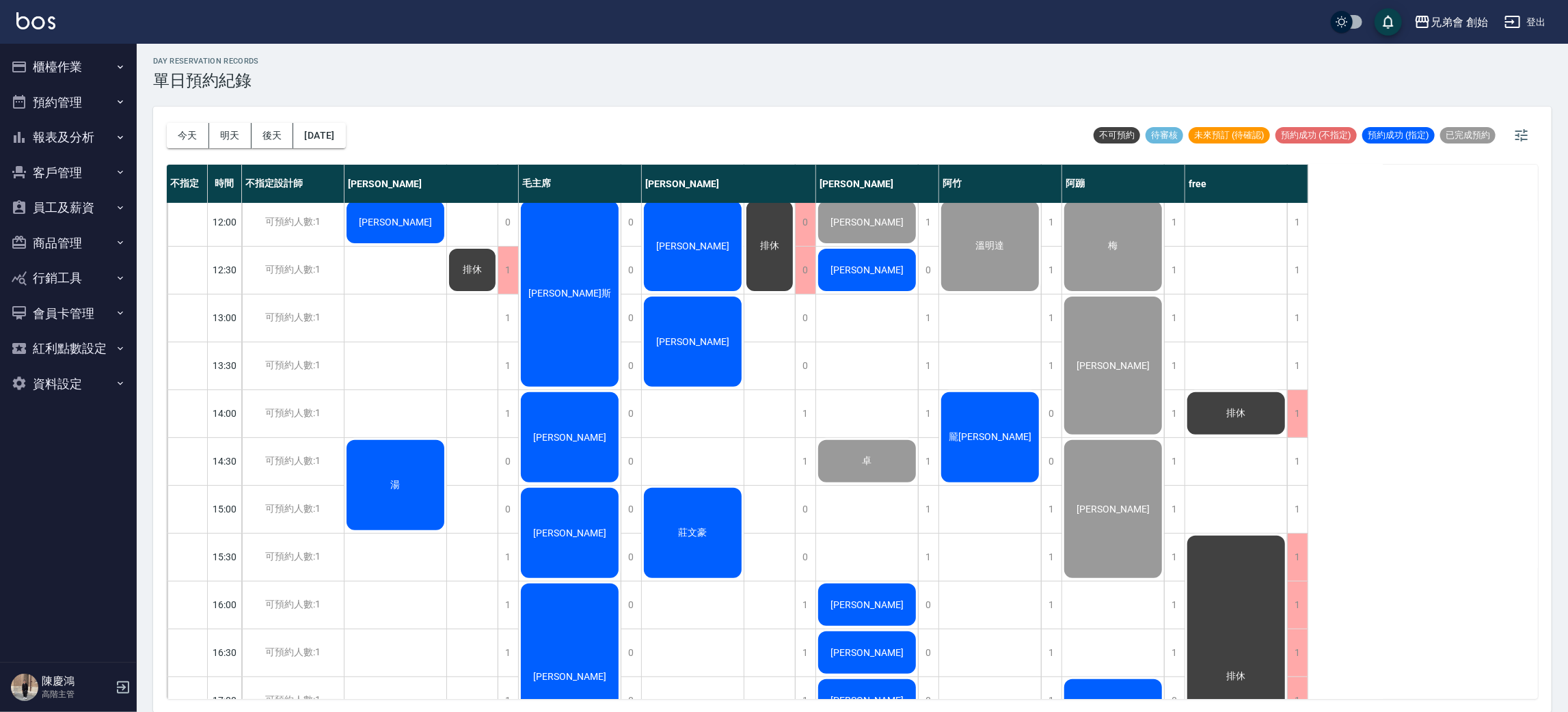
click at [1003, 443] on div "龎[PERSON_NAME]" at bounding box center [990, 437] width 102 height 95
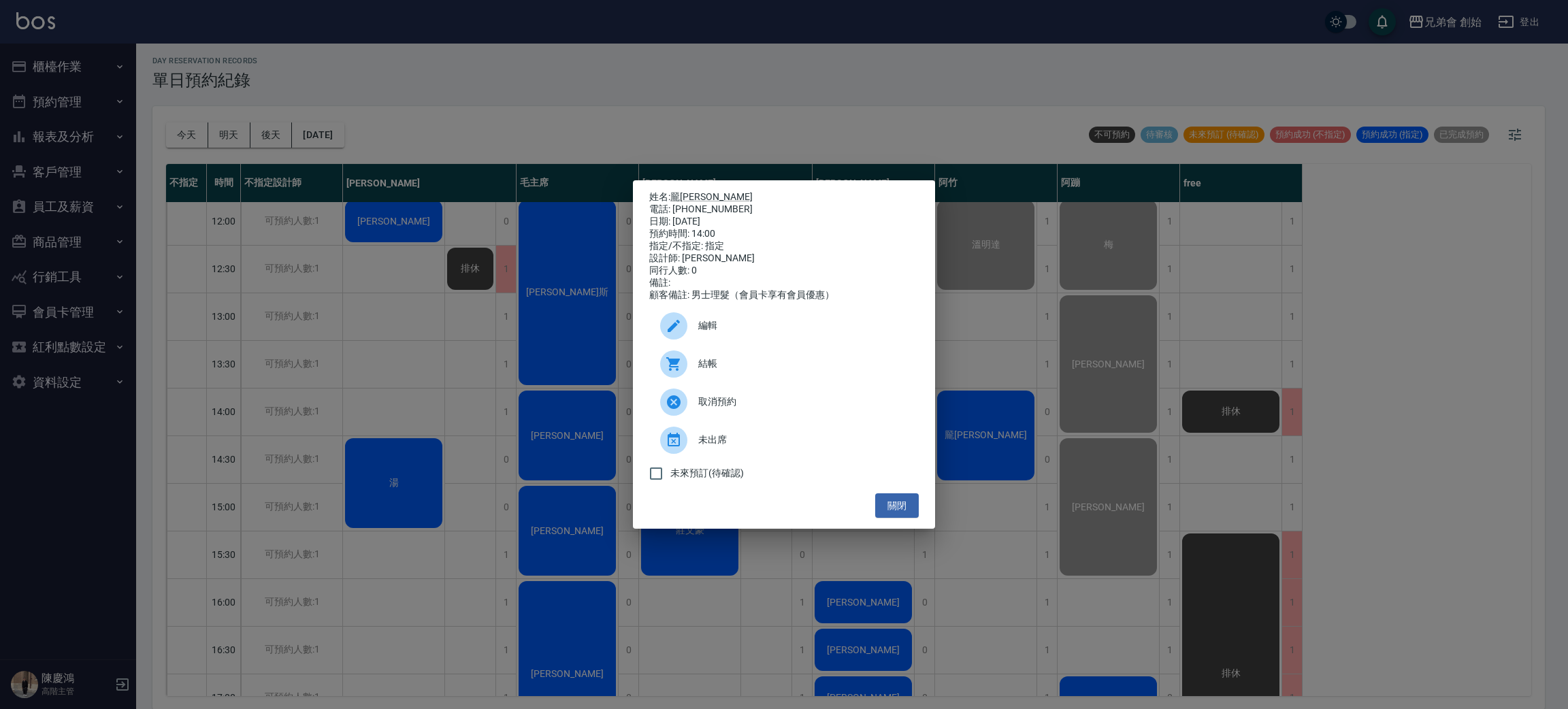
click at [834, 365] on span "結帳" at bounding box center [803, 363] width 209 height 15
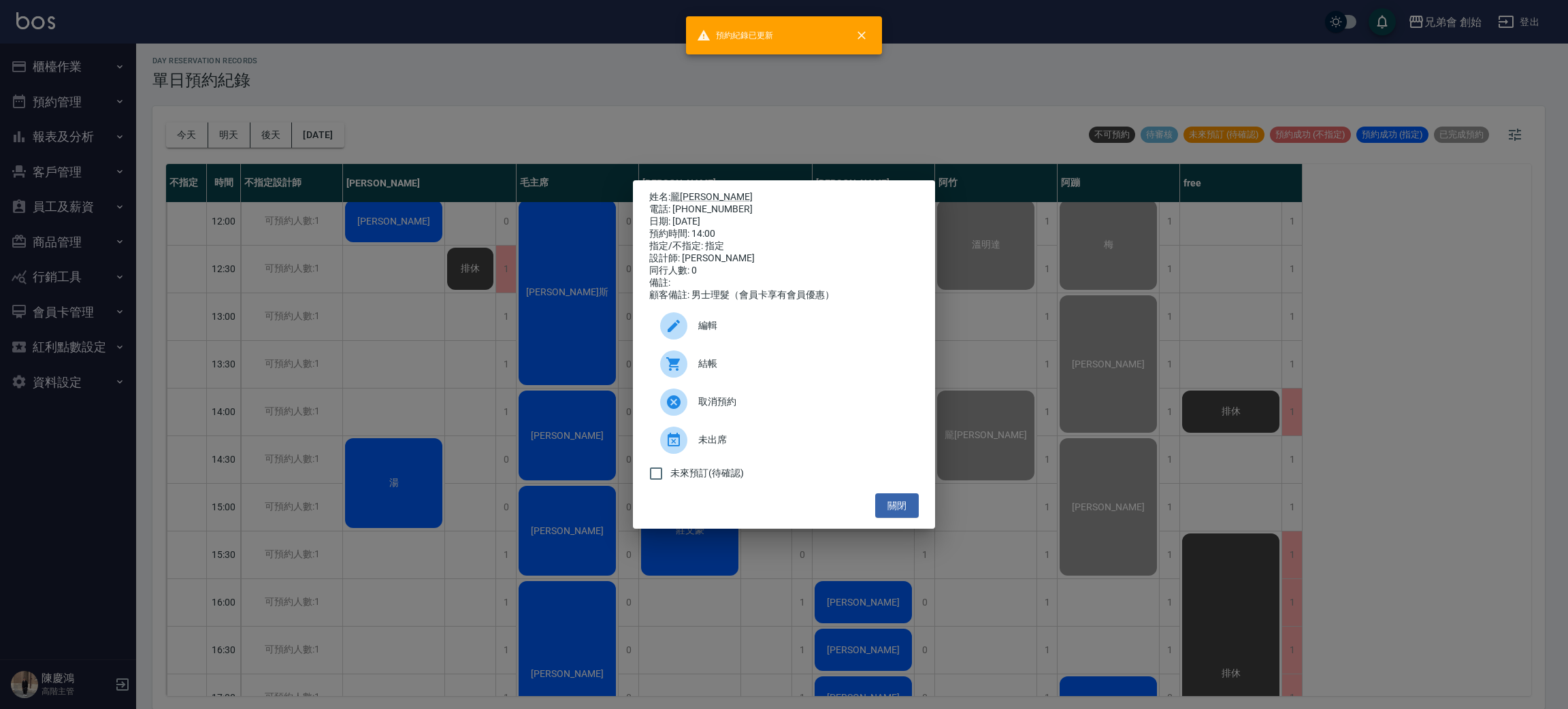
click at [444, 76] on div "姓名: 龎漢霖 電話: 0905368772 日期: 2025/10/15 預約時間: 14:00 指定/不指定: 指定 設計師: 阿竹 同行人數: 0 備註…" at bounding box center [784, 354] width 1568 height 709
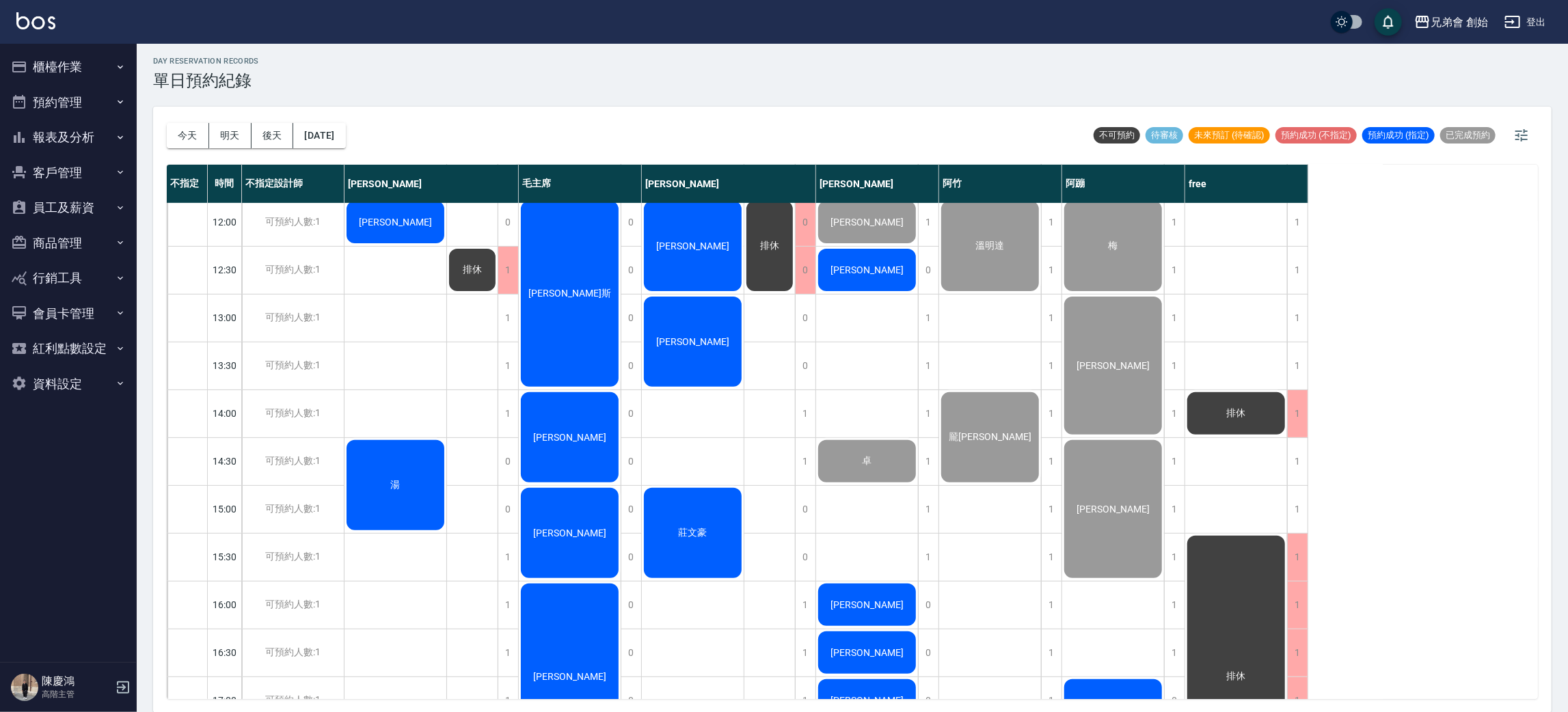
scroll to position [496, 0]
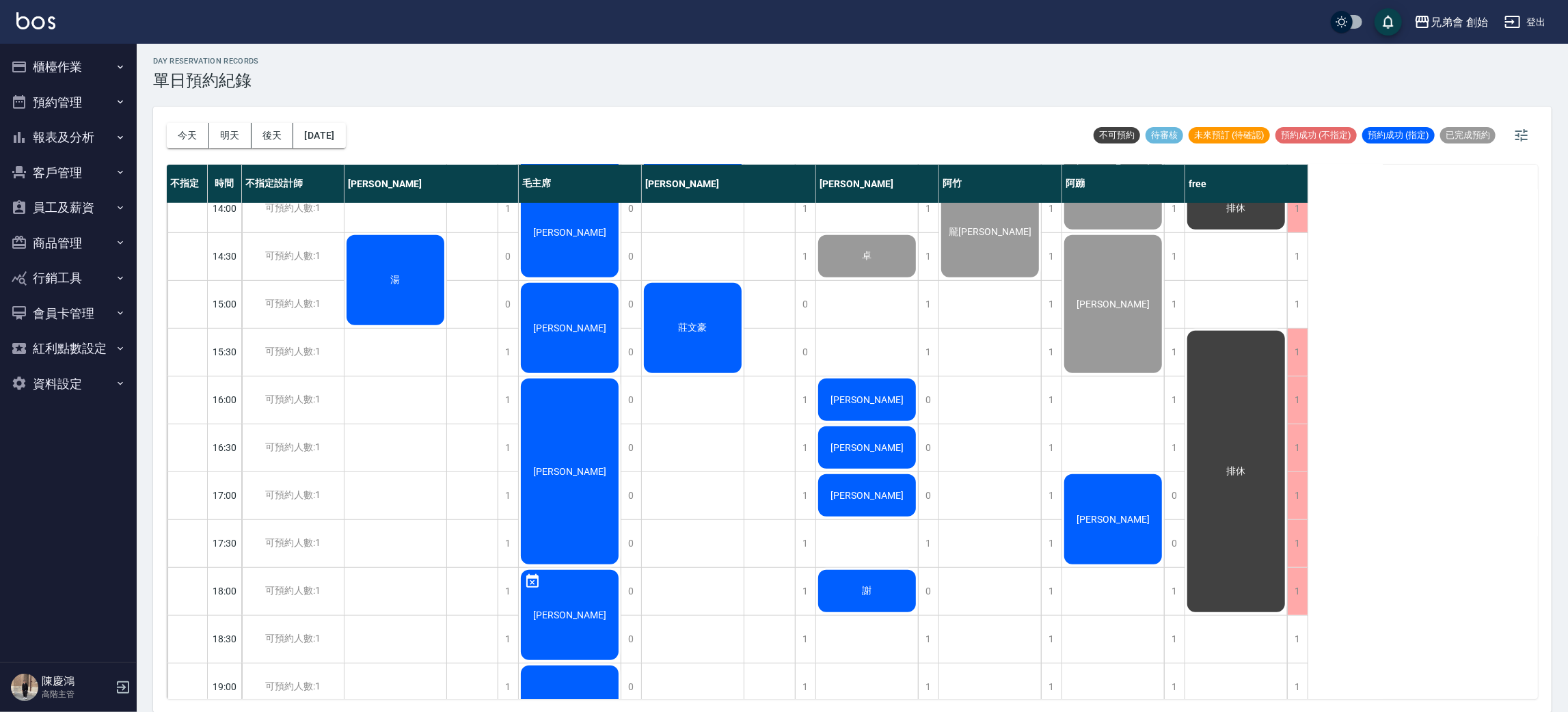
click at [601, 326] on div "林暐倫" at bounding box center [570, 328] width 102 height 95
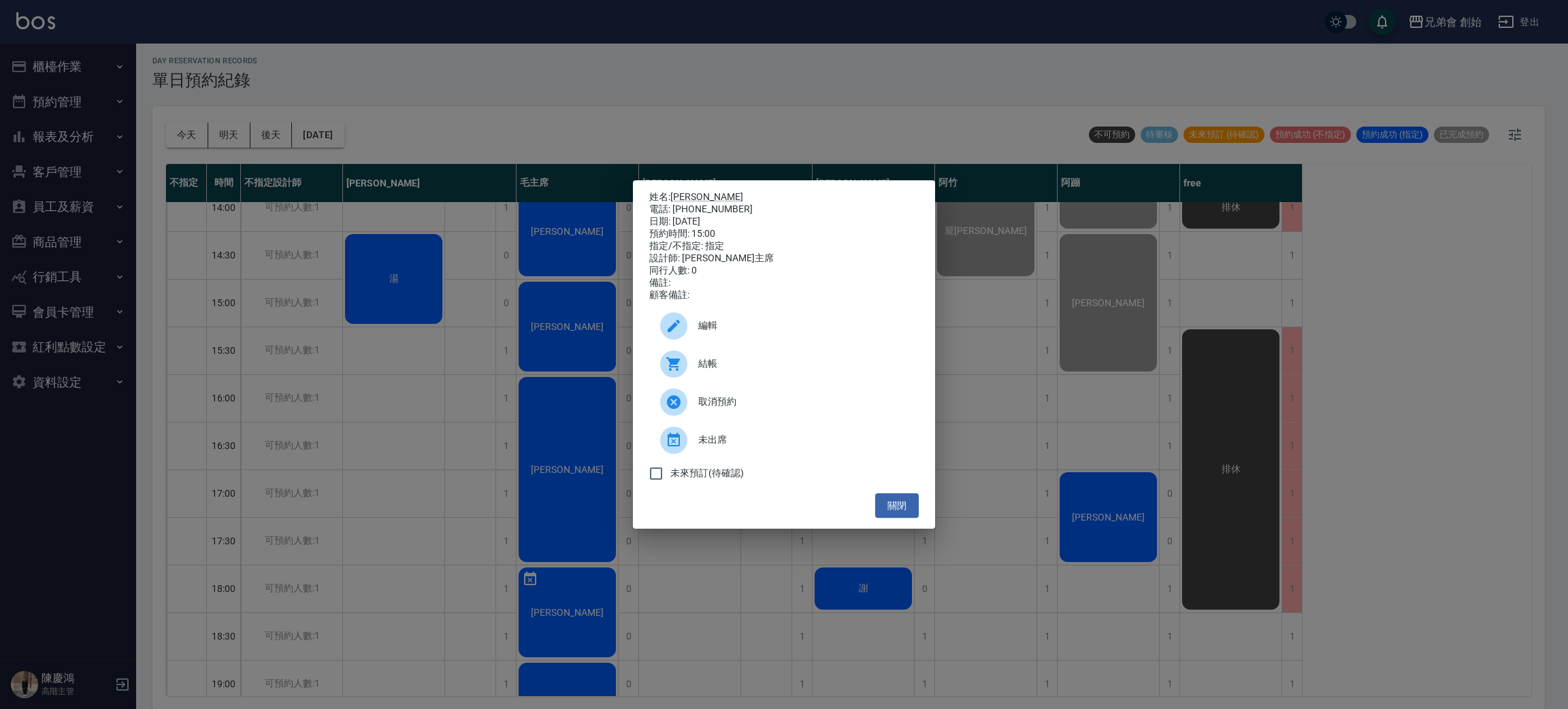
drag, startPoint x: 586, startPoint y: 49, endPoint x: 589, endPoint y: 80, distance: 31.1
click at [586, 51] on div "姓名: 林暐倫 電話: 0989113949 日期: 2025/10/15 預約時間: 15:00 指定/不指定: 指定 設計師: 毛主席 同行人數: 0 備…" at bounding box center [784, 354] width 1568 height 709
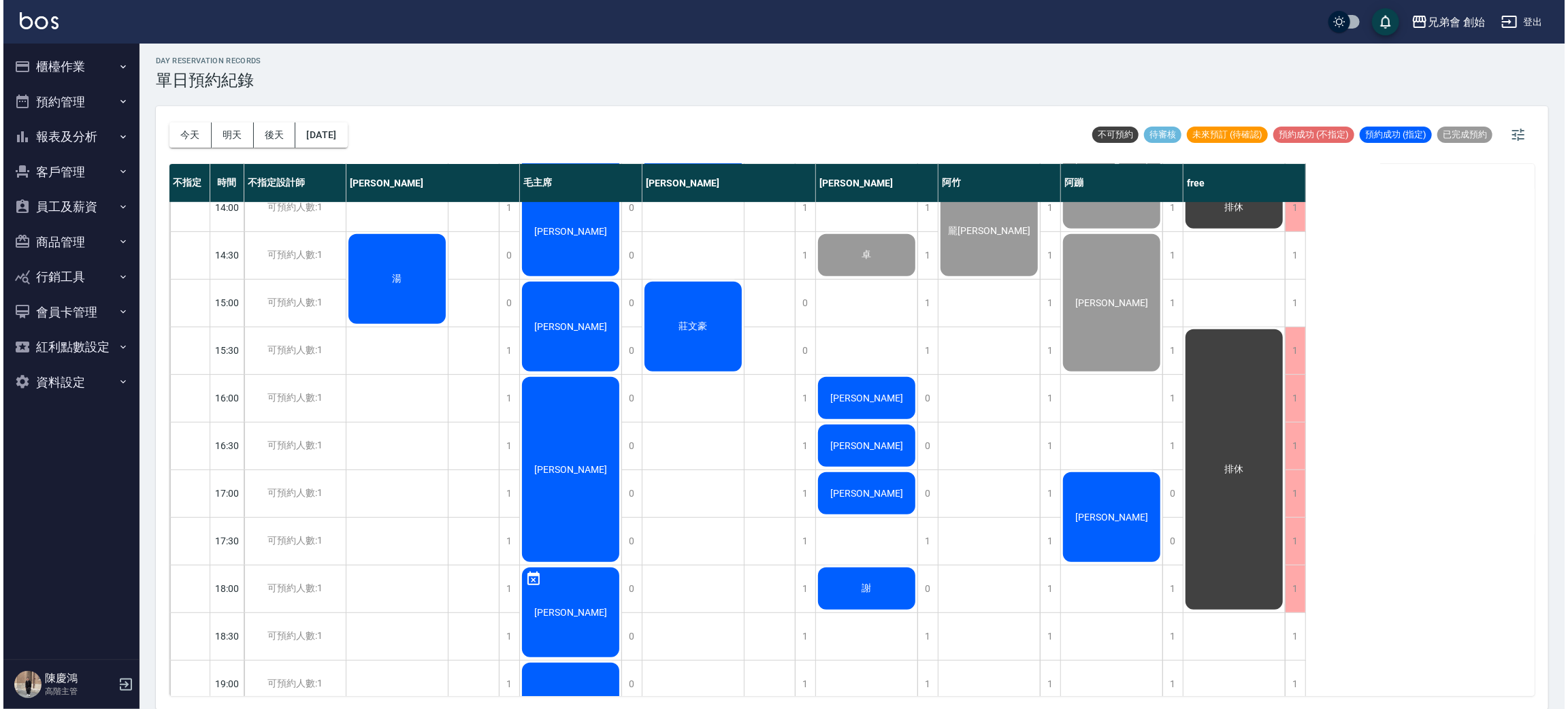
scroll to position [699, 0]
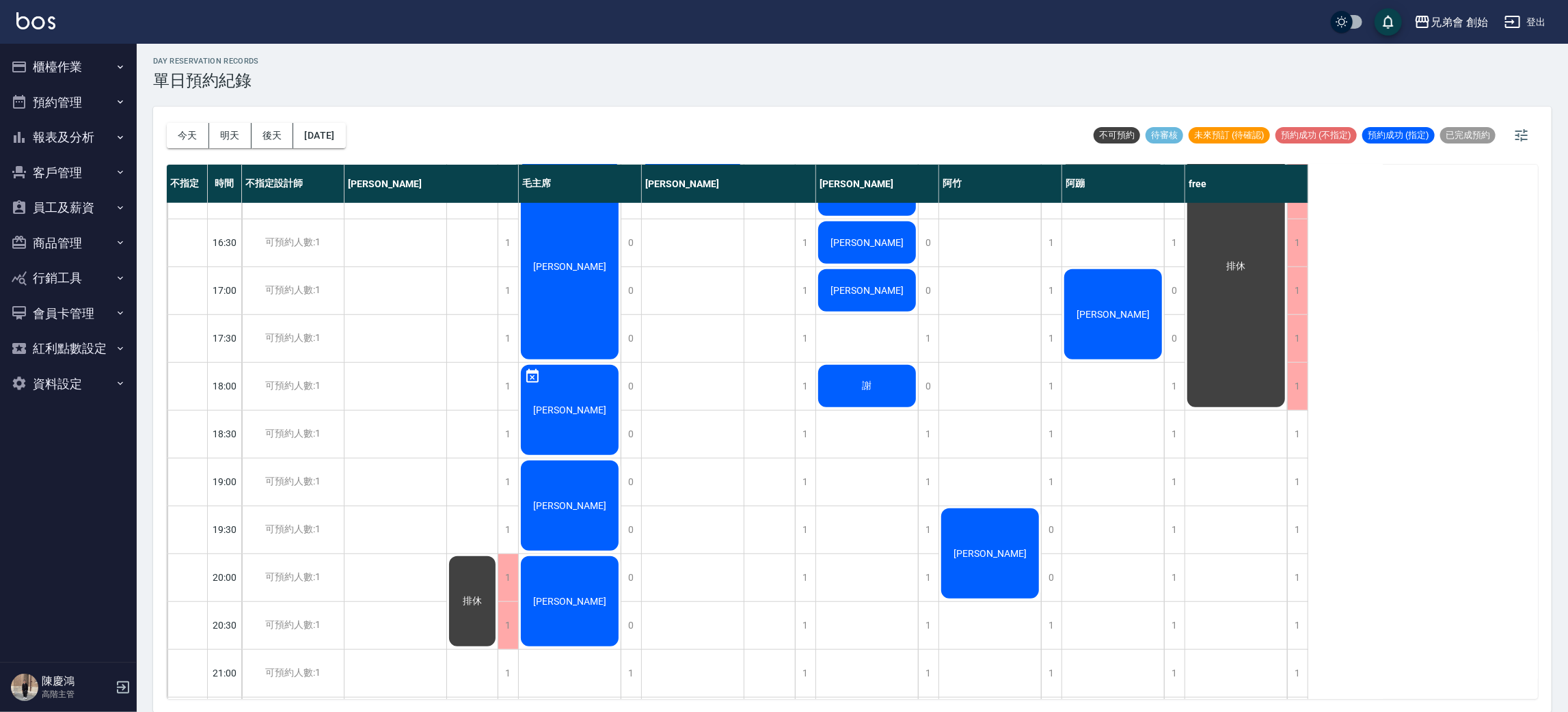
click at [571, 271] on span "劉至軒" at bounding box center [570, 266] width 79 height 11
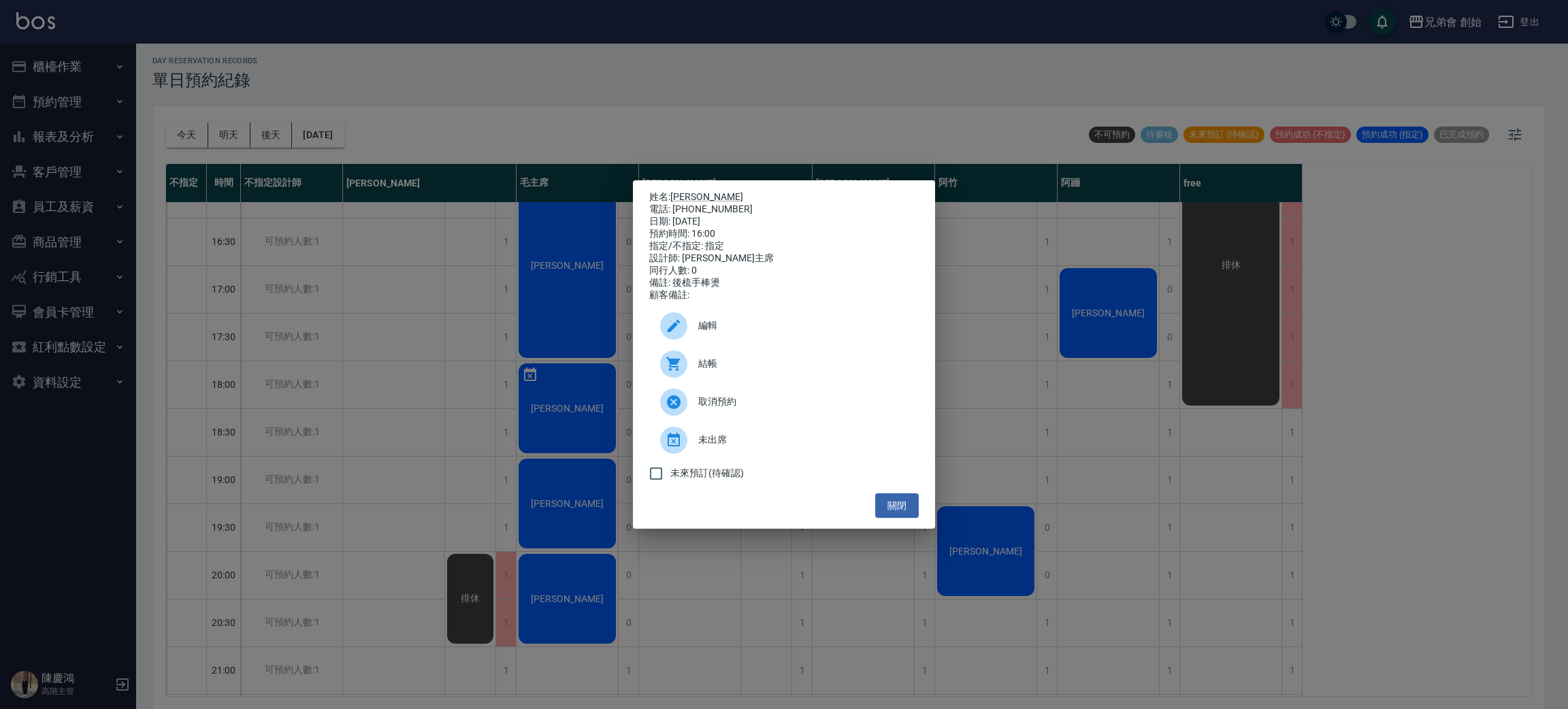
click at [705, 106] on div "姓名: 劉至軒 電話: 0929788311 日期: 2025/10/15 預約時間: 16:00 指定/不指定: 指定 設計師: 毛主席 同行人數: 0 備…" at bounding box center [784, 354] width 1568 height 709
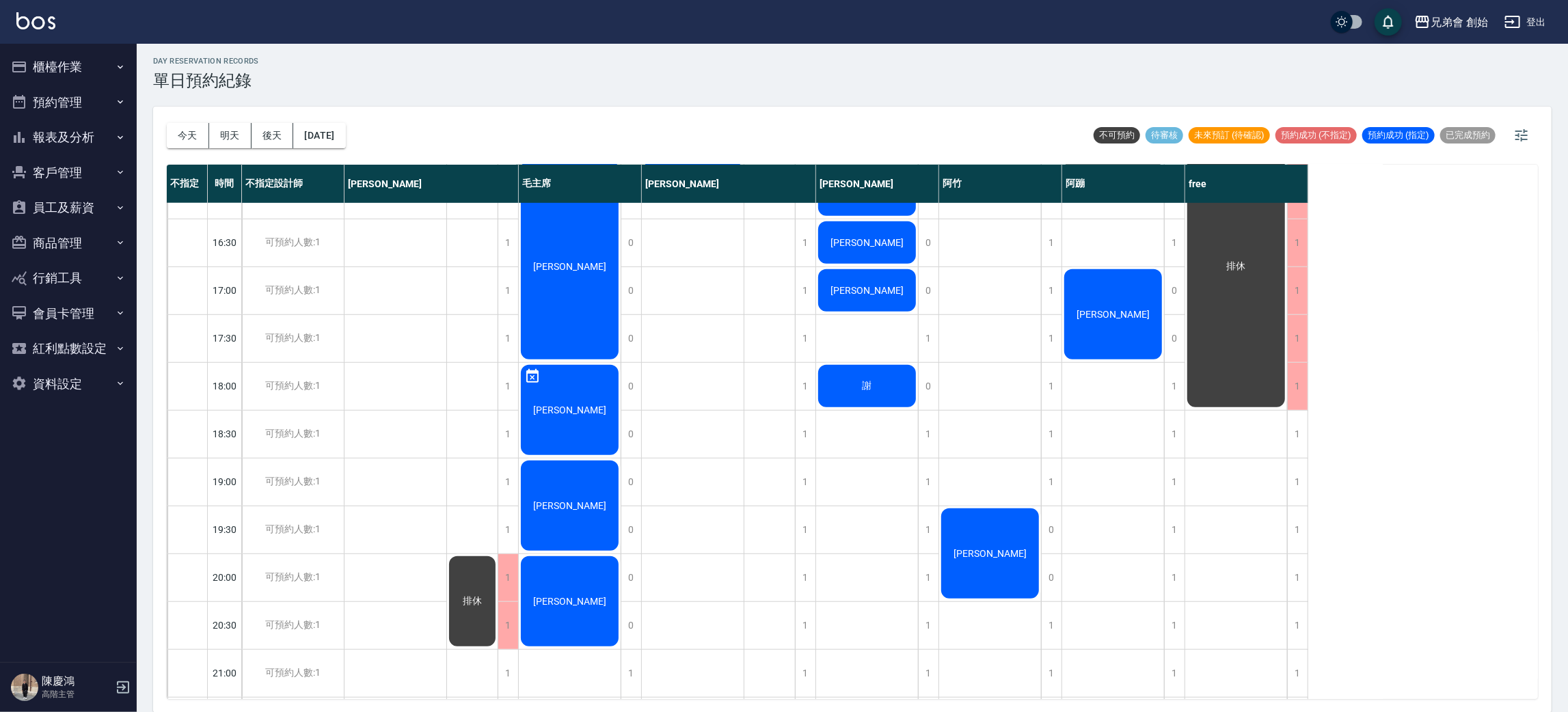
click at [571, 229] on div "劉至軒" at bounding box center [570, 266] width 102 height 190
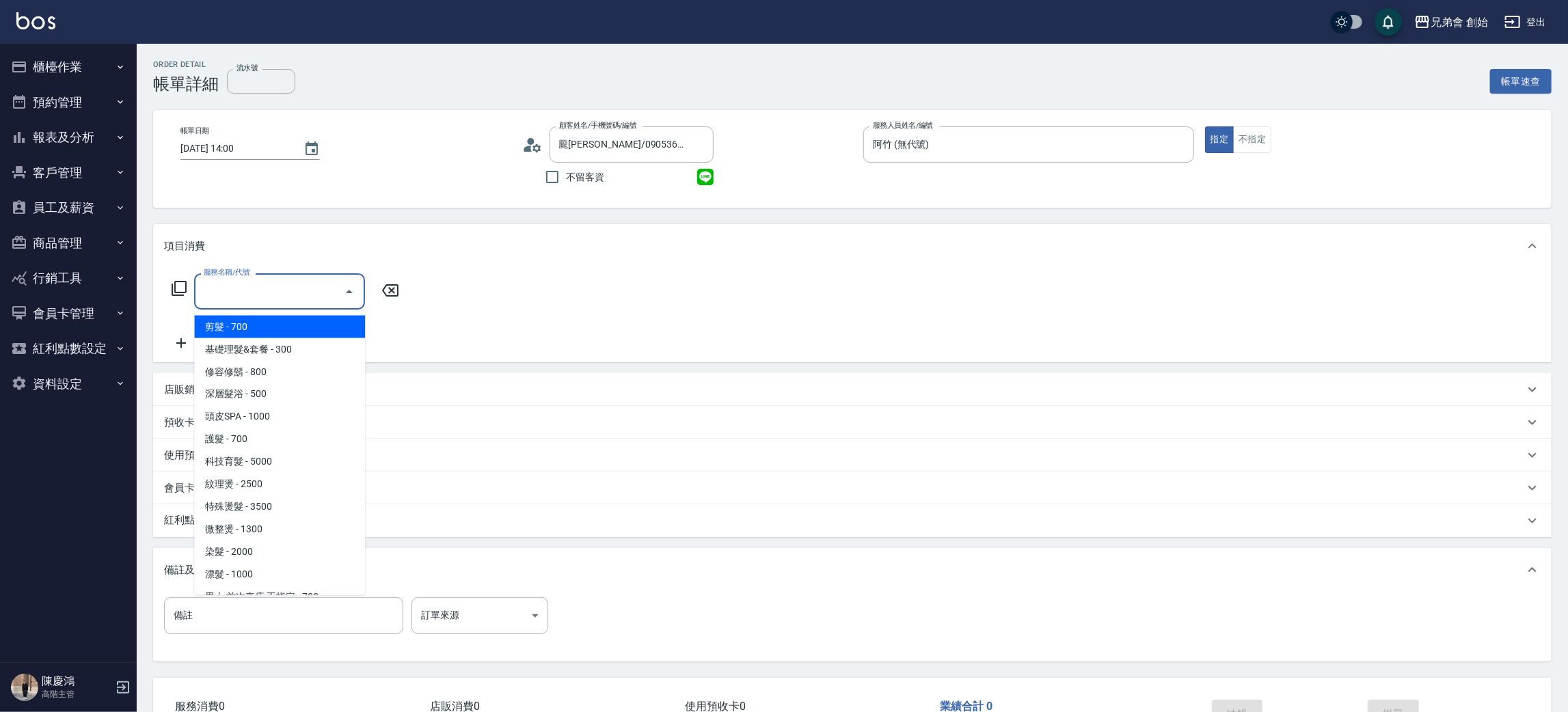
click at [259, 323] on span "剪髮 - 700" at bounding box center [279, 326] width 171 height 22
type input "剪髮(A01)"
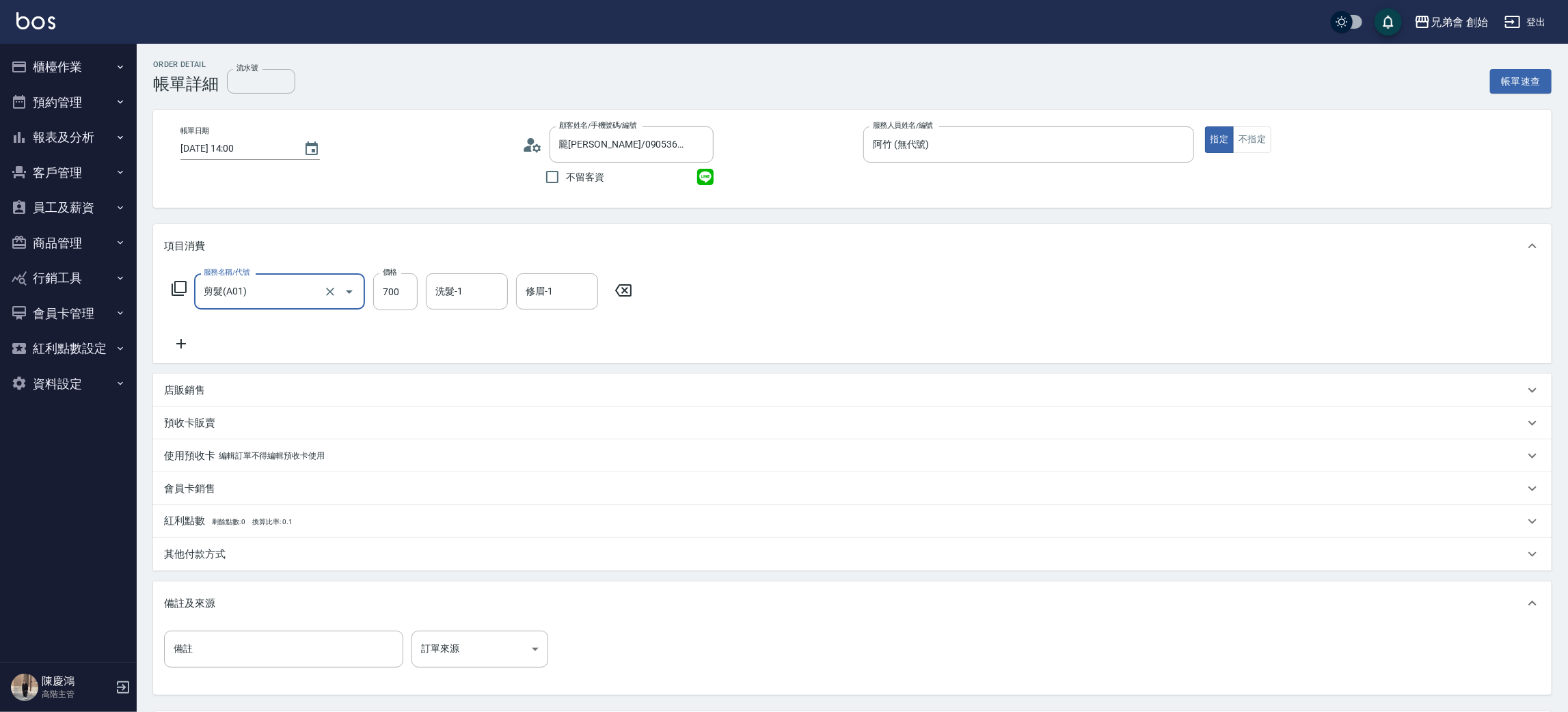
scroll to position [128, 0]
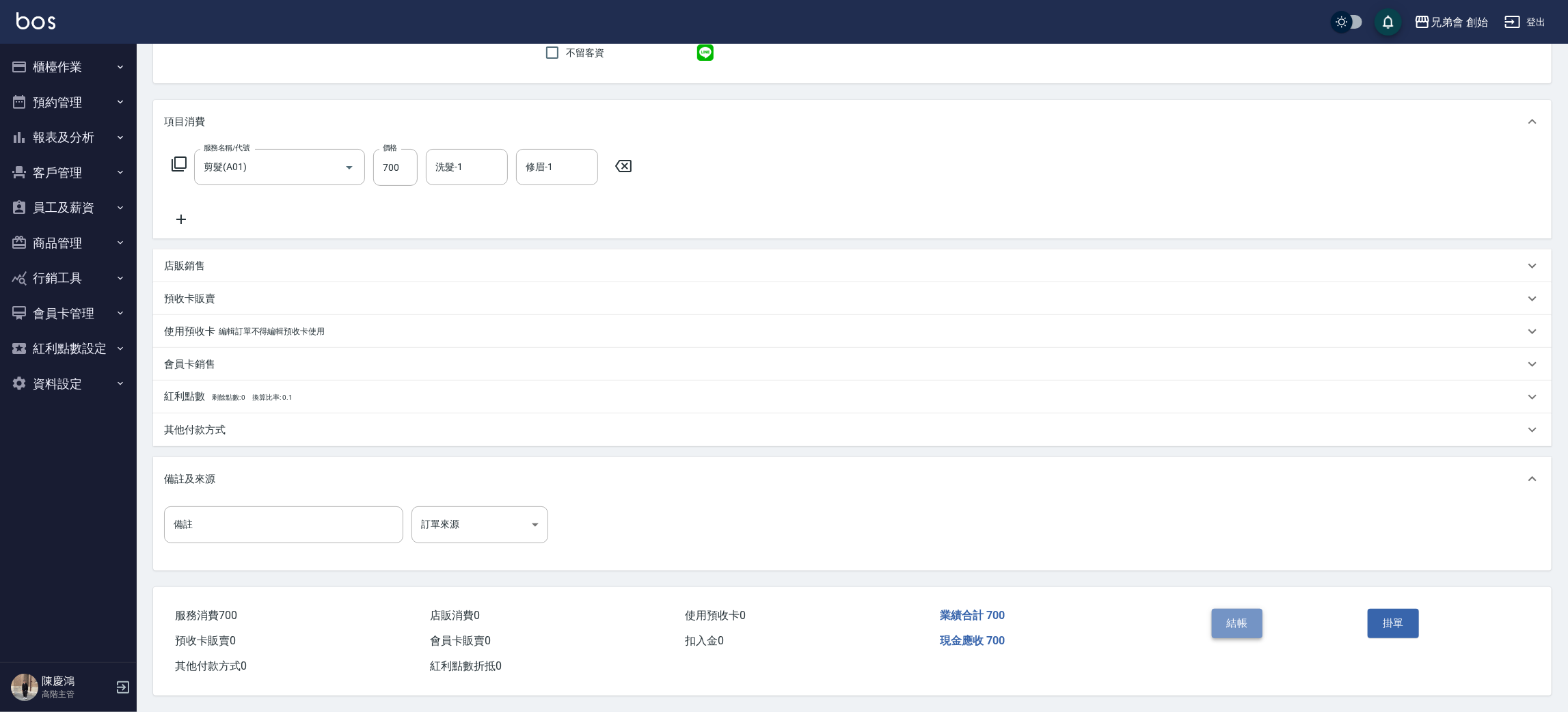
click at [1247, 618] on button "結帳" at bounding box center [1237, 623] width 52 height 28
